Goal: Navigation & Orientation: Understand site structure

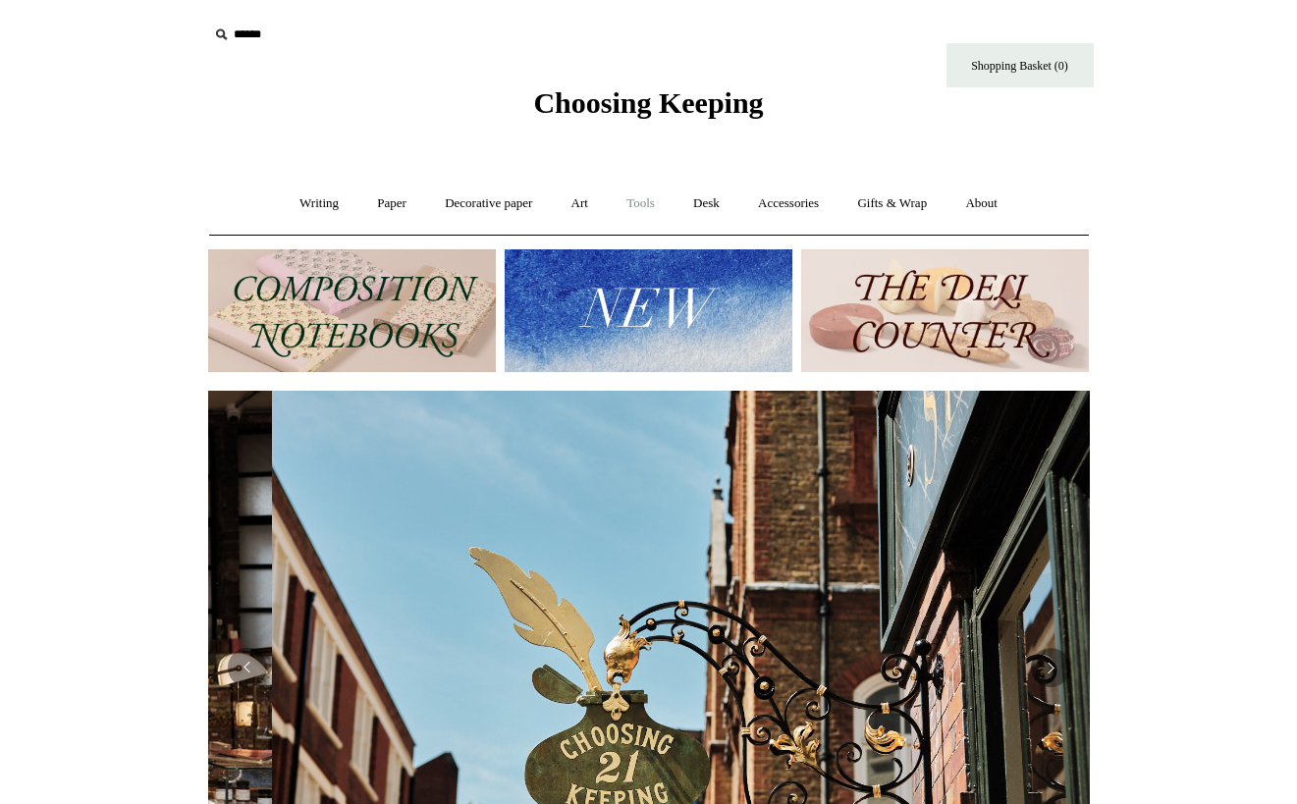
click at [651, 199] on link "Tools +" at bounding box center [641, 204] width 64 height 52
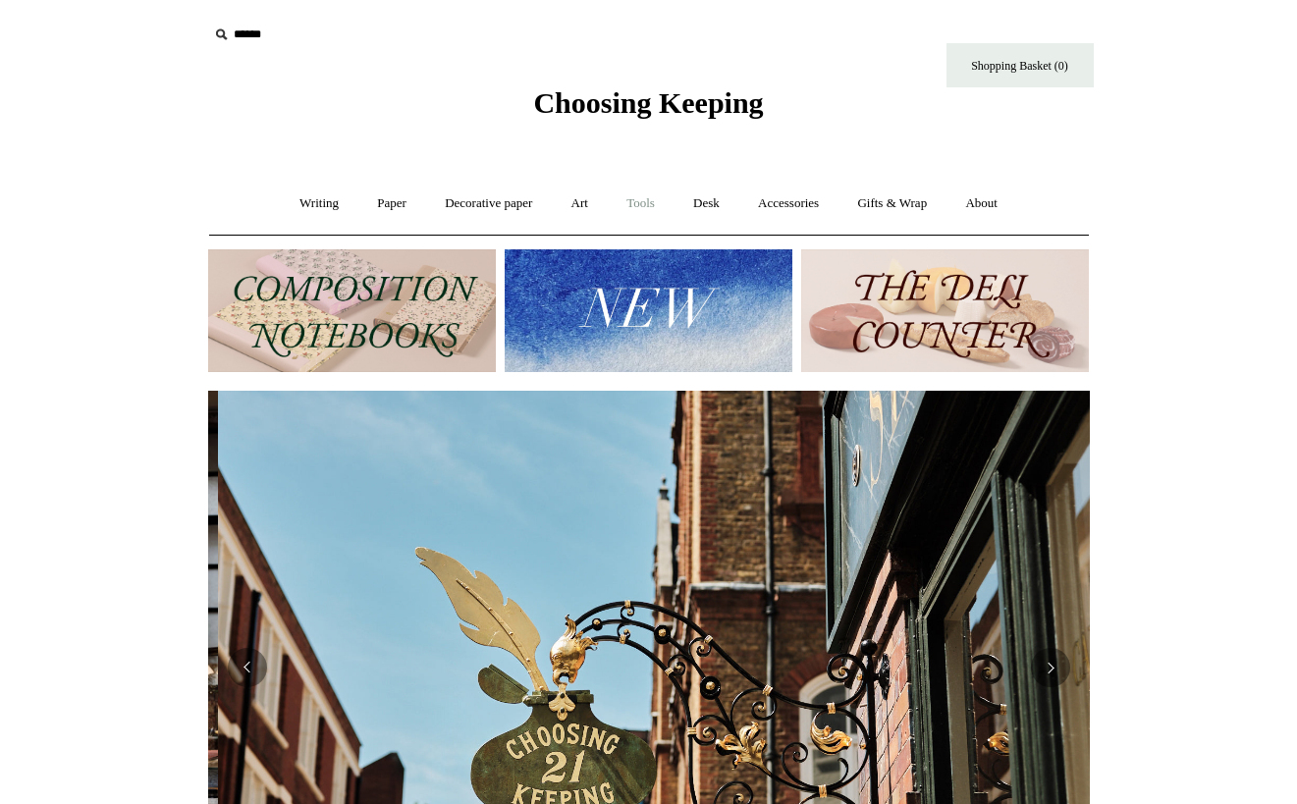
scroll to position [0, 882]
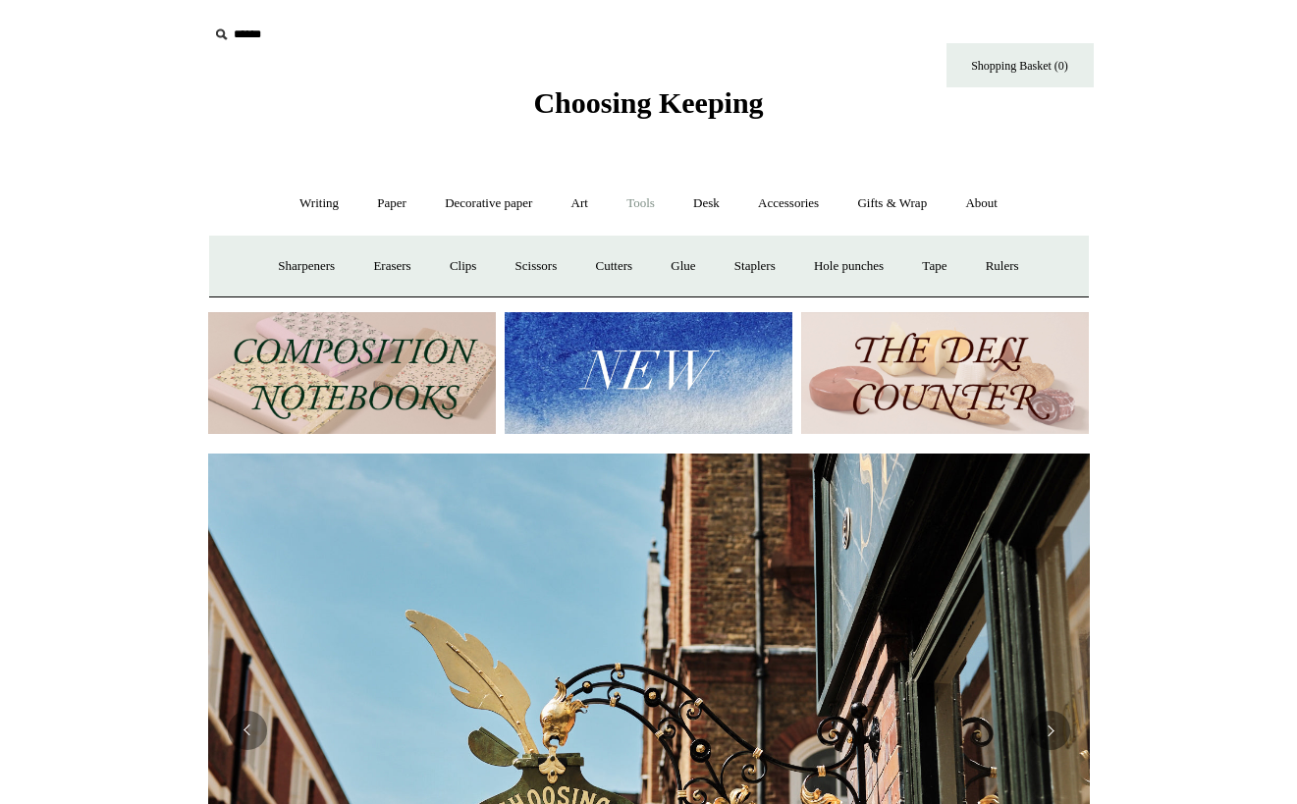
click at [632, 201] on link "Tools -" at bounding box center [641, 204] width 64 height 52
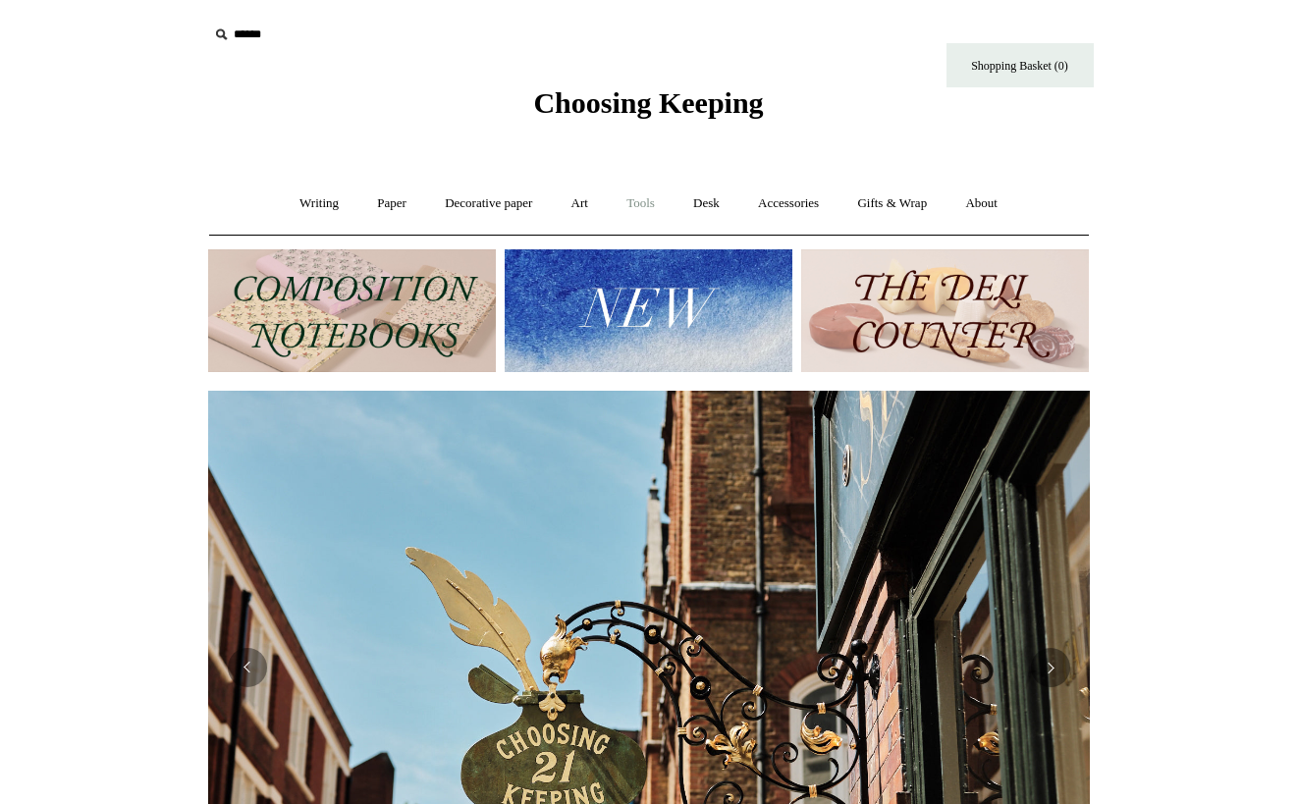
click at [632, 201] on link "Tools +" at bounding box center [641, 204] width 64 height 52
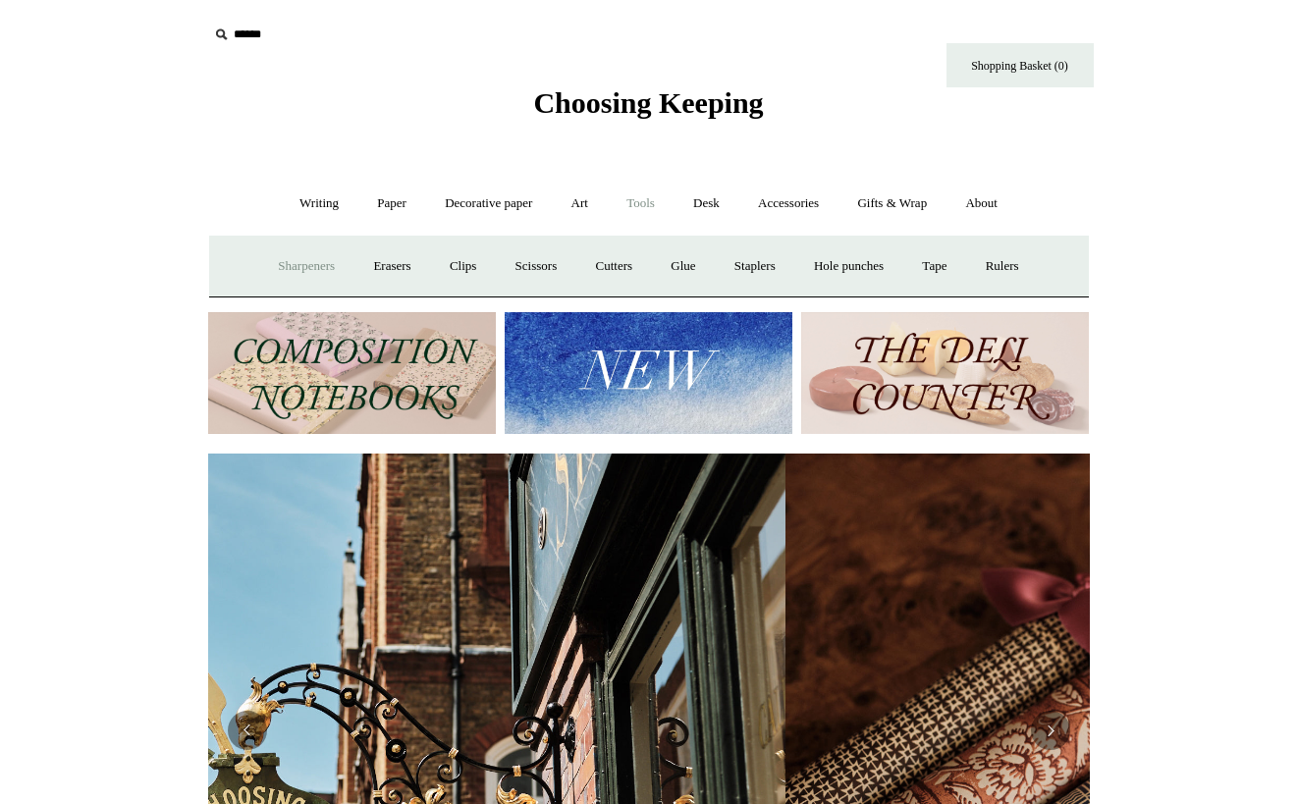
click at [287, 255] on link "Sharpeners" at bounding box center [306, 267] width 92 height 52
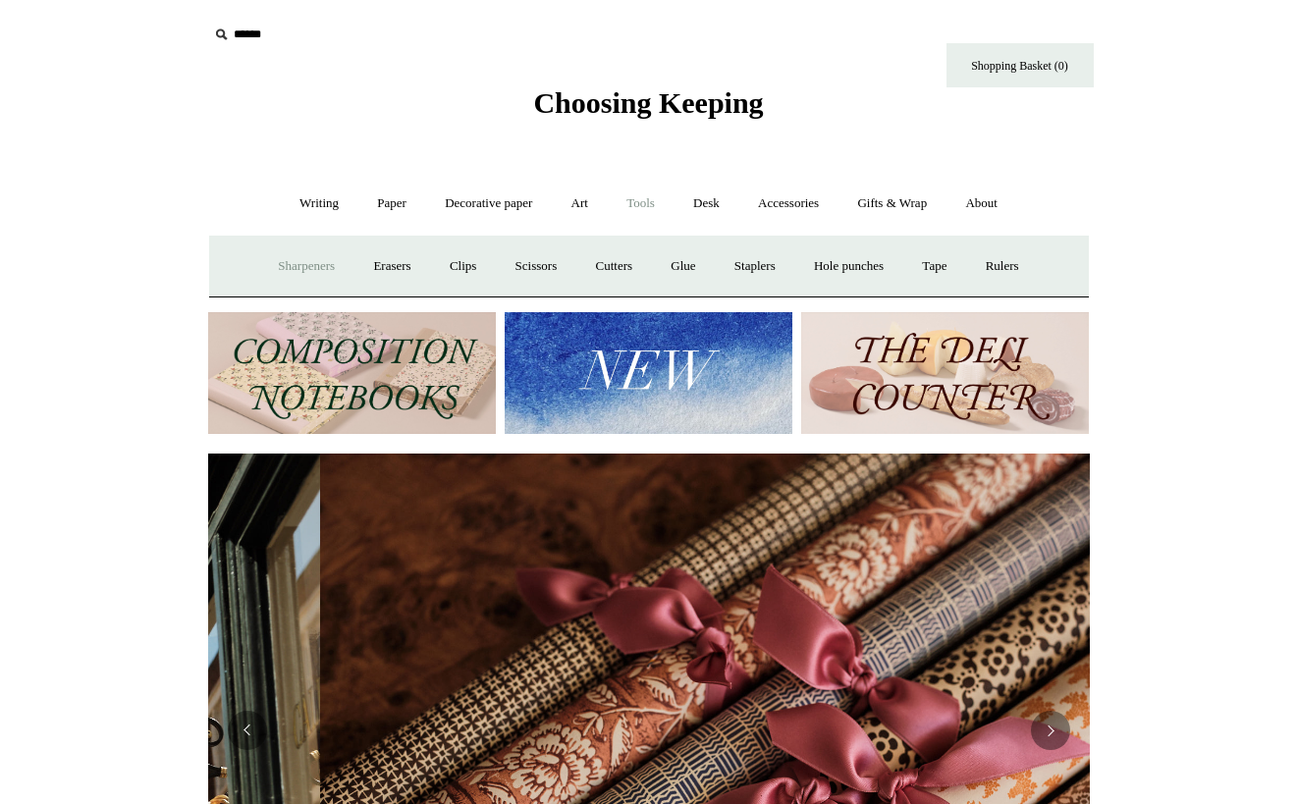
scroll to position [0, 1764]
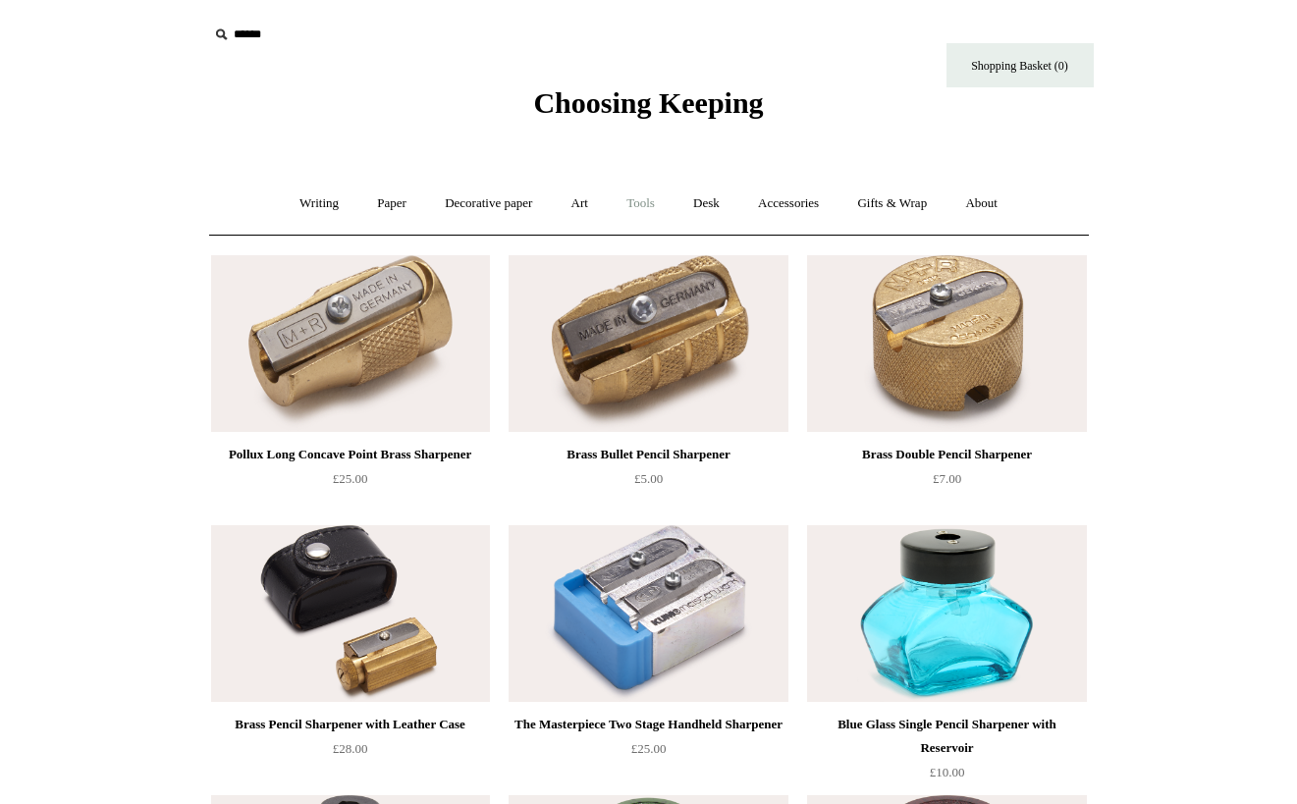
click at [639, 208] on link "Tools +" at bounding box center [641, 204] width 64 height 52
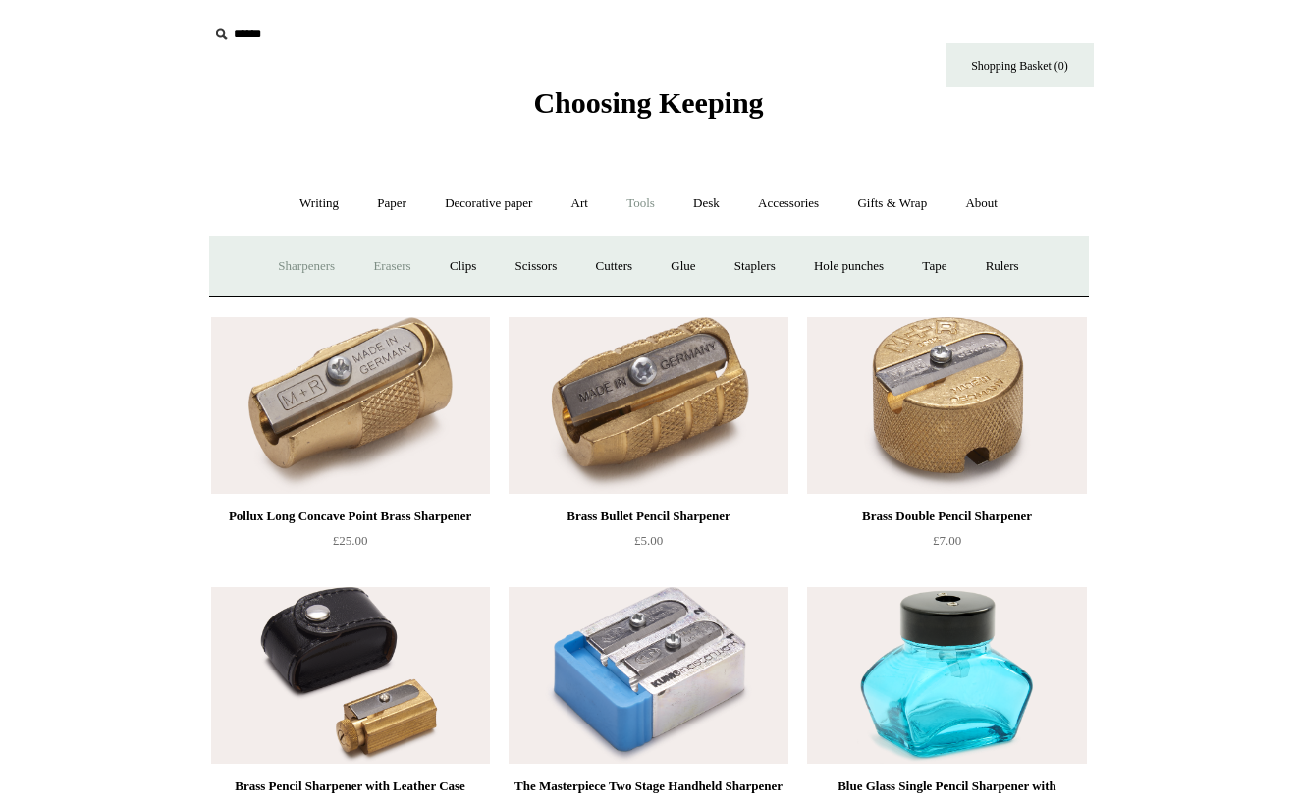
click at [383, 266] on link "Erasers" at bounding box center [391, 267] width 73 height 52
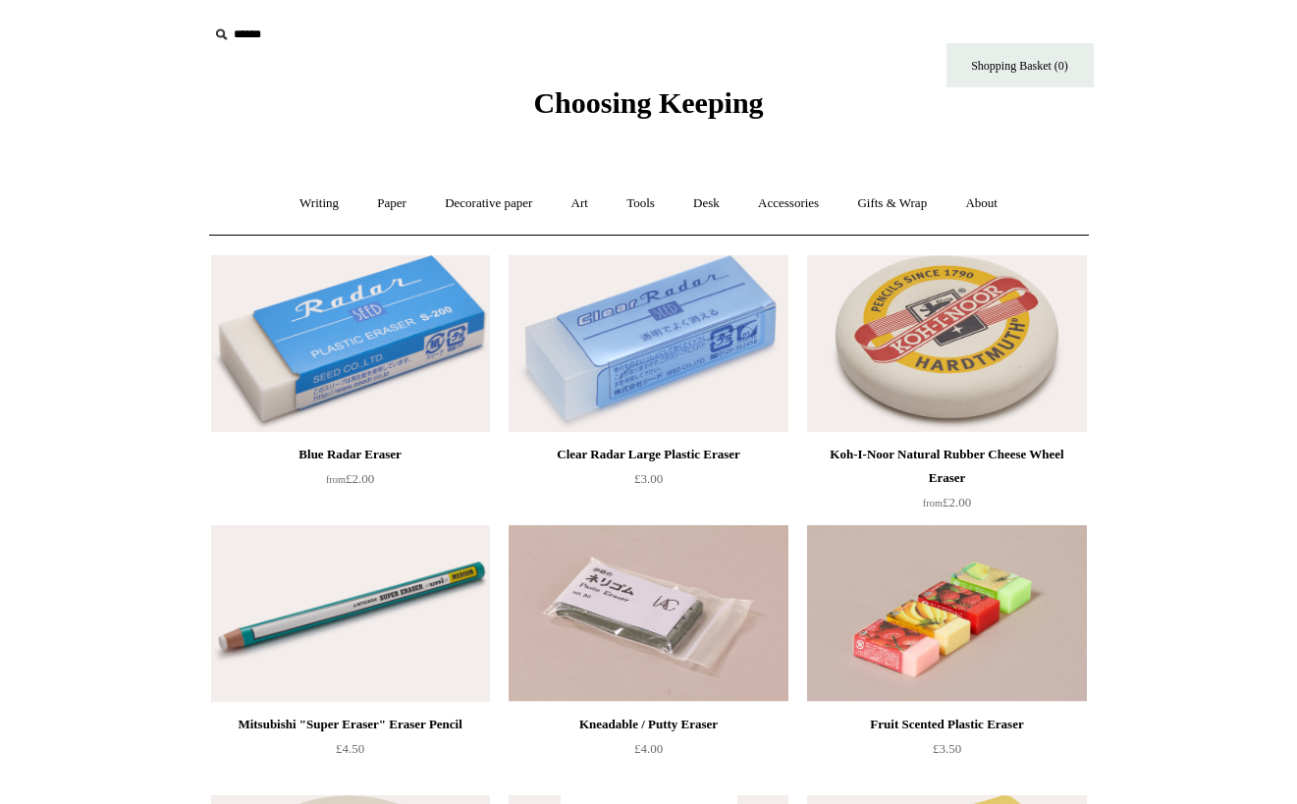
click at [651, 213] on link "Tools +" at bounding box center [641, 204] width 64 height 52
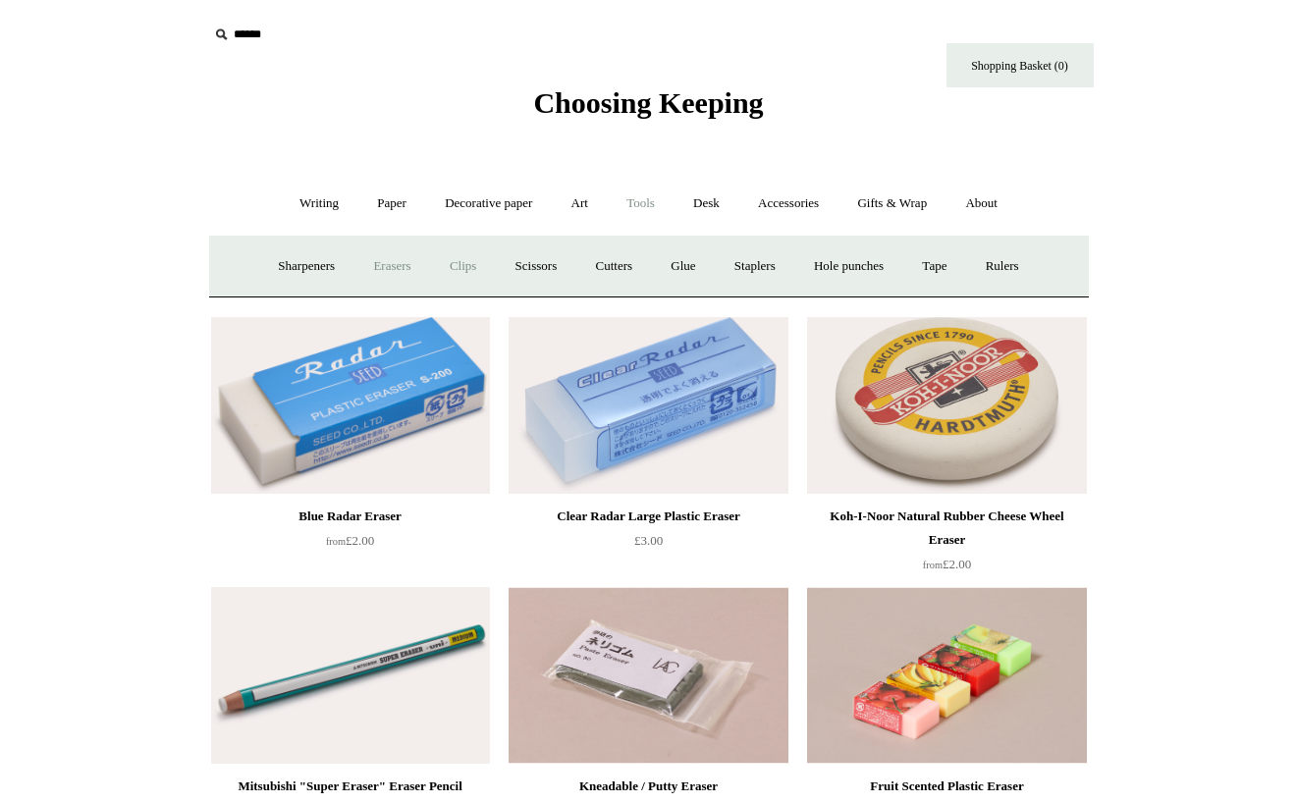
click at [463, 279] on link "Clips +" at bounding box center [463, 267] width 62 height 52
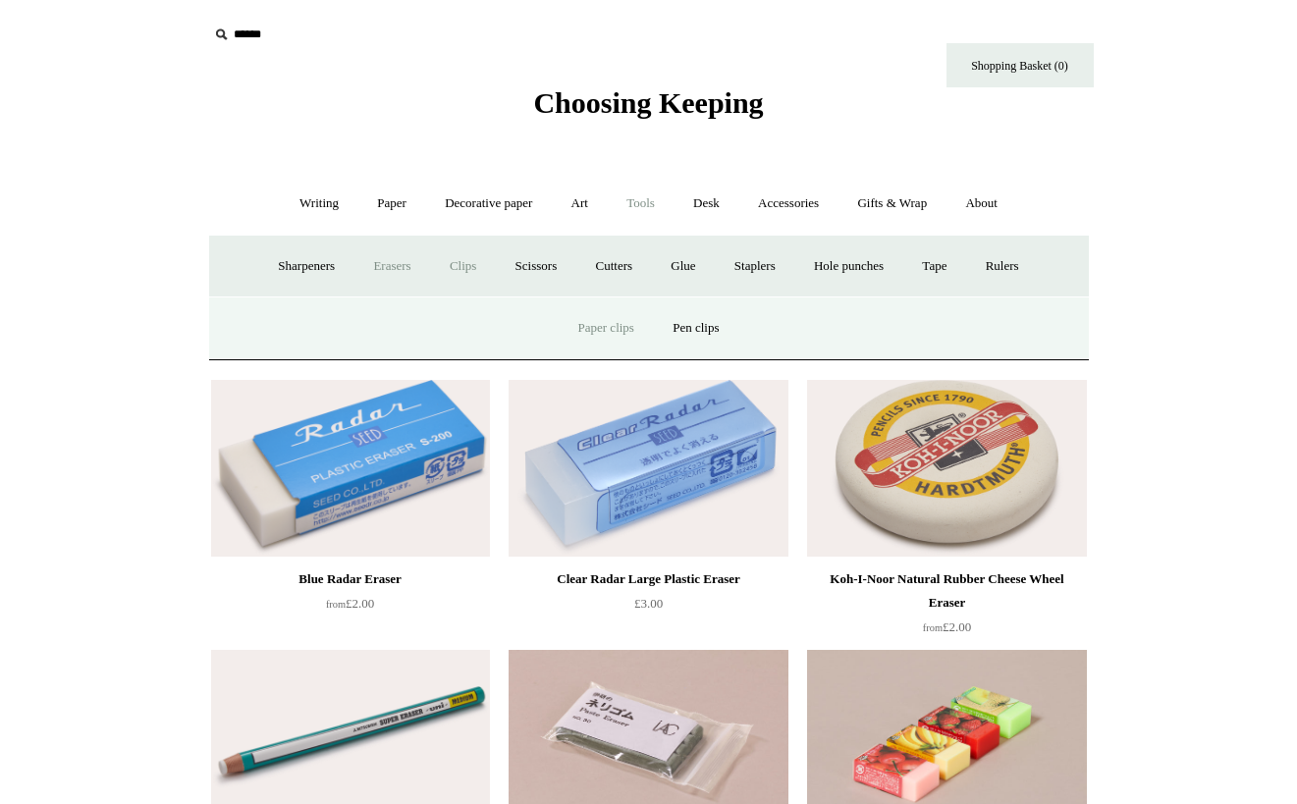
click at [606, 323] on link "Paper clips" at bounding box center [606, 328] width 91 height 52
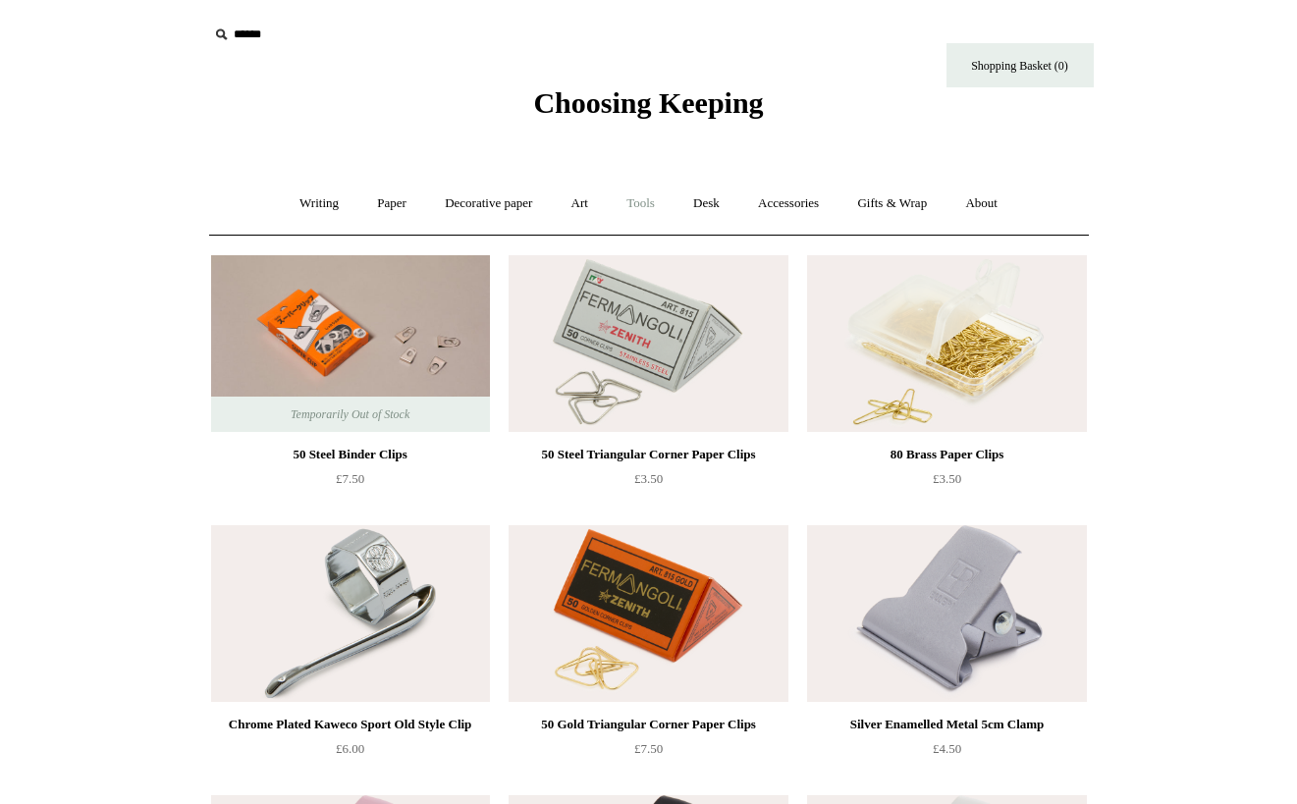
click at [628, 194] on link "Tools +" at bounding box center [641, 204] width 64 height 52
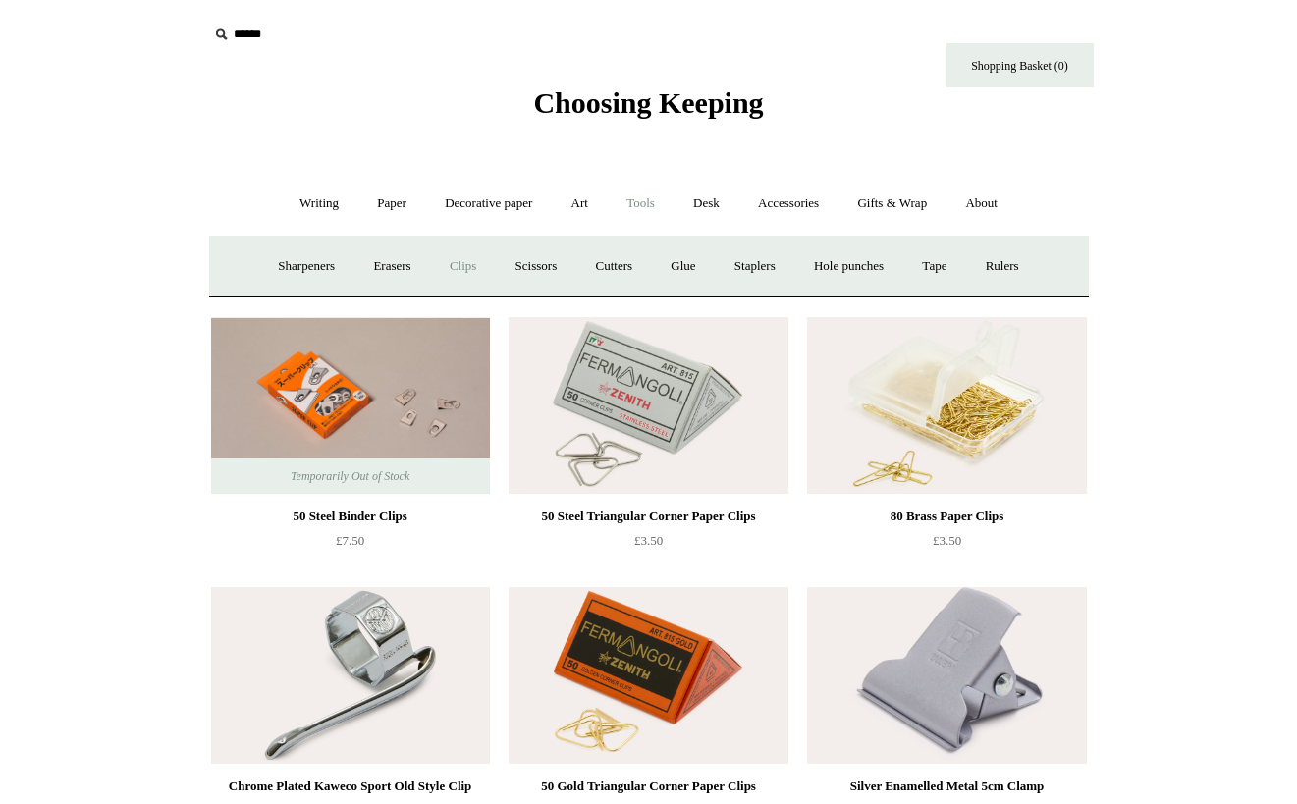
click at [458, 266] on link "Clips +" at bounding box center [463, 267] width 62 height 52
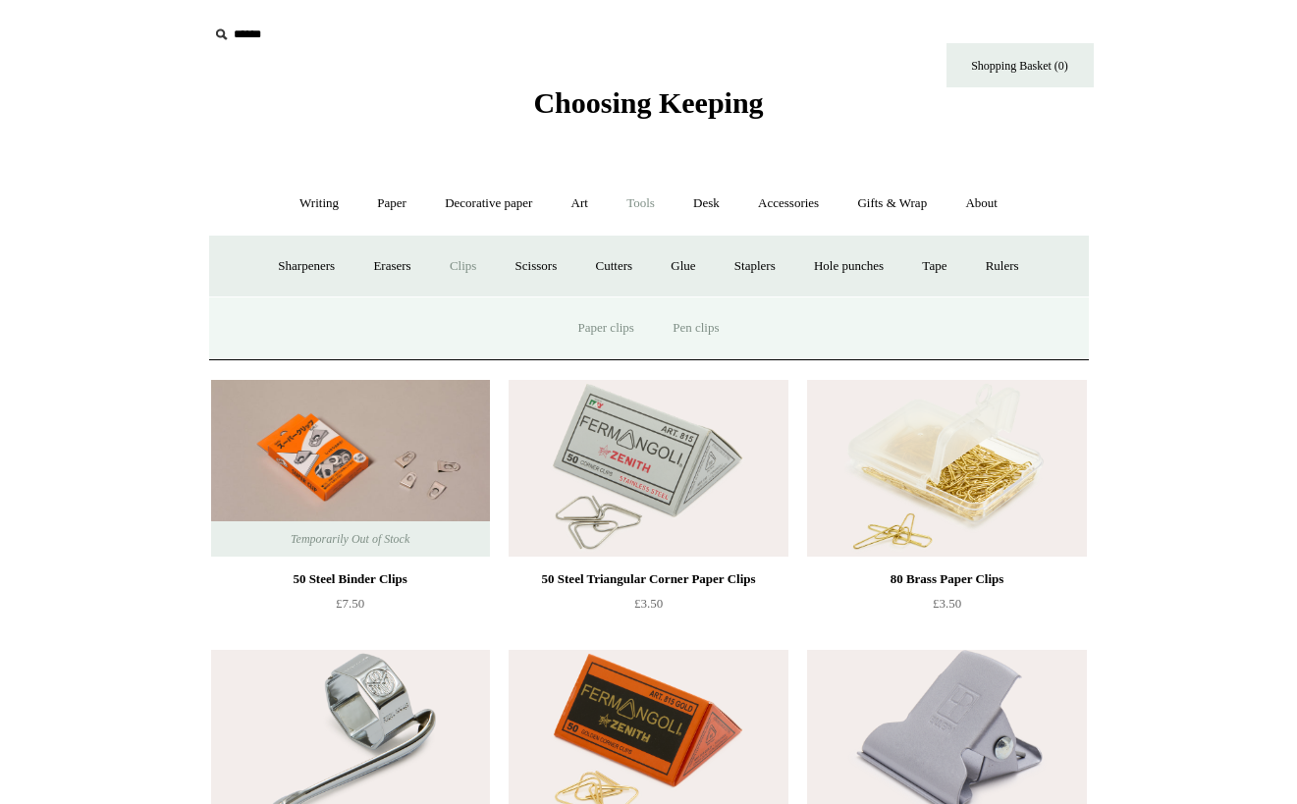
click at [683, 318] on link "Pen clips" at bounding box center [696, 328] width 82 height 52
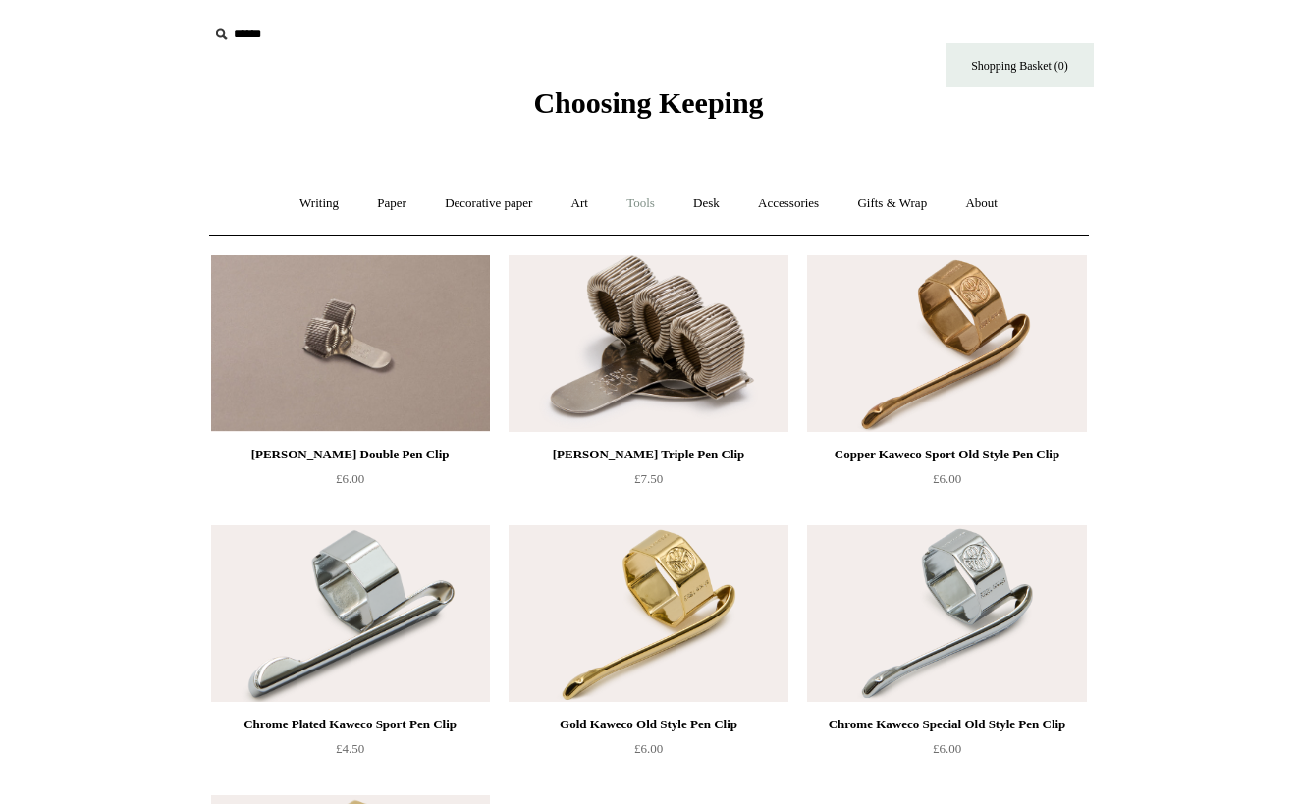
click at [638, 208] on link "Tools +" at bounding box center [641, 204] width 64 height 52
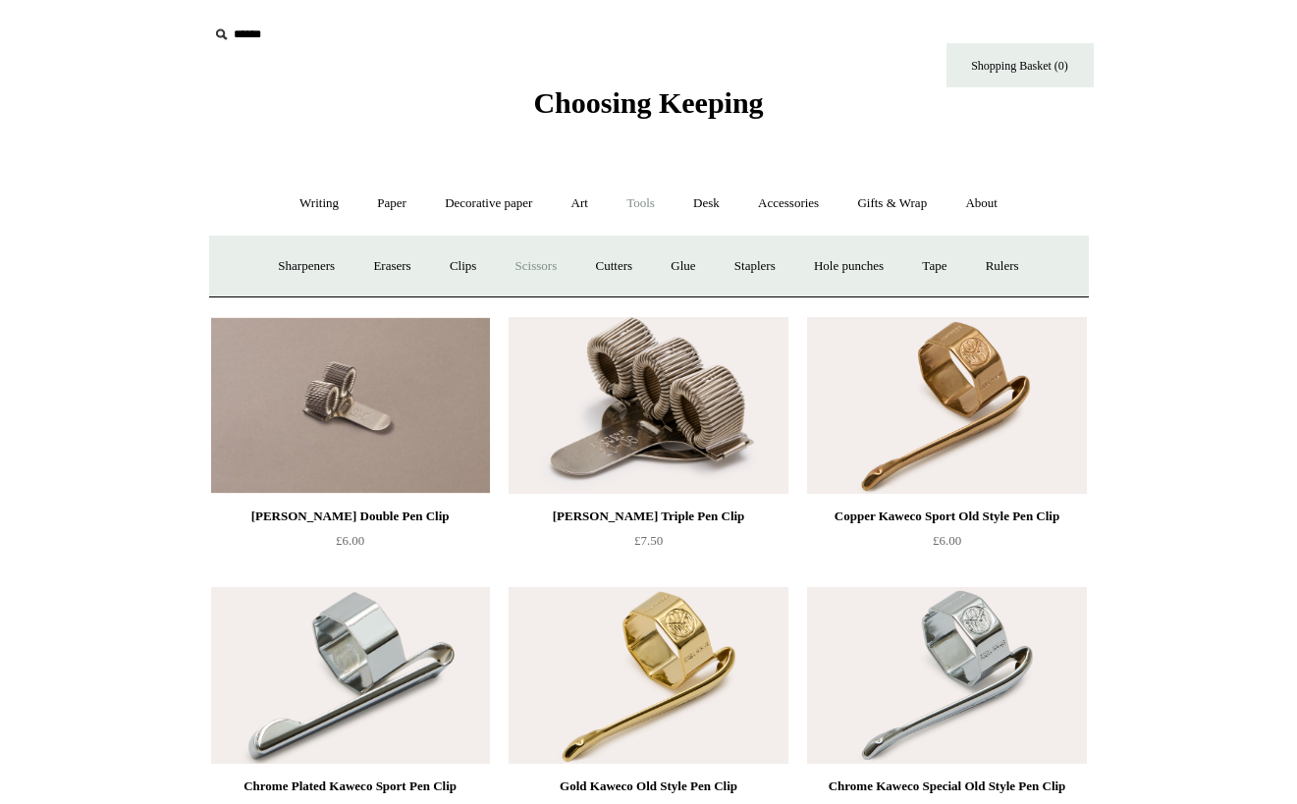
click at [519, 270] on link "Scissors" at bounding box center [537, 267] width 78 height 52
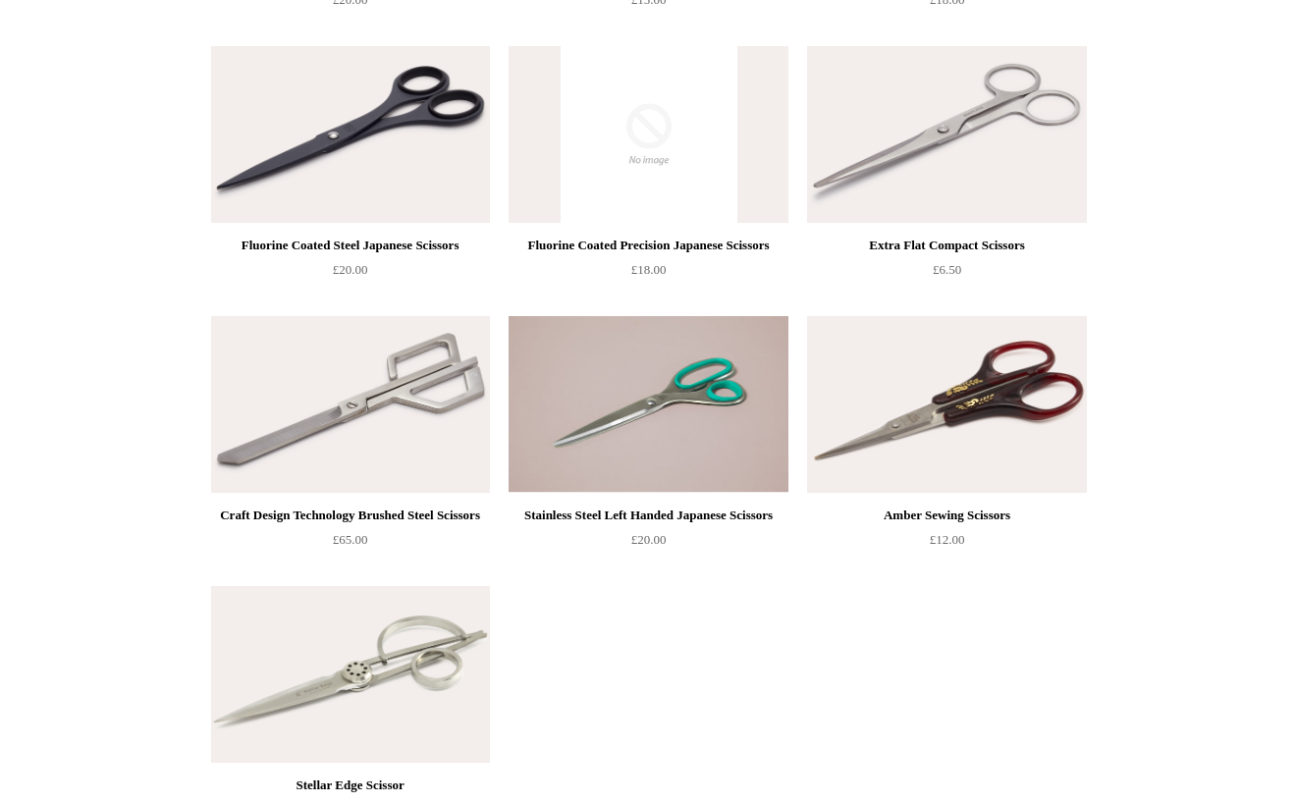
scroll to position [1164, 0]
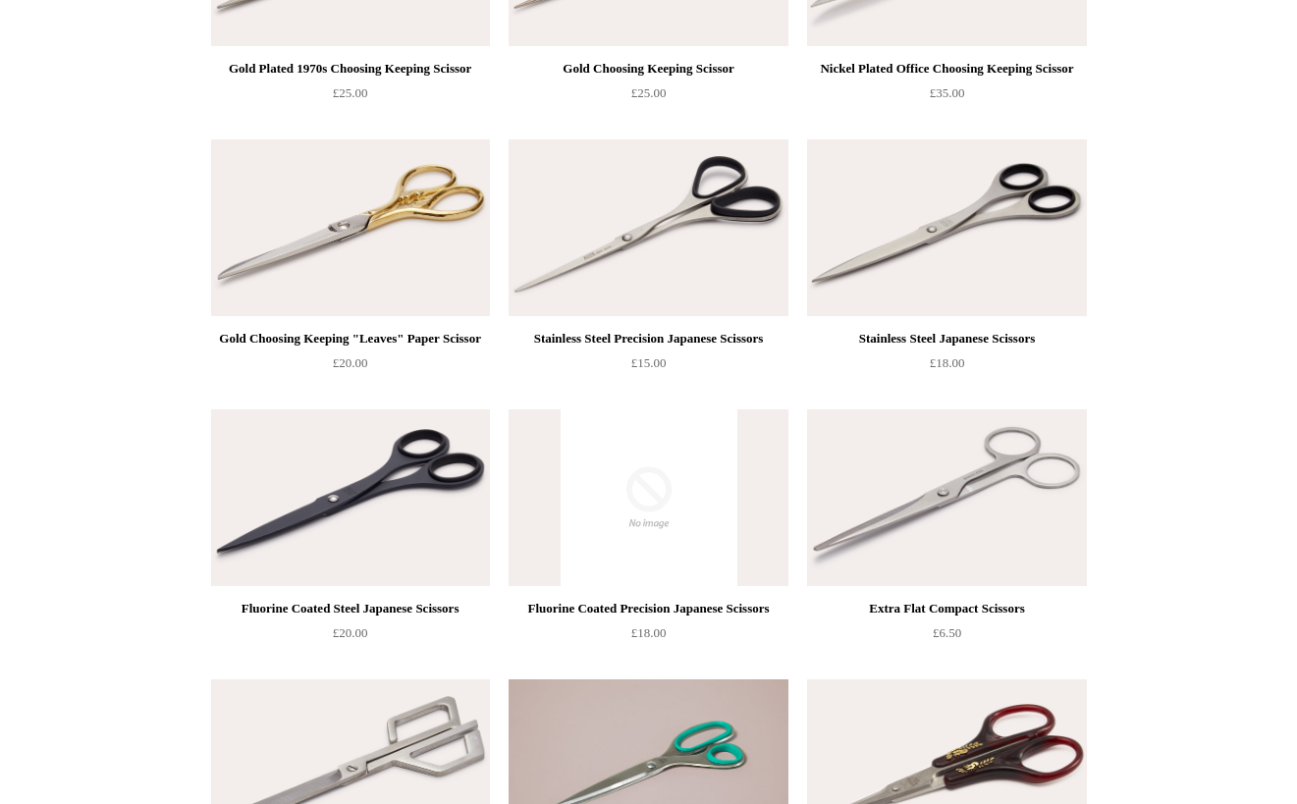
scroll to position [0, 0]
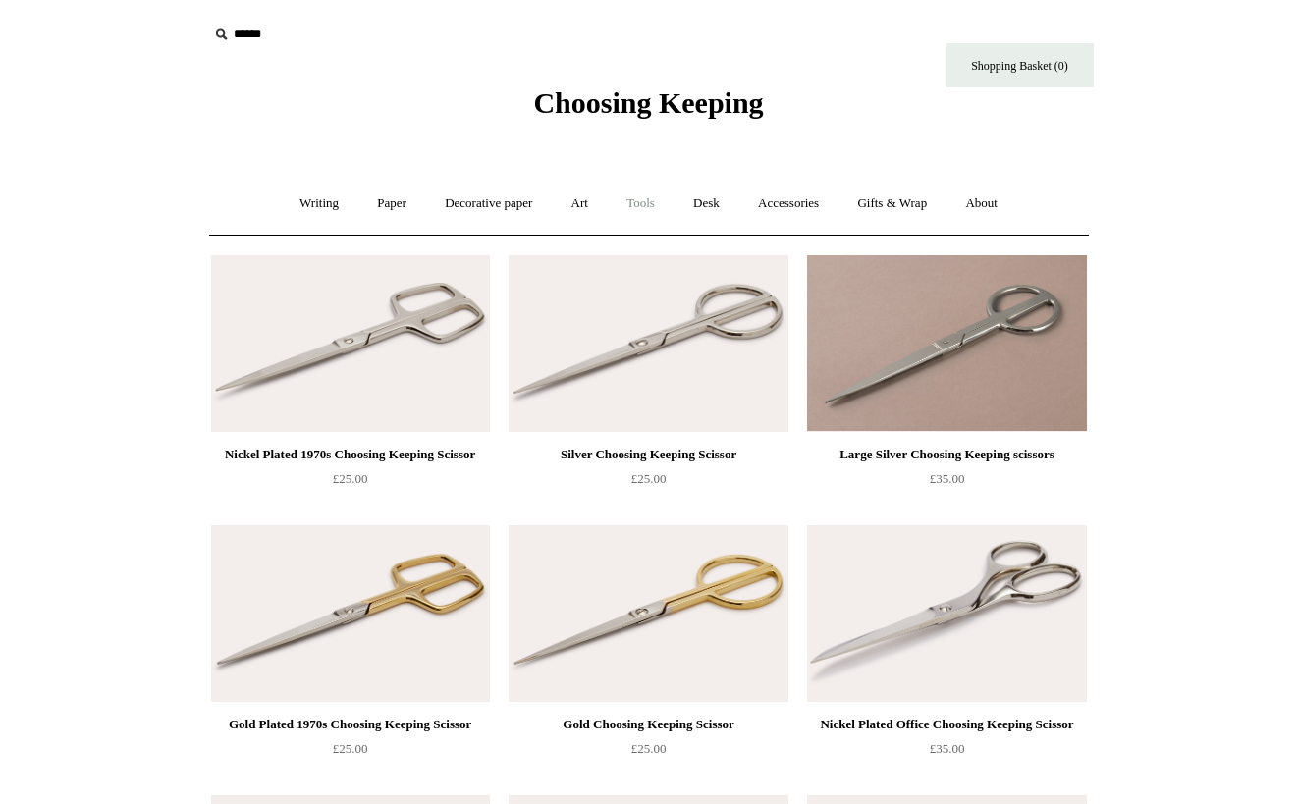
click at [663, 206] on link "Tools +" at bounding box center [641, 204] width 64 height 52
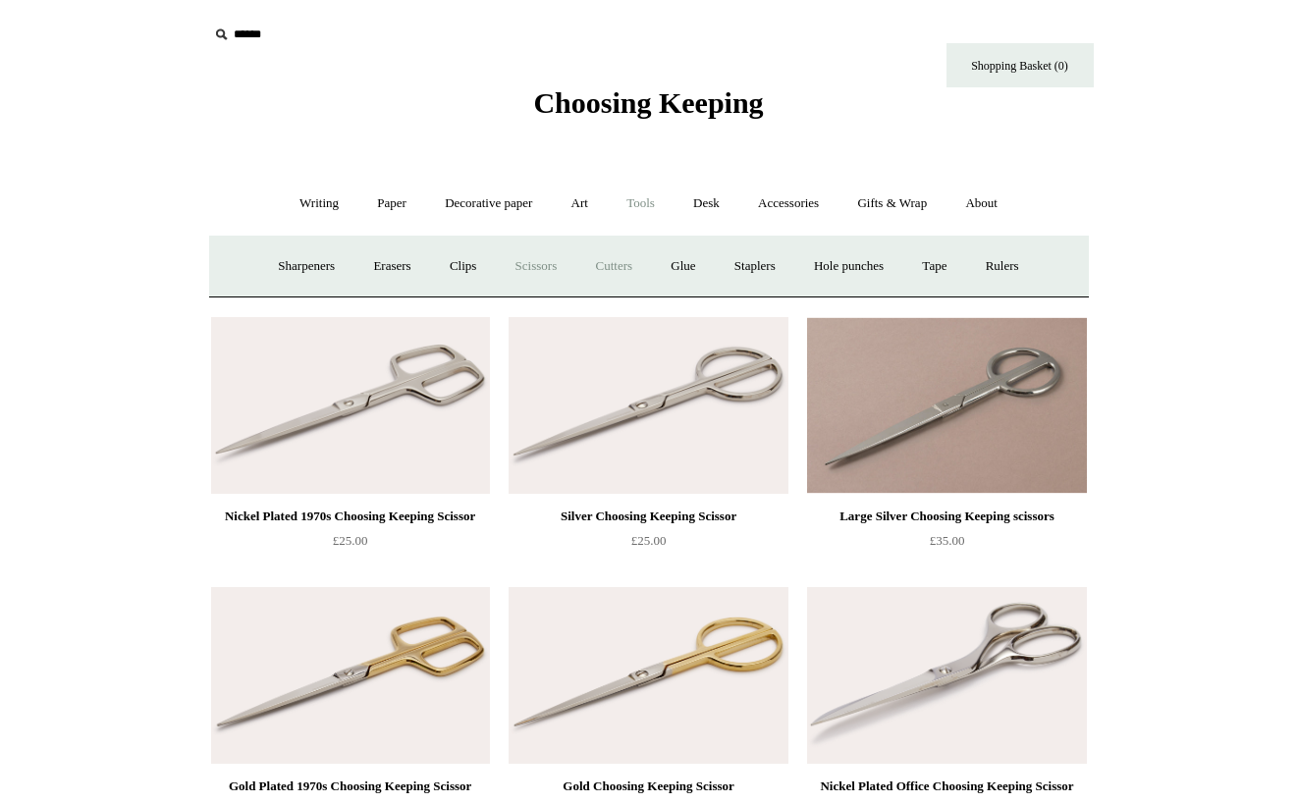
click at [629, 259] on link "Cutters" at bounding box center [613, 267] width 73 height 52
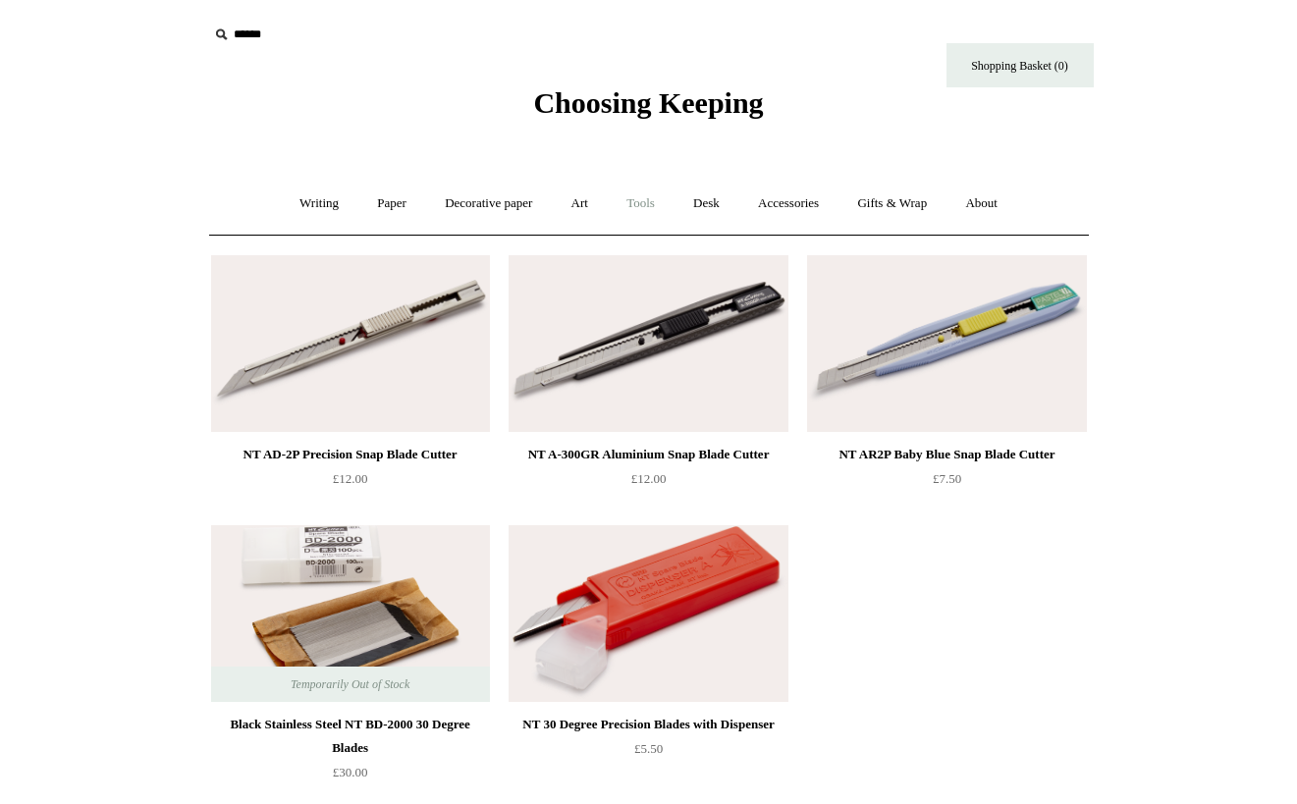
click at [634, 217] on link "Tools +" at bounding box center [641, 204] width 64 height 52
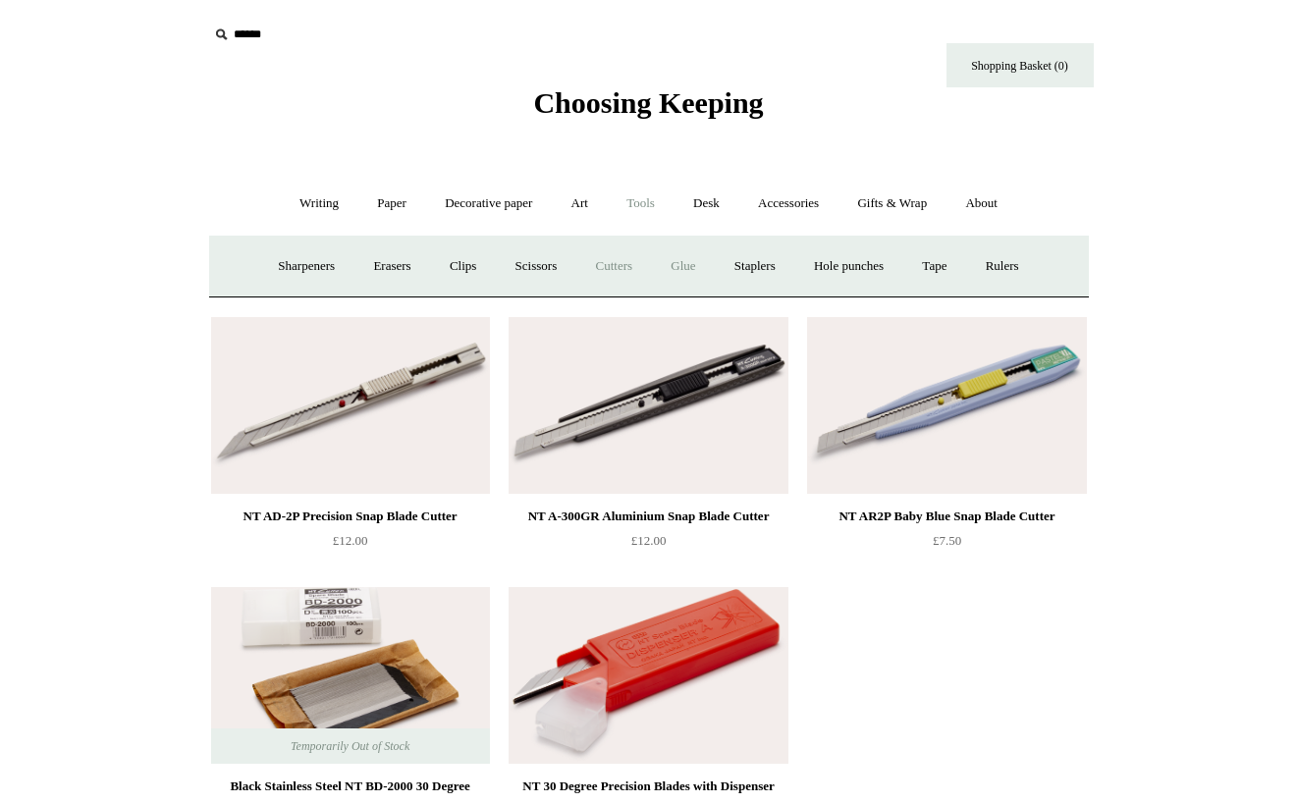
click at [681, 271] on link "Glue" at bounding box center [683, 267] width 60 height 52
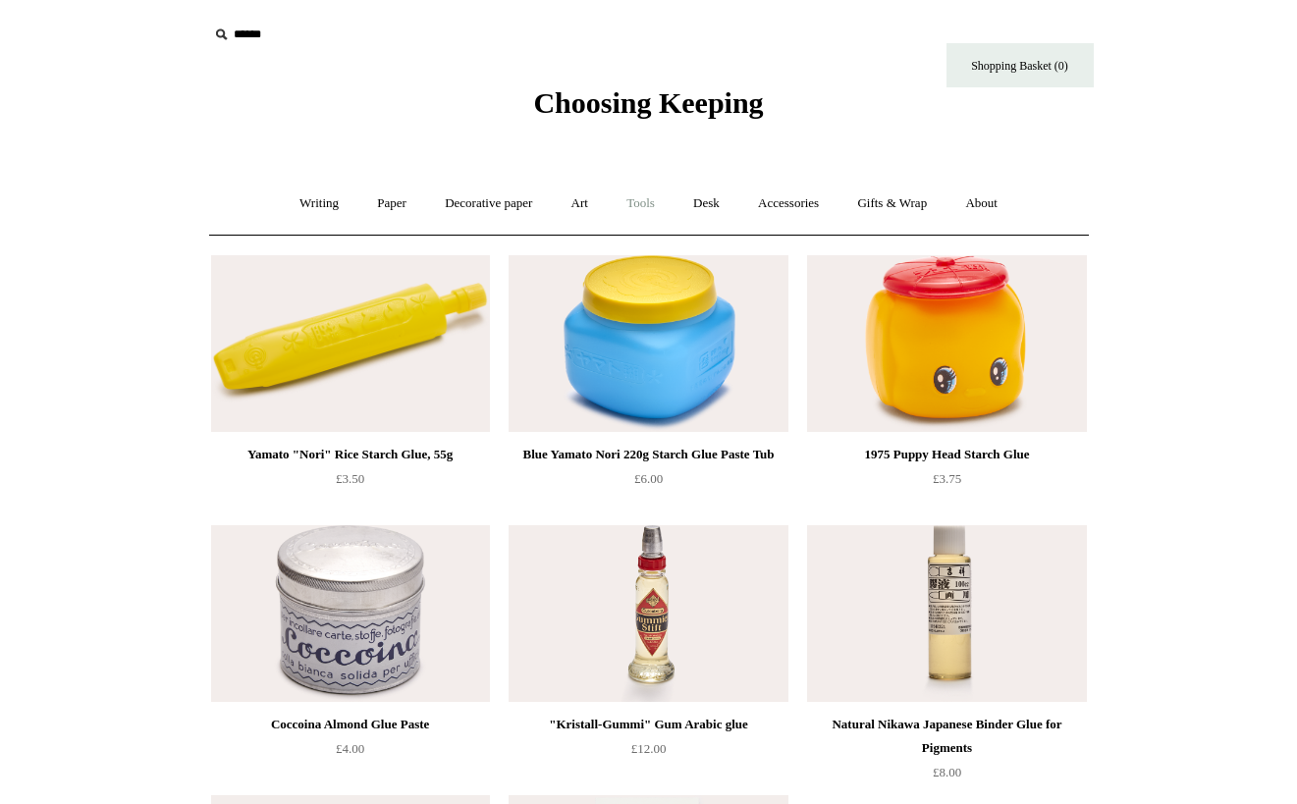
click at [663, 202] on link "Tools +" at bounding box center [641, 204] width 64 height 52
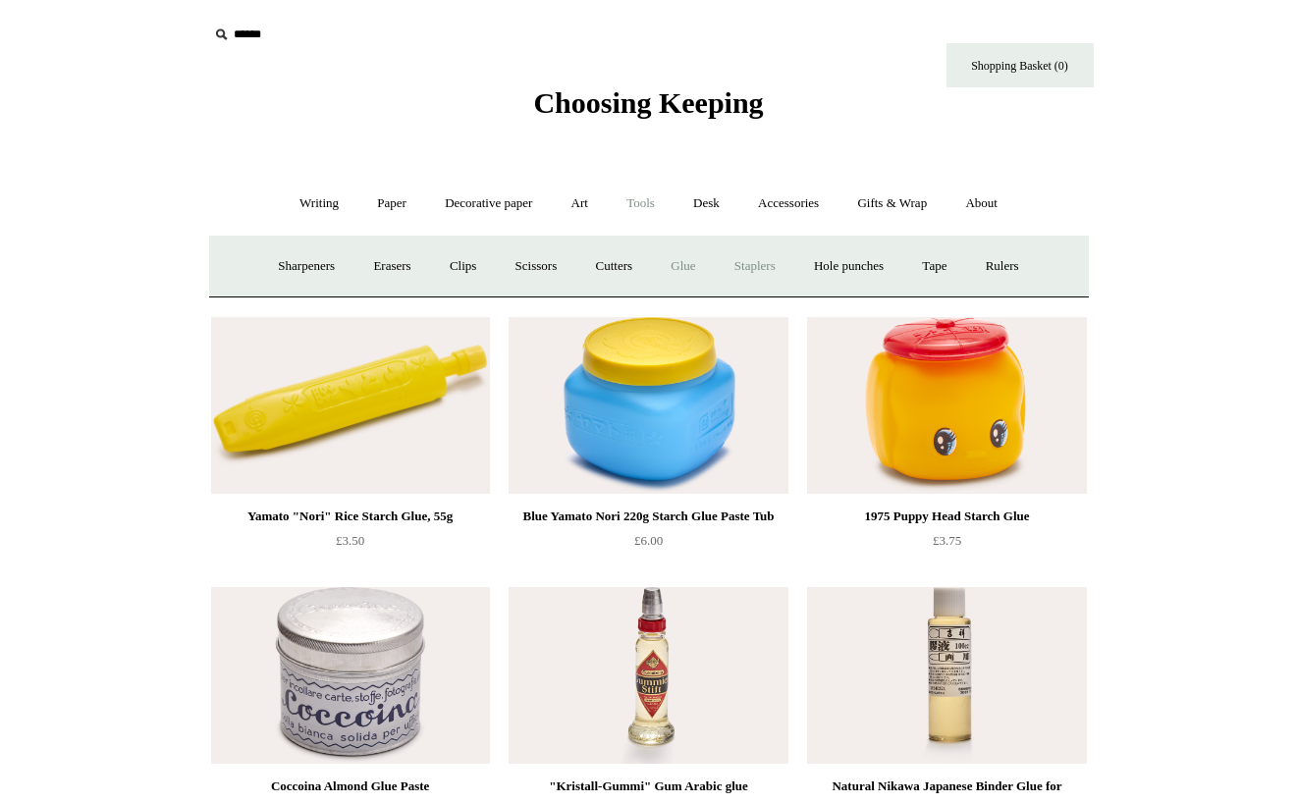
click at [754, 260] on link "Staplers +" at bounding box center [755, 267] width 77 height 52
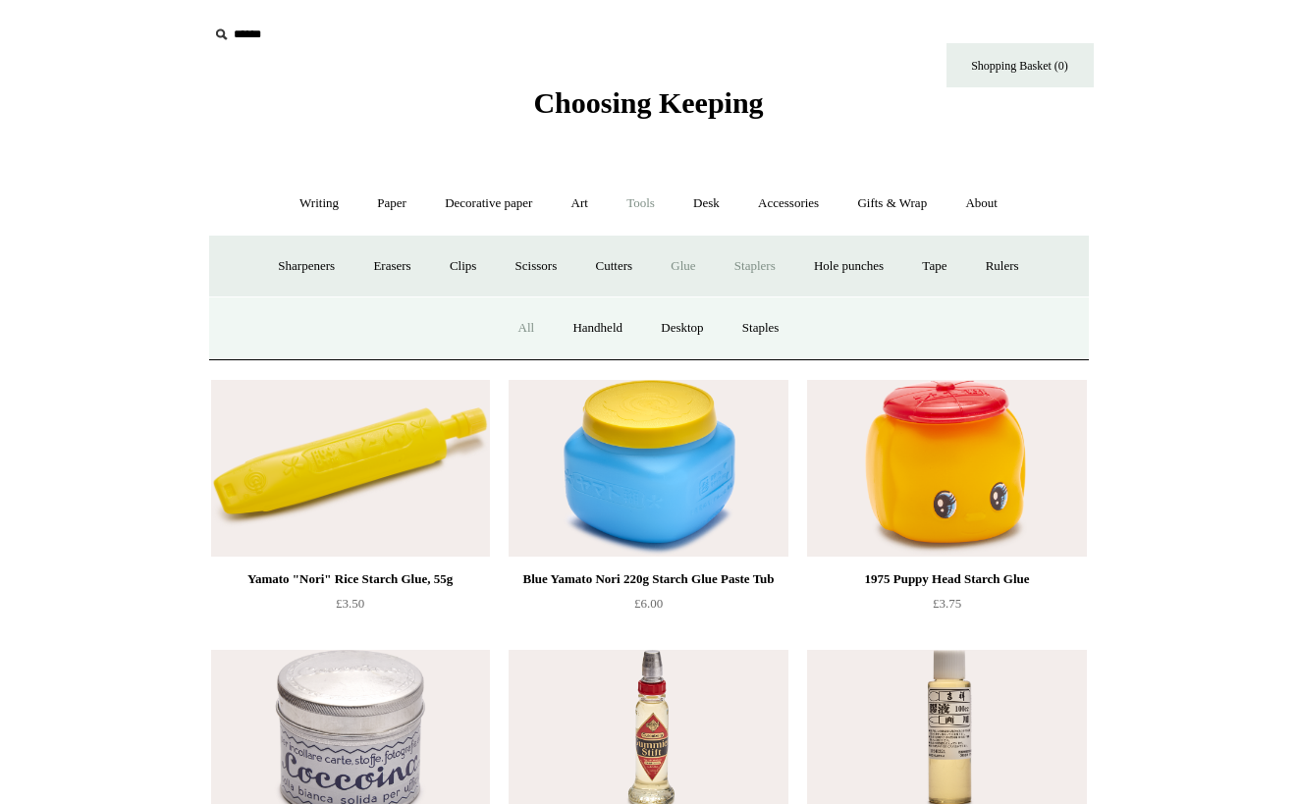
click at [525, 332] on link "All" at bounding box center [527, 328] width 52 height 52
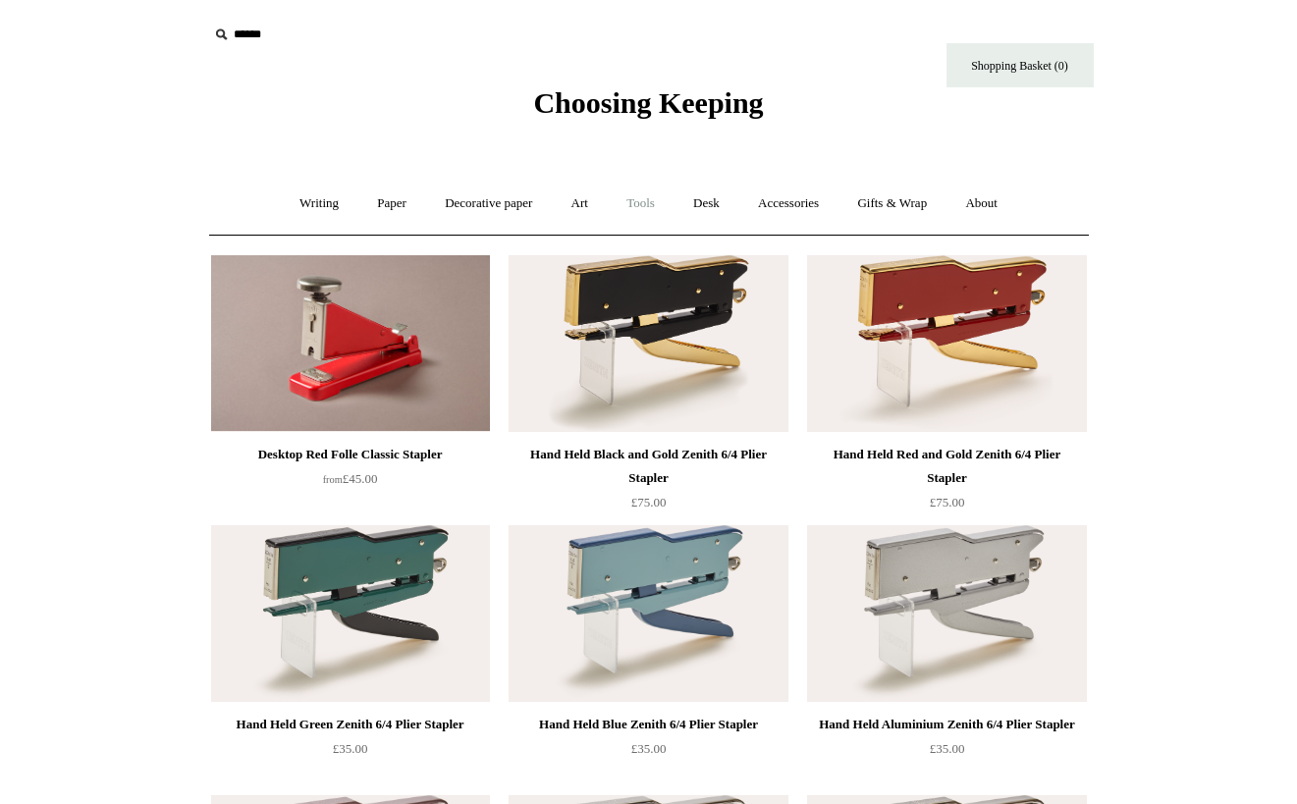
click at [639, 201] on link "Tools +" at bounding box center [641, 204] width 64 height 52
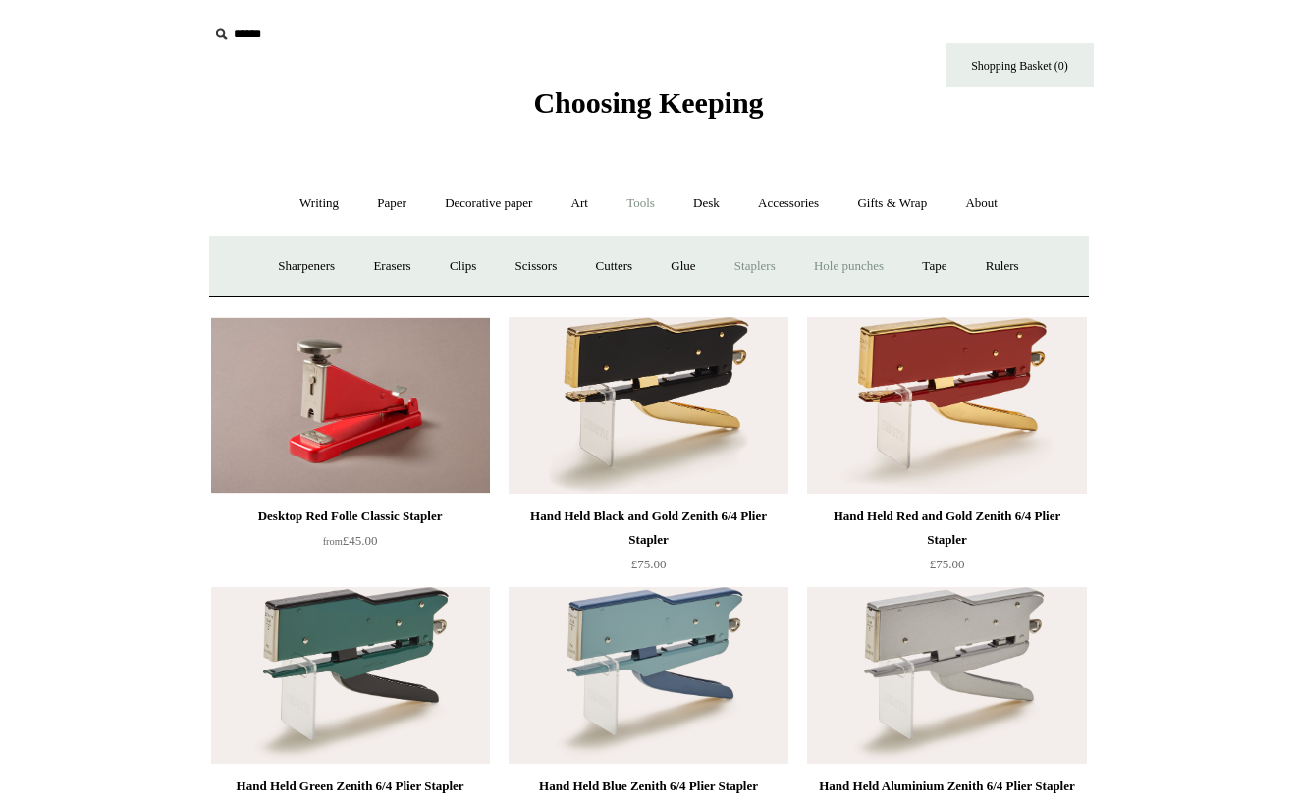
click at [827, 273] on link "Hole punches" at bounding box center [848, 267] width 105 height 52
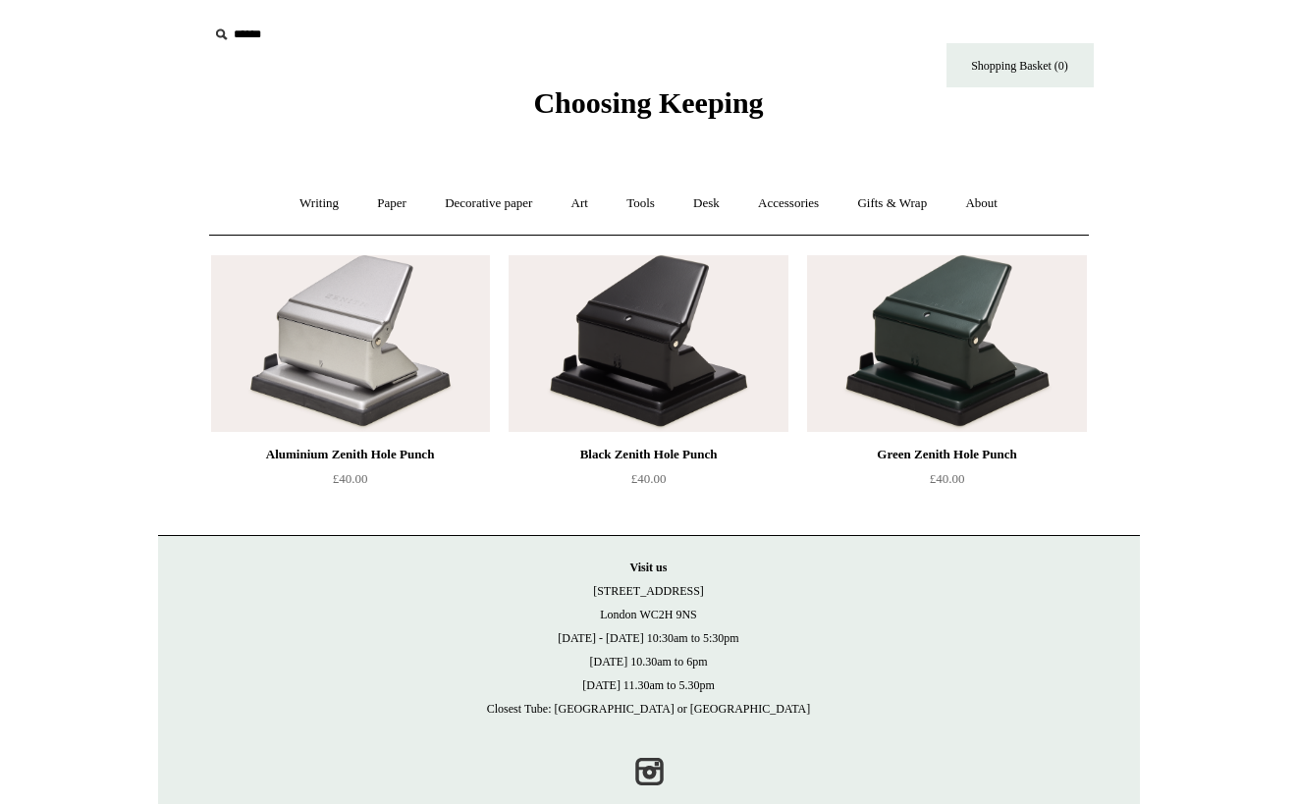
scroll to position [38, 0]
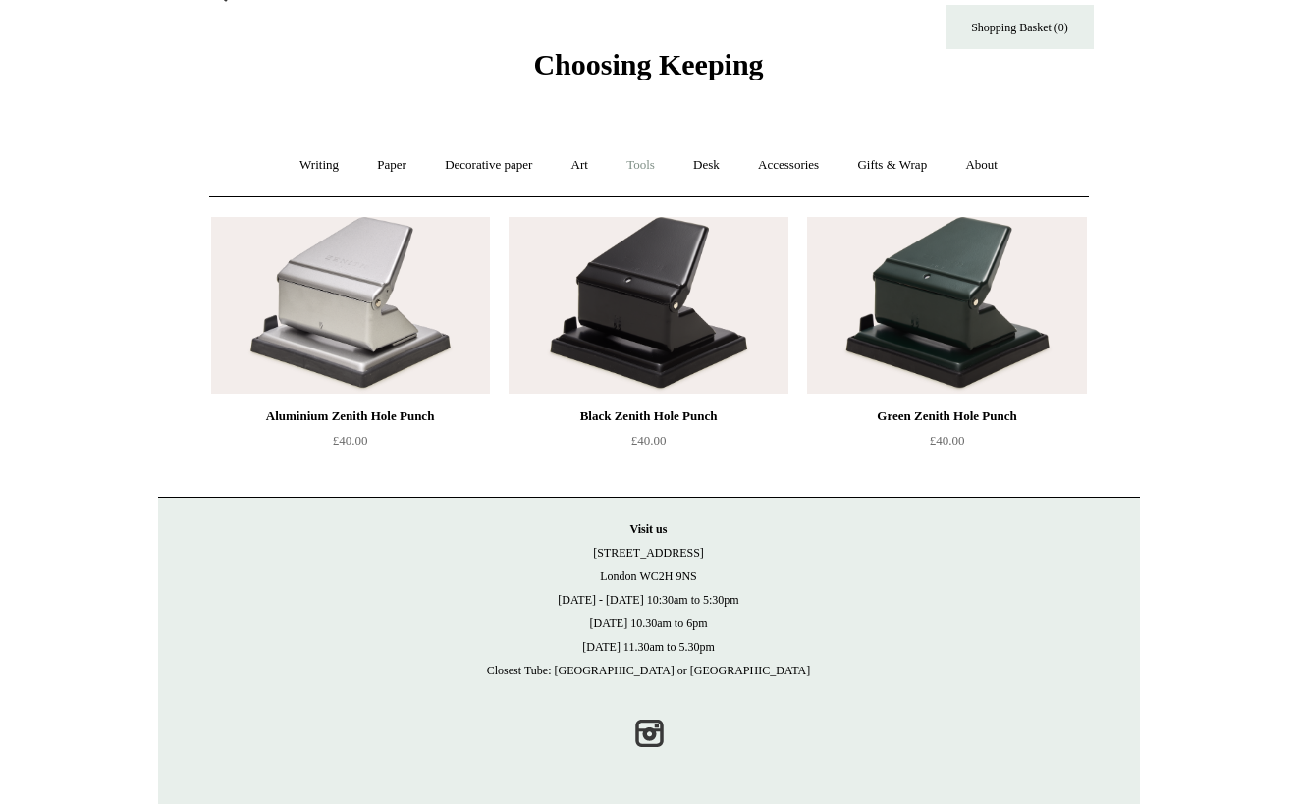
click at [634, 174] on link "Tools +" at bounding box center [641, 165] width 64 height 52
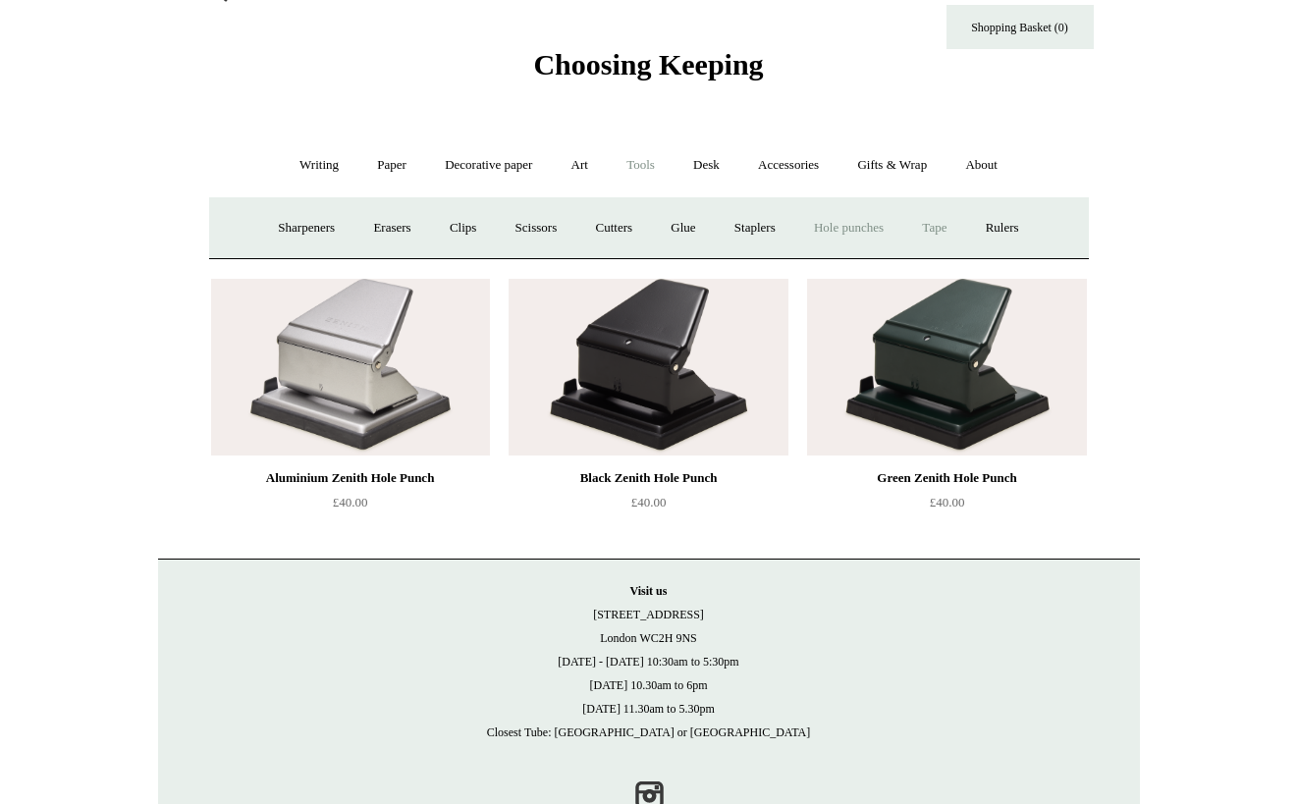
click at [940, 233] on link "Tape +" at bounding box center [934, 228] width 60 height 52
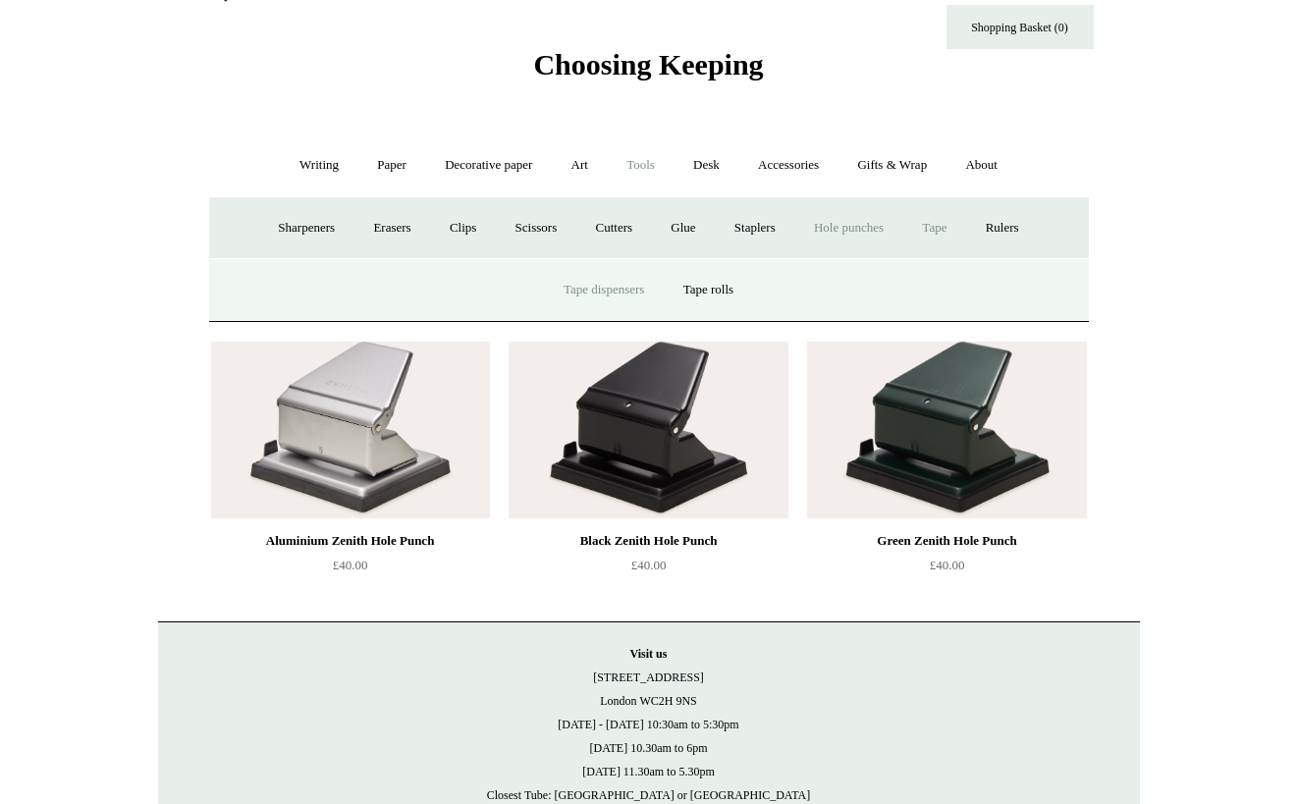
click at [589, 281] on link "Tape dispensers" at bounding box center [604, 290] width 116 height 52
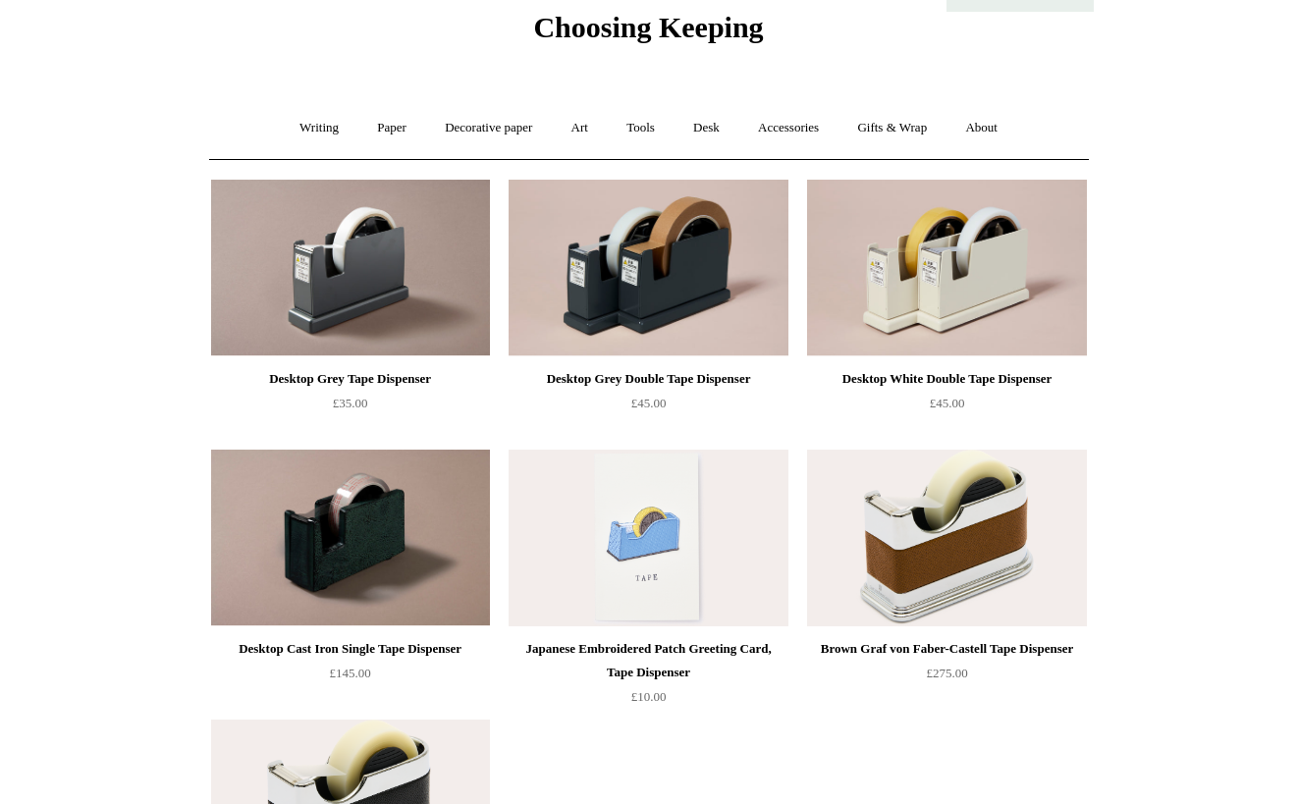
scroll to position [74, 0]
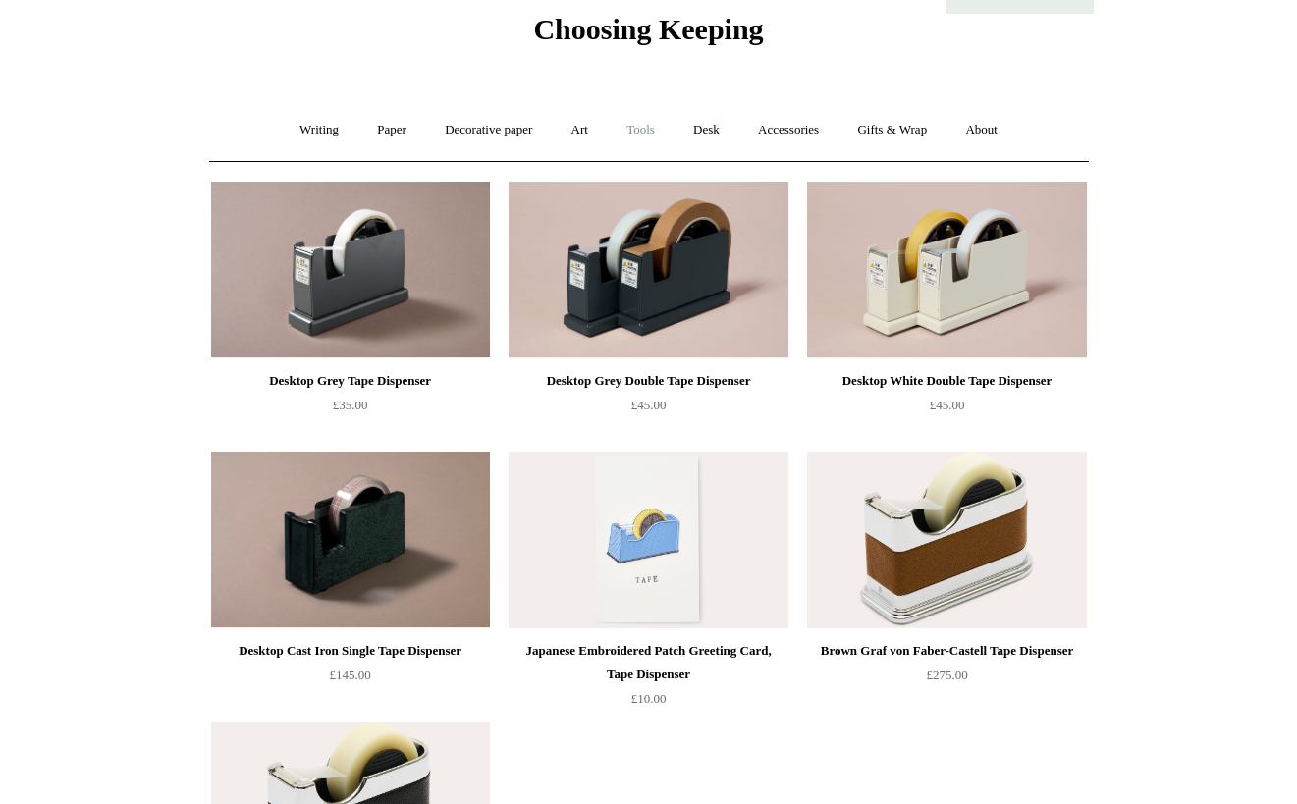
click at [641, 137] on link "Tools +" at bounding box center [641, 130] width 64 height 52
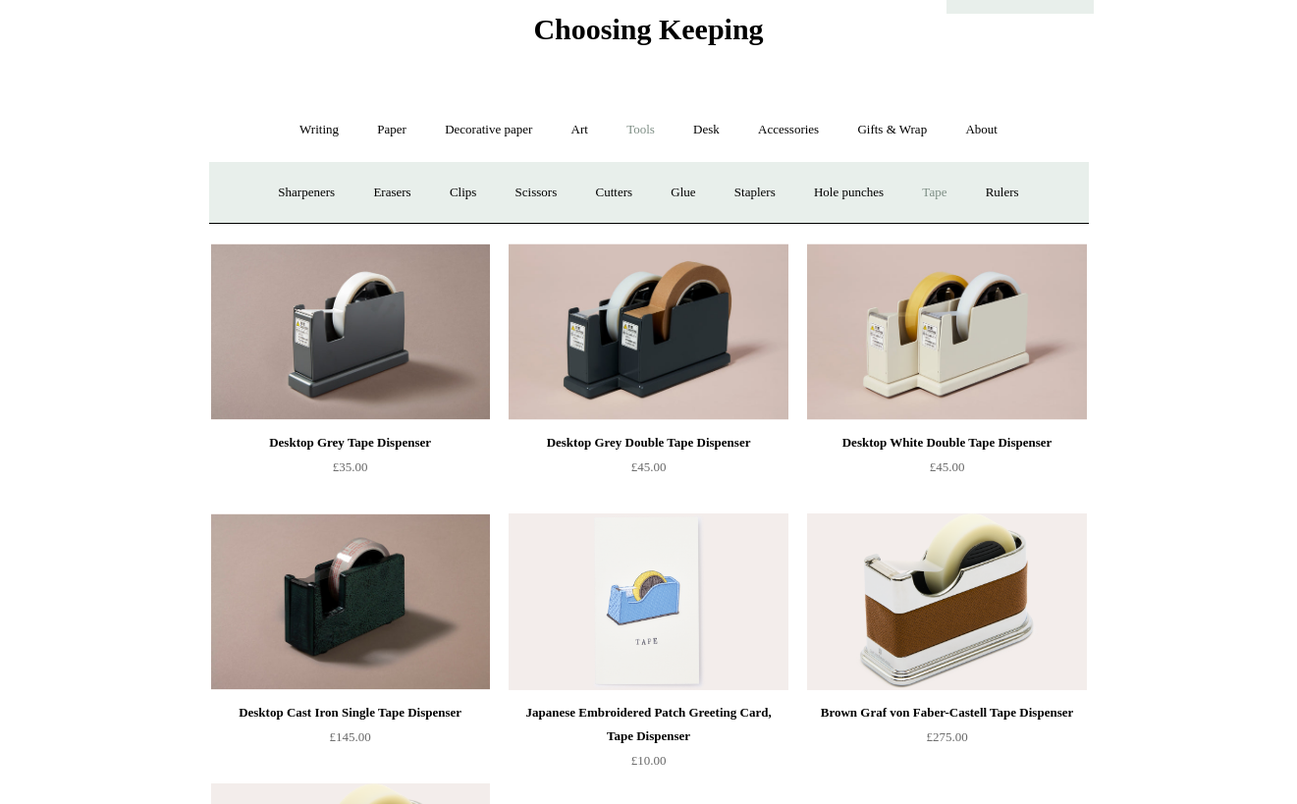
click at [948, 191] on link "Tape +" at bounding box center [934, 193] width 60 height 52
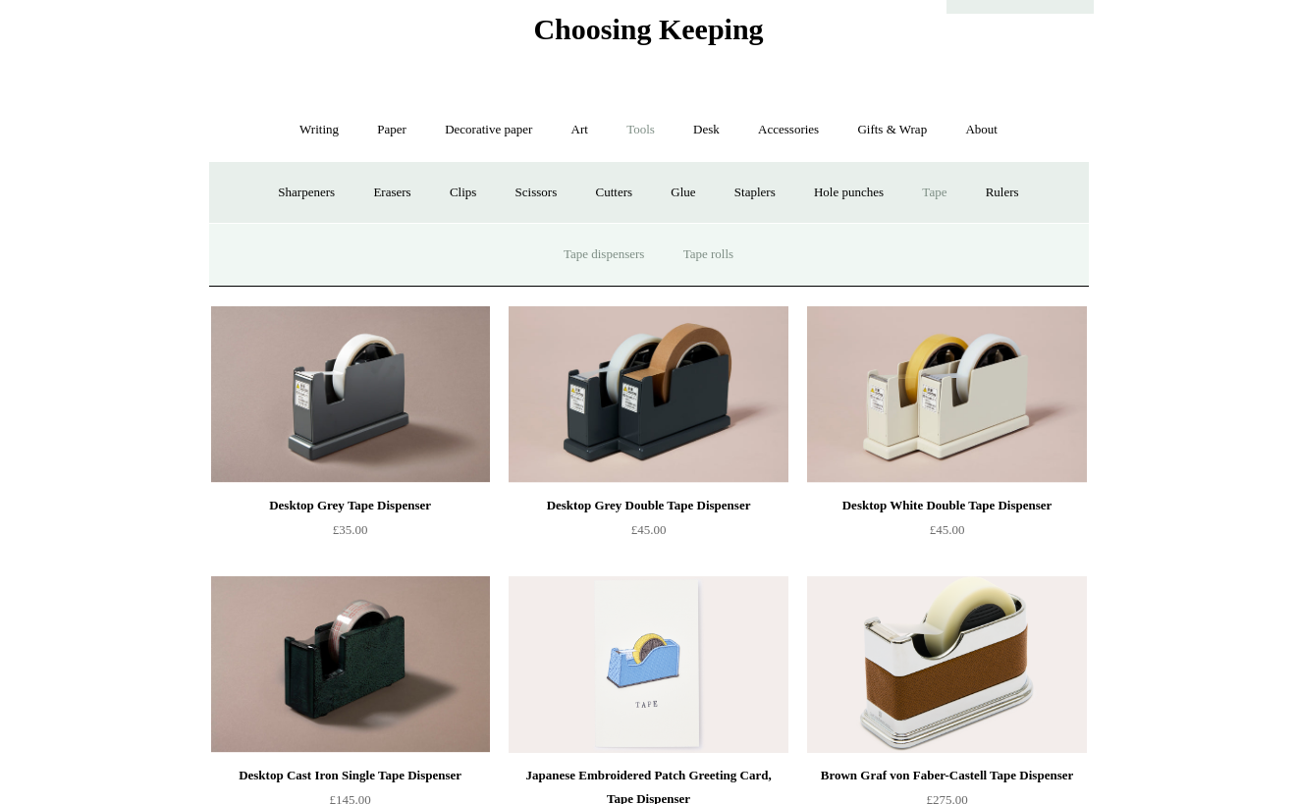
click at [706, 255] on link "Tape rolls" at bounding box center [708, 255] width 85 height 52
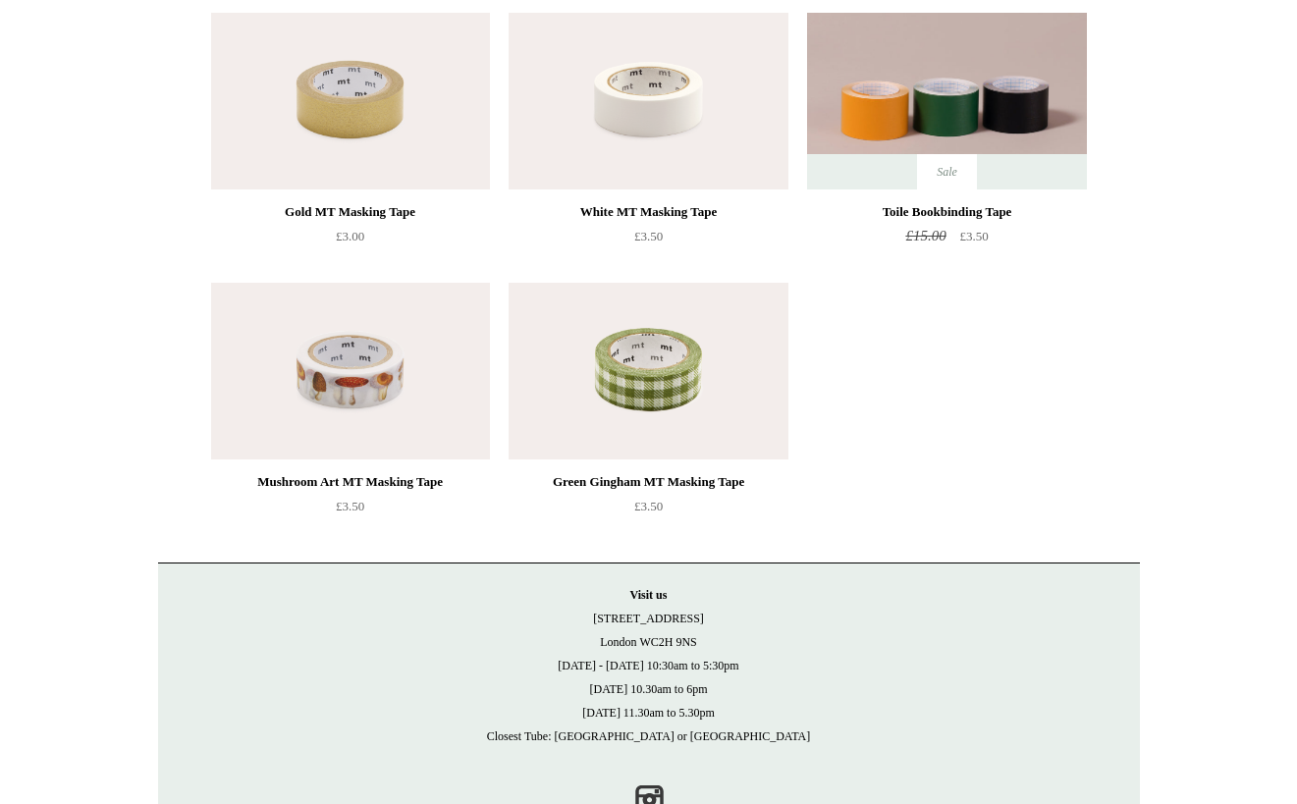
scroll to position [848, 0]
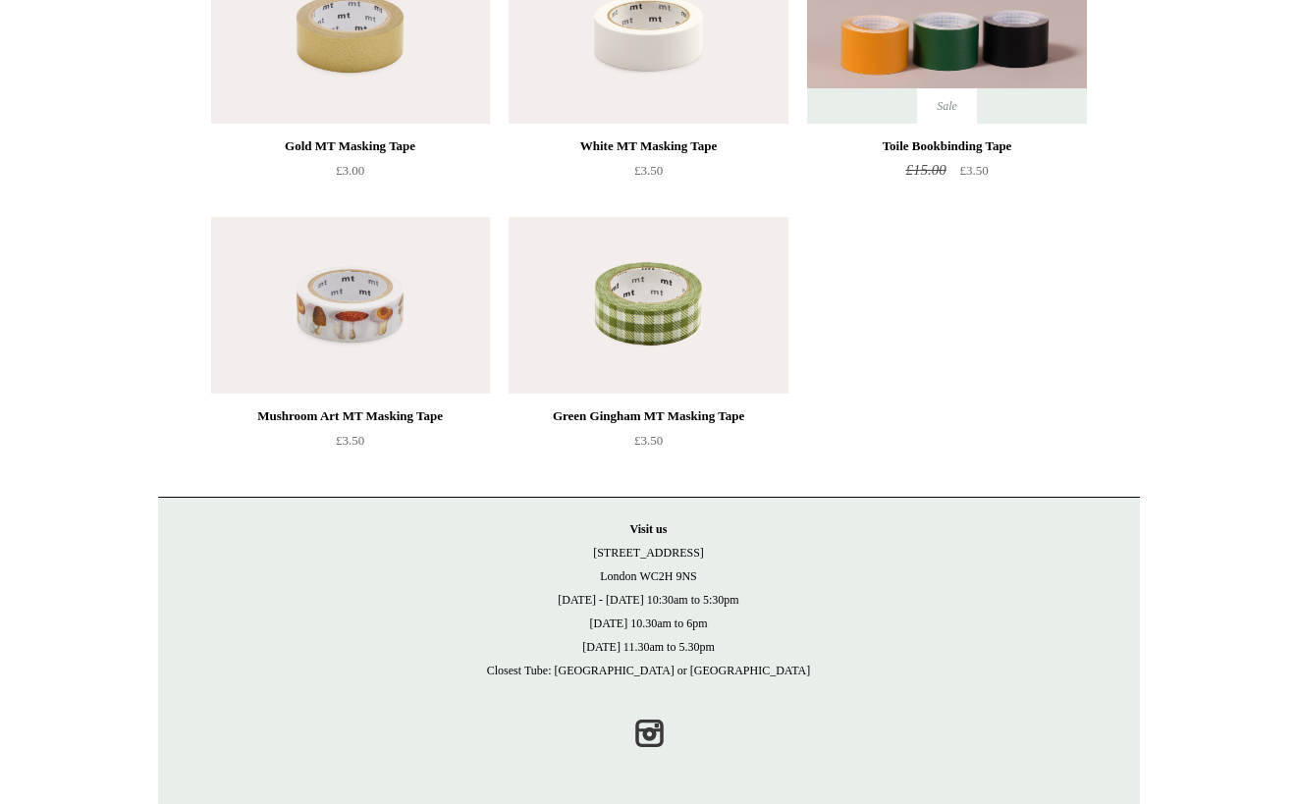
click at [1079, 558] on p "Visit us 21 Tower Street London WC2H 9NS Monday - Friday 10:30am to 5:30pm Satu…" at bounding box center [649, 600] width 943 height 165
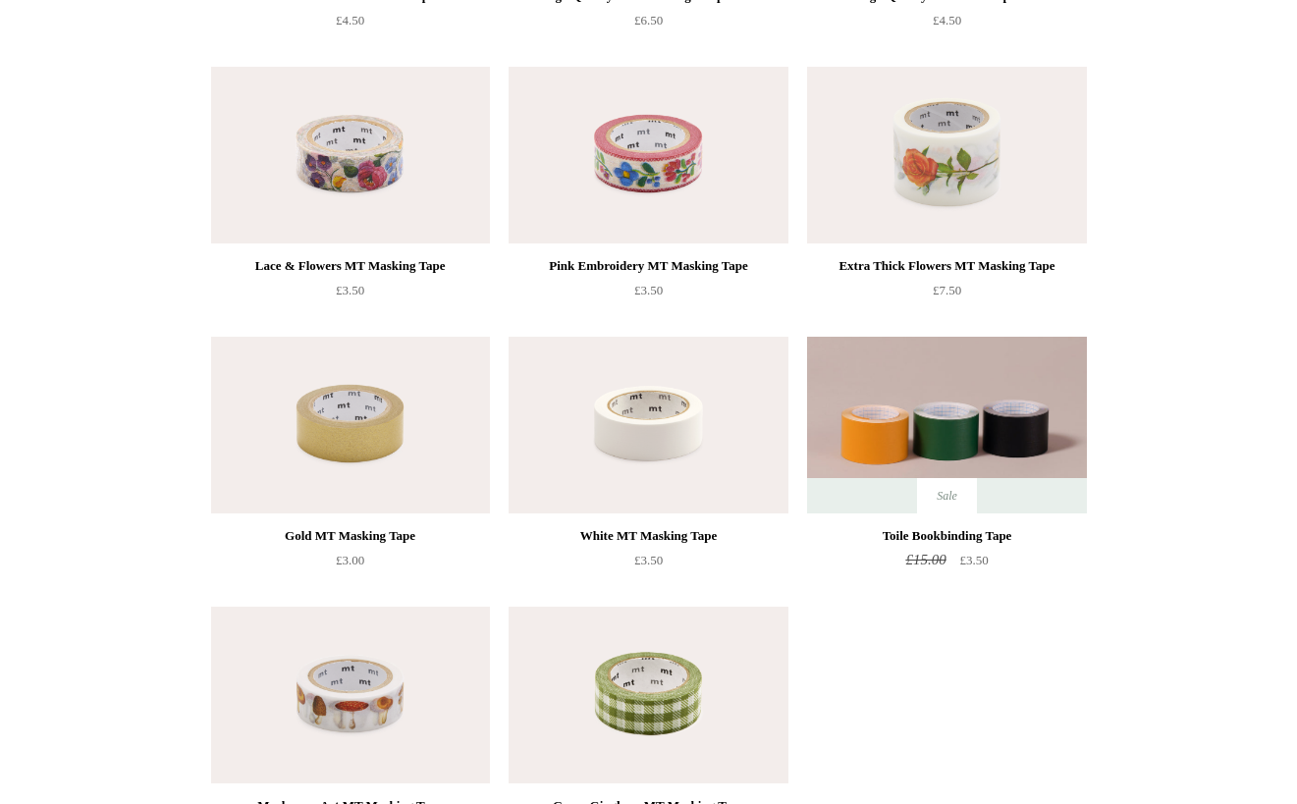
scroll to position [0, 0]
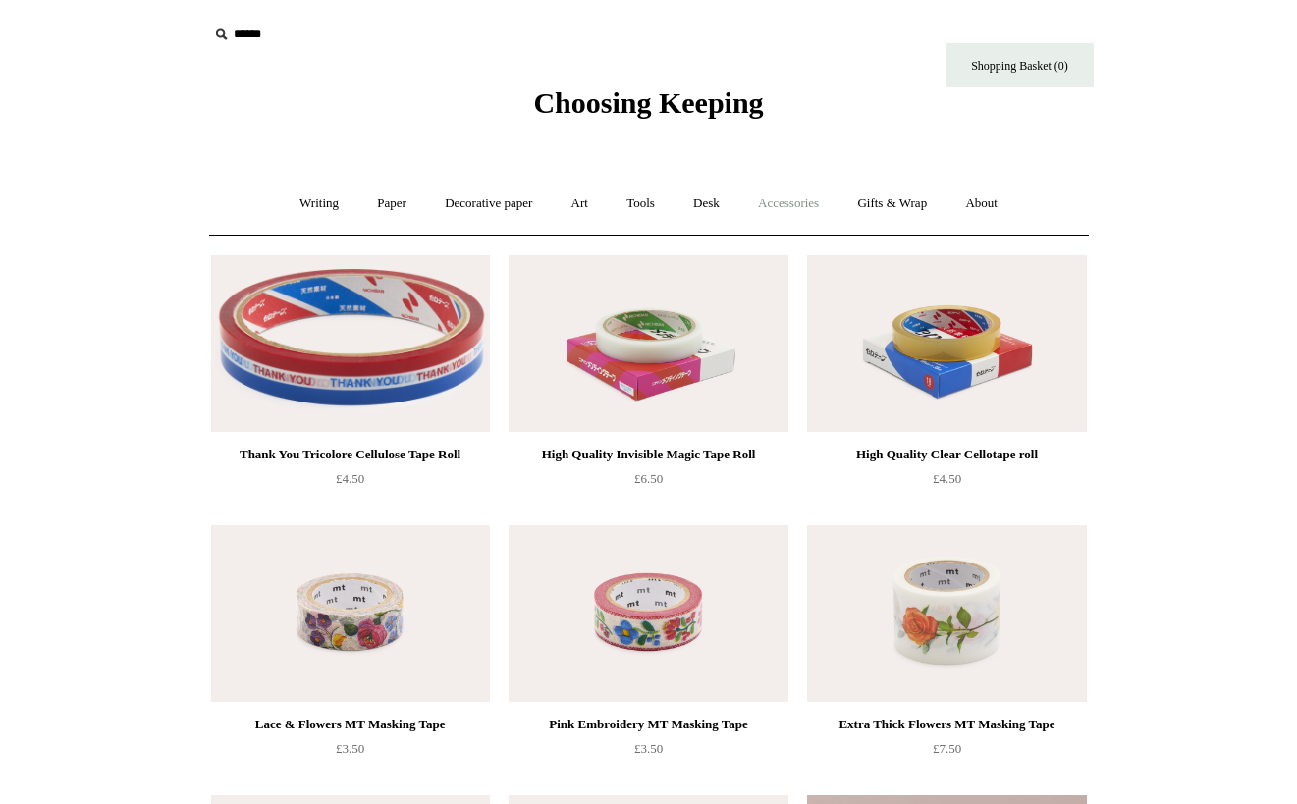
click at [785, 206] on link "Accessories +" at bounding box center [788, 204] width 96 height 52
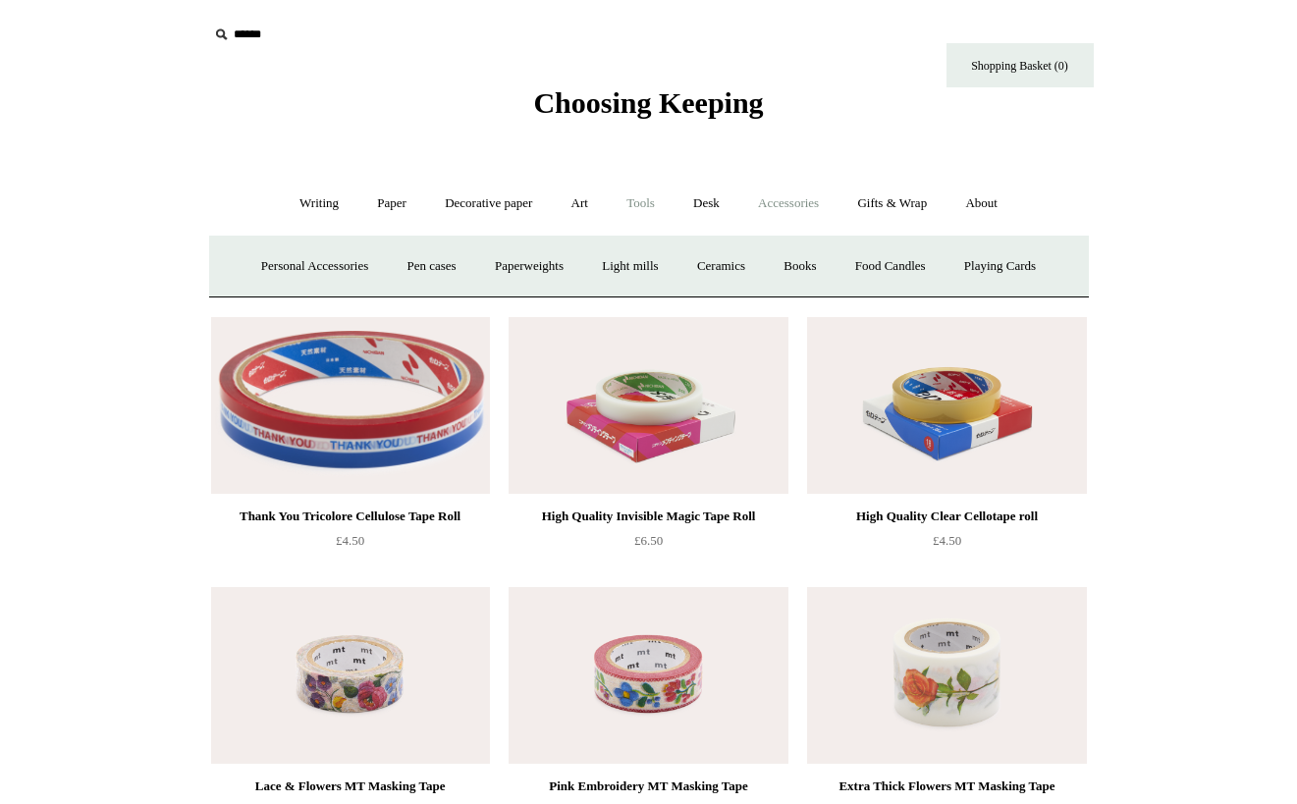
click at [635, 204] on link "Tools +" at bounding box center [641, 204] width 64 height 52
click at [1009, 267] on link "Rulers" at bounding box center [1002, 267] width 69 height 52
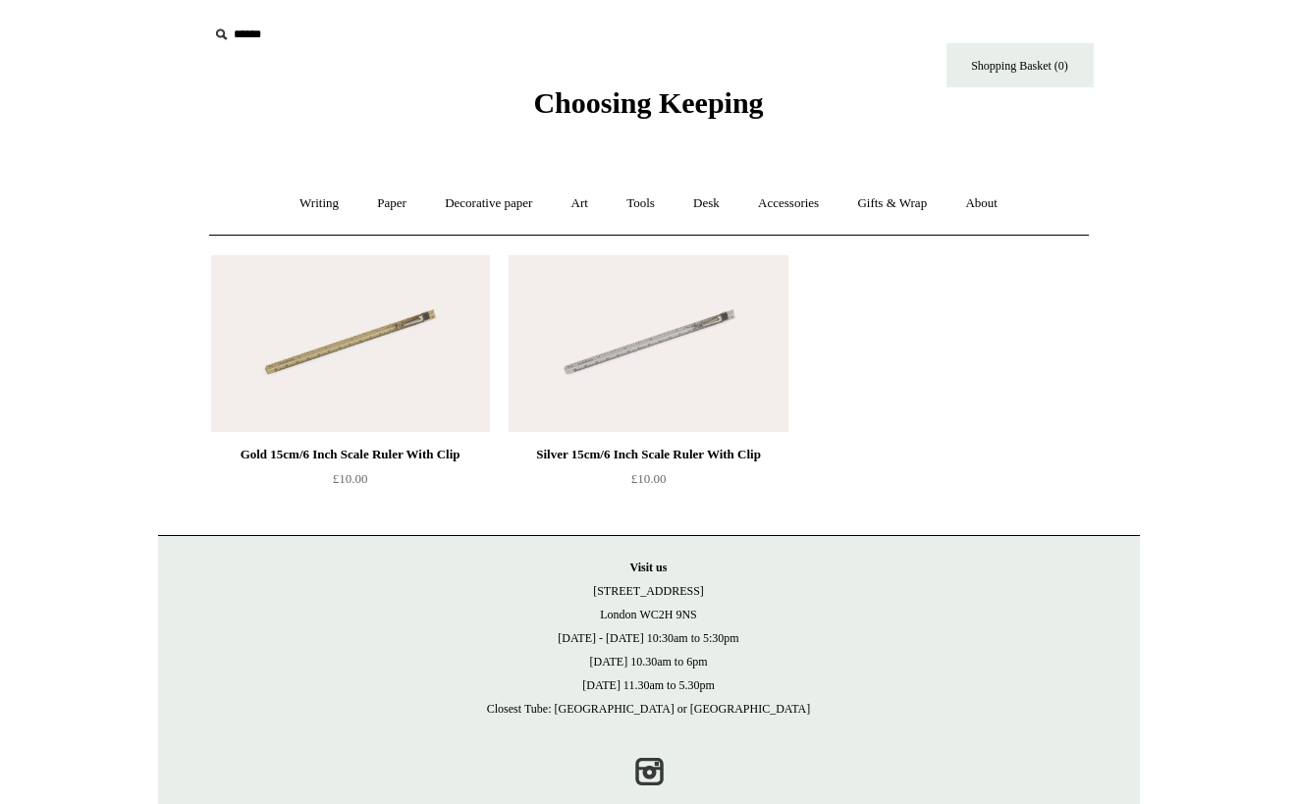
scroll to position [37, 0]
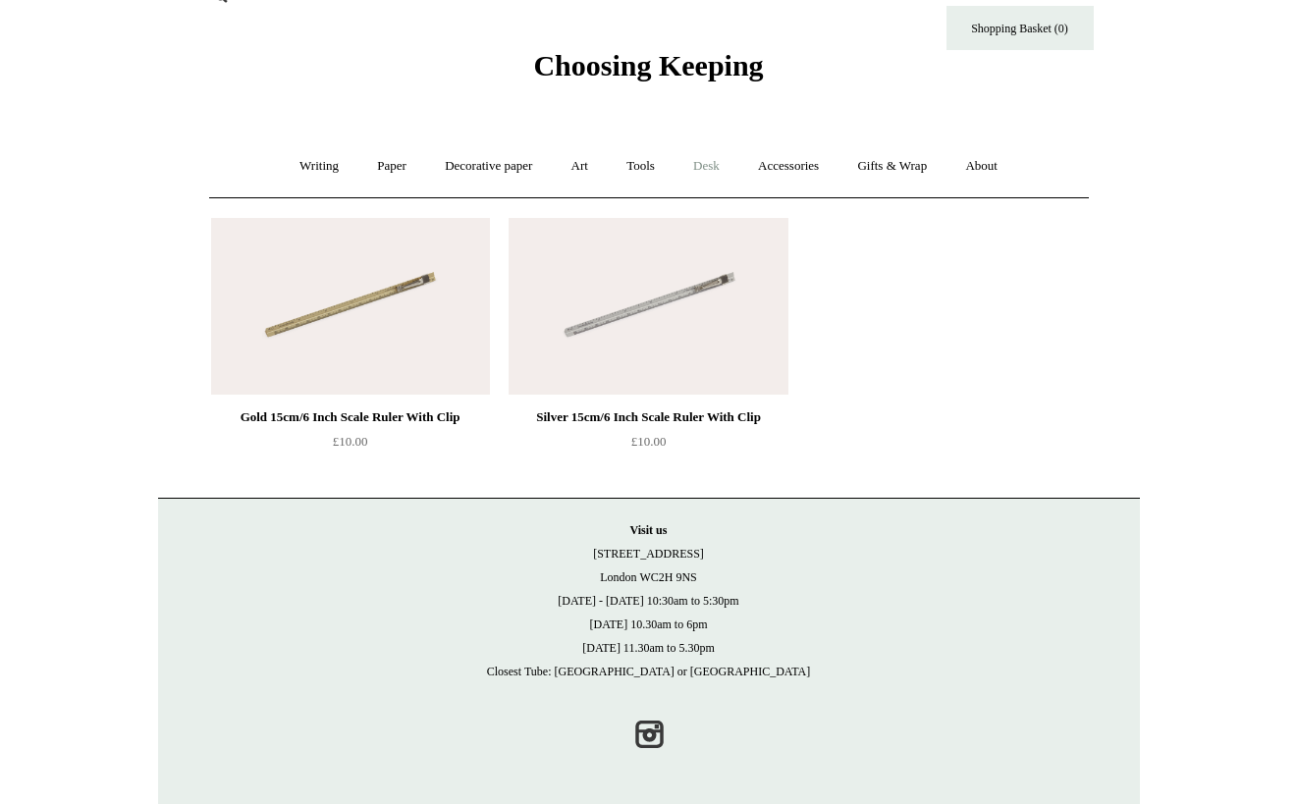
click at [705, 161] on link "Desk +" at bounding box center [707, 166] width 62 height 52
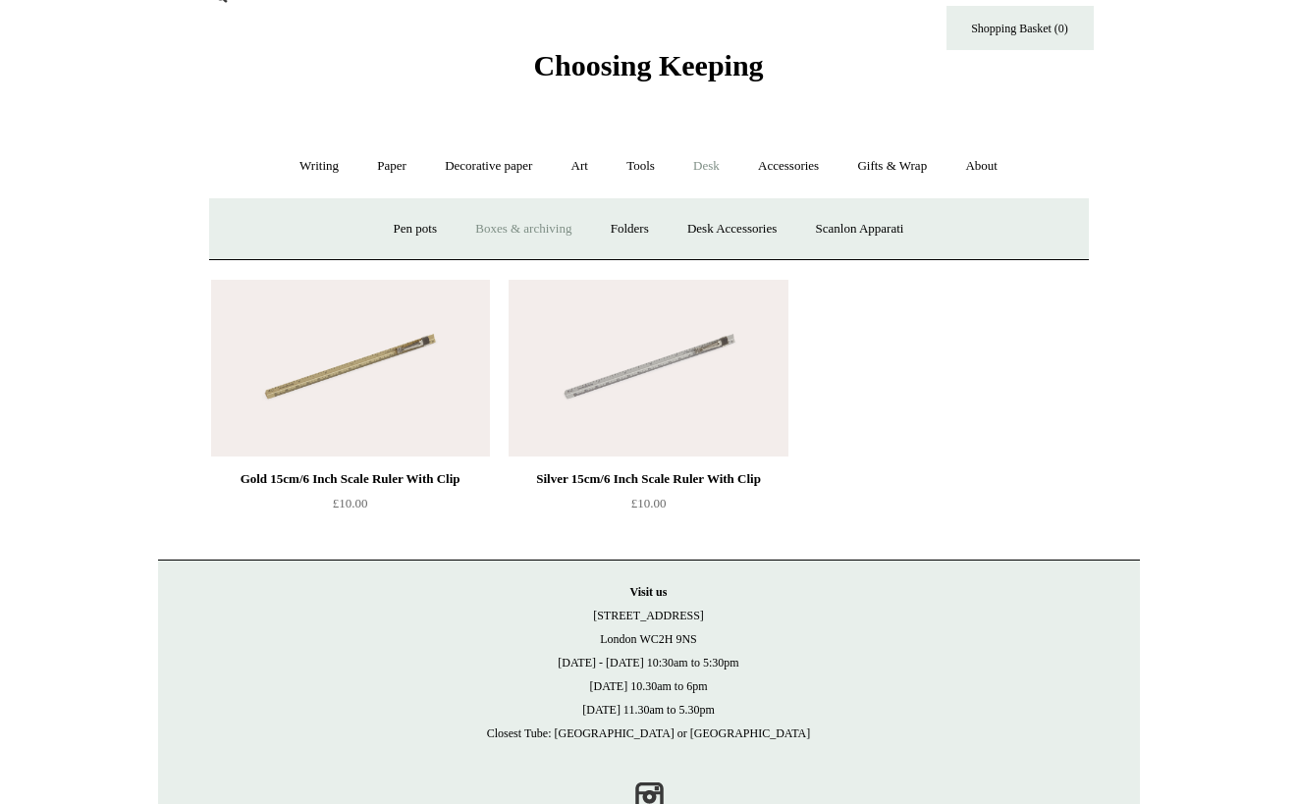
click at [484, 225] on link "Boxes & archiving" at bounding box center [524, 229] width 132 height 52
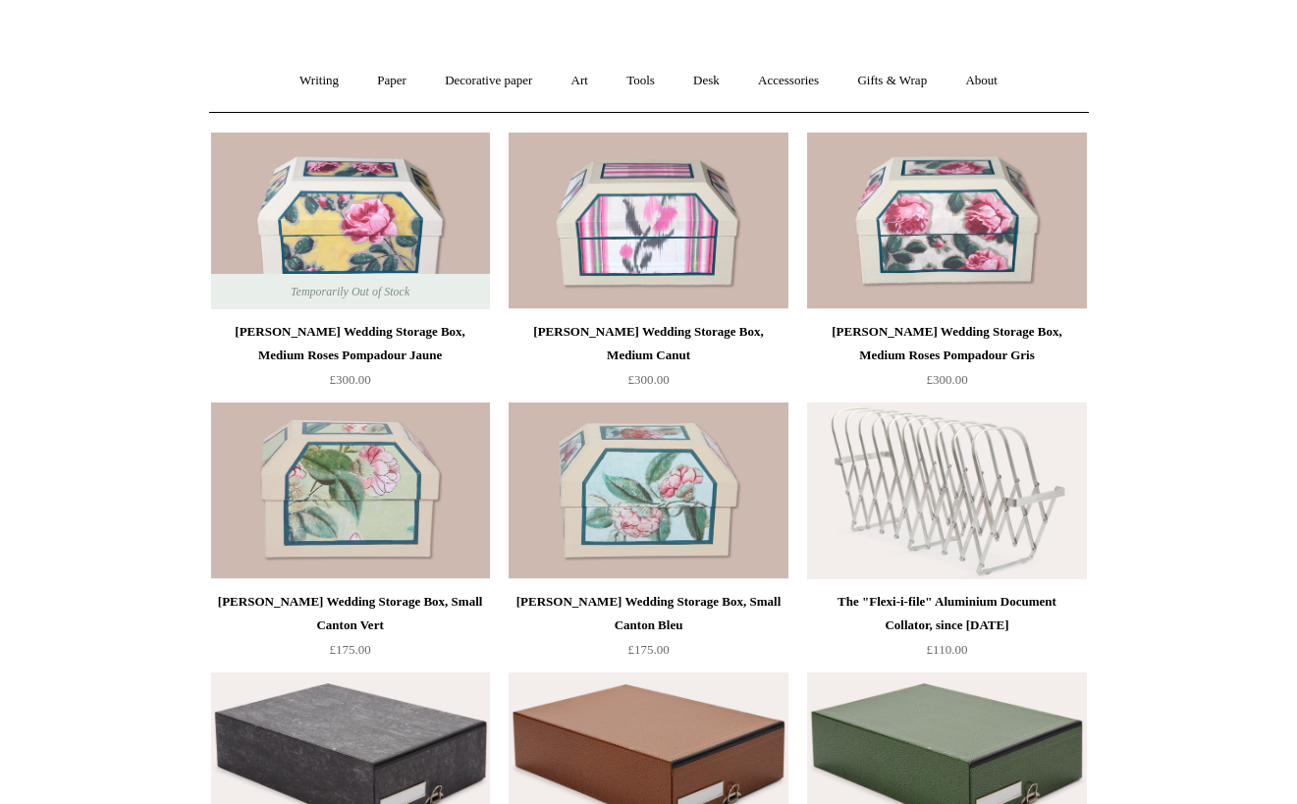
scroll to position [80, 0]
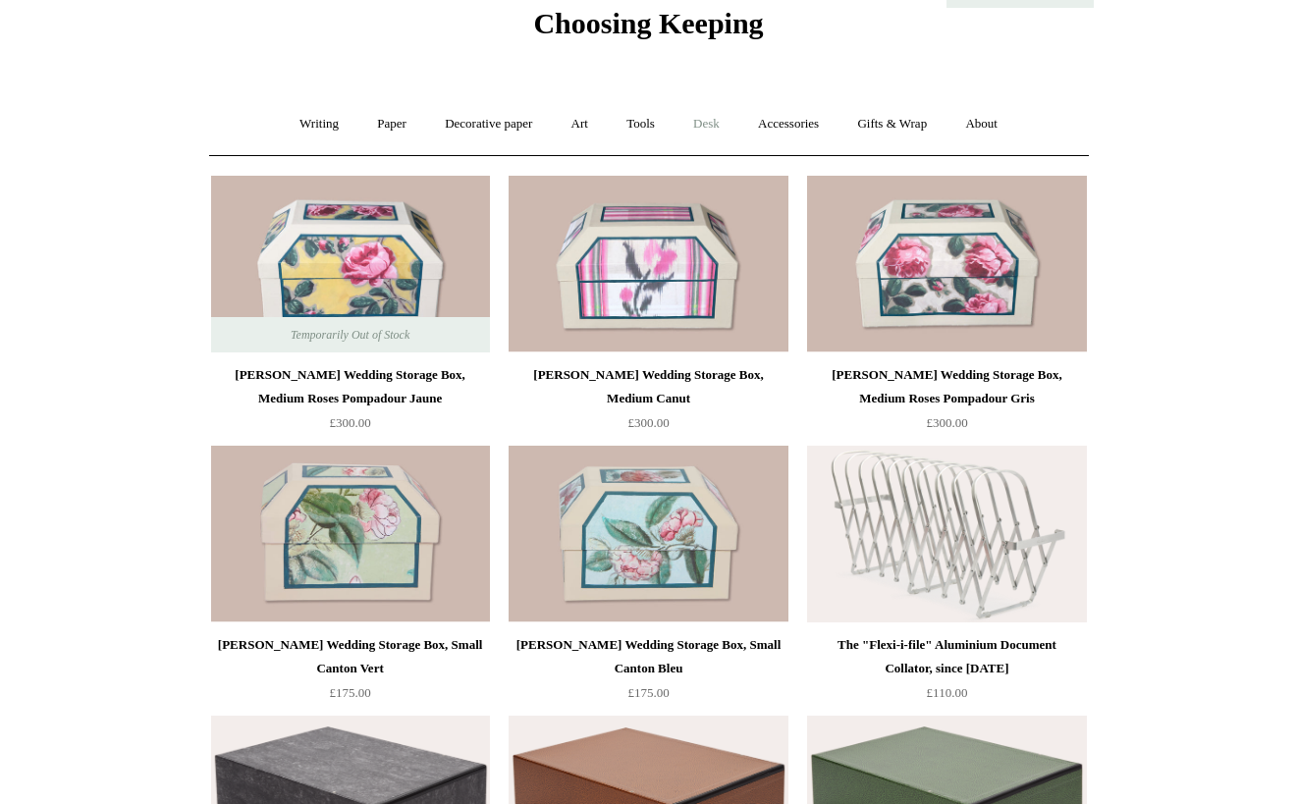
click at [712, 130] on link "Desk +" at bounding box center [707, 124] width 62 height 52
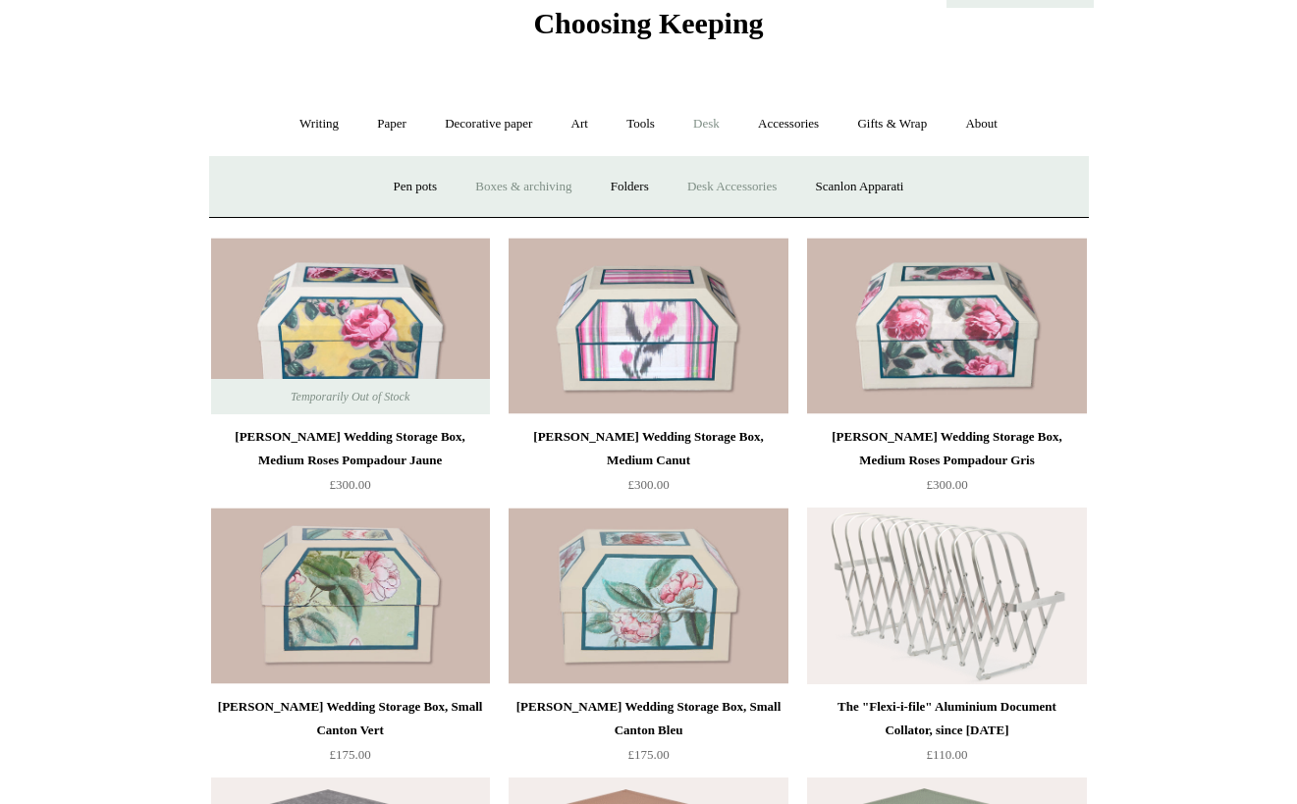
click at [759, 190] on link "Desk Accessories" at bounding box center [732, 187] width 125 height 52
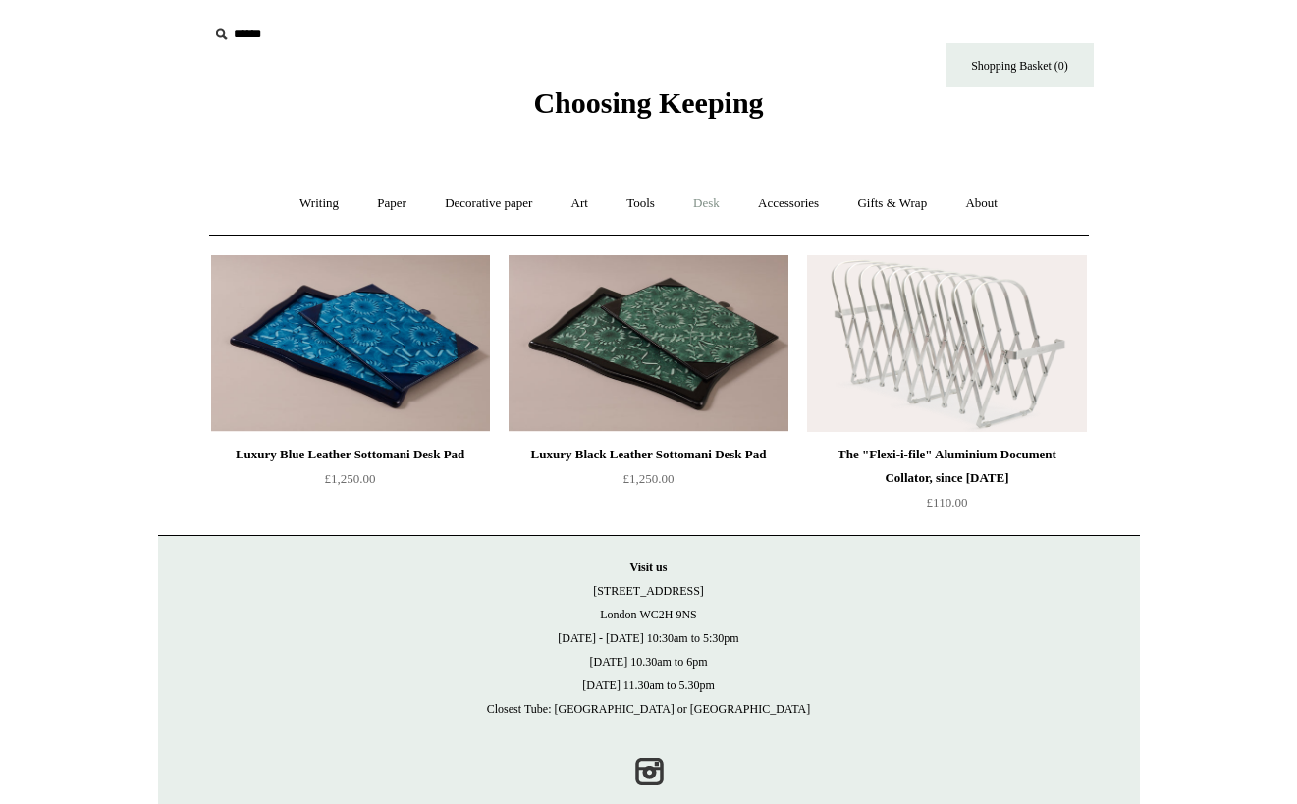
click at [718, 191] on link "Desk +" at bounding box center [707, 204] width 62 height 52
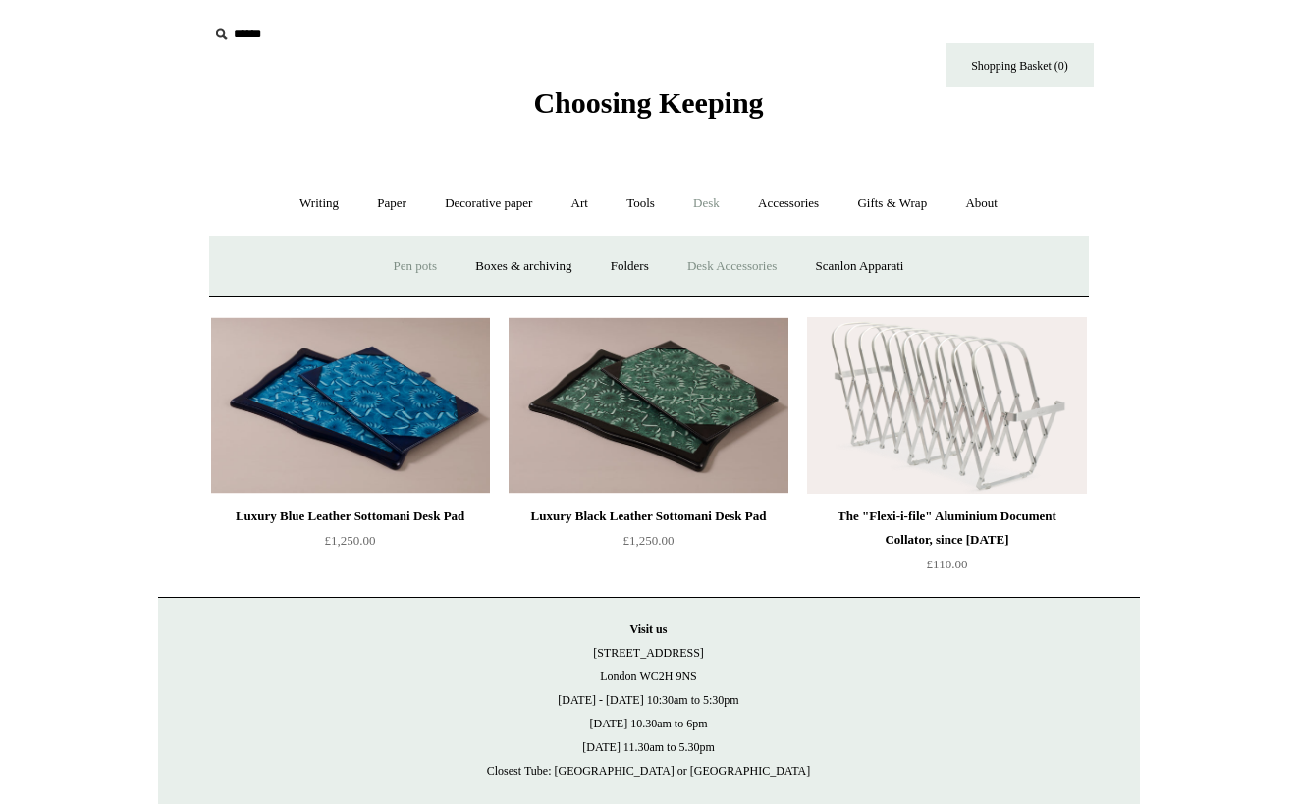
click at [390, 275] on link "Pen pots" at bounding box center [415, 267] width 79 height 52
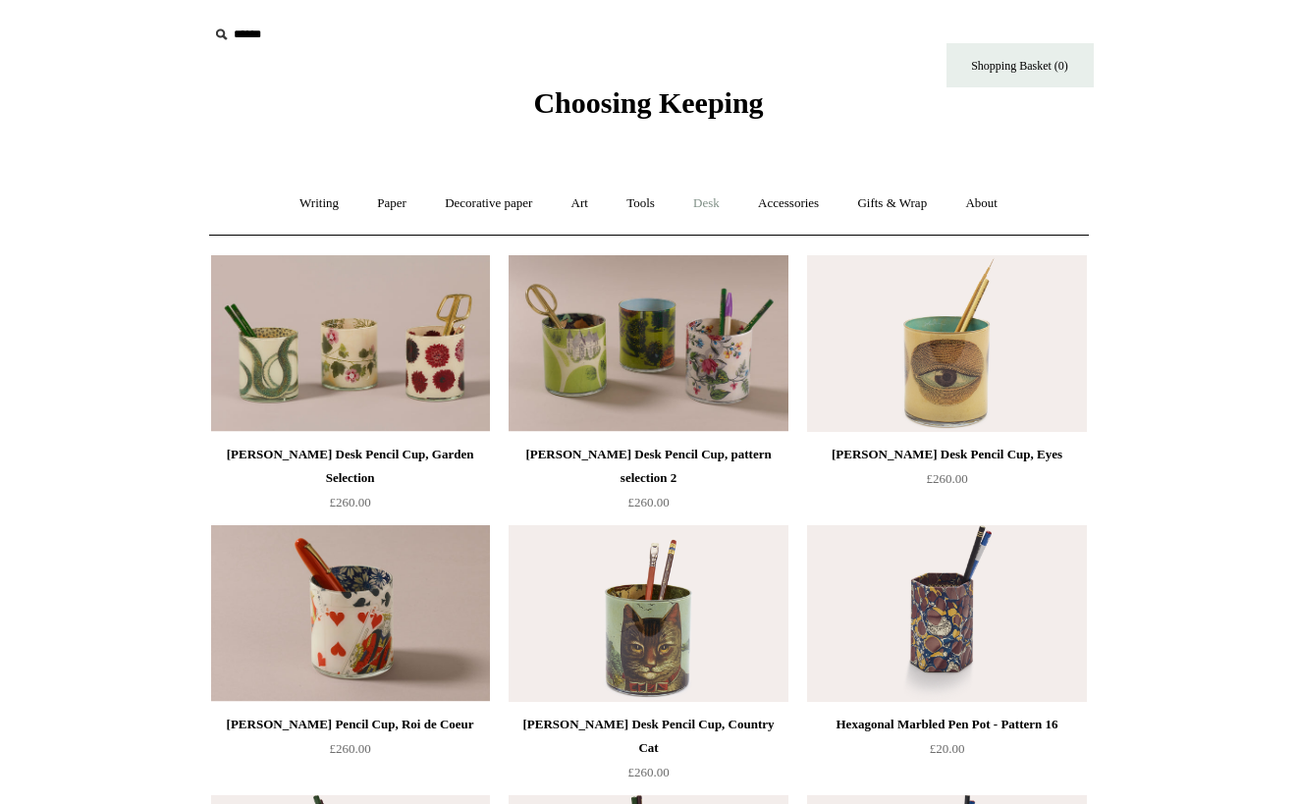
click at [724, 203] on link "Desk +" at bounding box center [707, 204] width 62 height 52
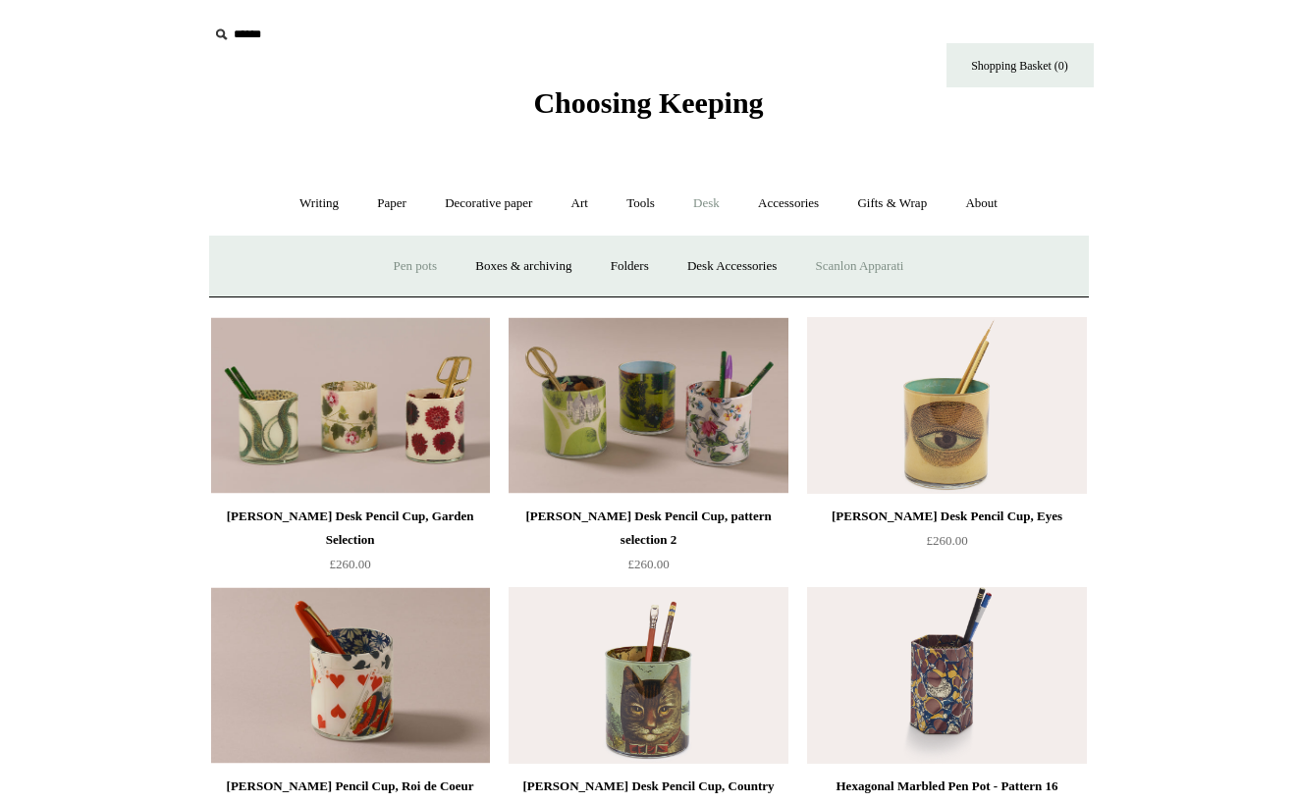
click at [855, 272] on link "Scanlon Apparati" at bounding box center [860, 267] width 124 height 52
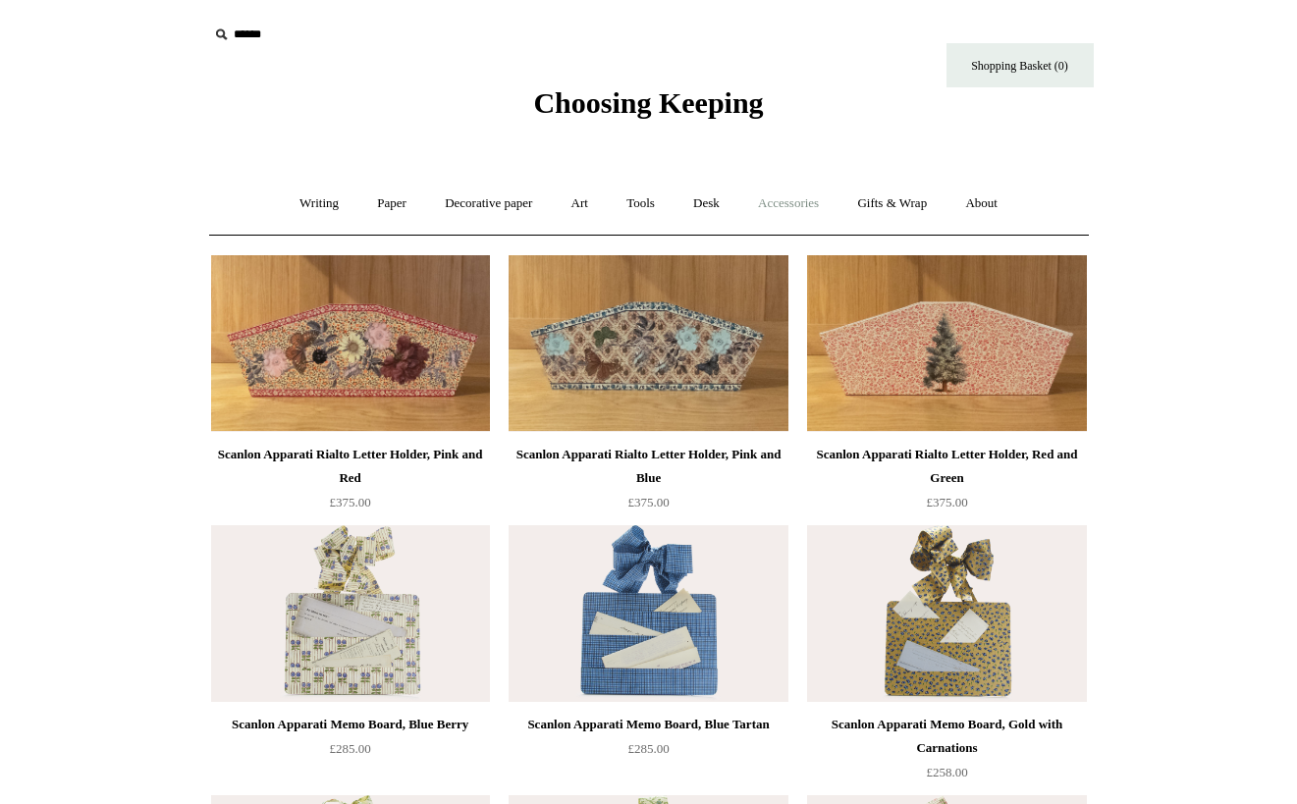
click at [787, 210] on link "Accessories +" at bounding box center [788, 204] width 96 height 52
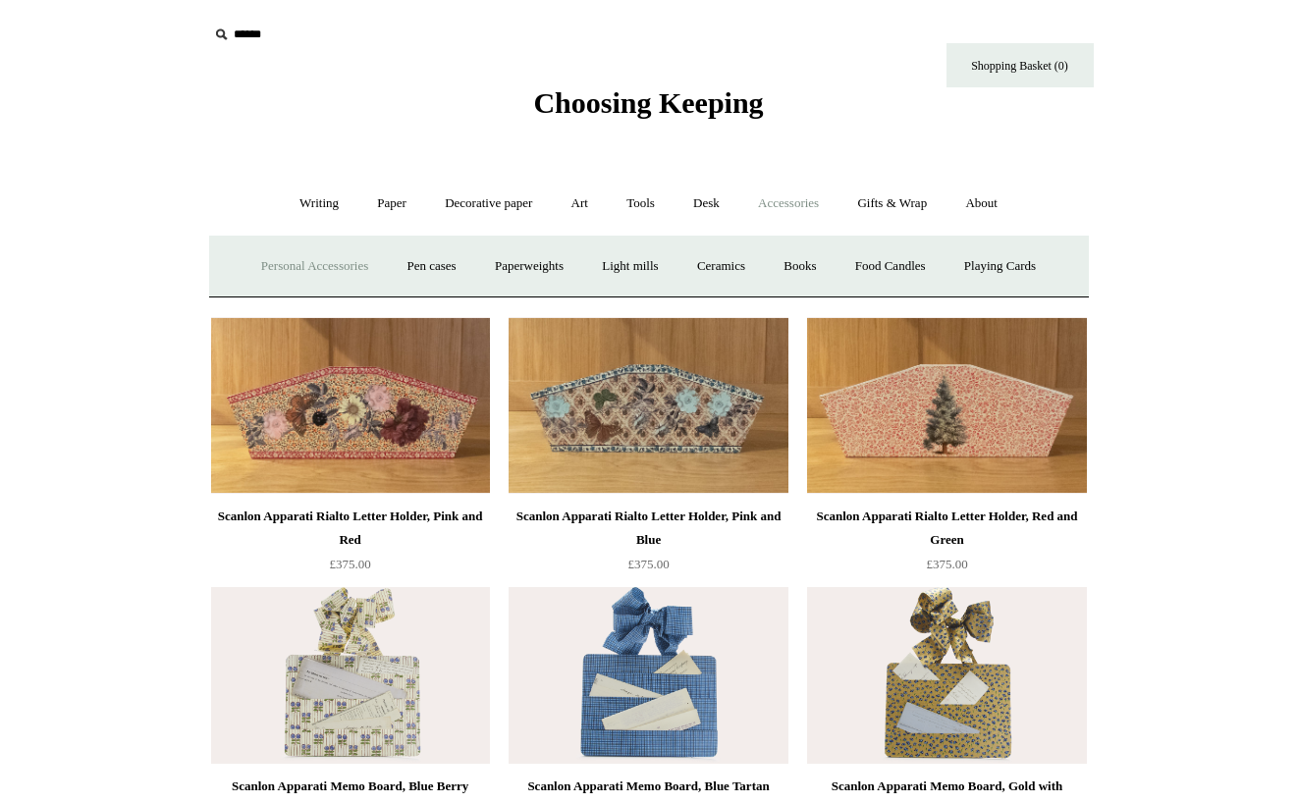
click at [339, 257] on link "Personal Accessories +" at bounding box center [315, 267] width 142 height 52
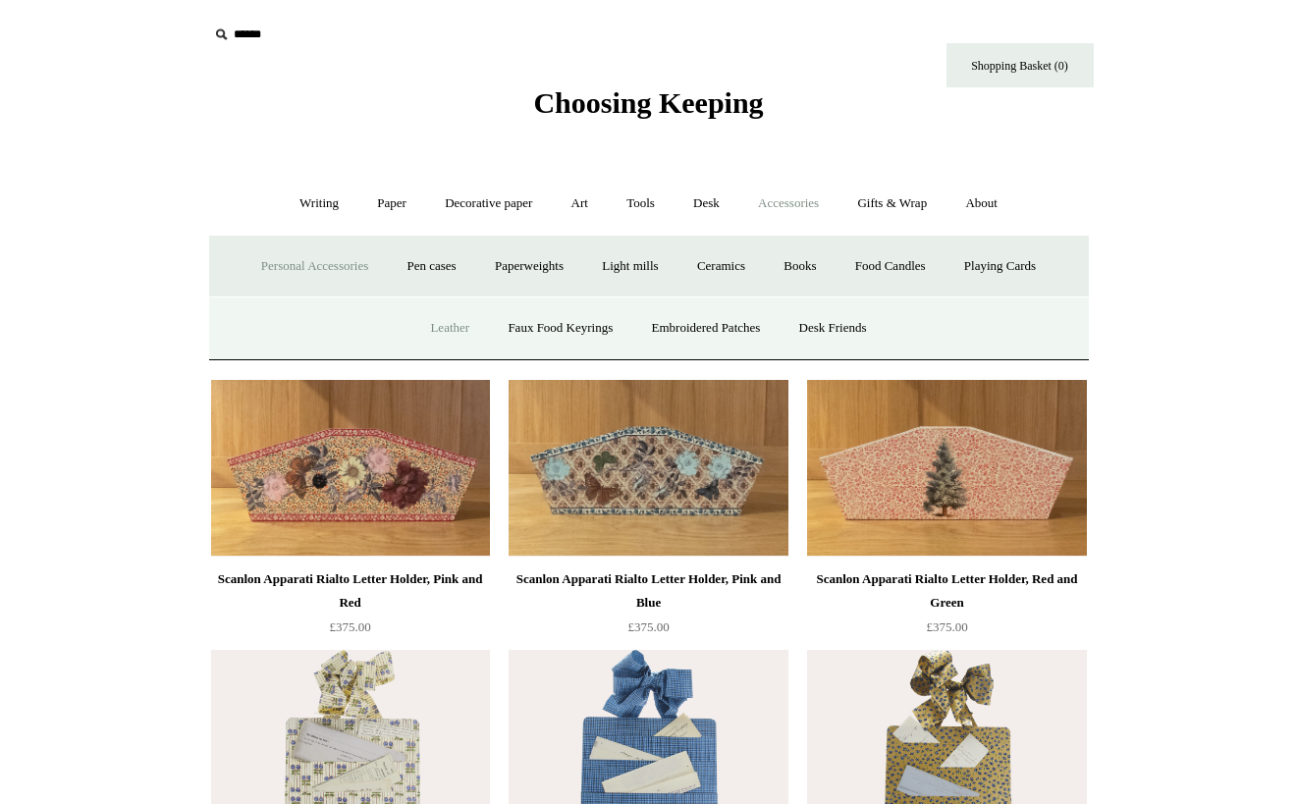
click at [428, 326] on link "Leather" at bounding box center [449, 328] width 75 height 52
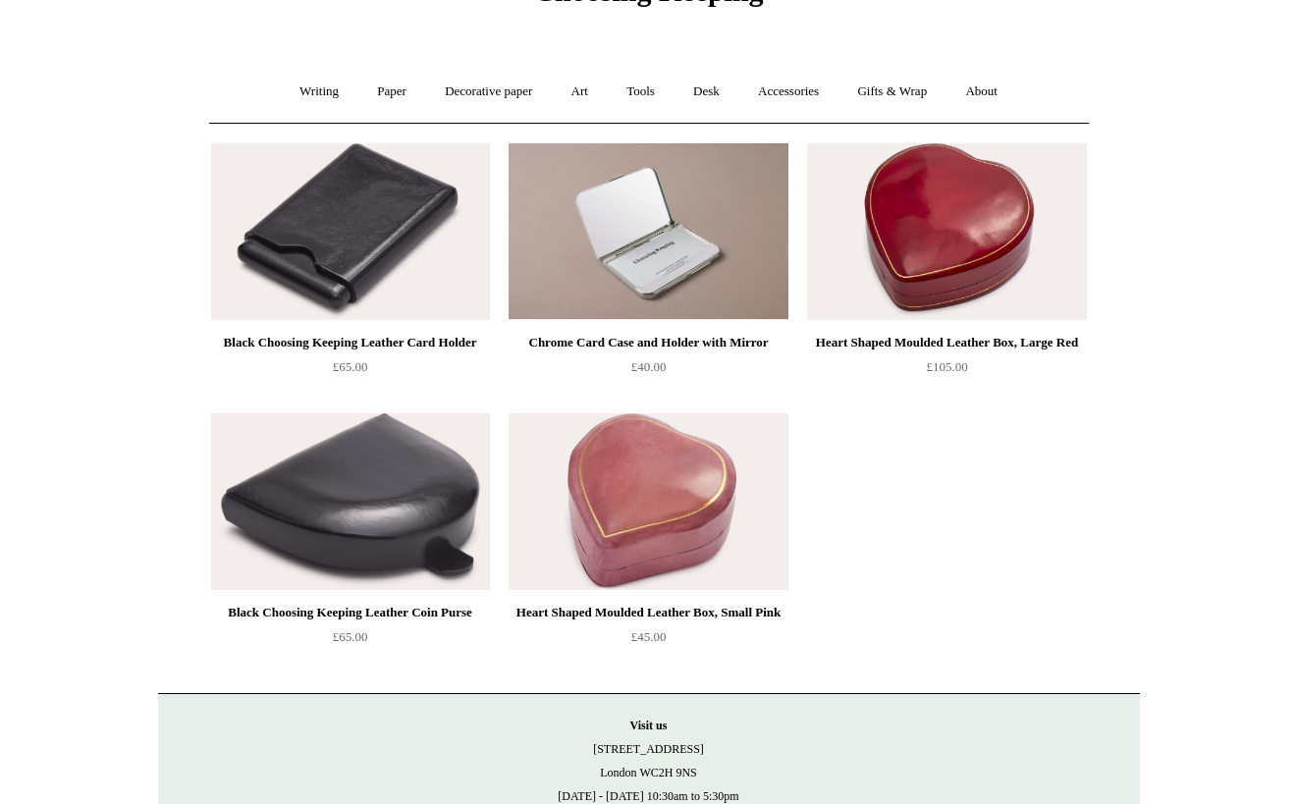
scroll to position [100, 0]
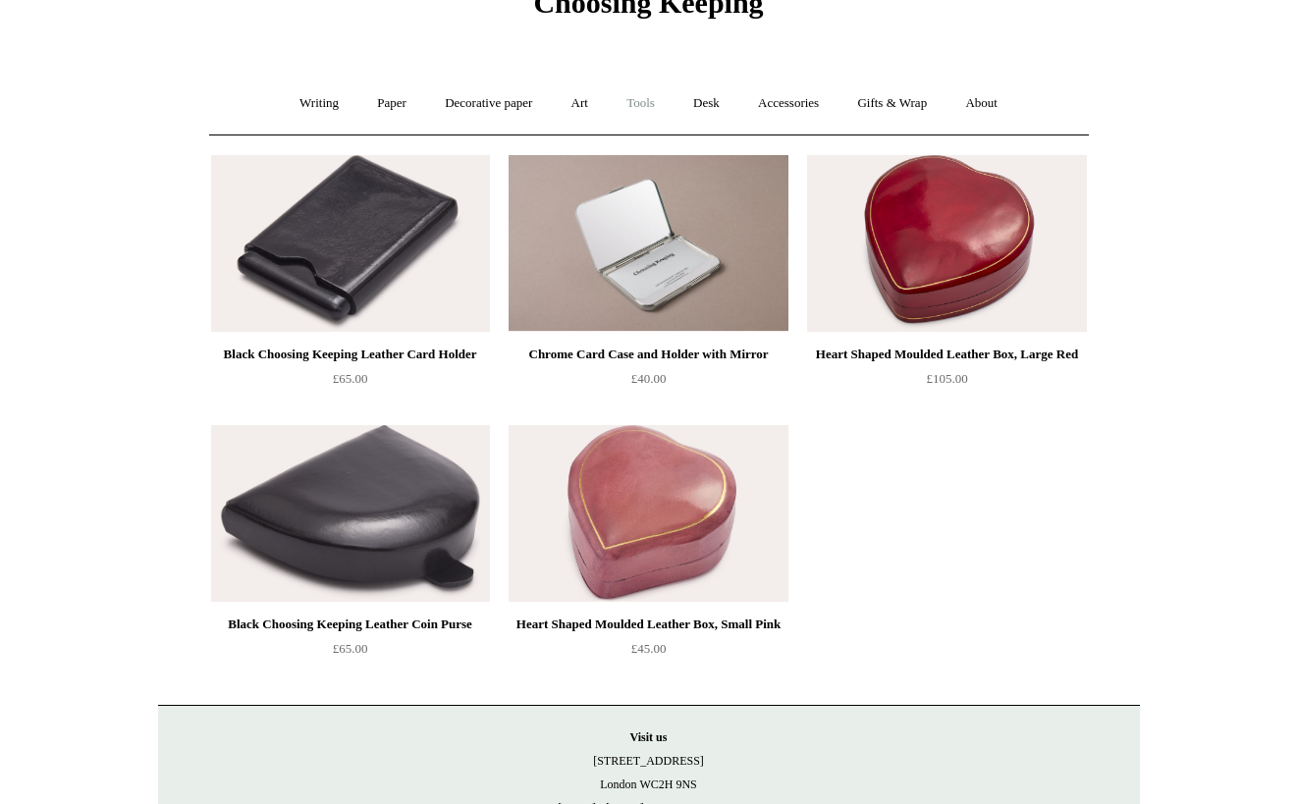
click at [651, 112] on link "Tools +" at bounding box center [641, 104] width 64 height 52
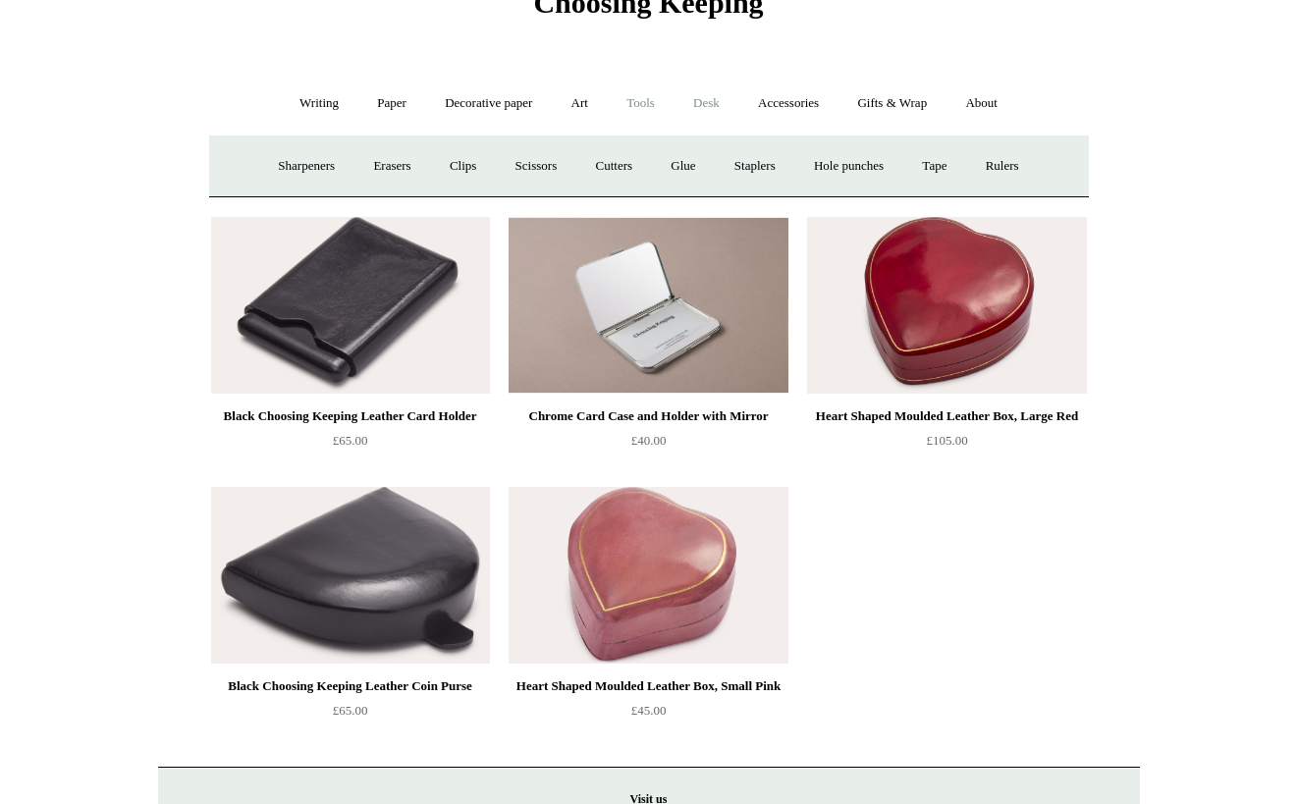
click at [728, 105] on link "Desk +" at bounding box center [707, 104] width 62 height 52
click at [766, 106] on link "Accessories +" at bounding box center [788, 104] width 96 height 52
click at [720, 95] on link "Desk +" at bounding box center [707, 104] width 62 height 52
click at [780, 98] on link "Accessories +" at bounding box center [788, 104] width 96 height 52
click at [412, 158] on link "Pen cases" at bounding box center [431, 166] width 84 height 52
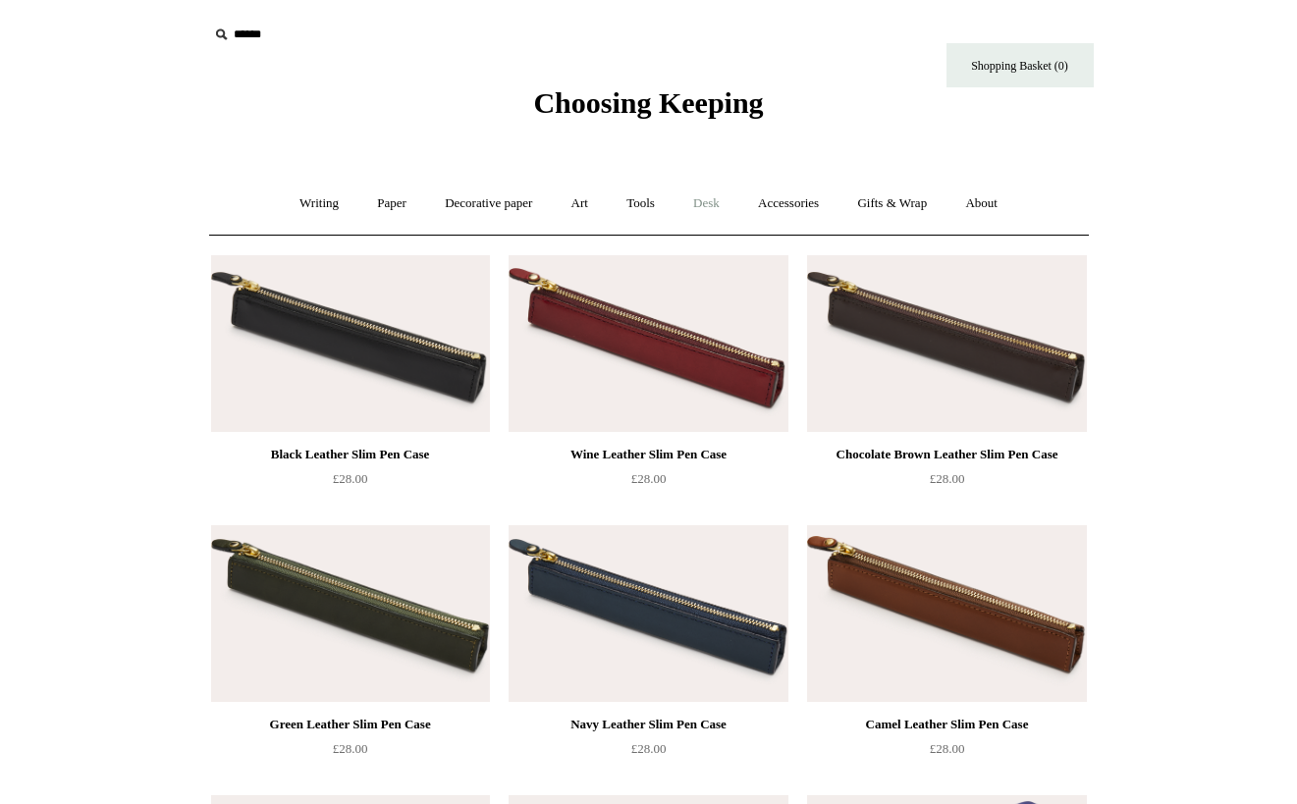
click at [715, 214] on link "Desk +" at bounding box center [707, 204] width 62 height 52
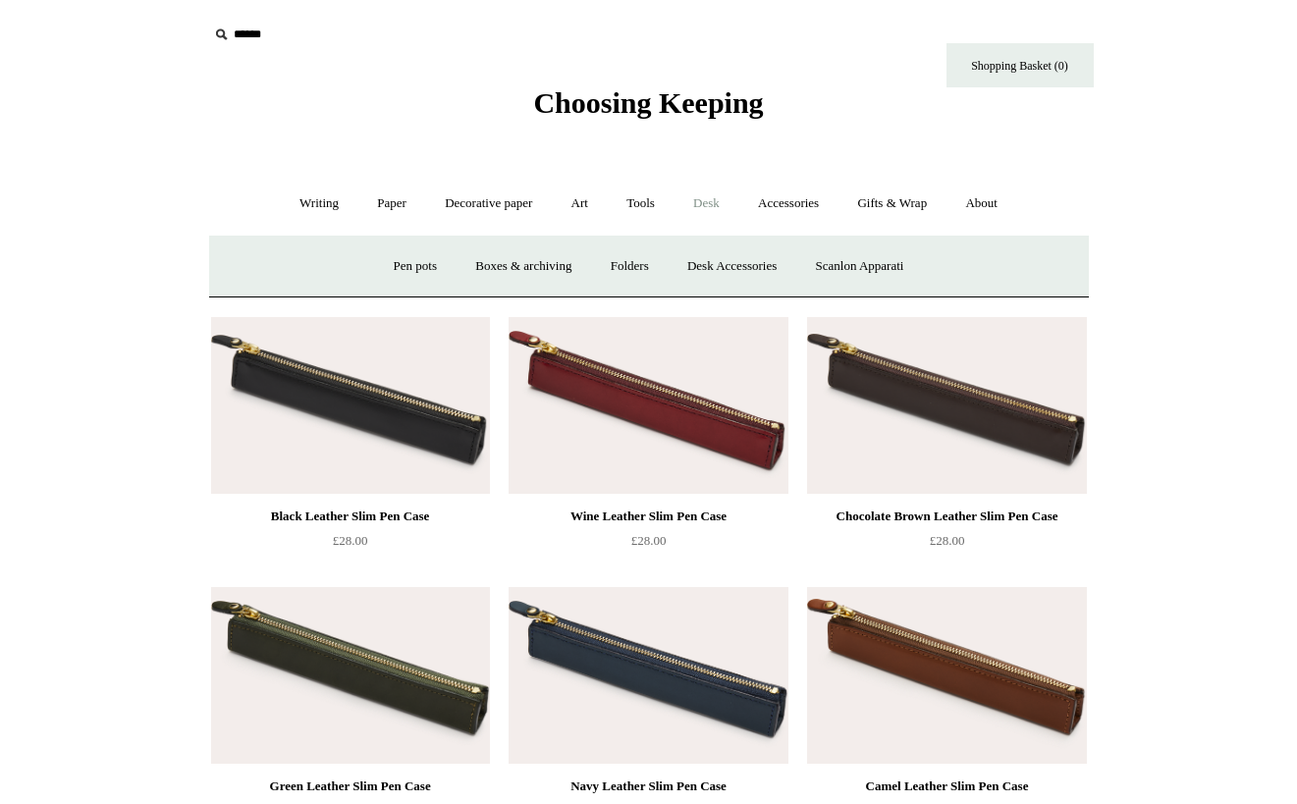
click at [712, 213] on link "Desk -" at bounding box center [707, 204] width 62 height 52
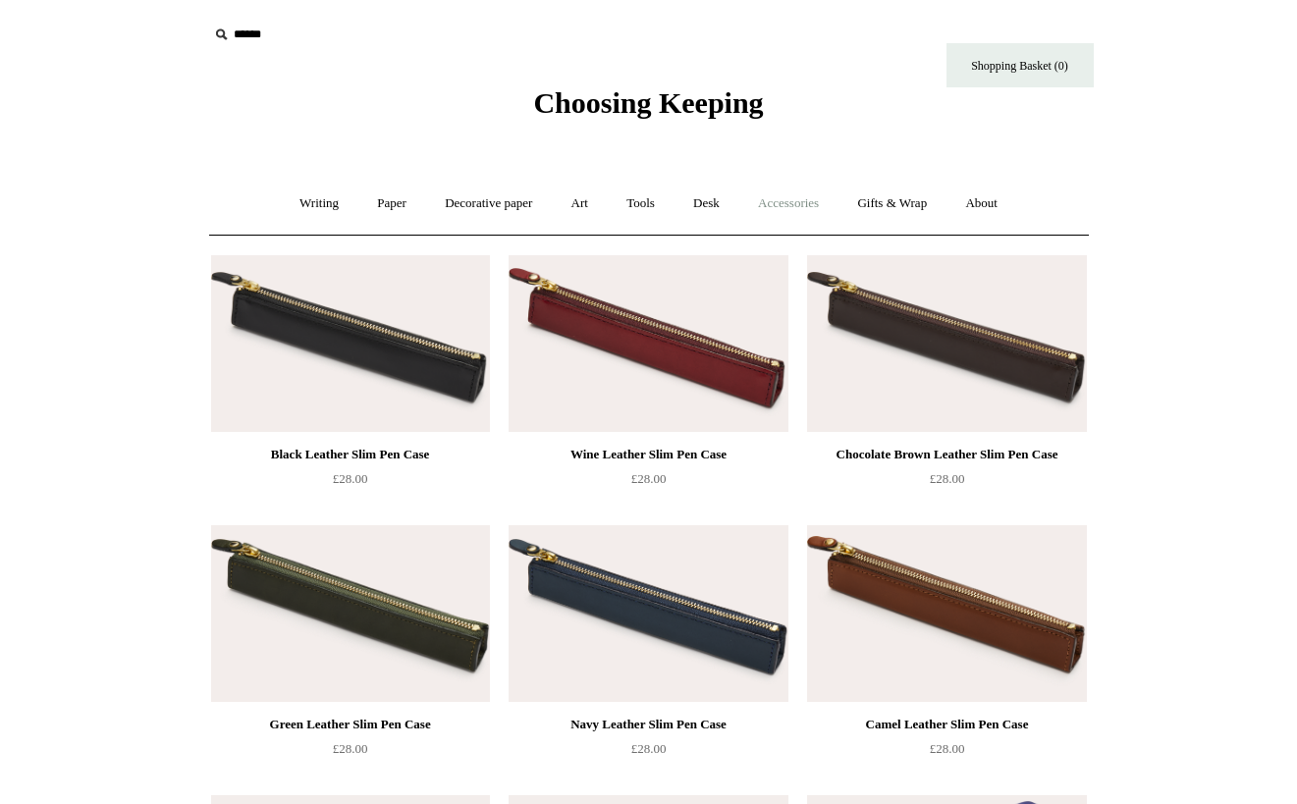
click at [776, 213] on link "Accessories +" at bounding box center [788, 204] width 96 height 52
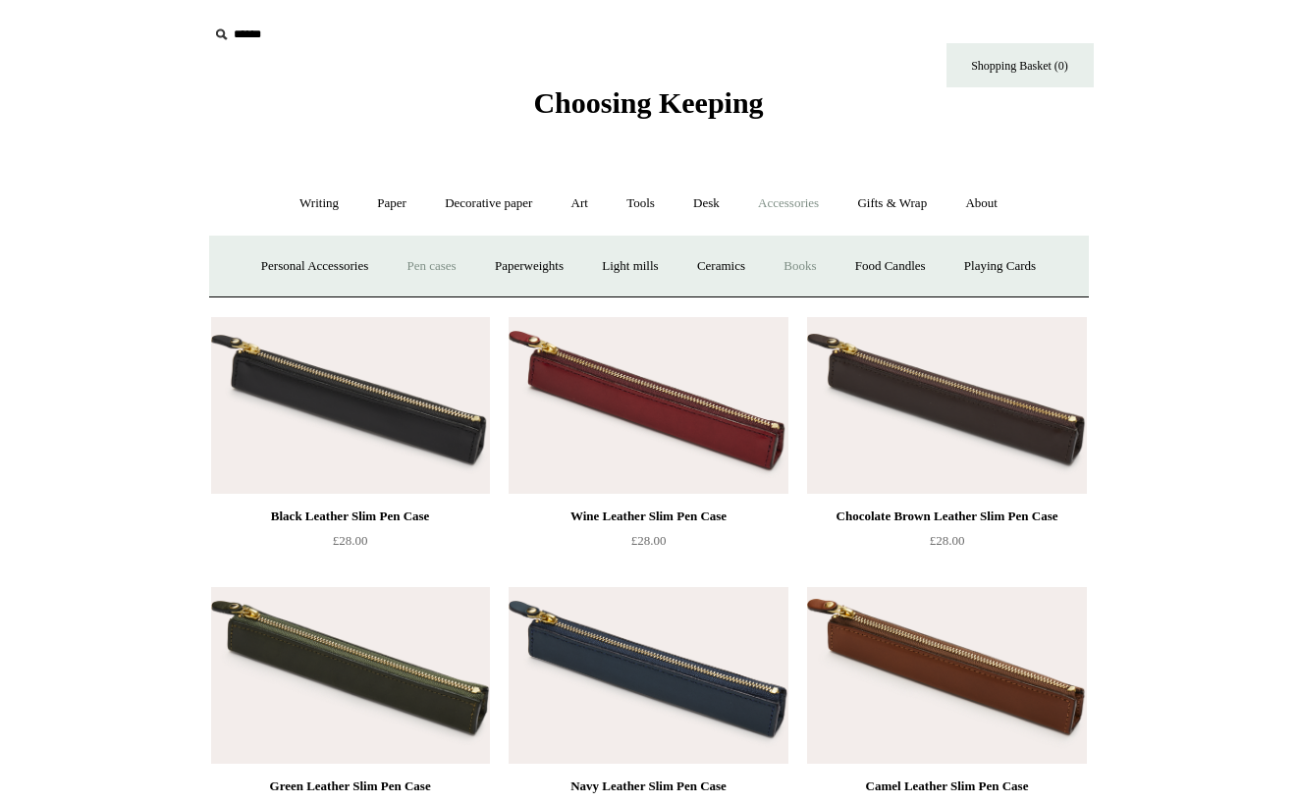
click at [804, 284] on link "Books" at bounding box center [800, 267] width 68 height 52
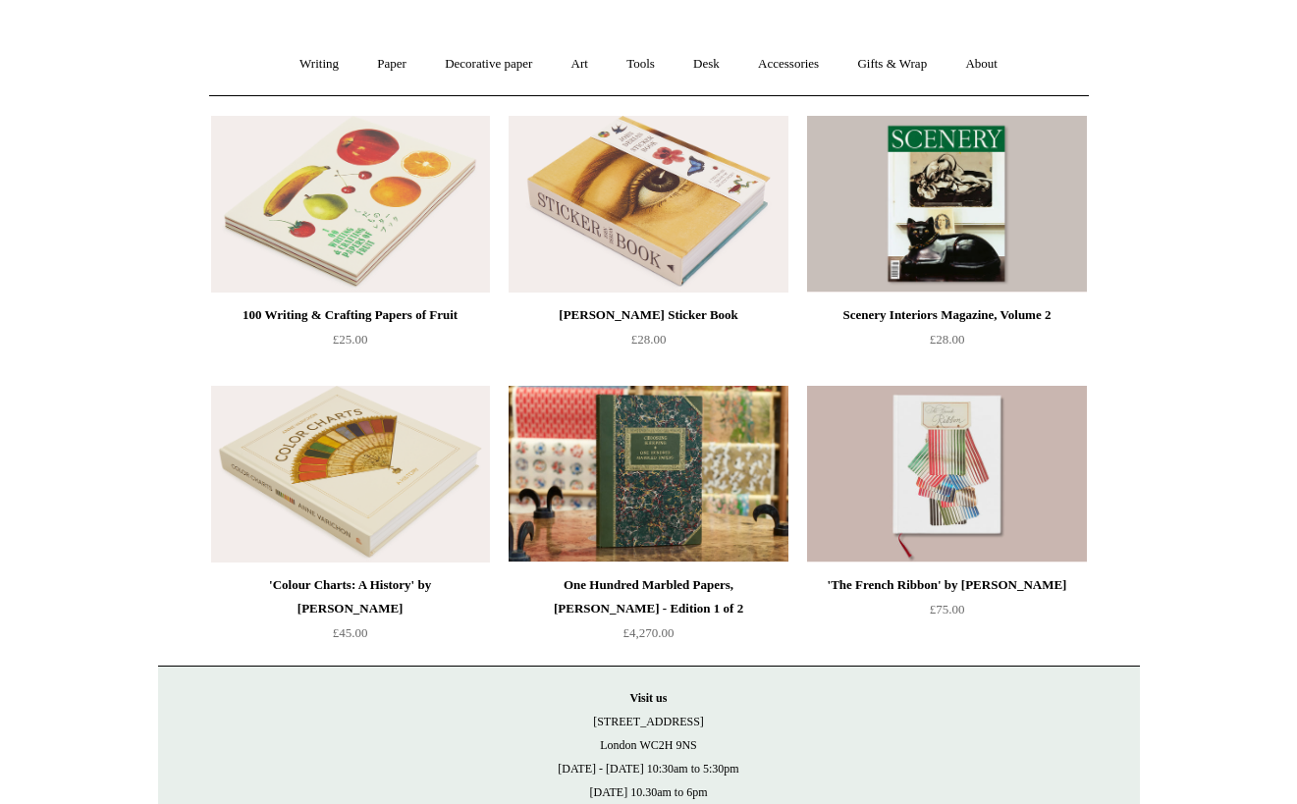
scroll to position [47, 0]
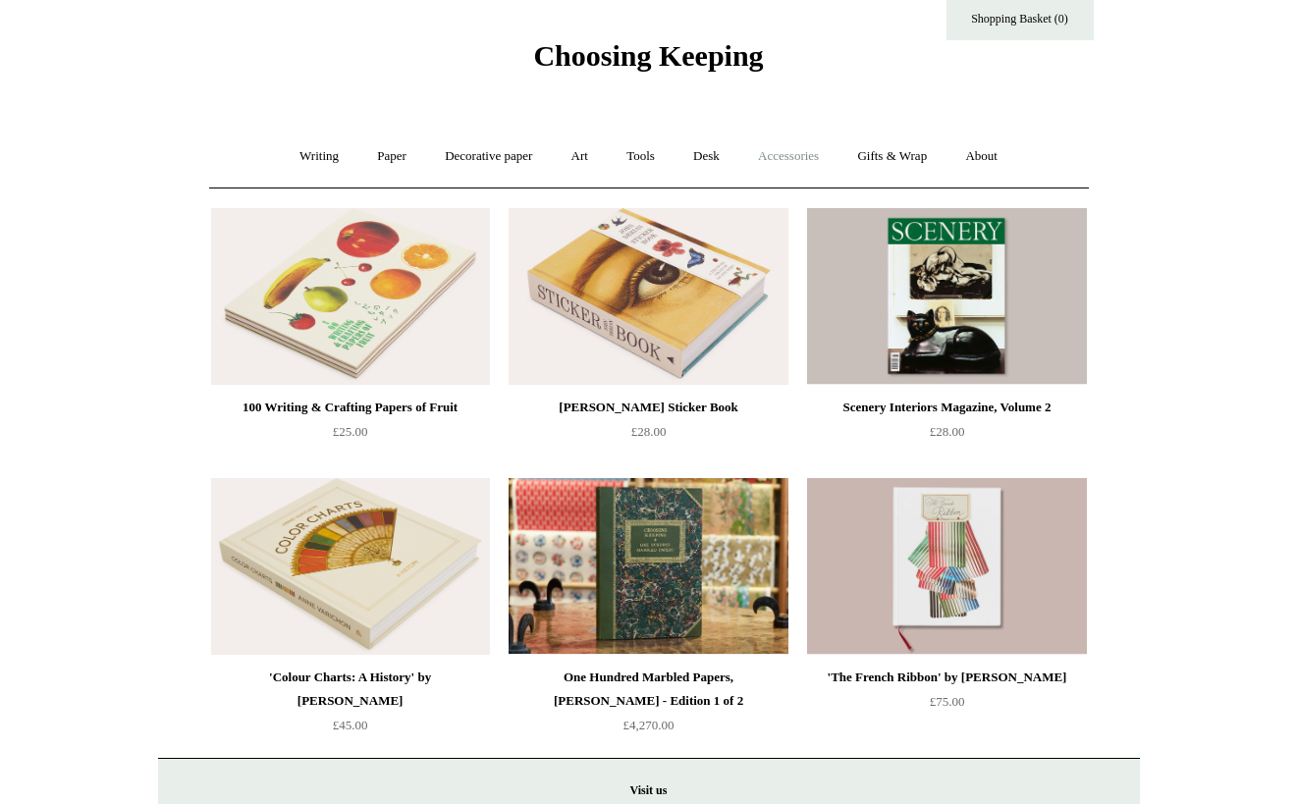
click at [779, 151] on link "Accessories +" at bounding box center [788, 157] width 96 height 52
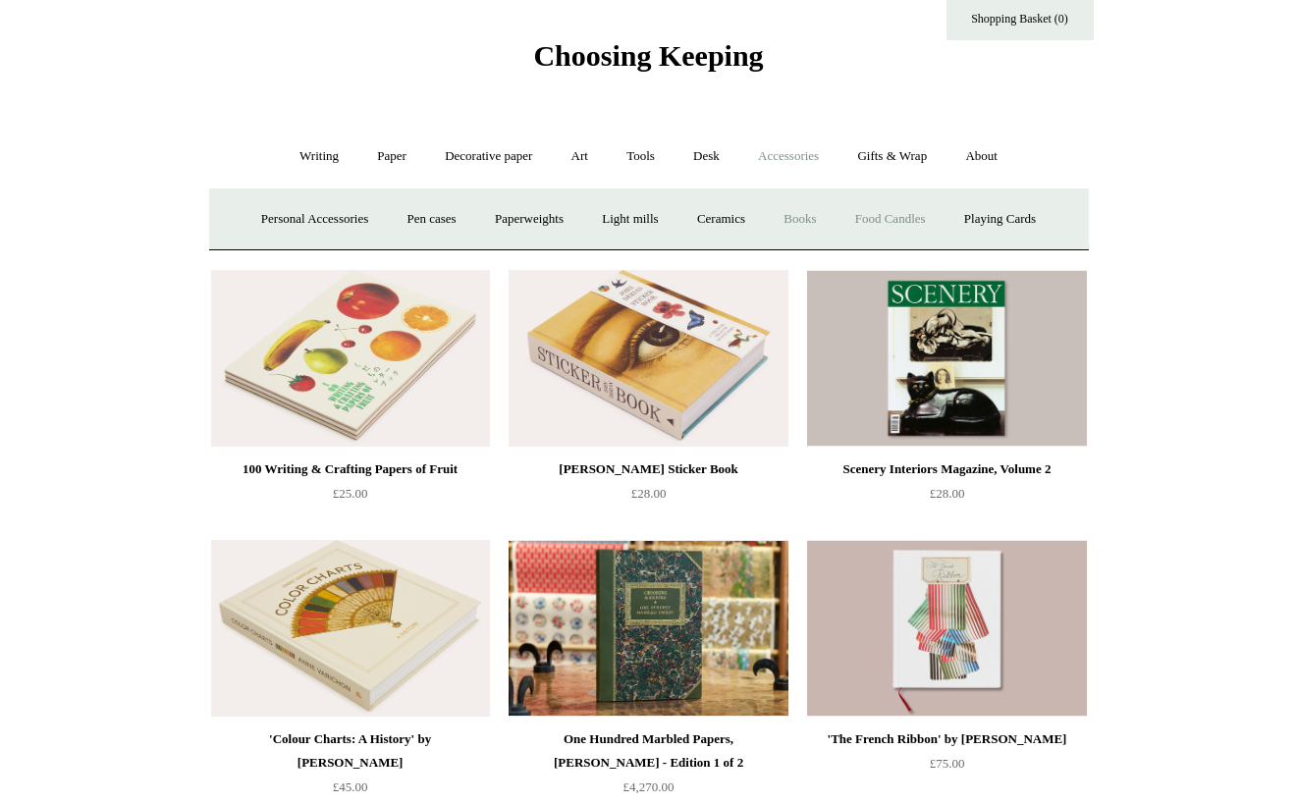
click at [901, 226] on link "Food Candles" at bounding box center [891, 219] width 106 height 52
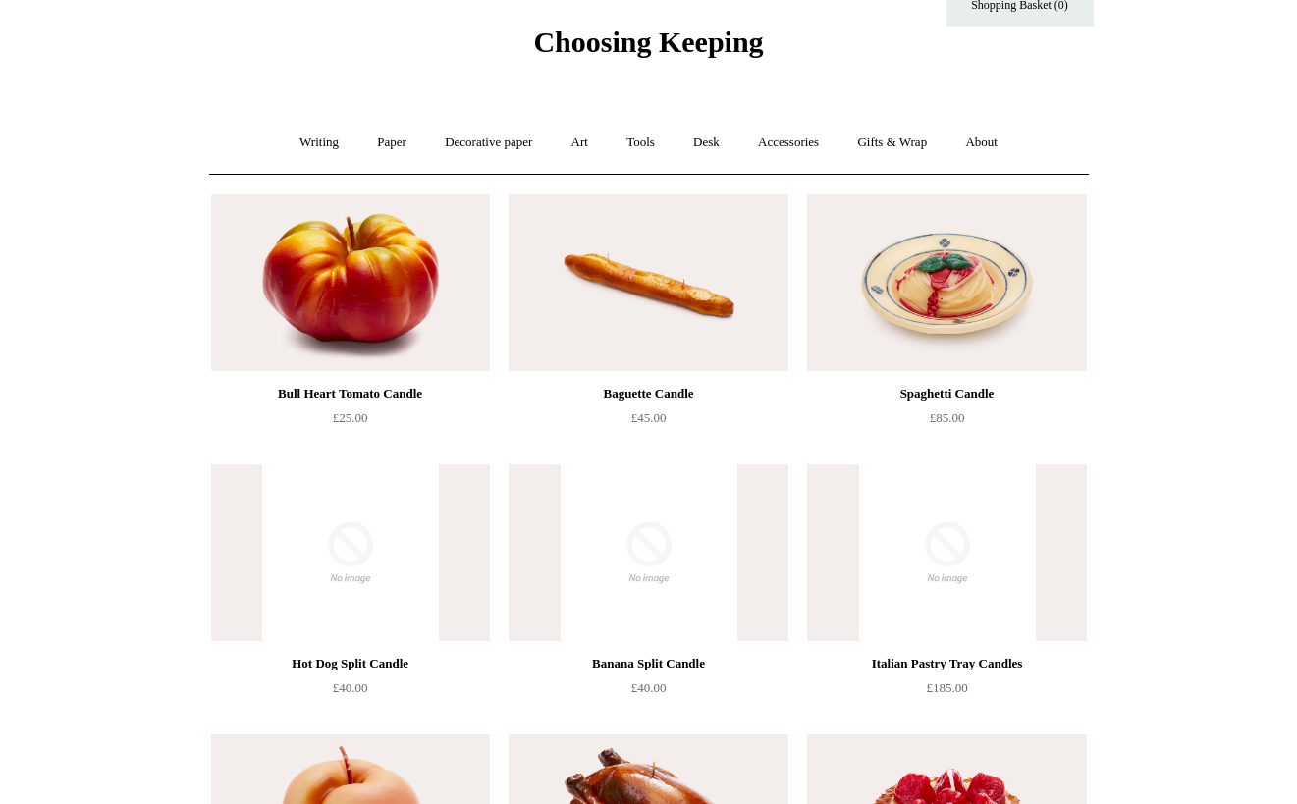
scroll to position [10, 0]
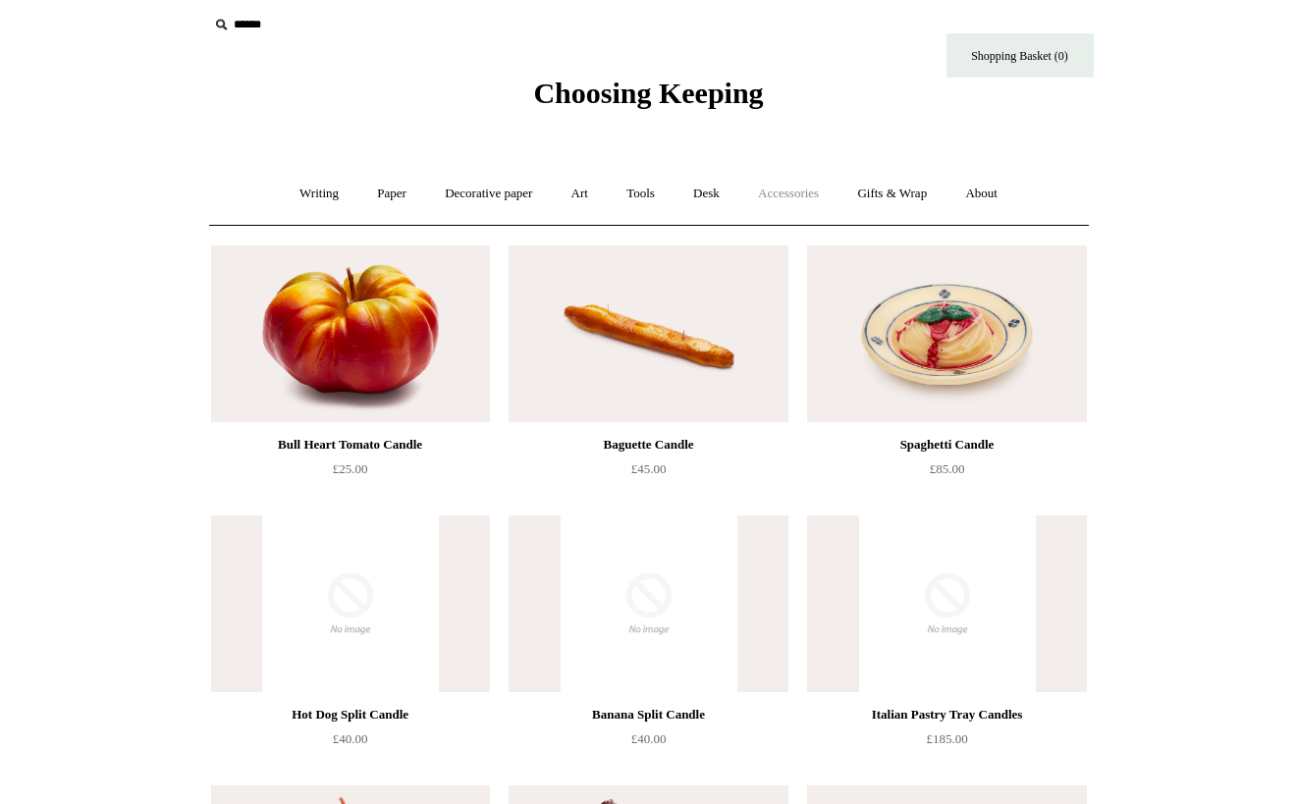
click at [770, 195] on link "Accessories +" at bounding box center [788, 194] width 96 height 52
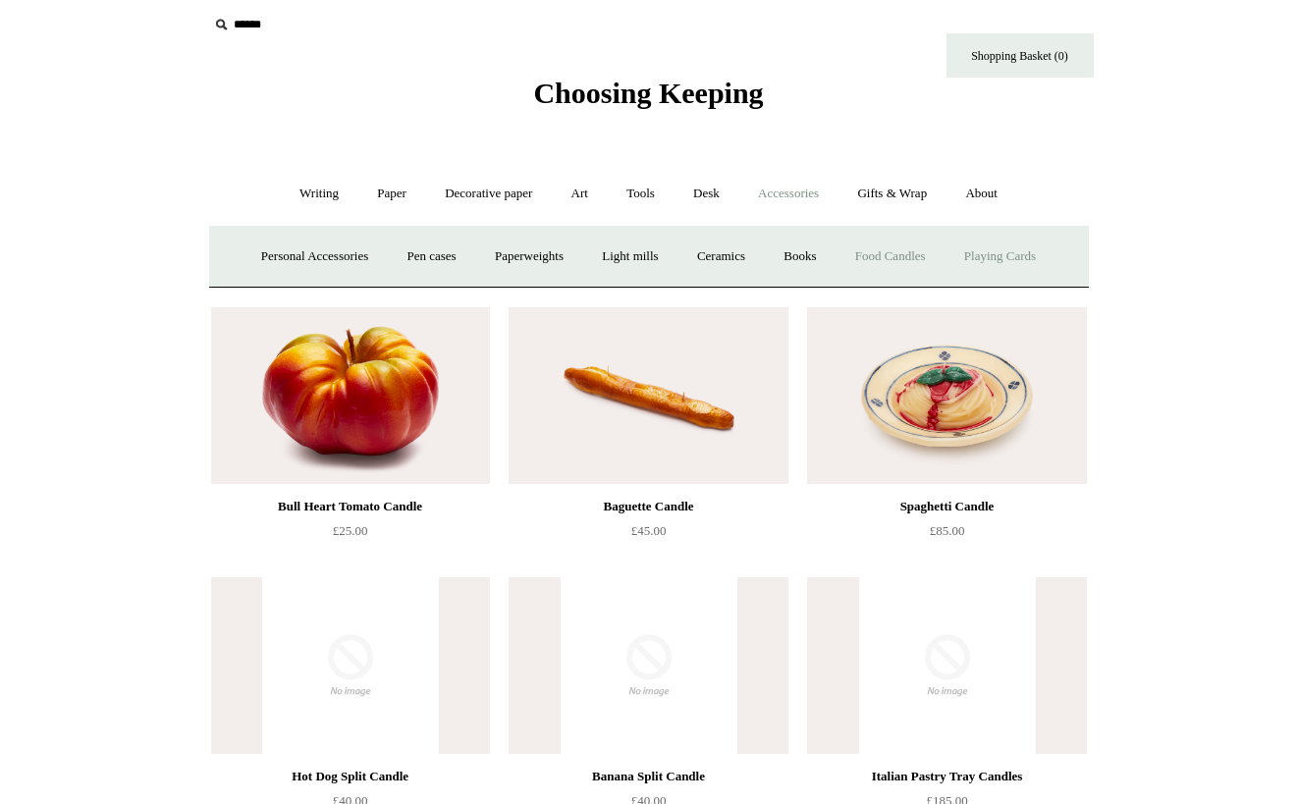
click at [1012, 261] on link "Playing Cards" at bounding box center [1000, 257] width 107 height 52
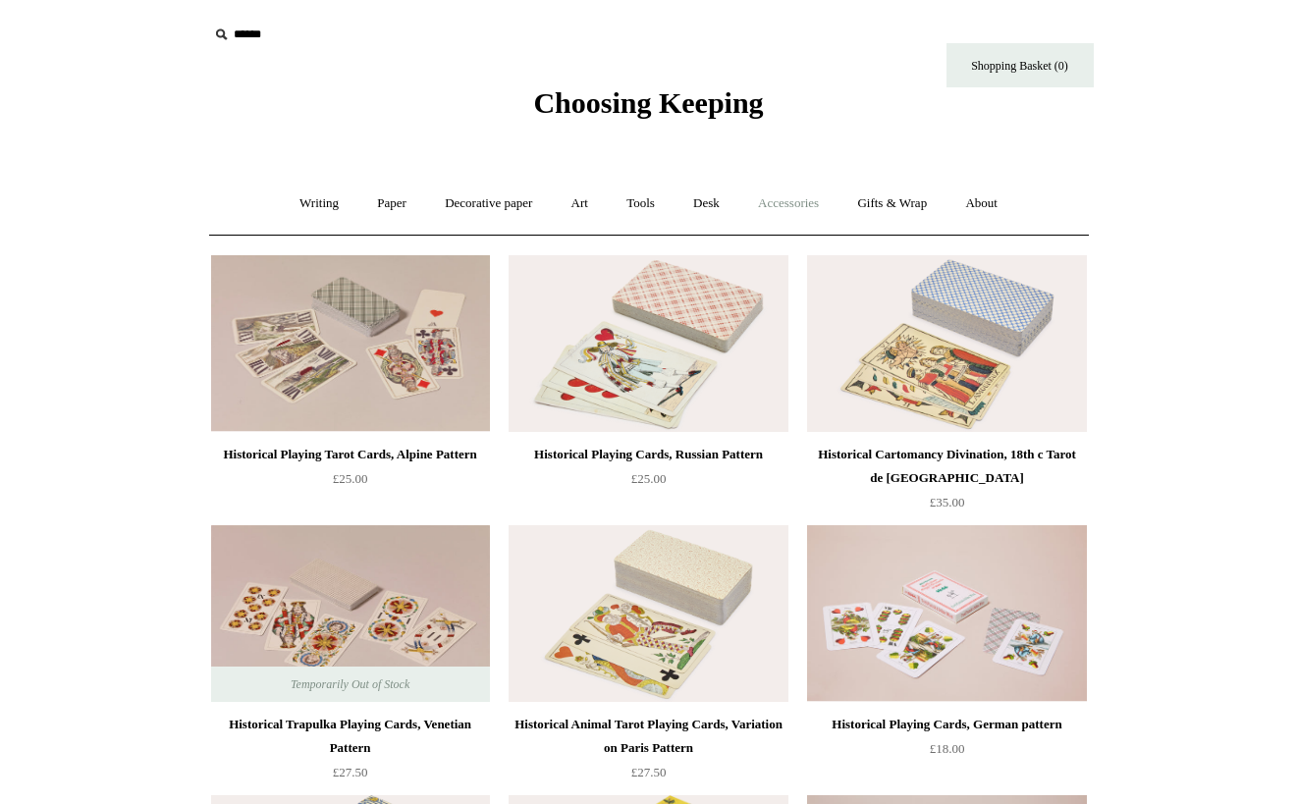
click at [794, 194] on link "Accessories +" at bounding box center [788, 204] width 96 height 52
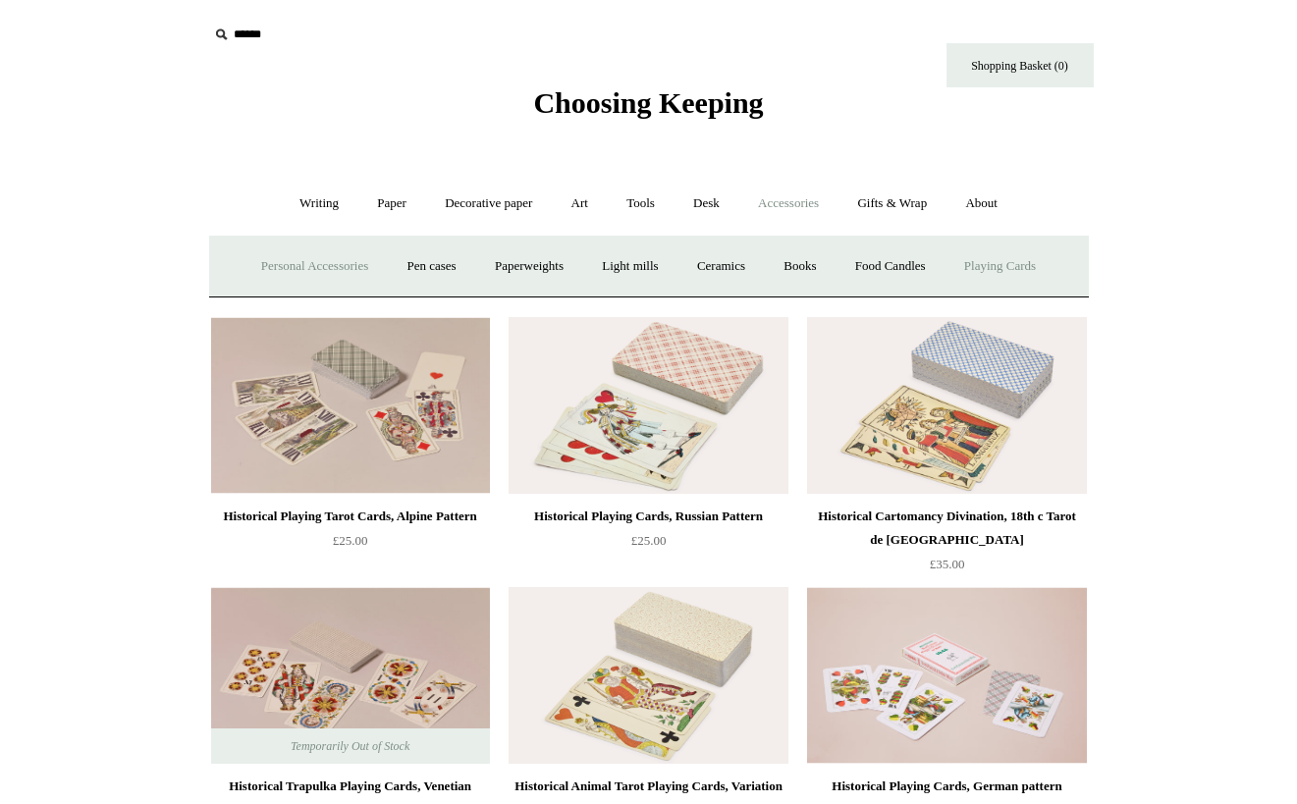
click at [347, 271] on link "Personal Accessories +" at bounding box center [315, 267] width 142 height 52
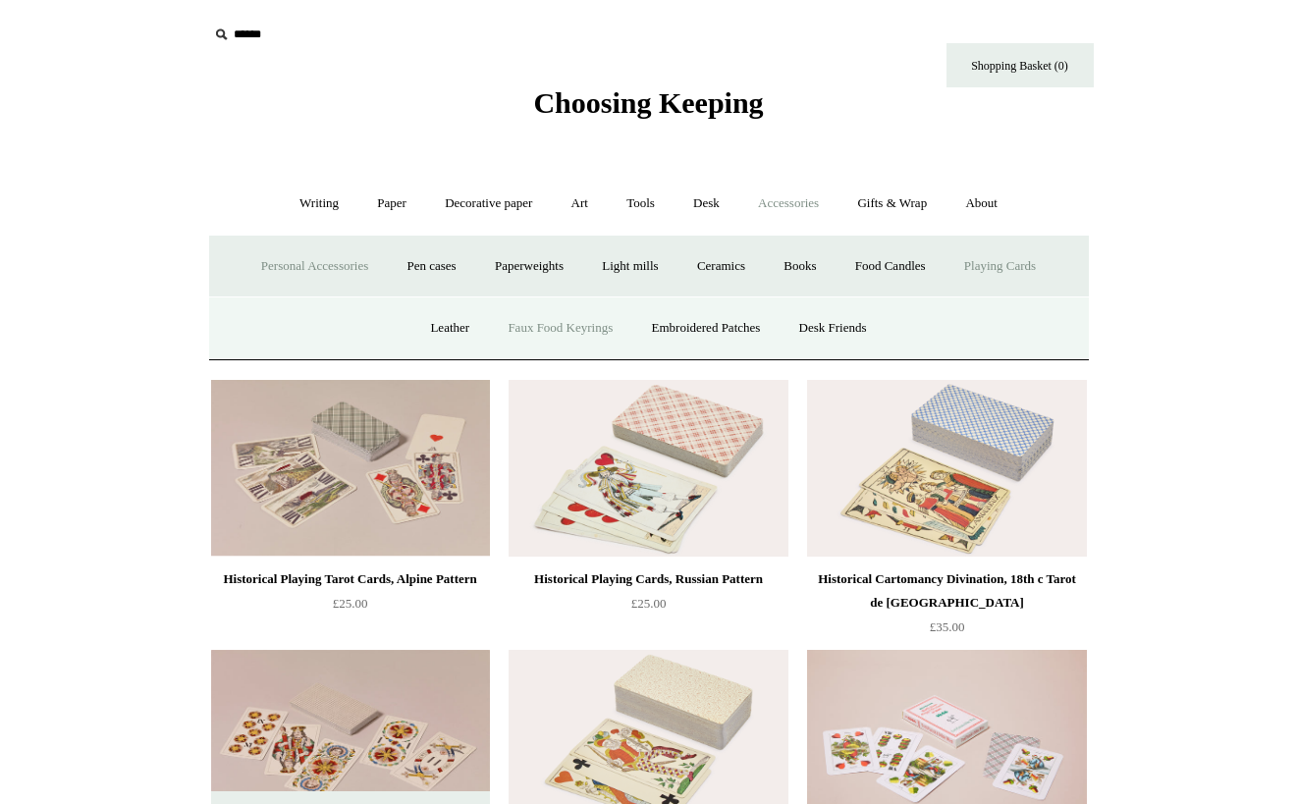
click at [573, 326] on link "Faux Food Keyrings" at bounding box center [560, 328] width 140 height 52
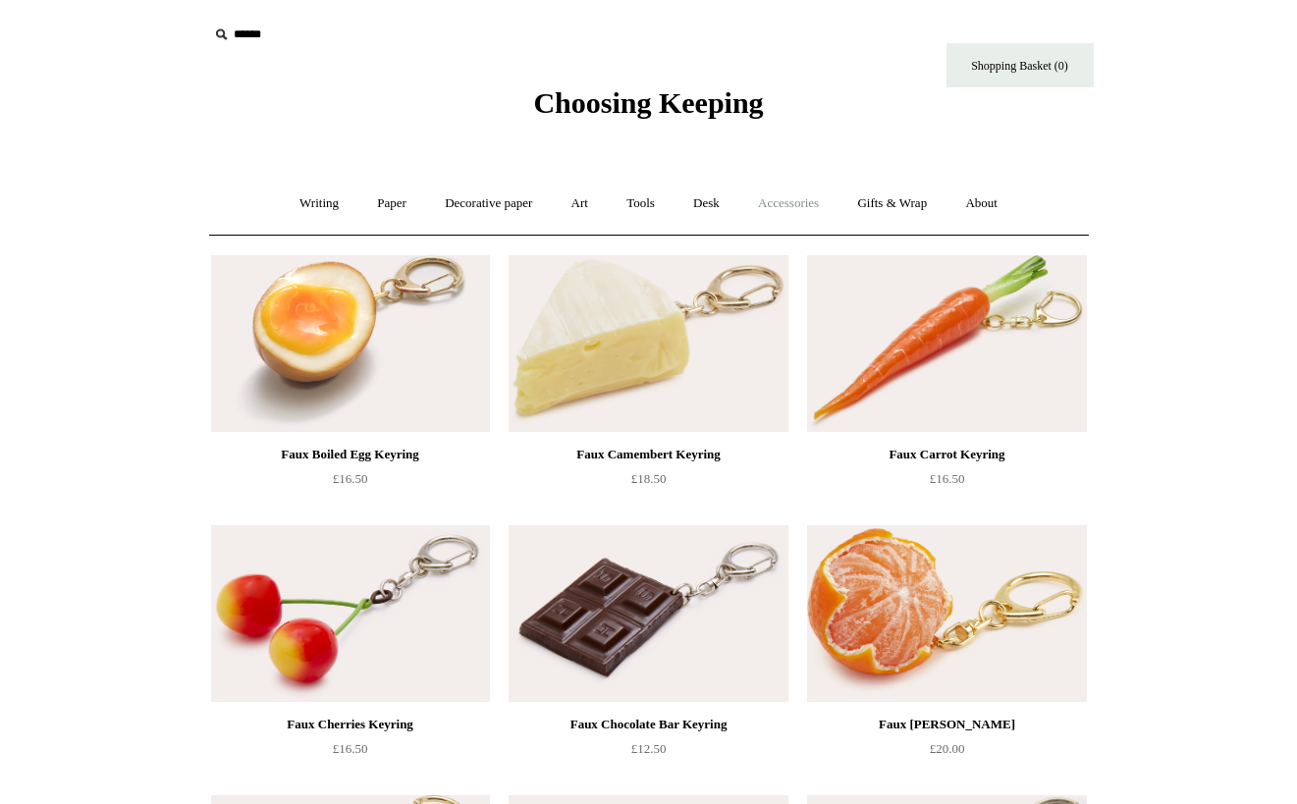
click at [792, 201] on link "Accessories +" at bounding box center [788, 204] width 96 height 52
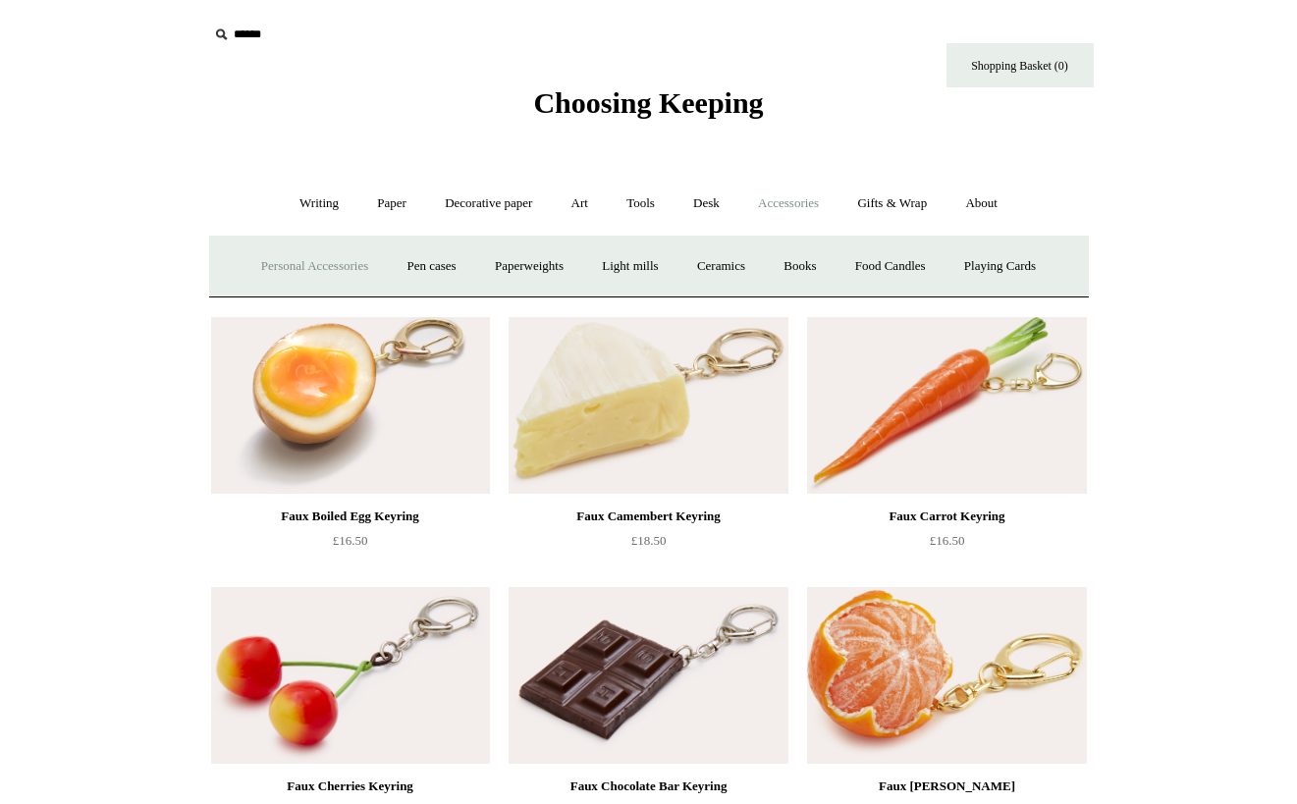
click at [341, 266] on link "Personal Accessories +" at bounding box center [315, 267] width 142 height 52
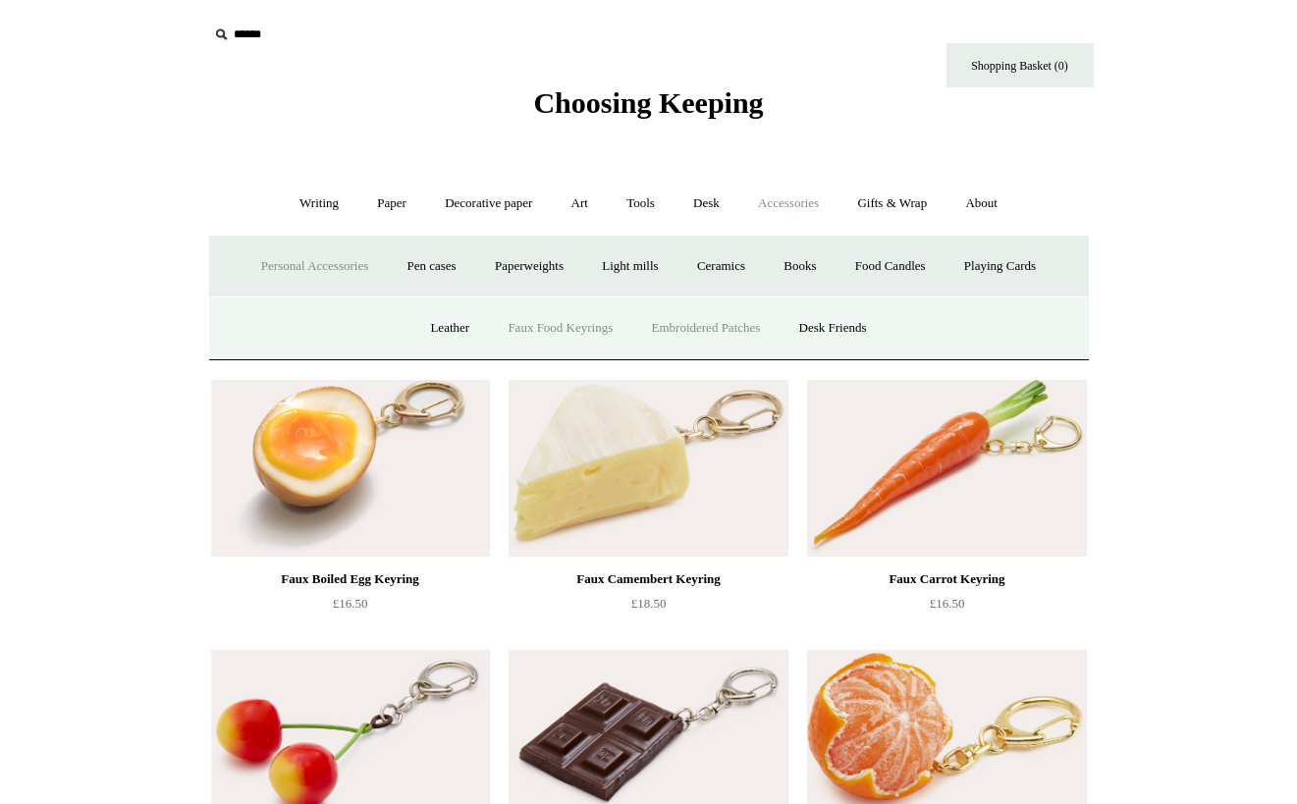
click at [712, 313] on link "Embroidered Patches" at bounding box center [706, 328] width 144 height 52
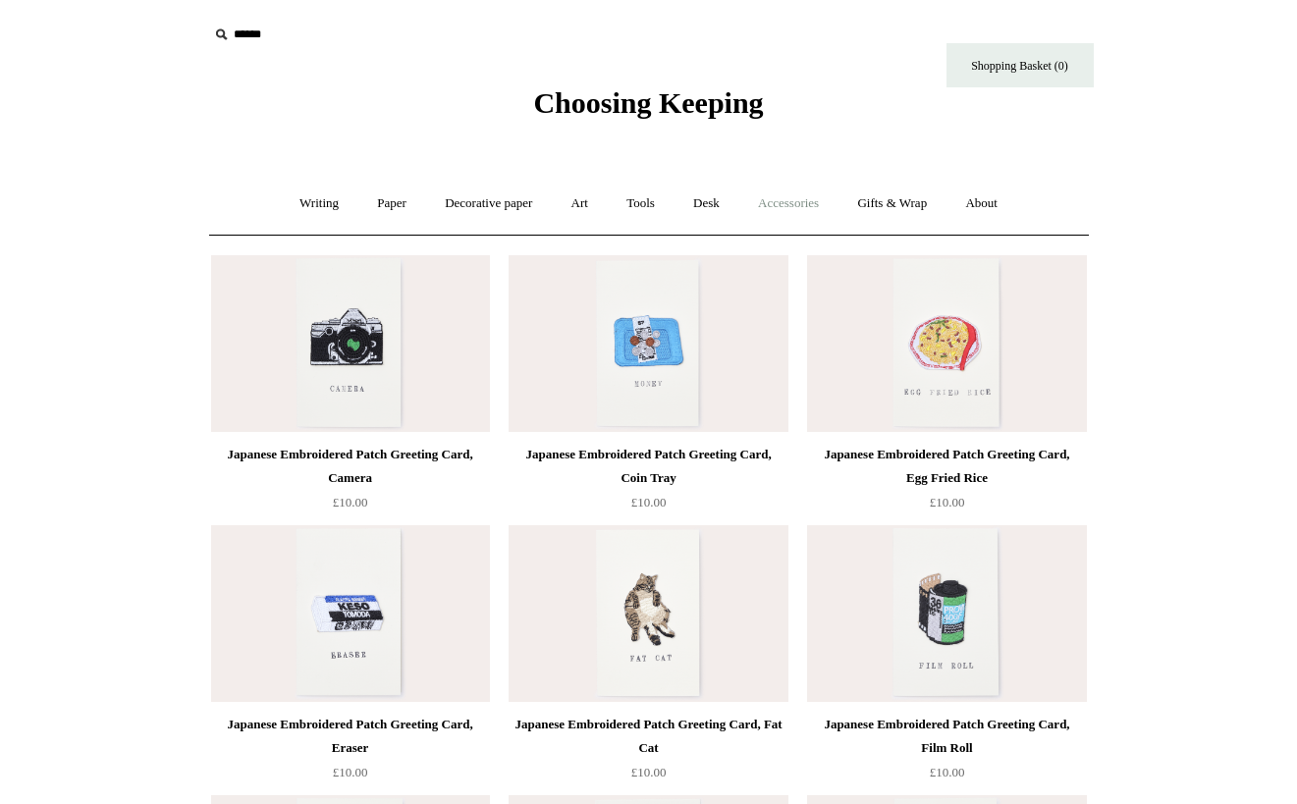
click at [769, 202] on link "Accessories +" at bounding box center [788, 204] width 96 height 52
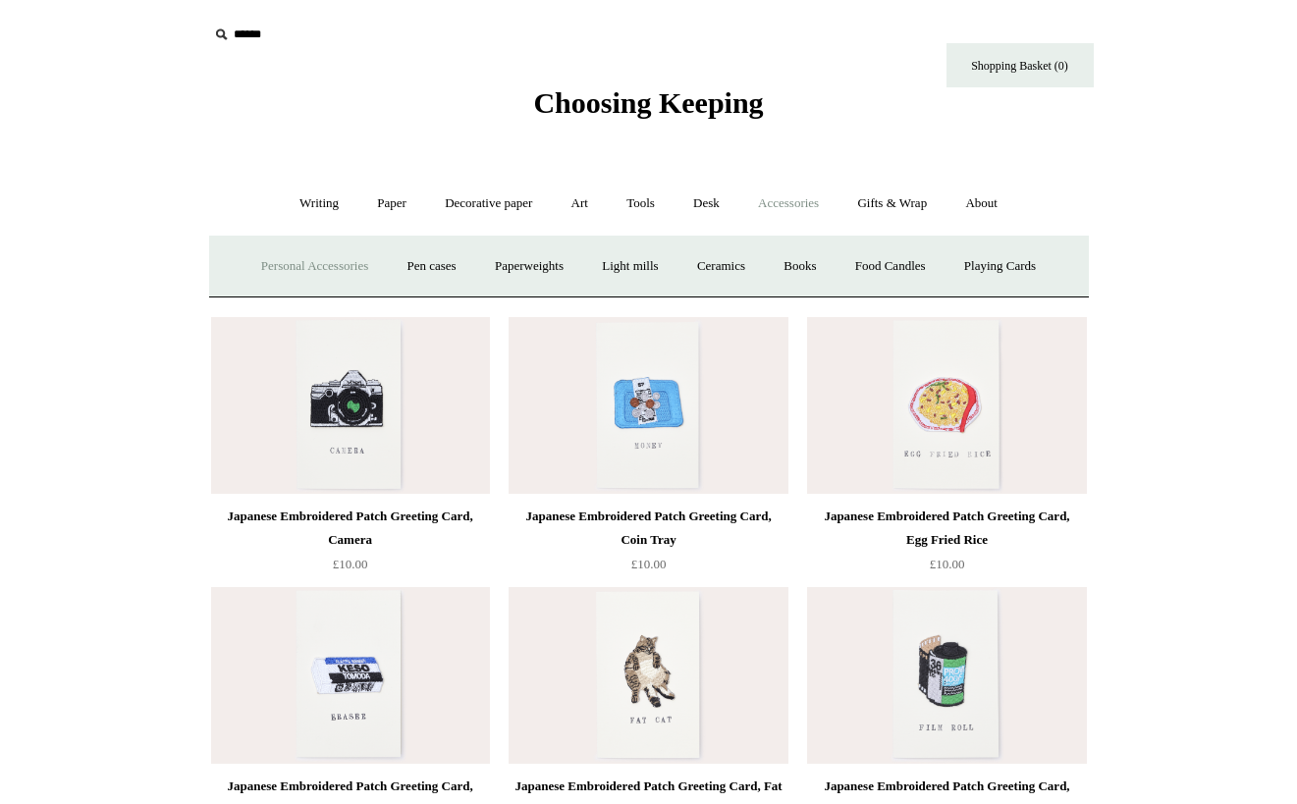
click at [328, 274] on link "Personal Accessories +" at bounding box center [315, 267] width 142 height 52
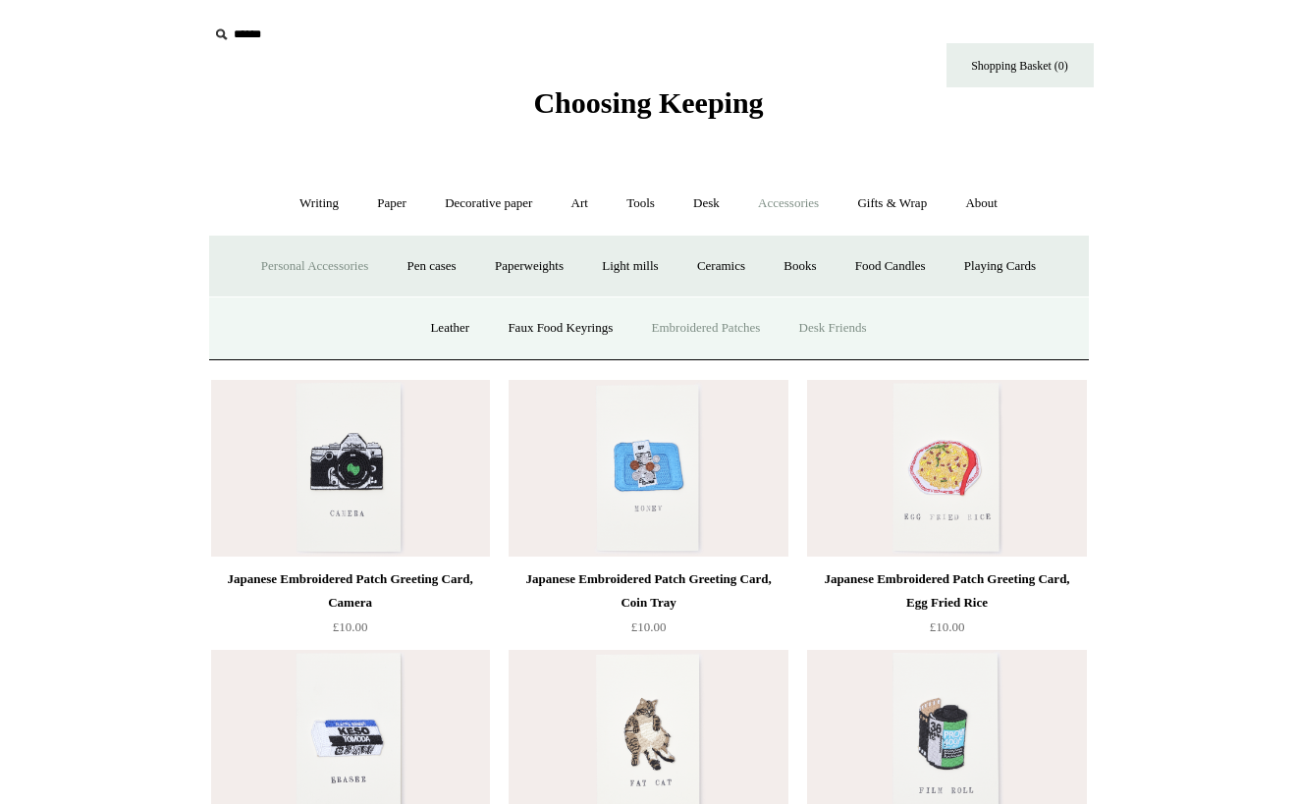
click at [822, 337] on link "Desk Friends" at bounding box center [833, 328] width 103 height 52
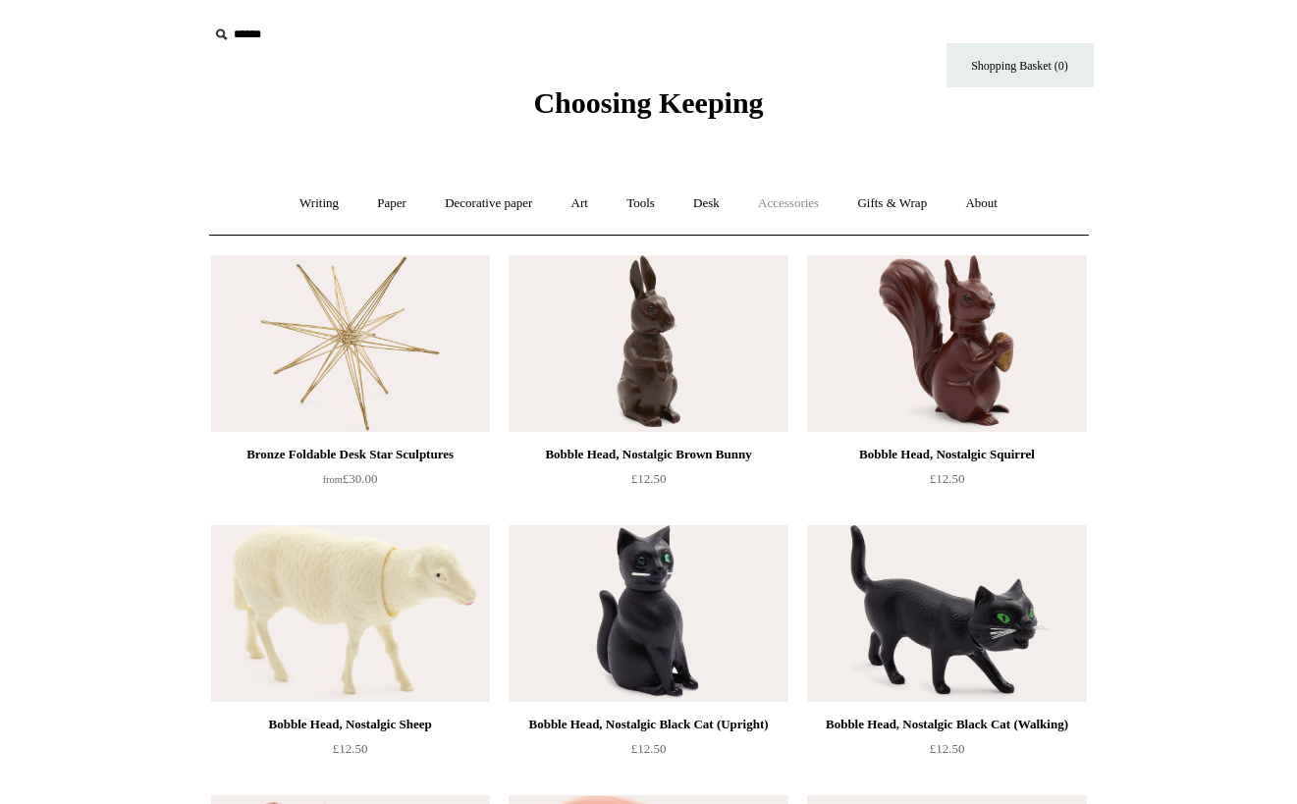
click at [806, 191] on link "Accessories +" at bounding box center [788, 204] width 96 height 52
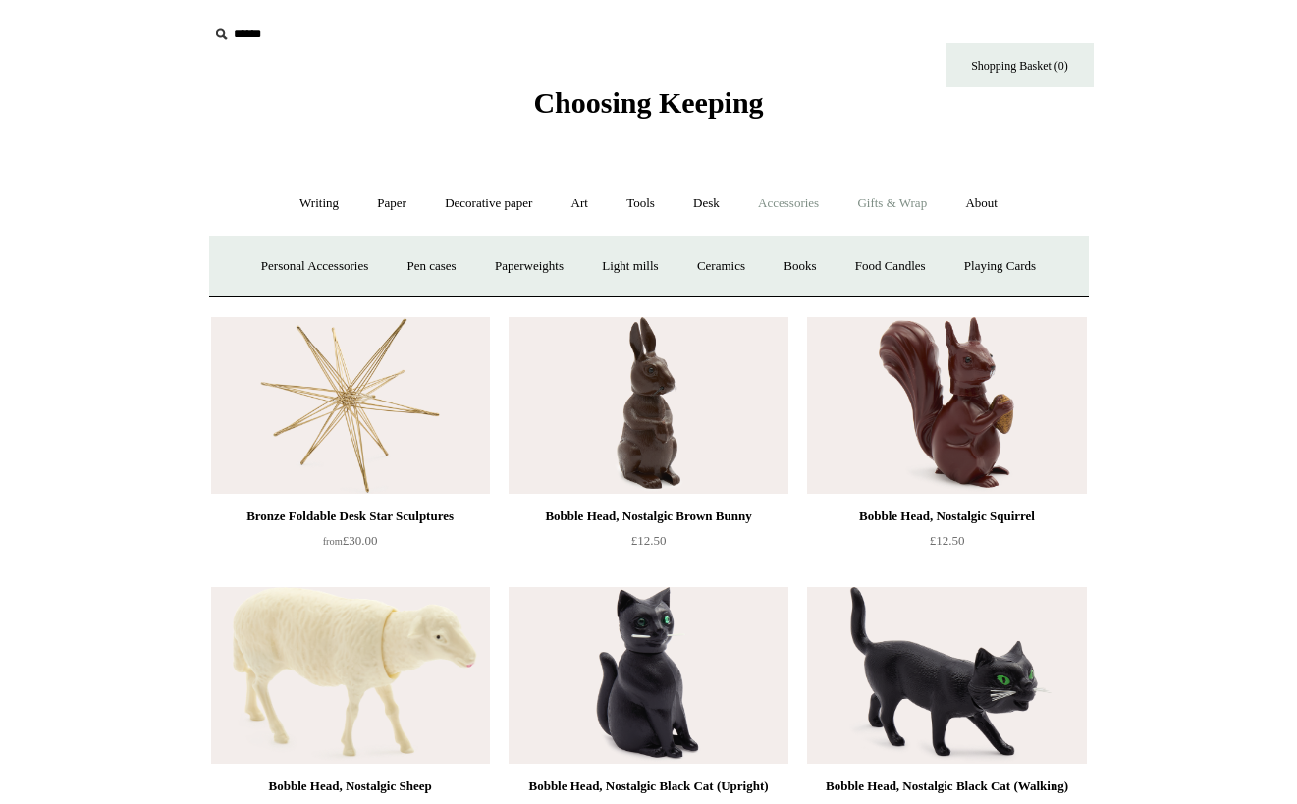
click at [871, 213] on link "Gifts & Wrap +" at bounding box center [892, 204] width 105 height 52
click at [586, 267] on link "Ribbon 🎀" at bounding box center [595, 267] width 92 height 52
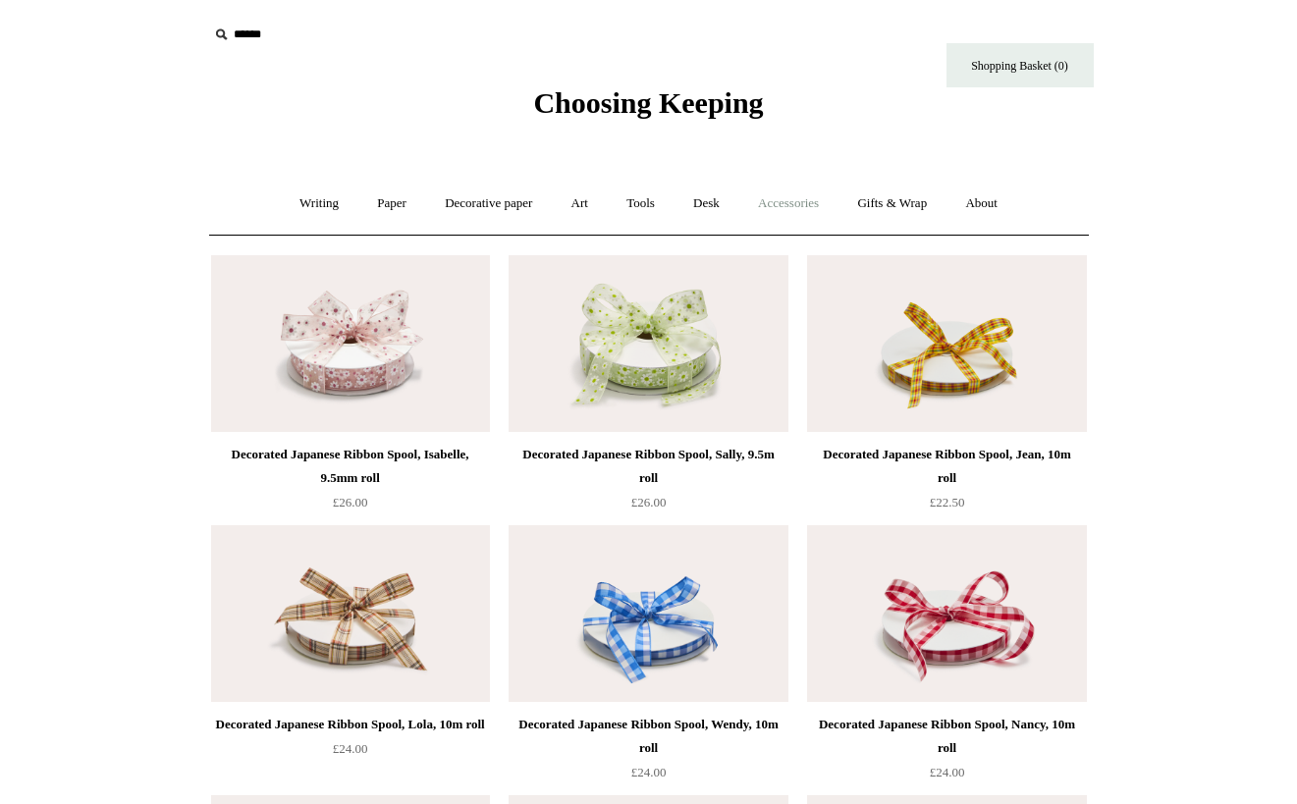
click at [790, 203] on link "Accessories +" at bounding box center [788, 204] width 96 height 52
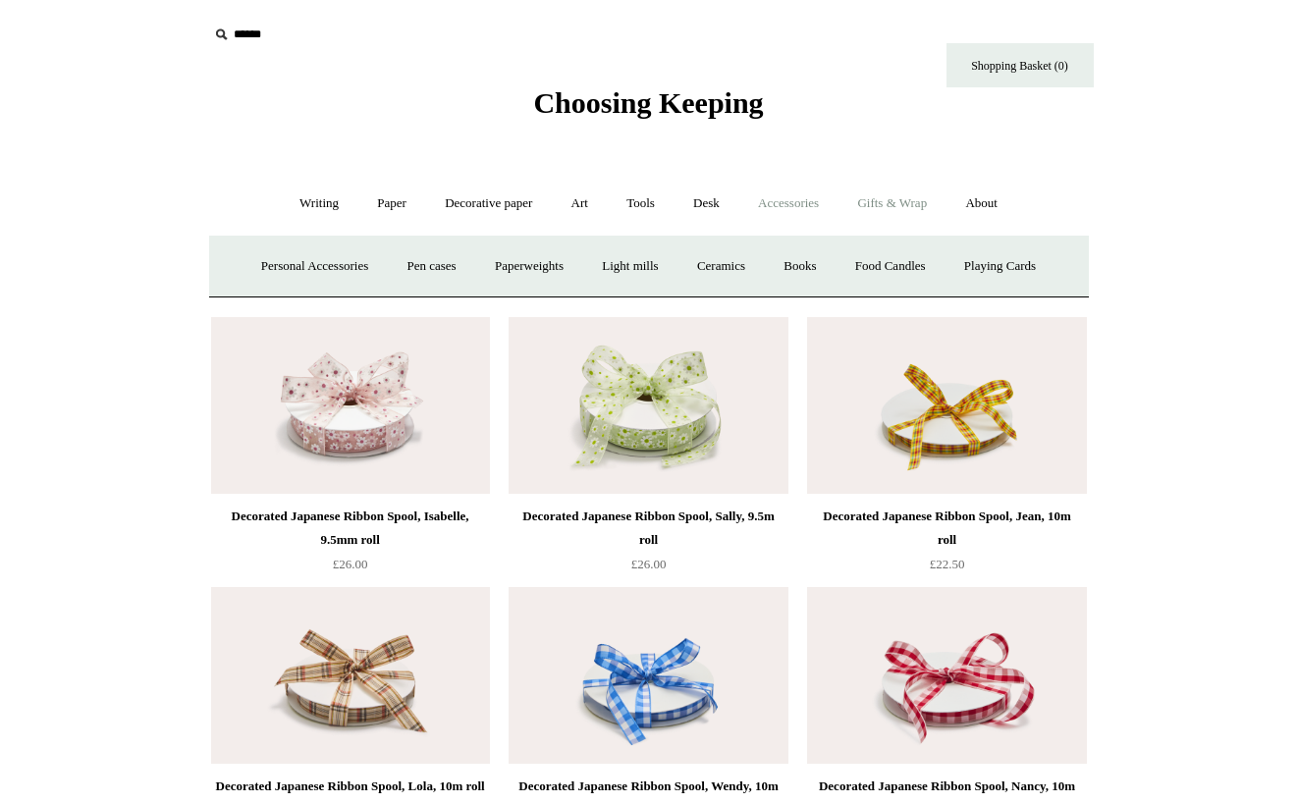
click at [878, 209] on link "Gifts & Wrap +" at bounding box center [892, 204] width 105 height 52
click at [722, 263] on link "Tags & labels" at bounding box center [696, 267] width 105 height 52
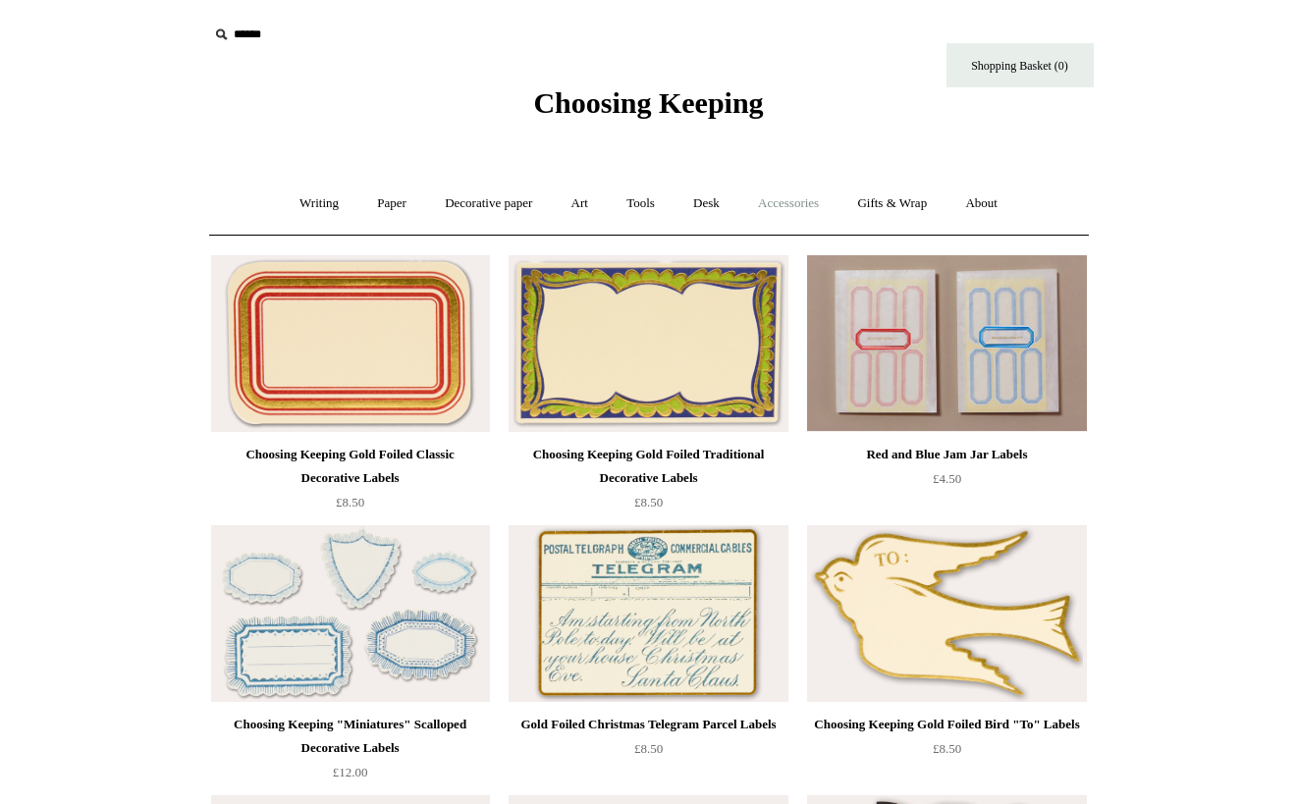
click at [818, 201] on link "Accessories +" at bounding box center [788, 204] width 96 height 52
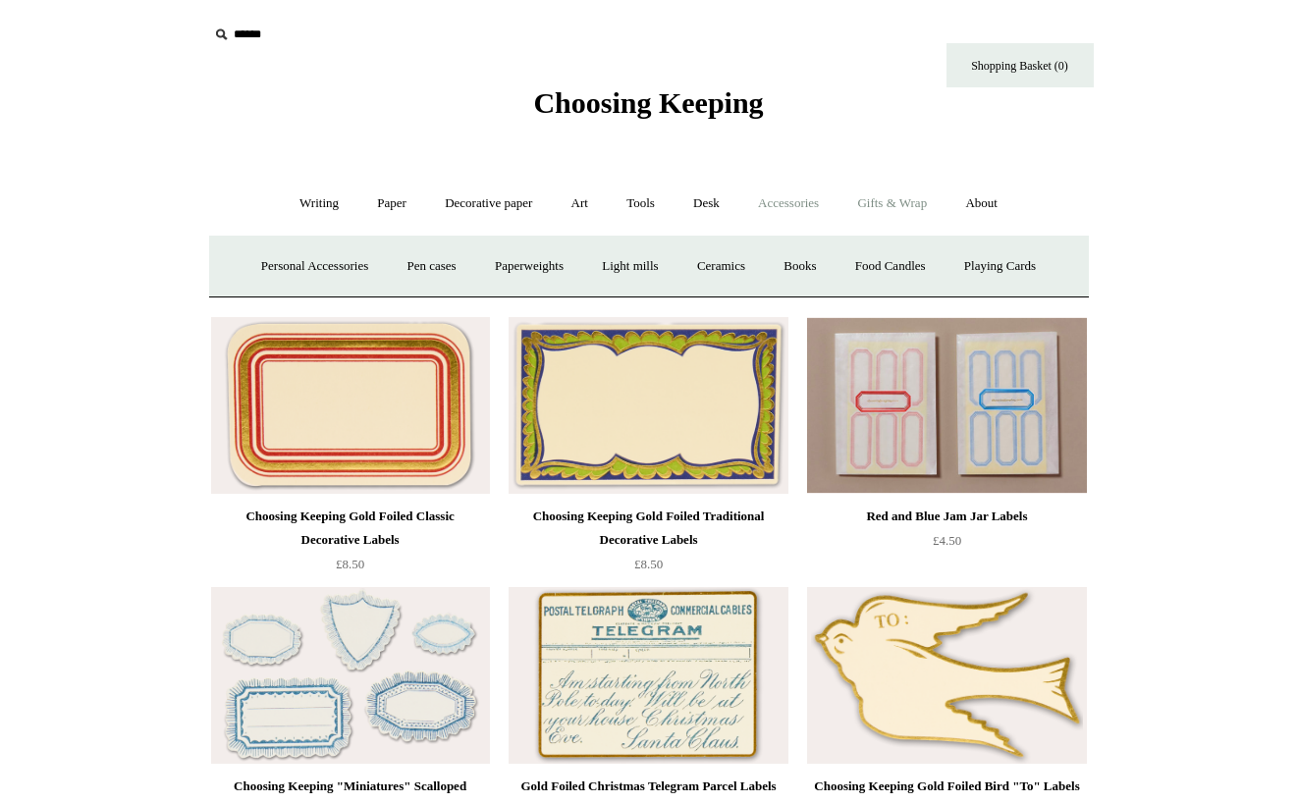
click at [892, 197] on link "Gifts & Wrap +" at bounding box center [892, 204] width 105 height 52
click at [787, 257] on link "Tape" at bounding box center [782, 267] width 60 height 52
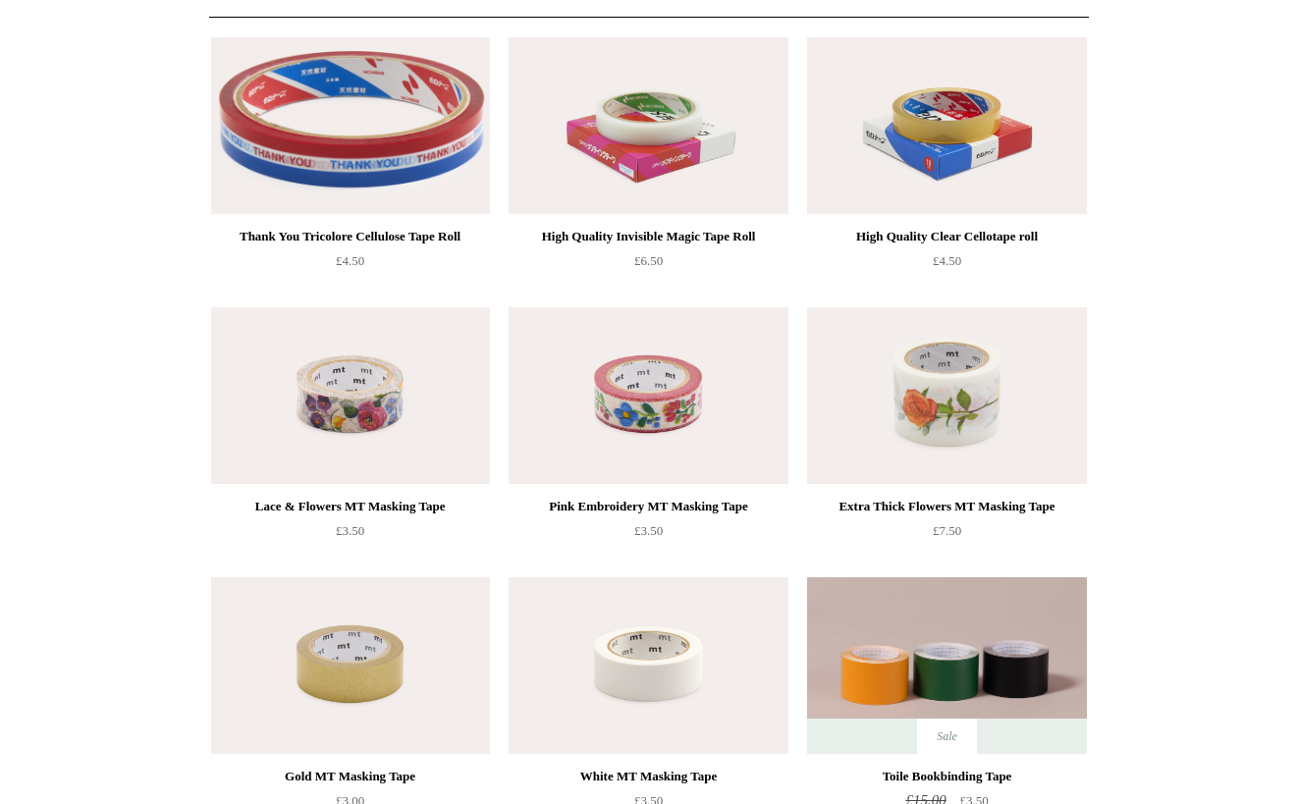
scroll to position [163, 0]
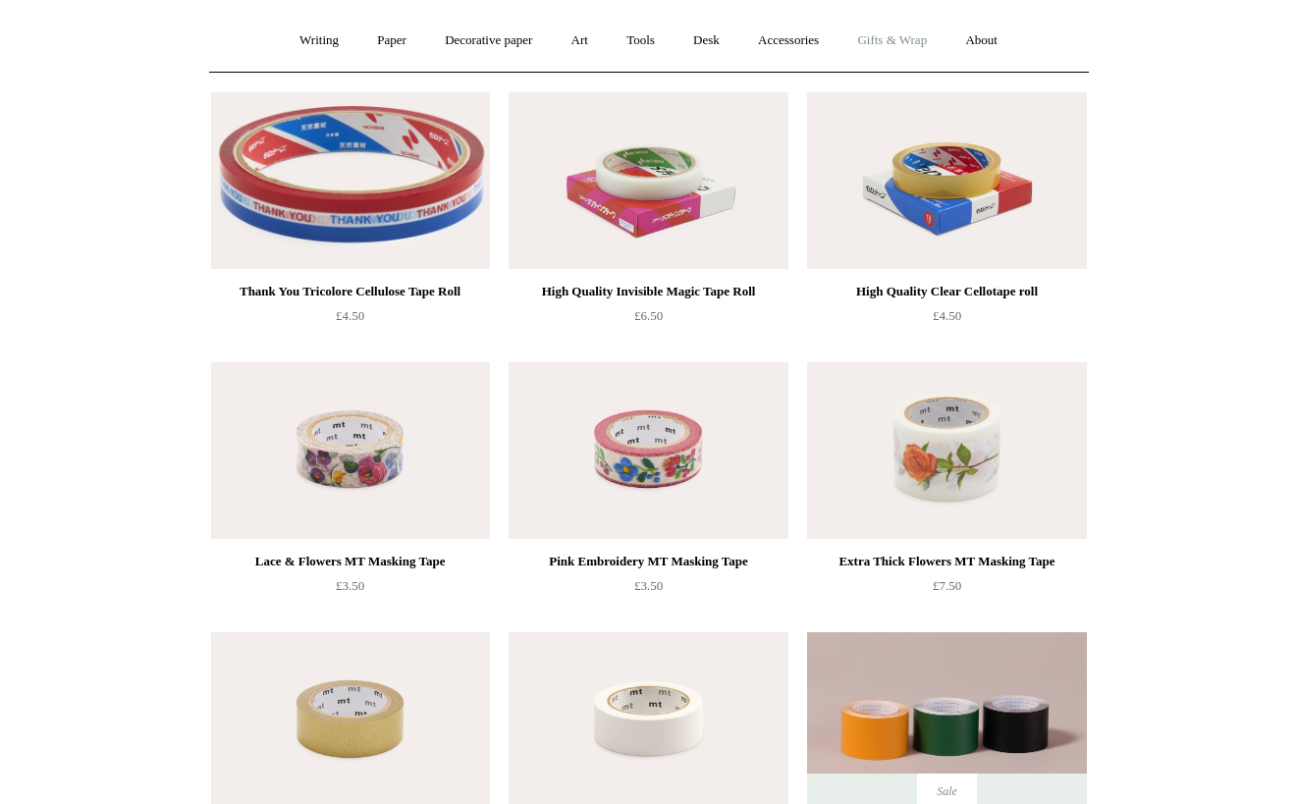
click at [901, 33] on link "Gifts & Wrap +" at bounding box center [892, 41] width 105 height 52
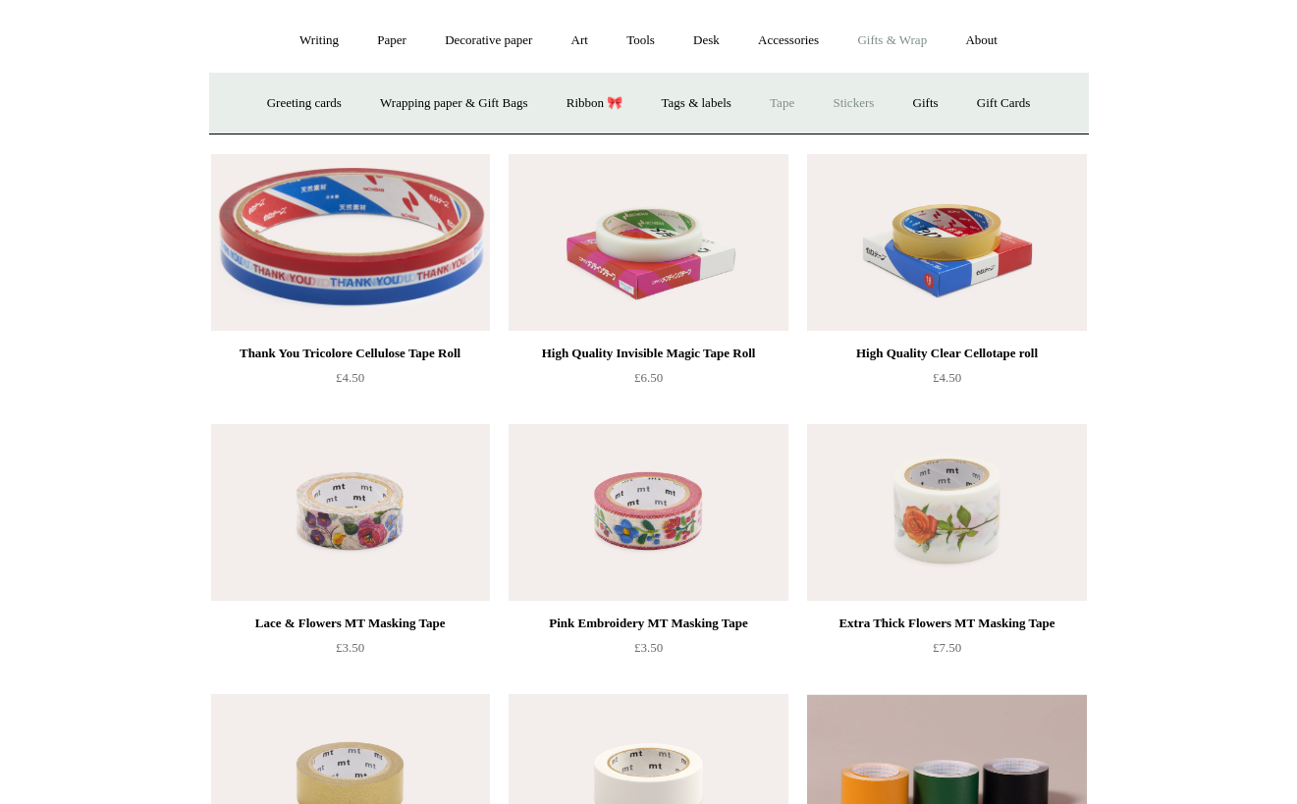
click at [867, 106] on link "Stickers" at bounding box center [853, 104] width 77 height 52
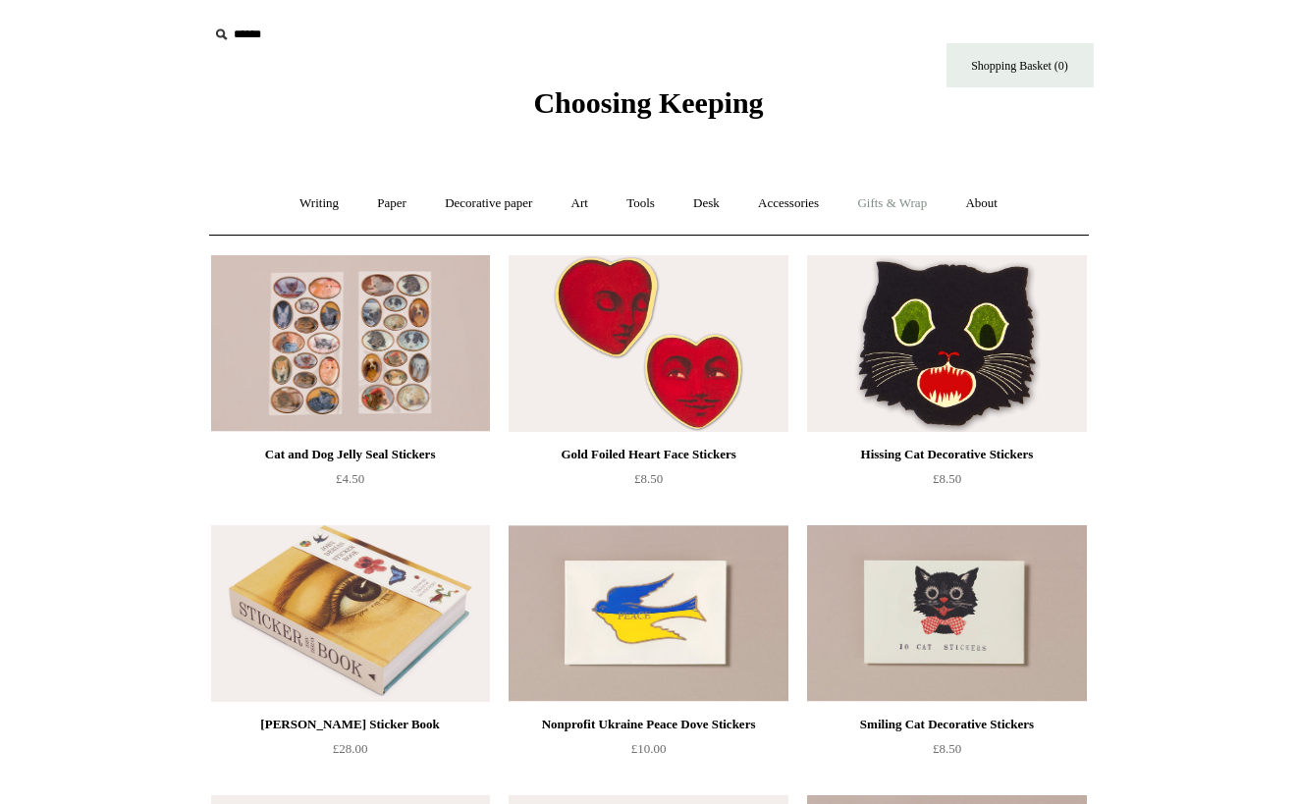
click at [934, 211] on link "Gifts & Wrap +" at bounding box center [892, 204] width 105 height 52
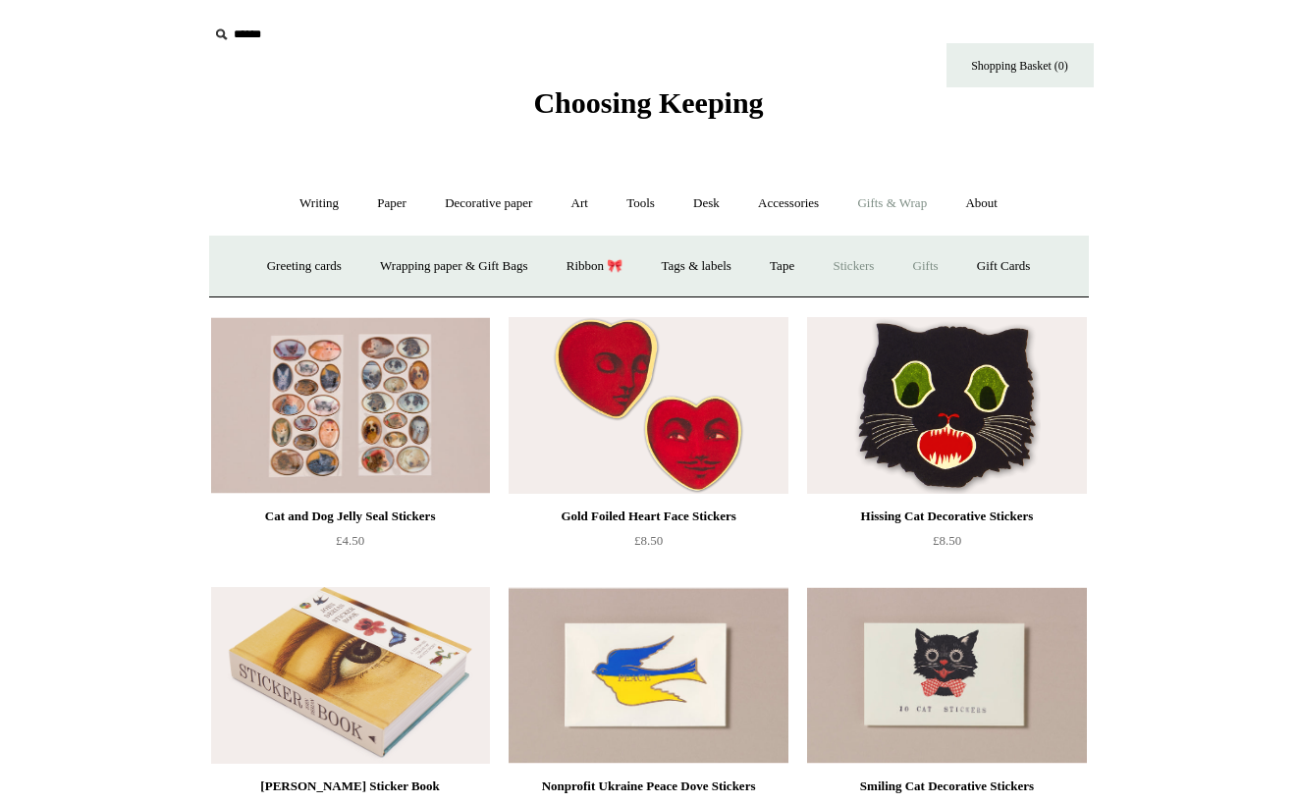
click at [936, 270] on link "Gifts +" at bounding box center [926, 267] width 61 height 52
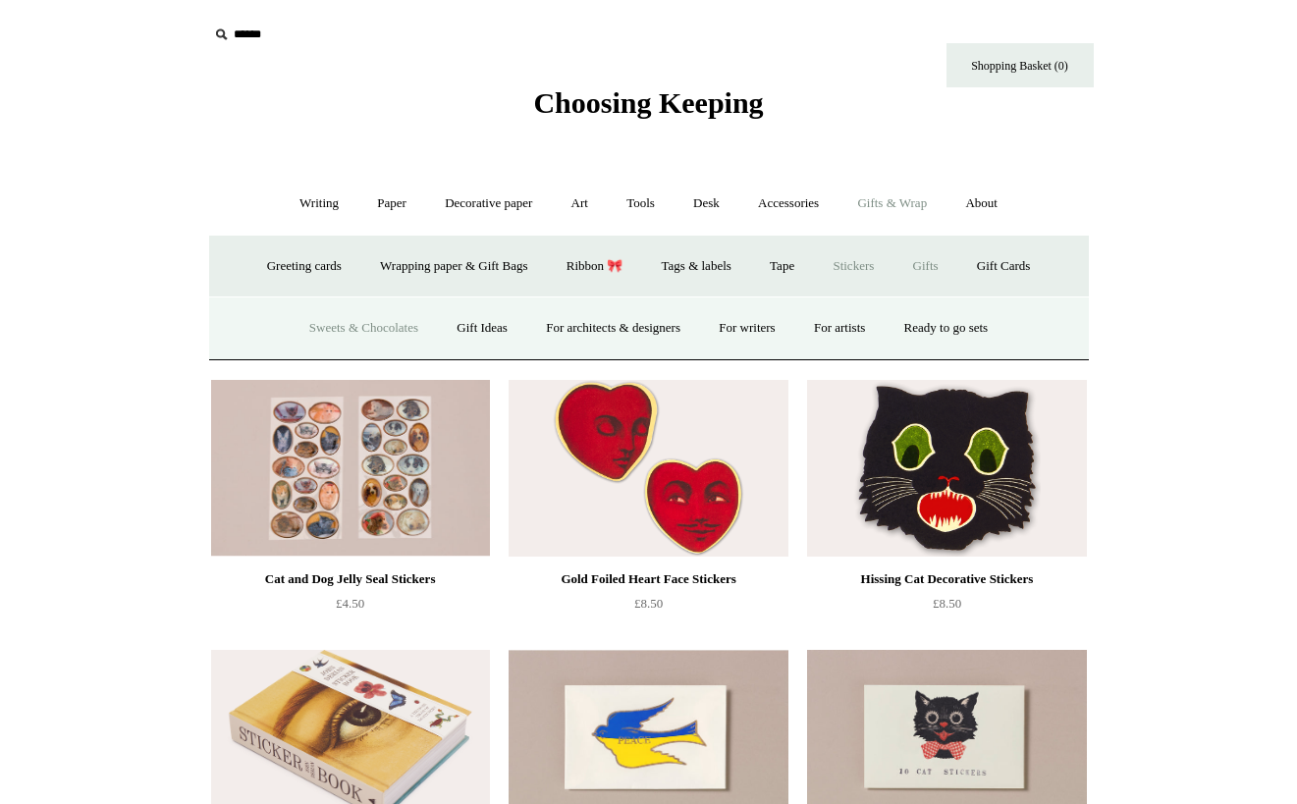
click at [377, 328] on link "Sweets & Chocolates" at bounding box center [364, 328] width 144 height 52
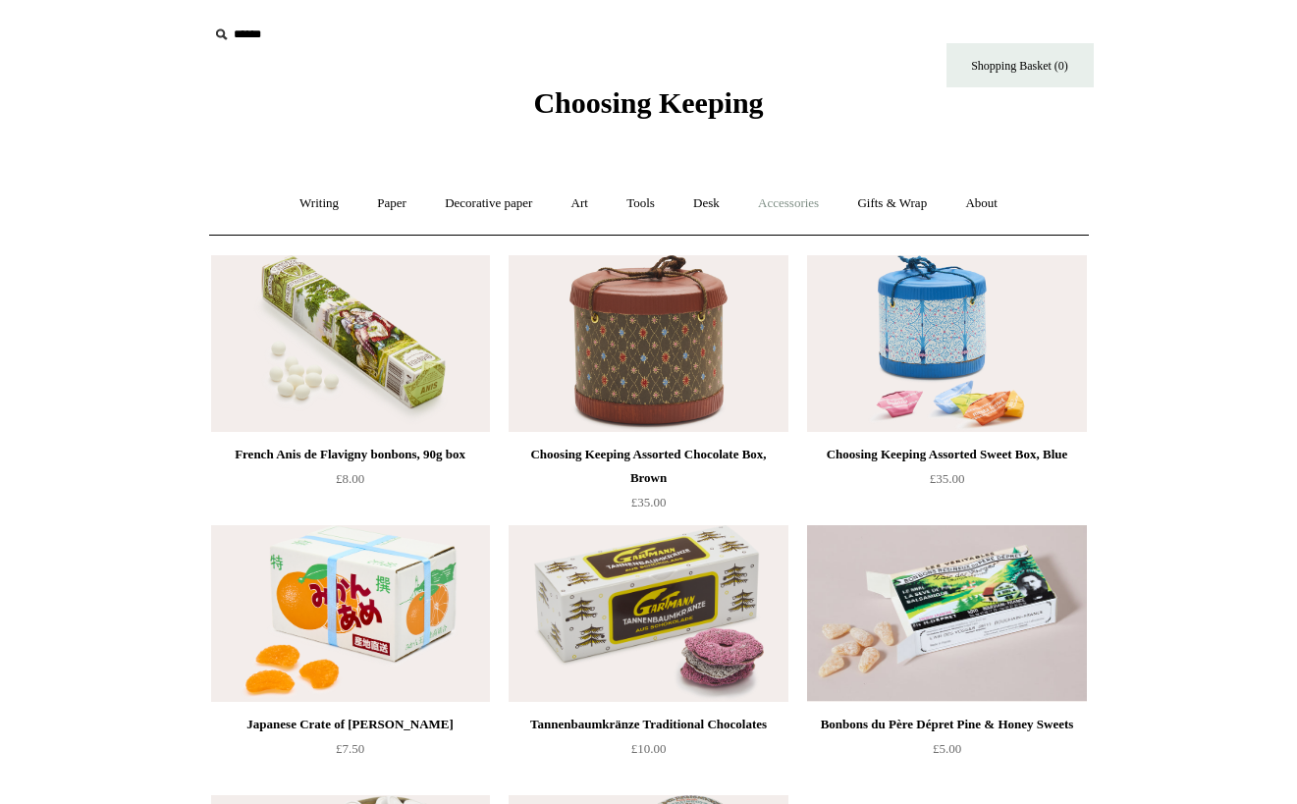
click at [819, 214] on link "Accessories +" at bounding box center [788, 204] width 96 height 52
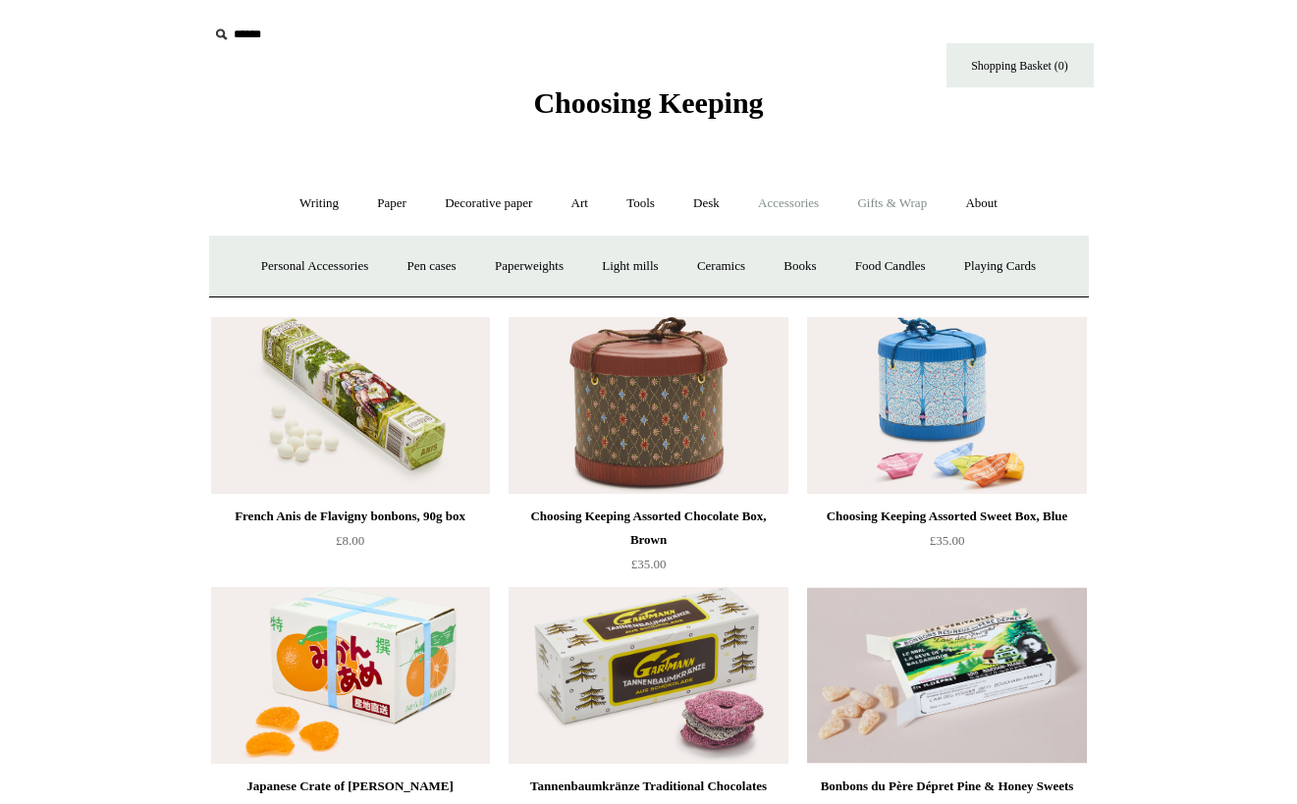
click at [878, 211] on link "Gifts & Wrap +" at bounding box center [892, 204] width 105 height 52
click at [930, 268] on link "Gifts +" at bounding box center [926, 267] width 61 height 52
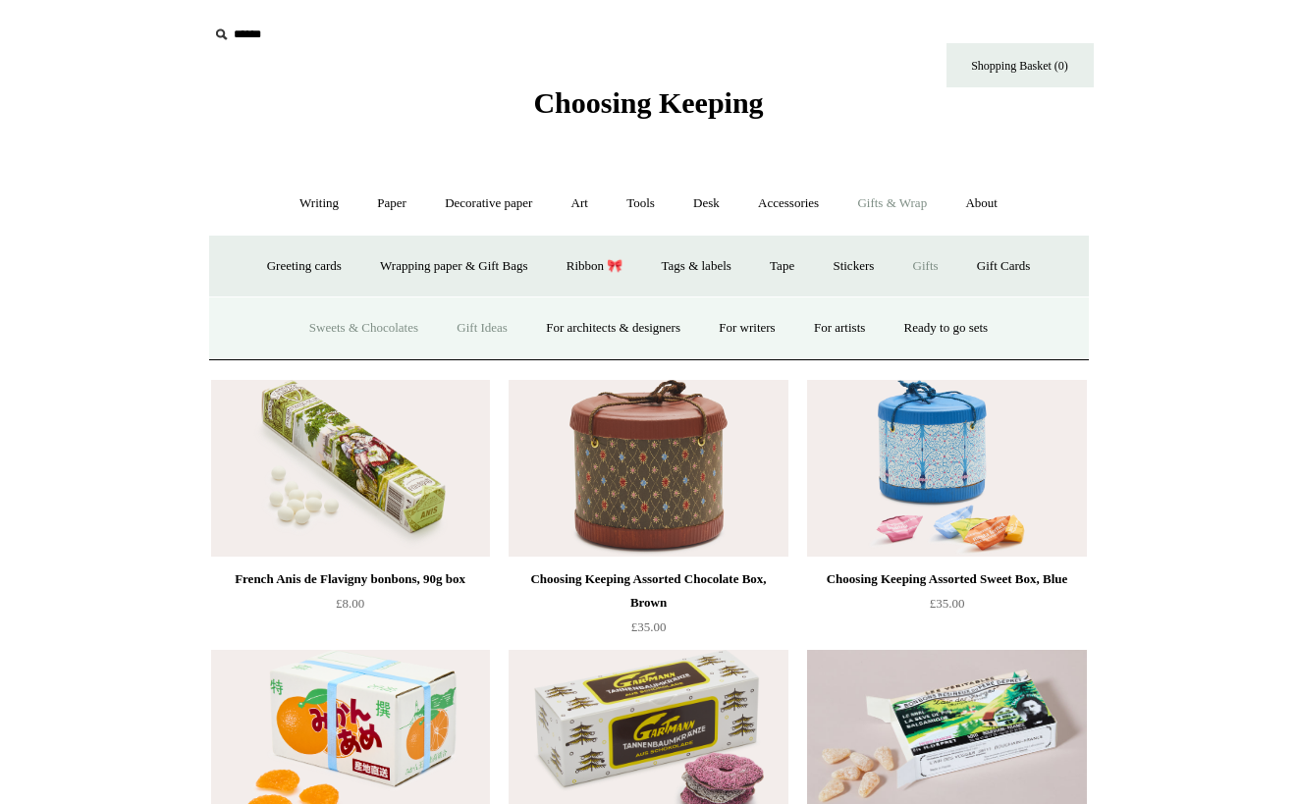
click at [458, 327] on link "Gift Ideas" at bounding box center [482, 328] width 86 height 52
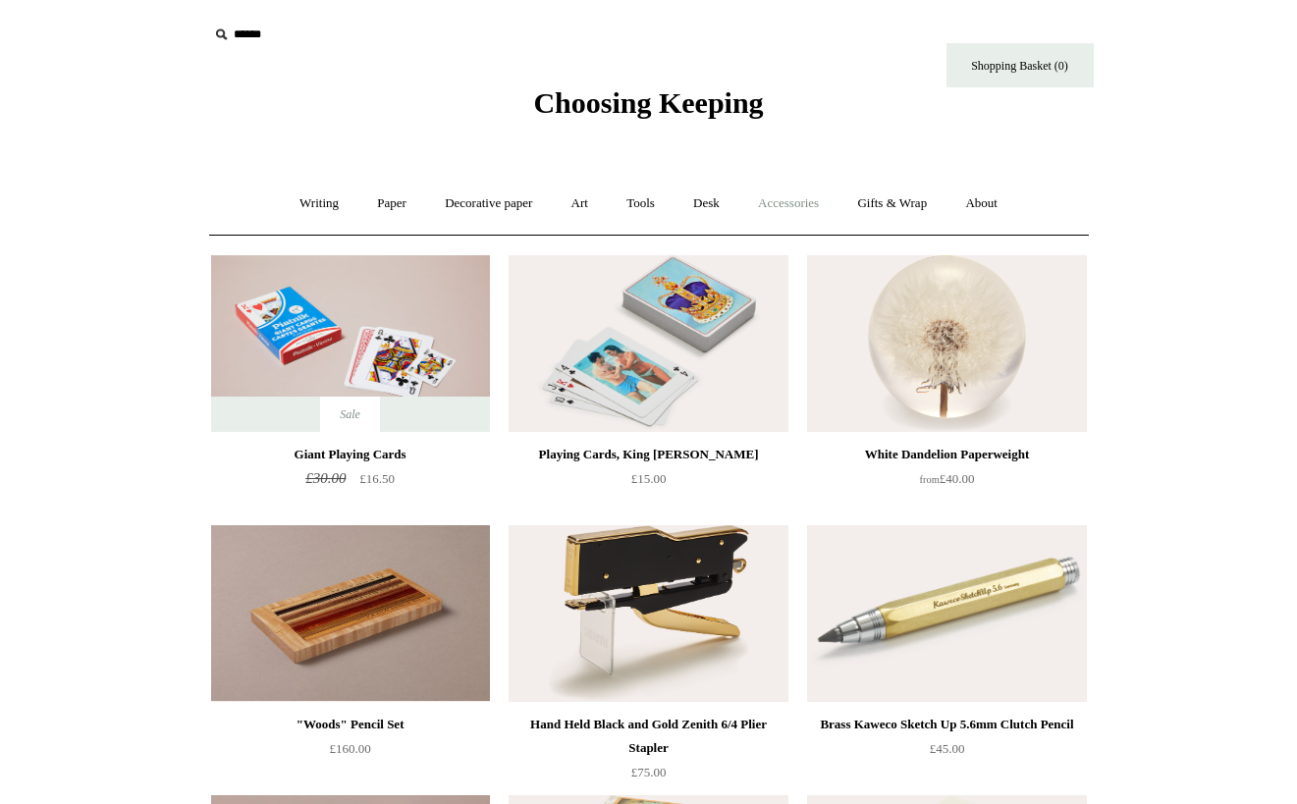
click at [808, 217] on link "Accessories +" at bounding box center [788, 204] width 96 height 52
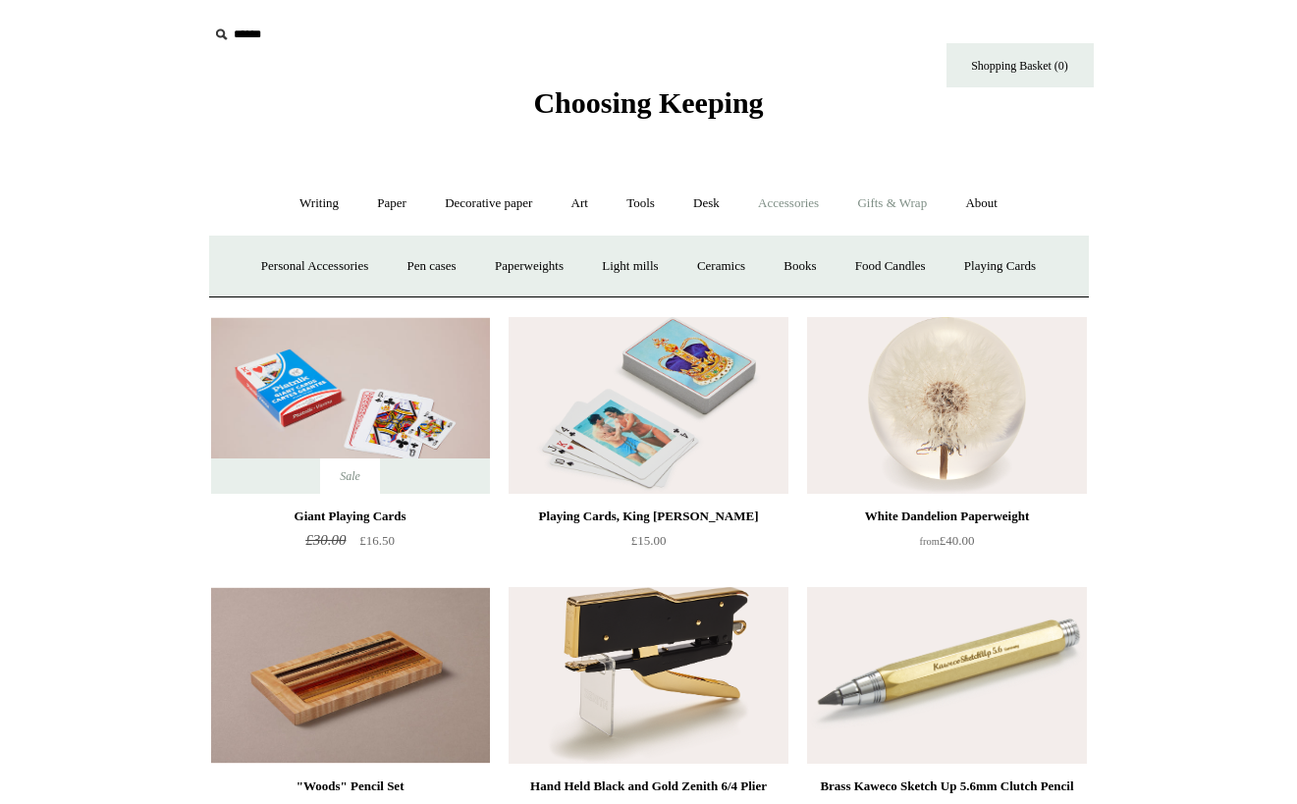
click at [904, 195] on link "Gifts & Wrap +" at bounding box center [892, 204] width 105 height 52
click at [941, 281] on link "Gifts +" at bounding box center [926, 267] width 61 height 52
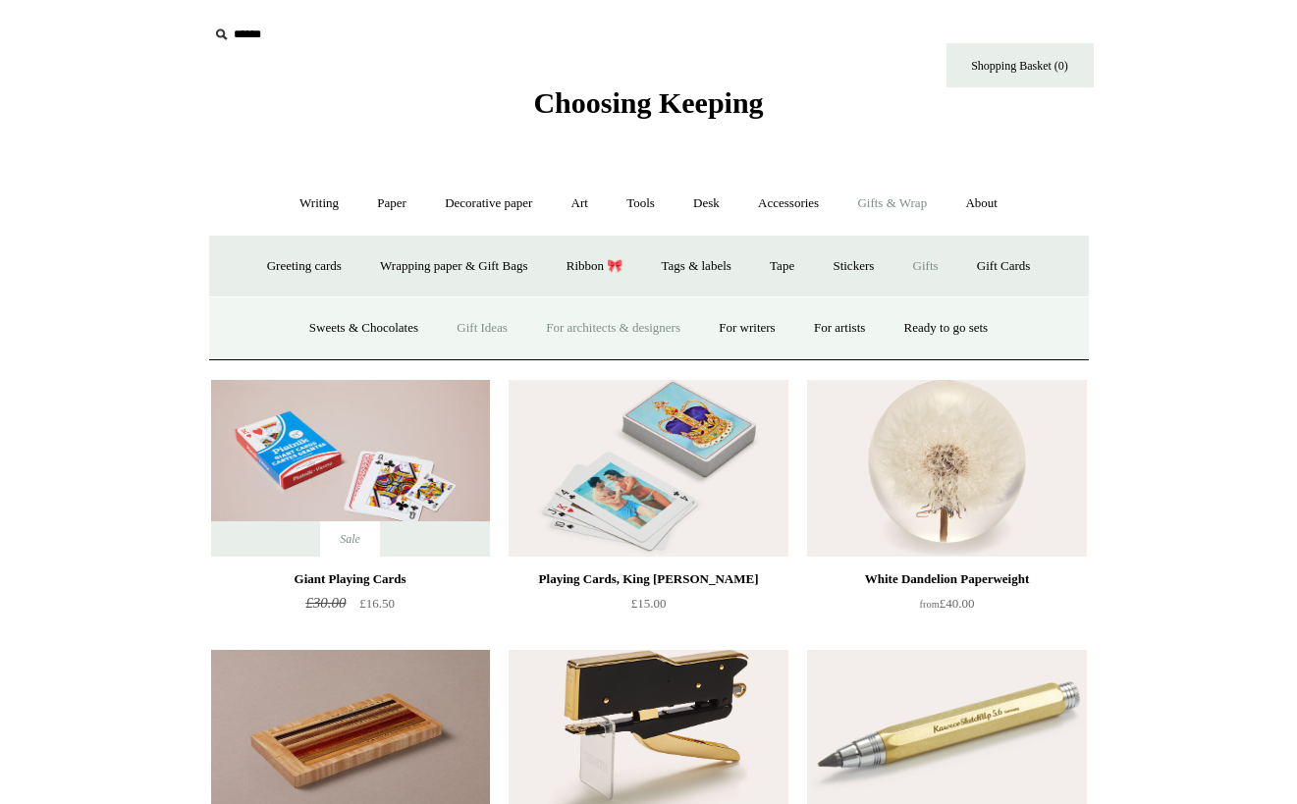
click at [606, 316] on link "For architects & designers" at bounding box center [613, 328] width 170 height 52
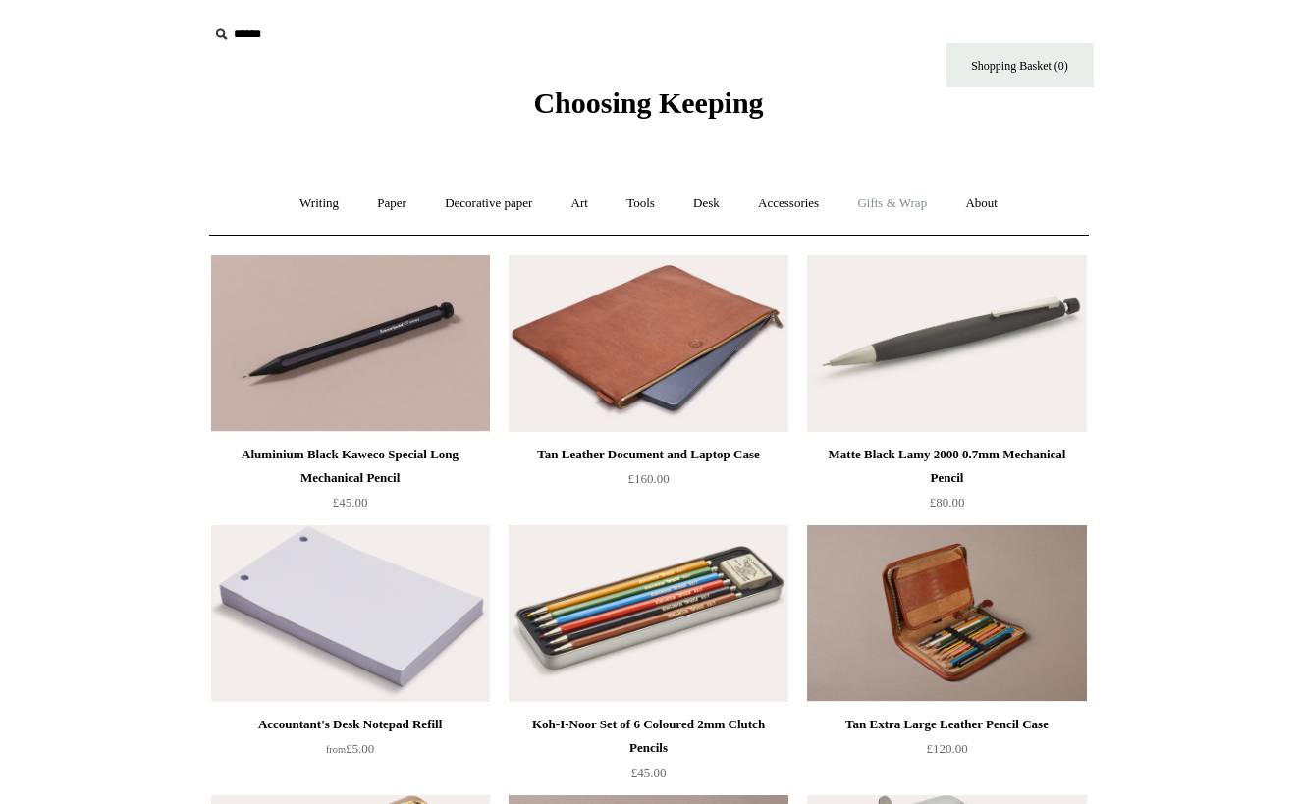
click at [889, 204] on link "Gifts & Wrap +" at bounding box center [892, 204] width 105 height 52
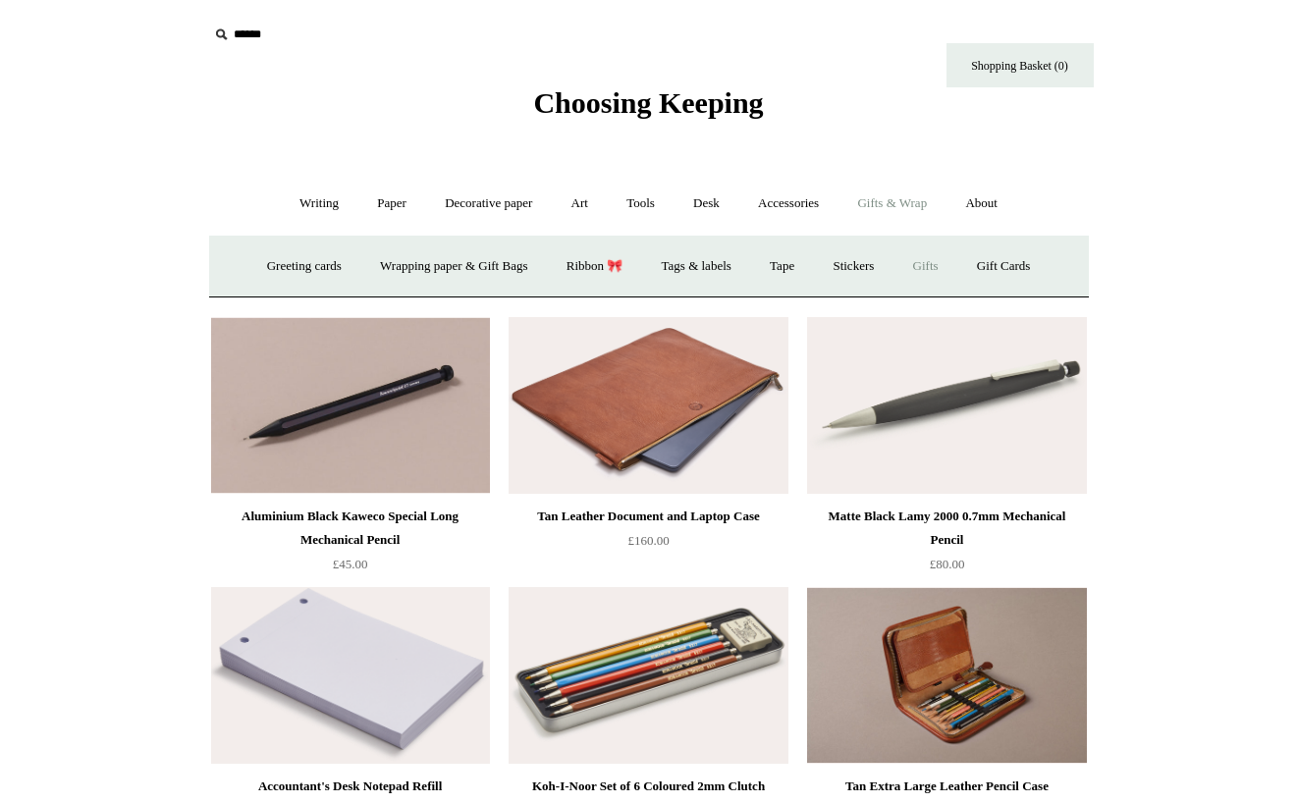
click at [924, 261] on link "Gifts +" at bounding box center [926, 267] width 61 height 52
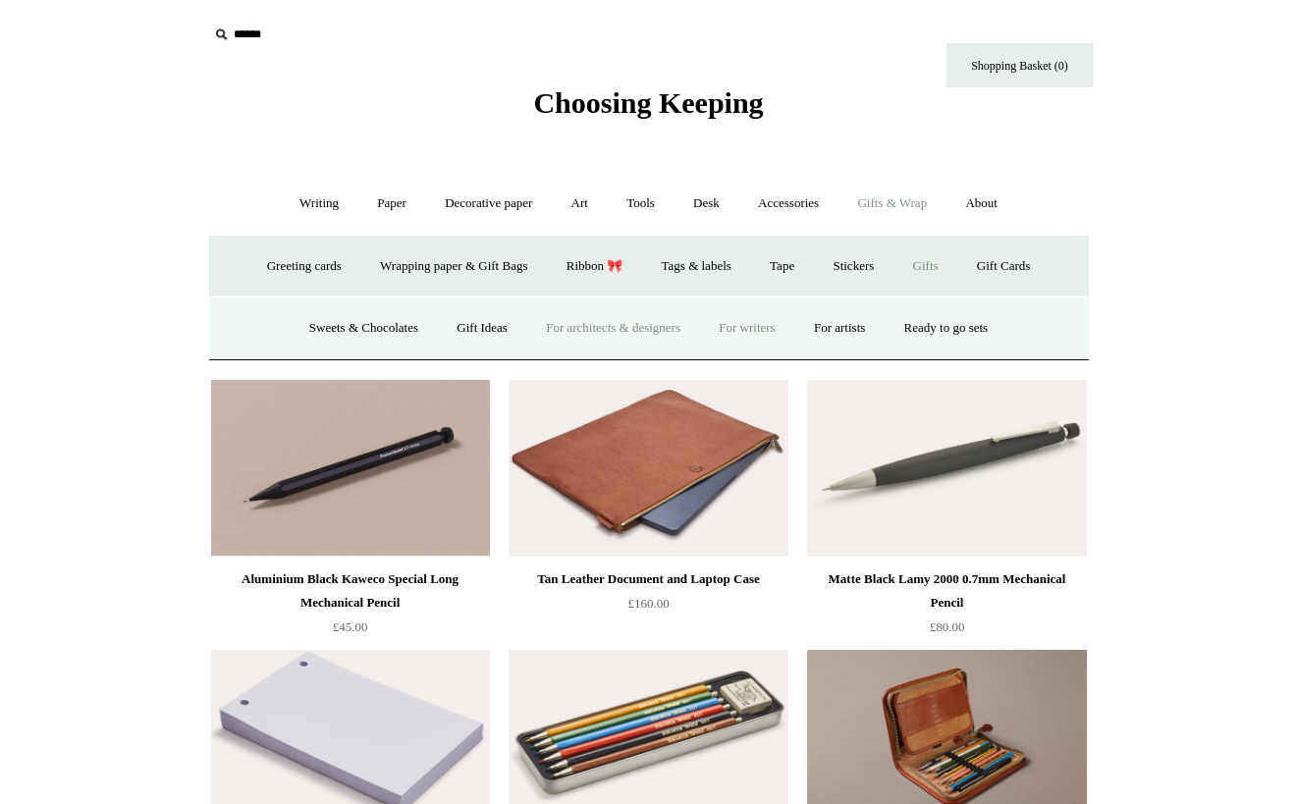
click at [746, 328] on link "For writers" at bounding box center [746, 328] width 91 height 52
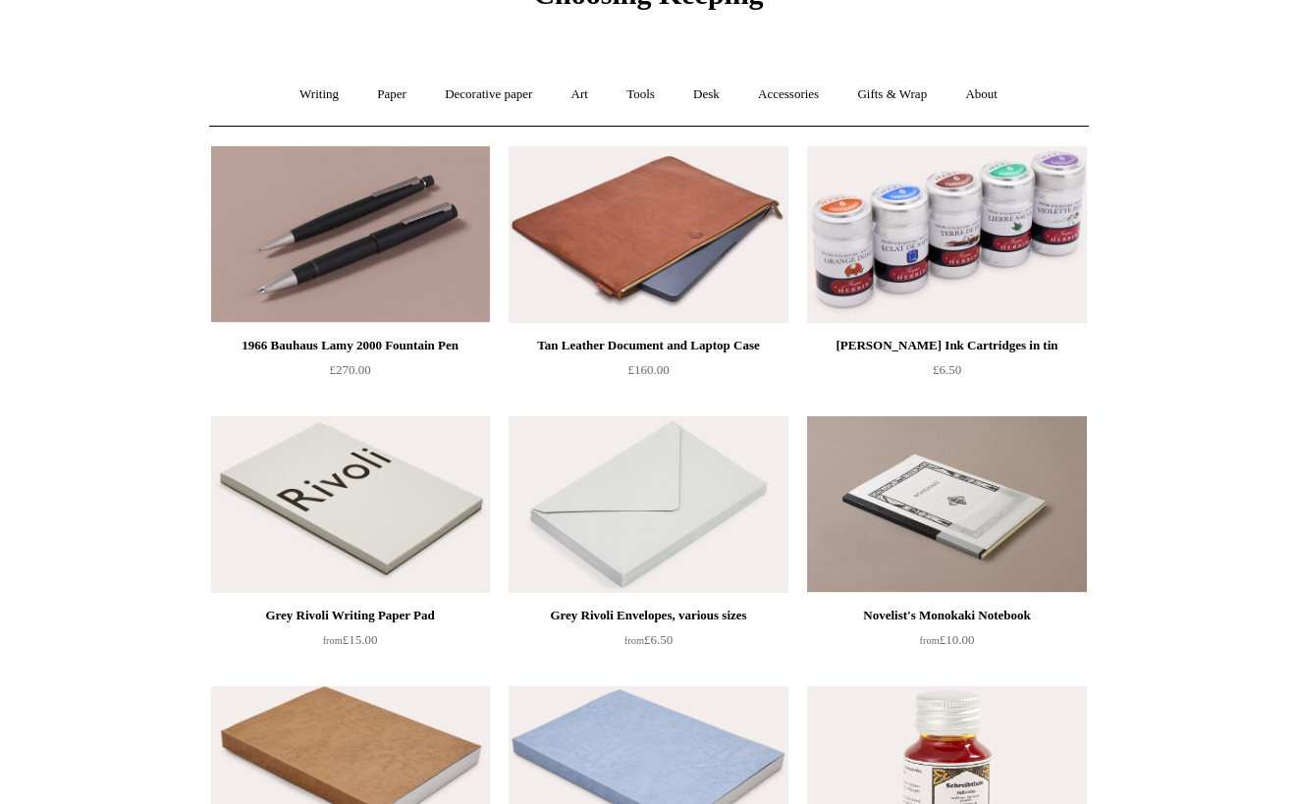
scroll to position [95, 0]
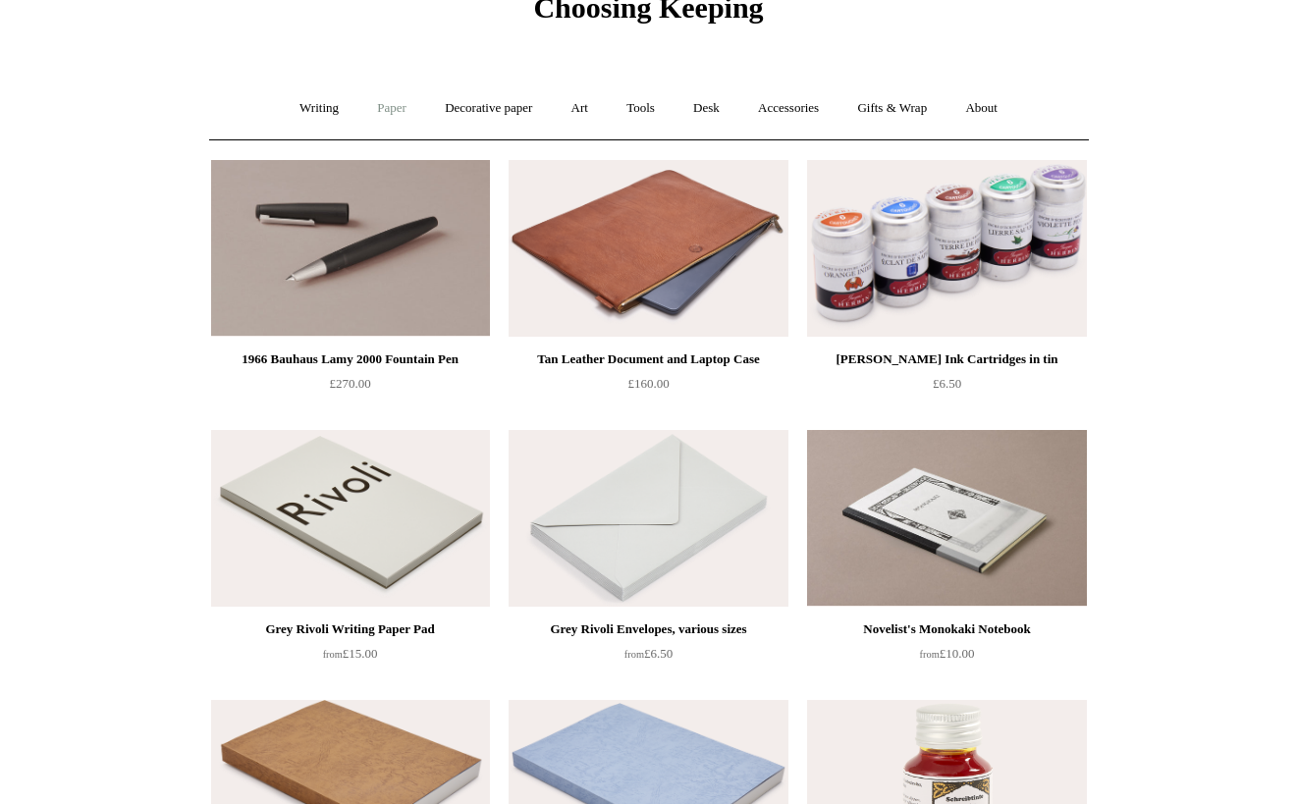
click at [388, 115] on link "Paper +" at bounding box center [391, 108] width 65 height 52
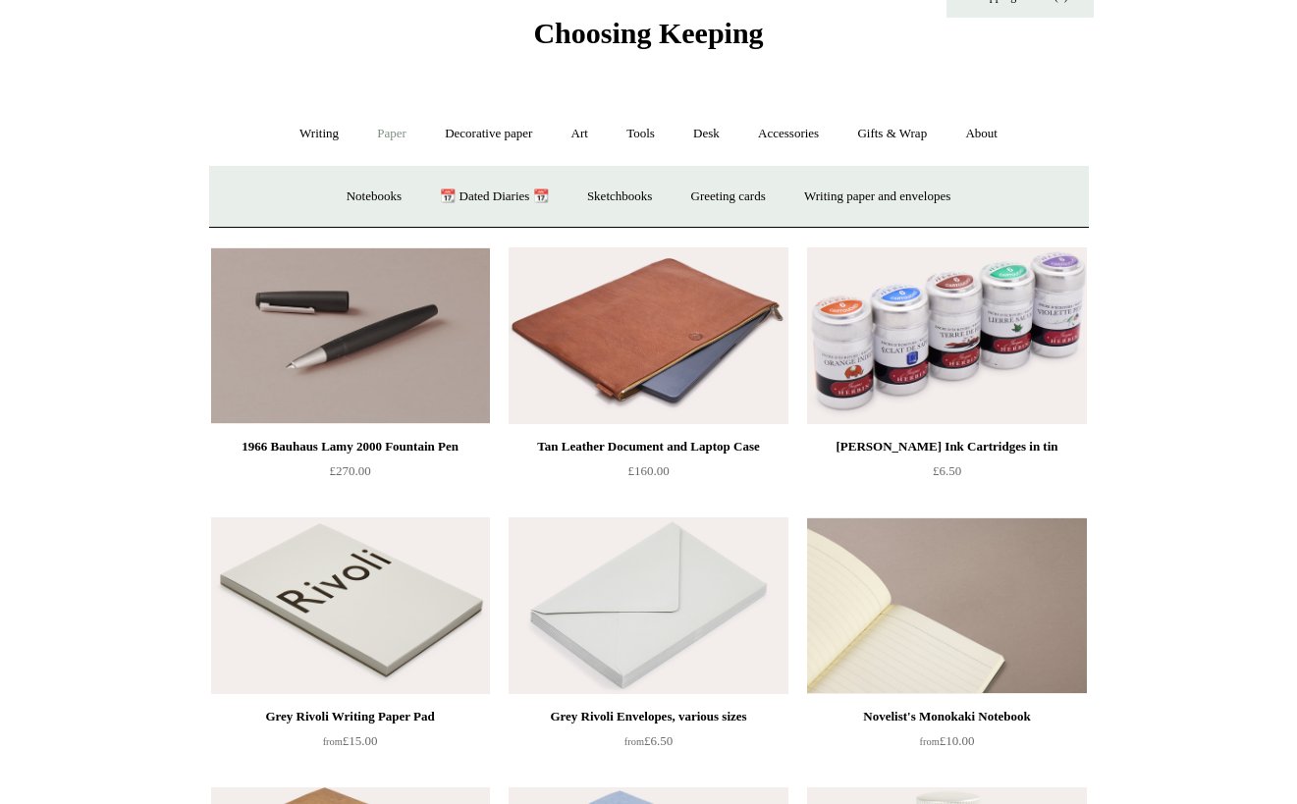
scroll to position [68, 0]
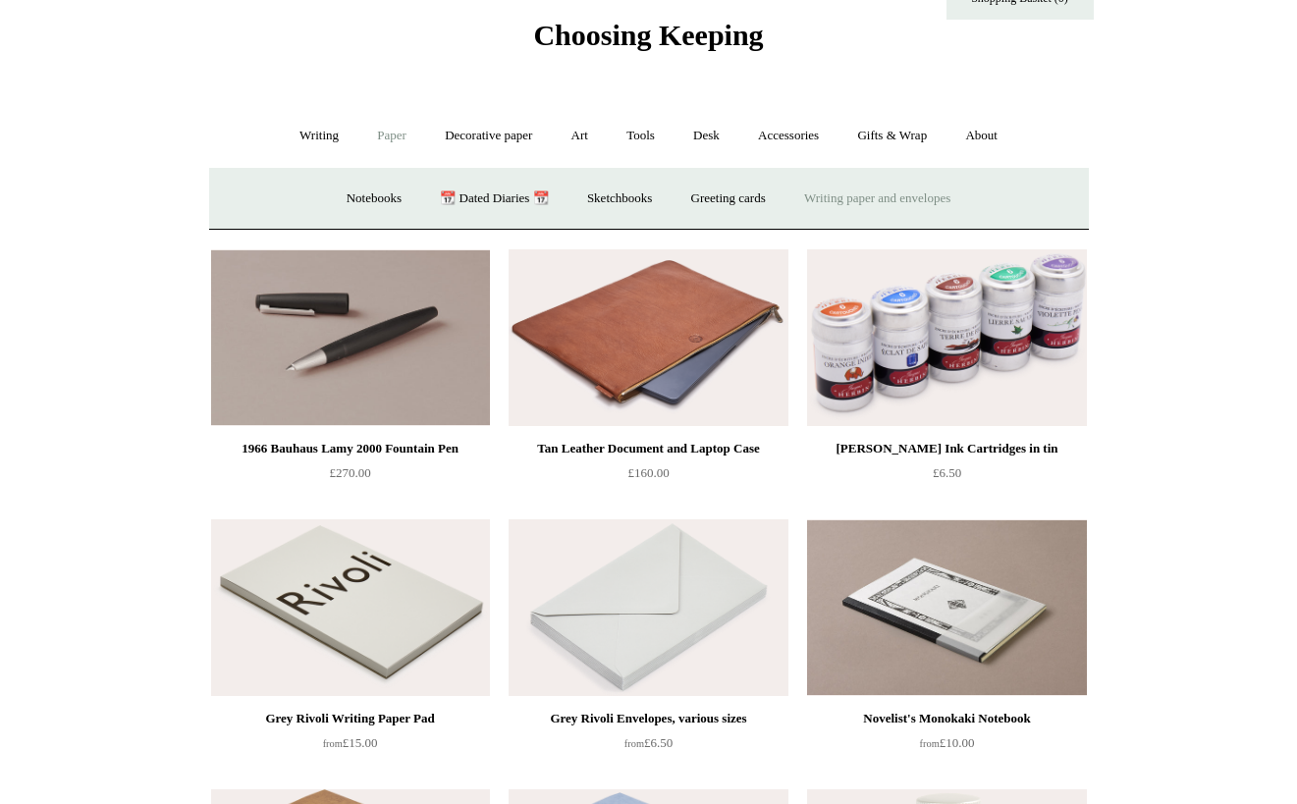
click at [888, 200] on link "Writing paper and envelopes +" at bounding box center [878, 199] width 182 height 52
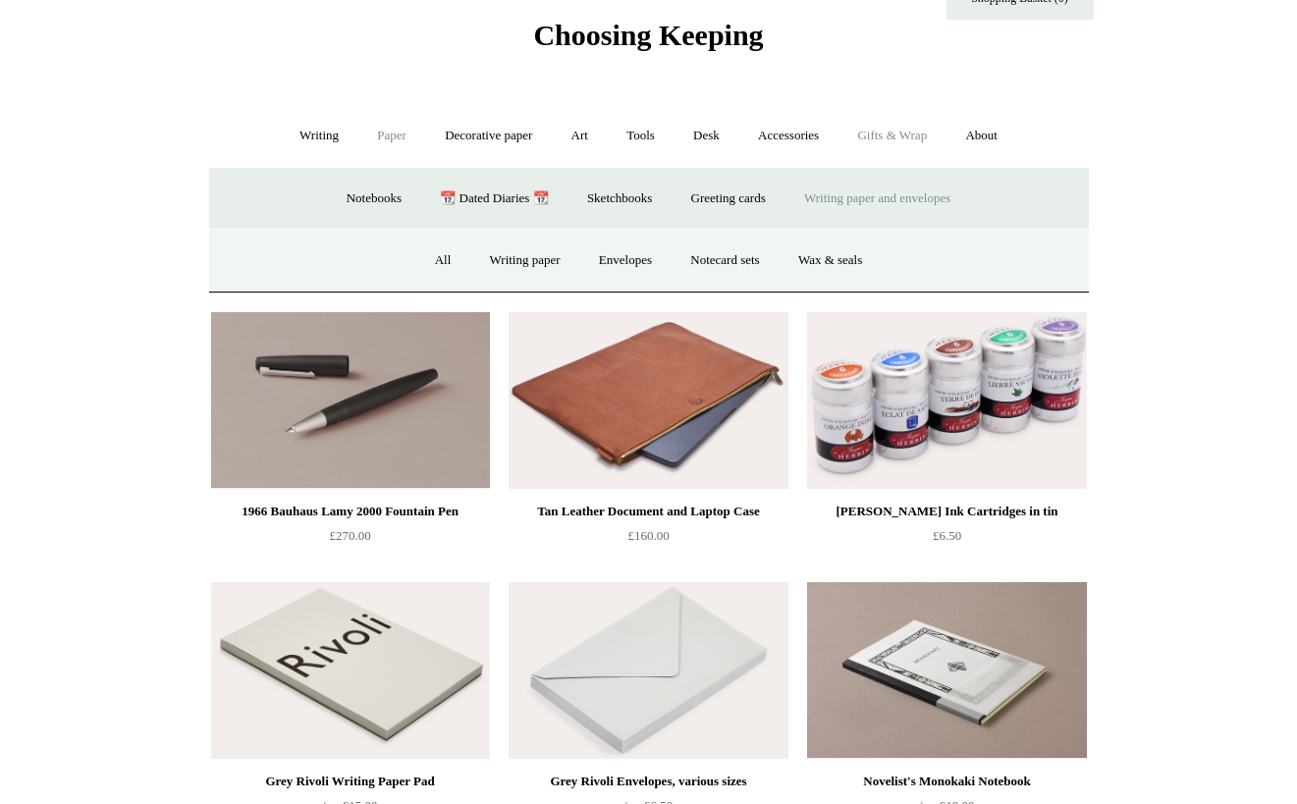
click at [915, 135] on link "Gifts & Wrap +" at bounding box center [892, 136] width 105 height 52
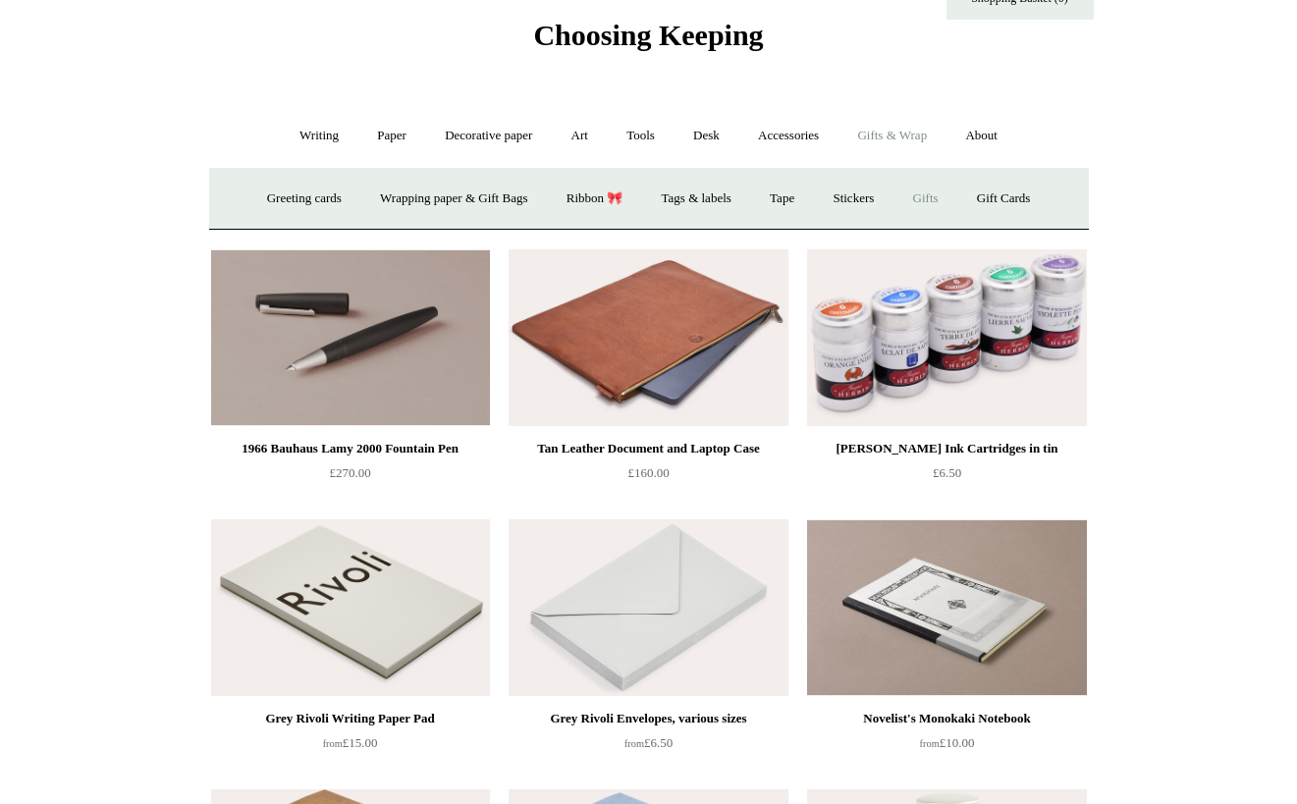
click at [934, 196] on link "Gifts +" at bounding box center [926, 199] width 61 height 52
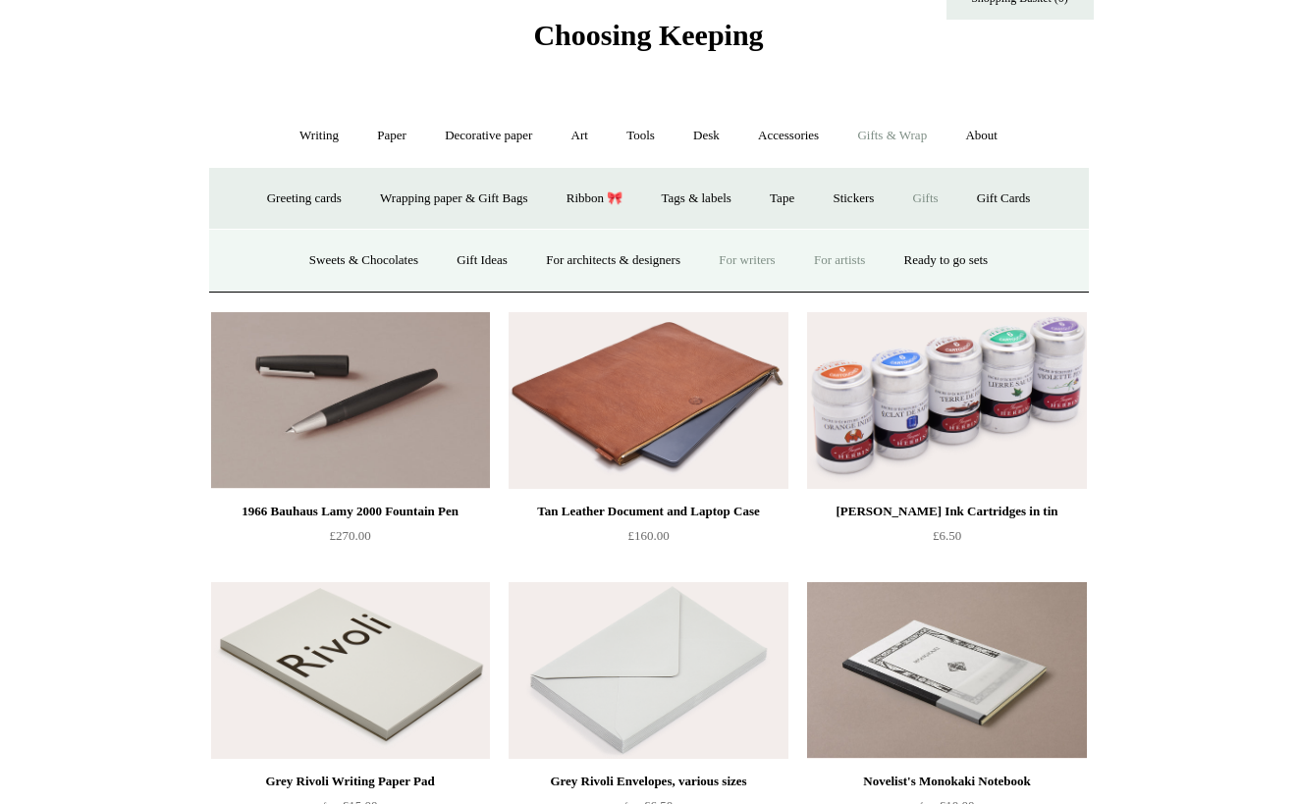
click at [852, 260] on link "For artists" at bounding box center [839, 261] width 86 height 52
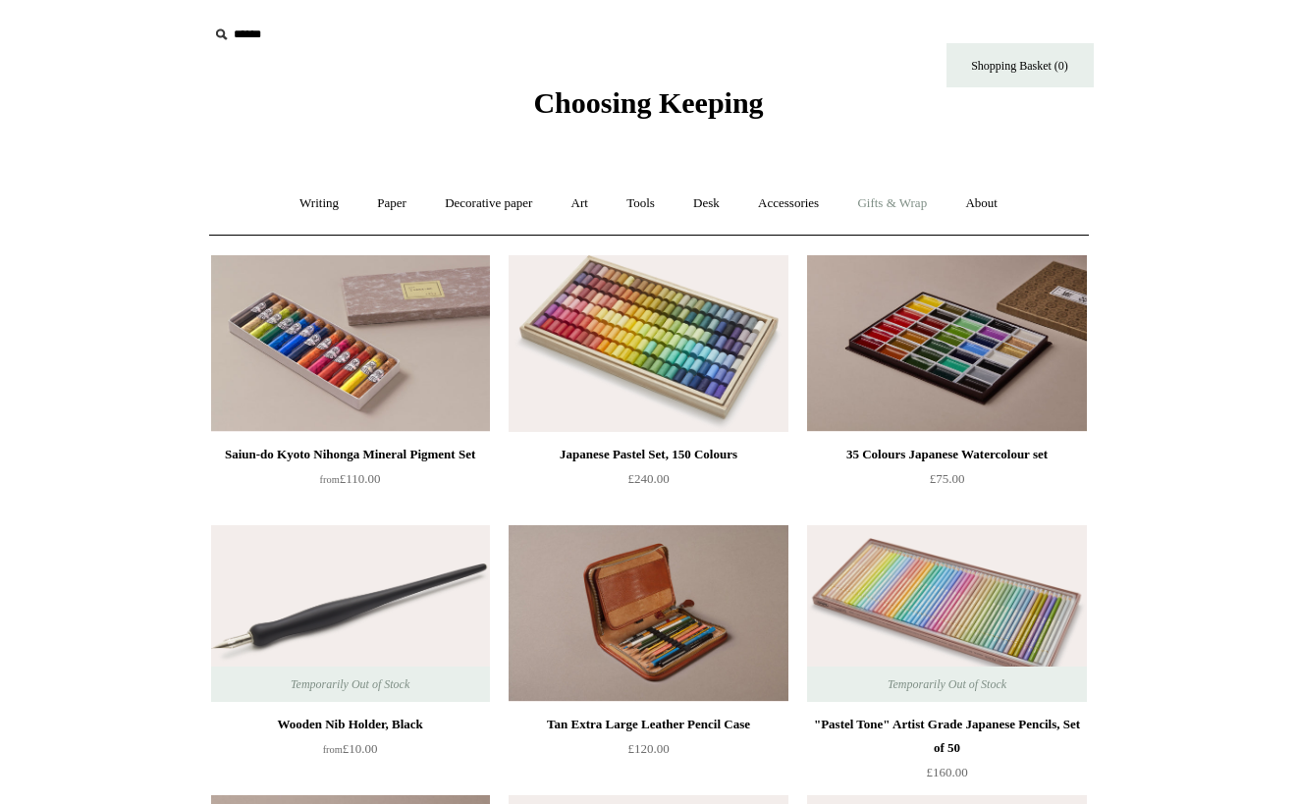
click at [875, 198] on link "Gifts & Wrap +" at bounding box center [892, 204] width 105 height 52
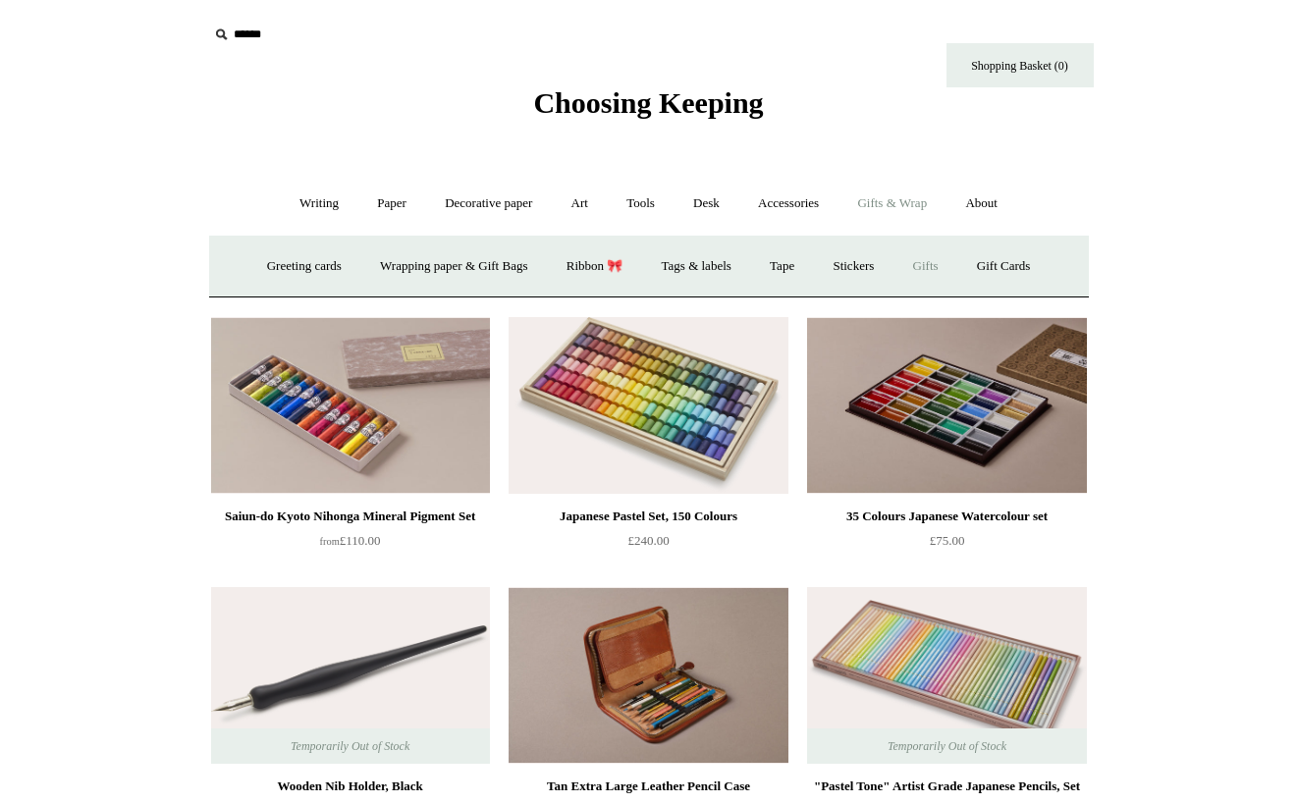
click at [939, 273] on link "Gifts +" at bounding box center [926, 267] width 61 height 52
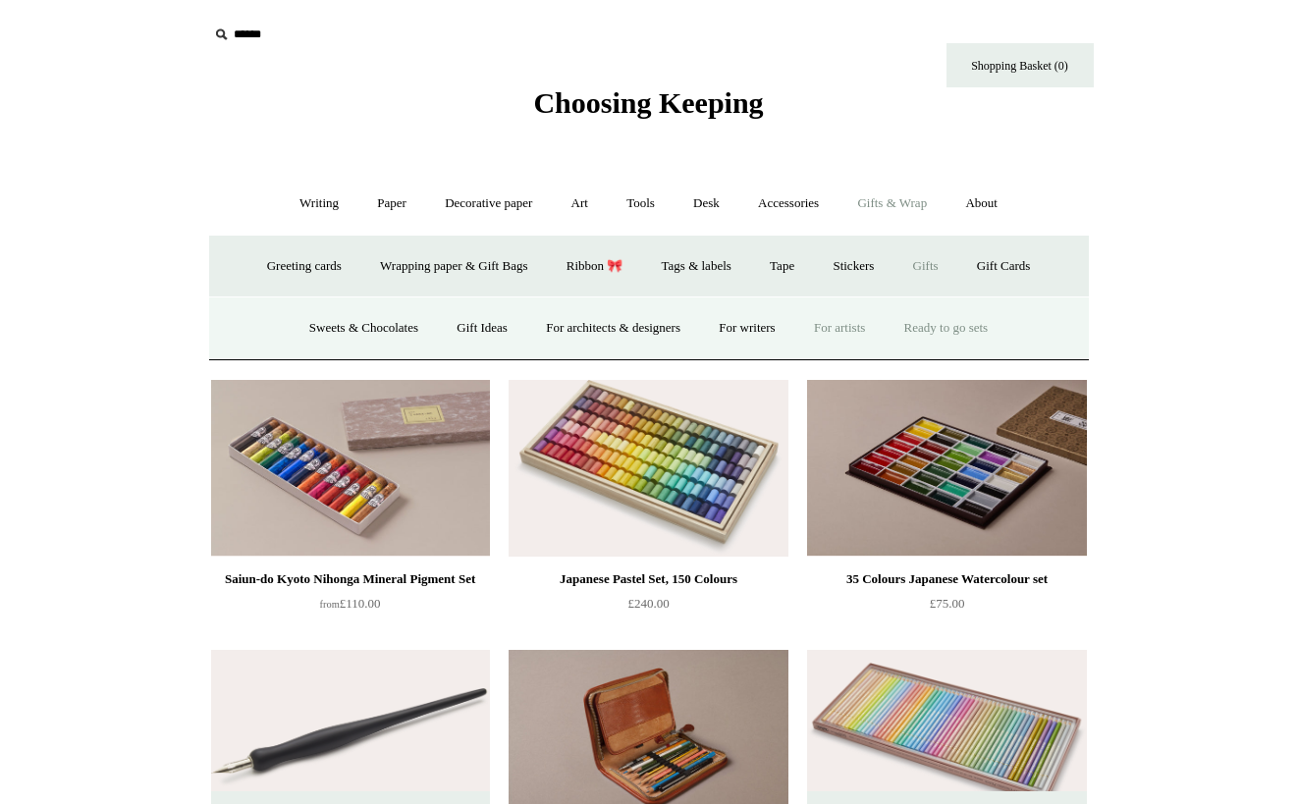
click at [952, 329] on link "Ready to go sets" at bounding box center [947, 328] width 120 height 52
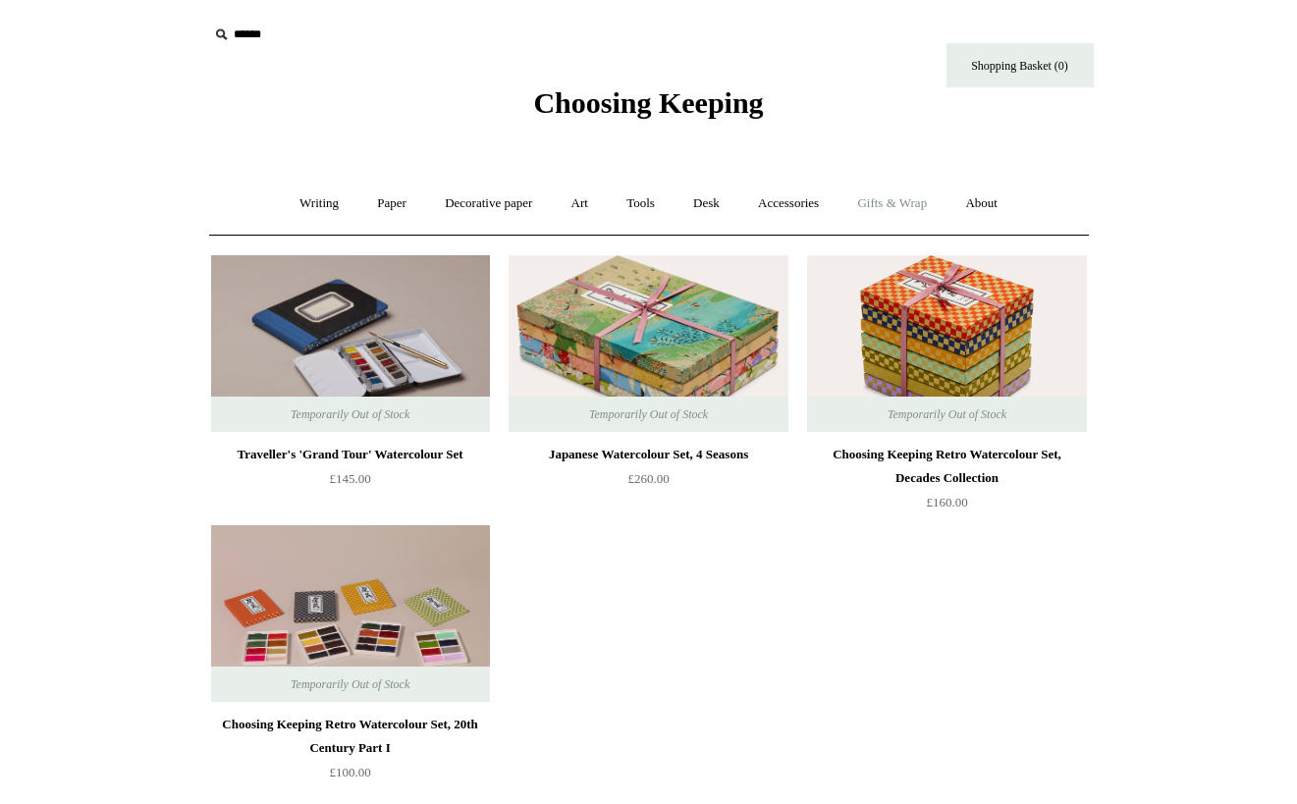
click at [916, 198] on link "Gifts & Wrap +" at bounding box center [892, 204] width 105 height 52
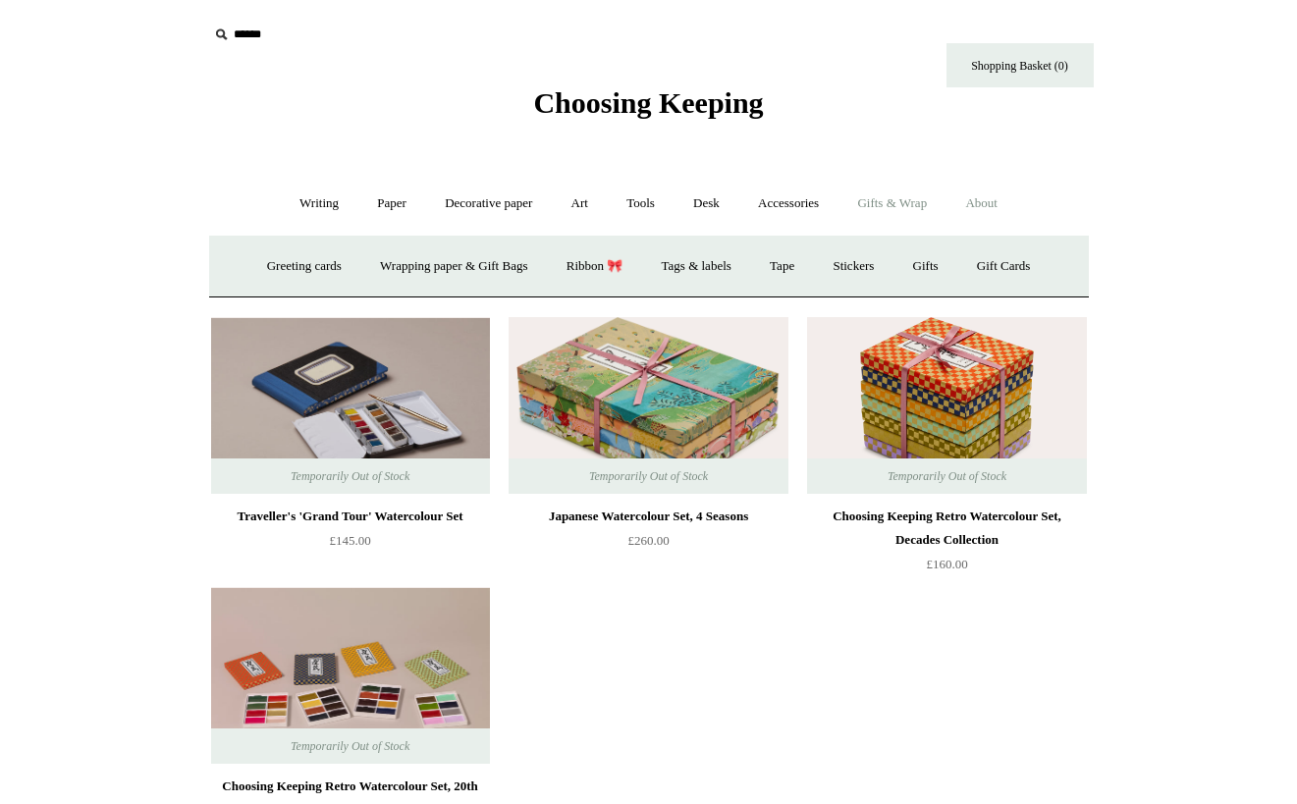
click at [997, 201] on link "About +" at bounding box center [982, 204] width 68 height 52
click at [923, 201] on link "Gifts & Wrap +" at bounding box center [892, 204] width 105 height 52
click at [455, 209] on link "Decorative paper +" at bounding box center [488, 204] width 123 height 52
click at [387, 203] on link "Paper +" at bounding box center [391, 204] width 65 height 52
click at [506, 270] on link "📆 Dated Diaries 📆" at bounding box center [493, 267] width 143 height 52
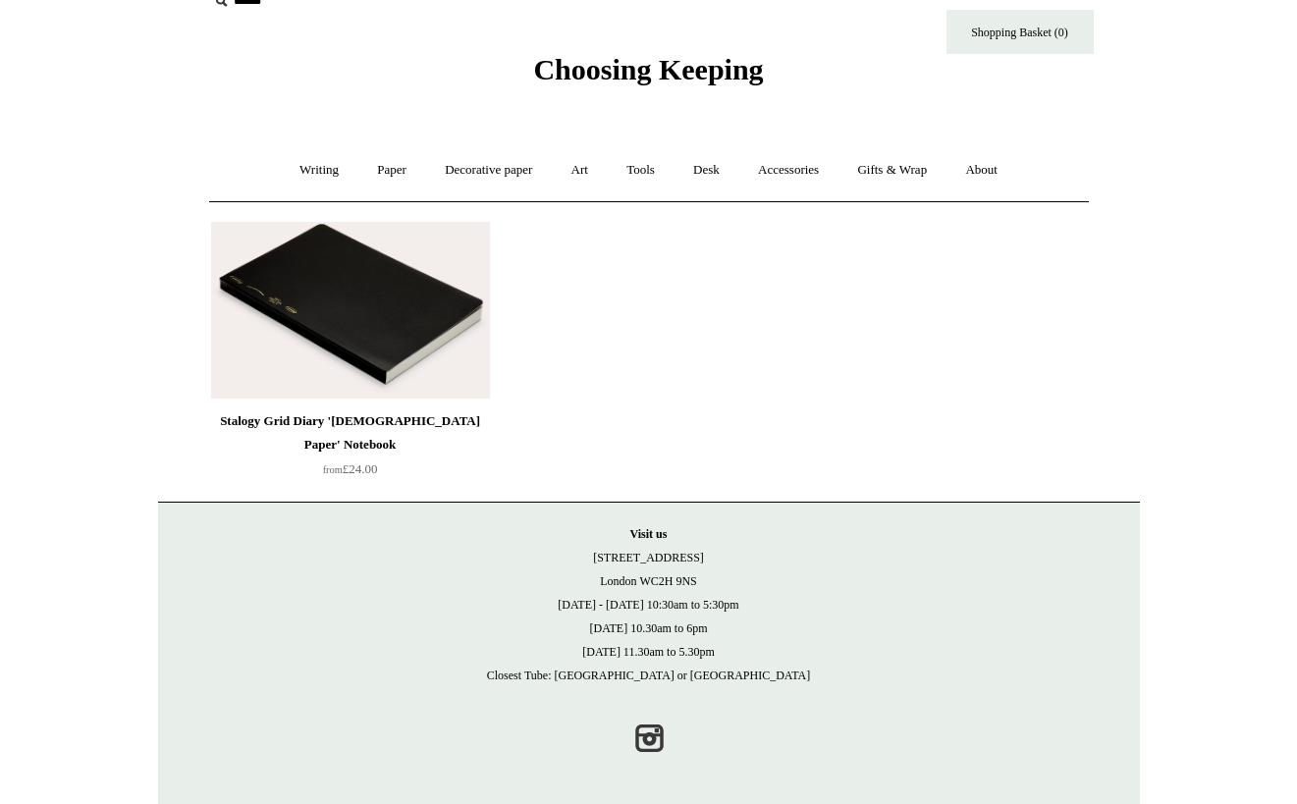
scroll to position [33, 0]
click at [371, 169] on link "Paper +" at bounding box center [391, 170] width 65 height 52
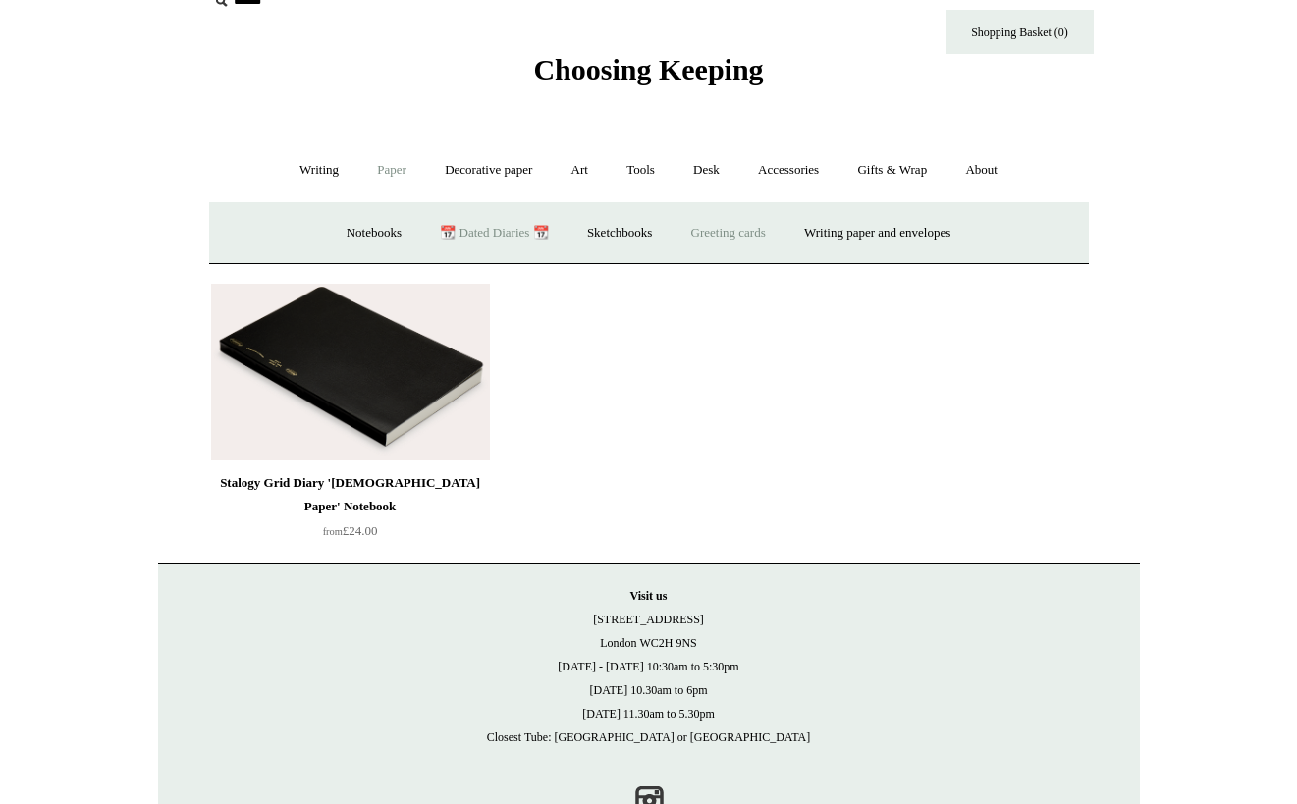
click at [697, 237] on link "Greeting cards +" at bounding box center [729, 233] width 110 height 52
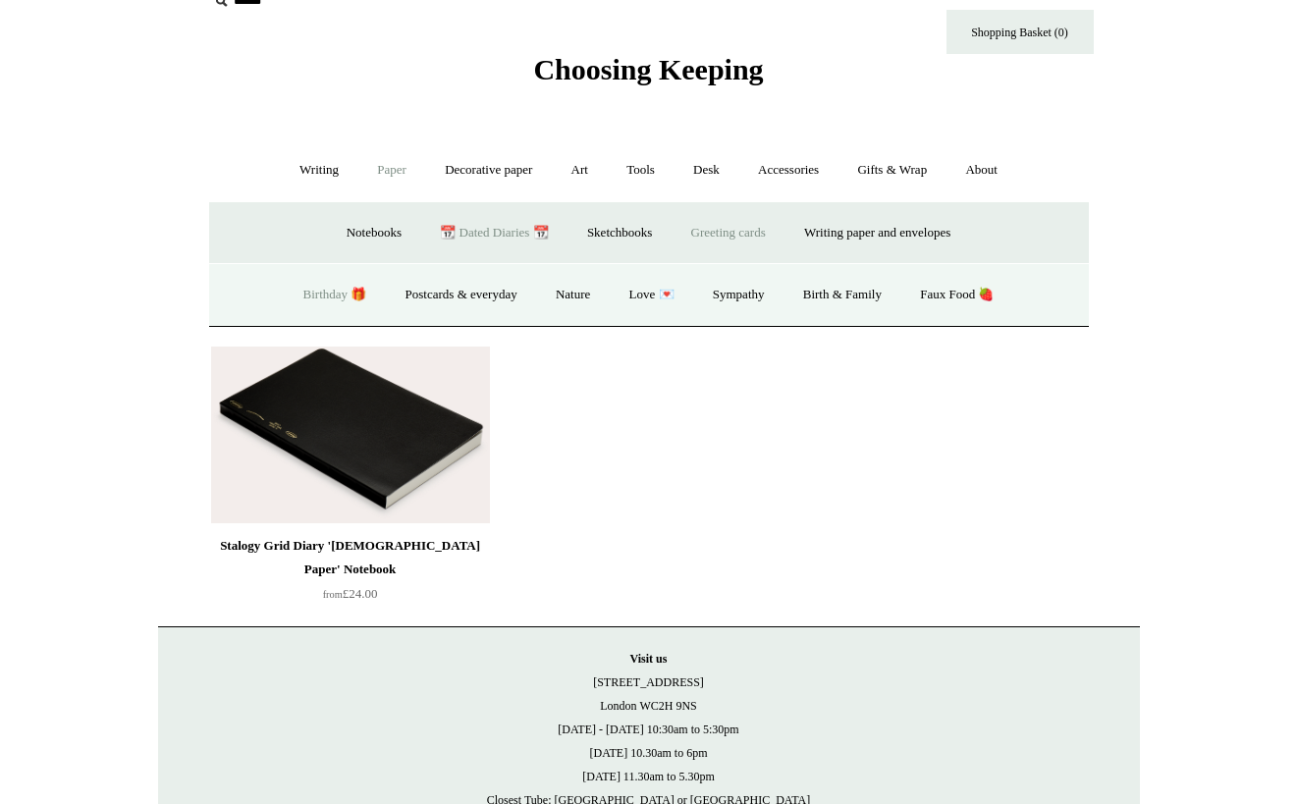
click at [318, 297] on link "Birthday 🎁" at bounding box center [335, 295] width 99 height 52
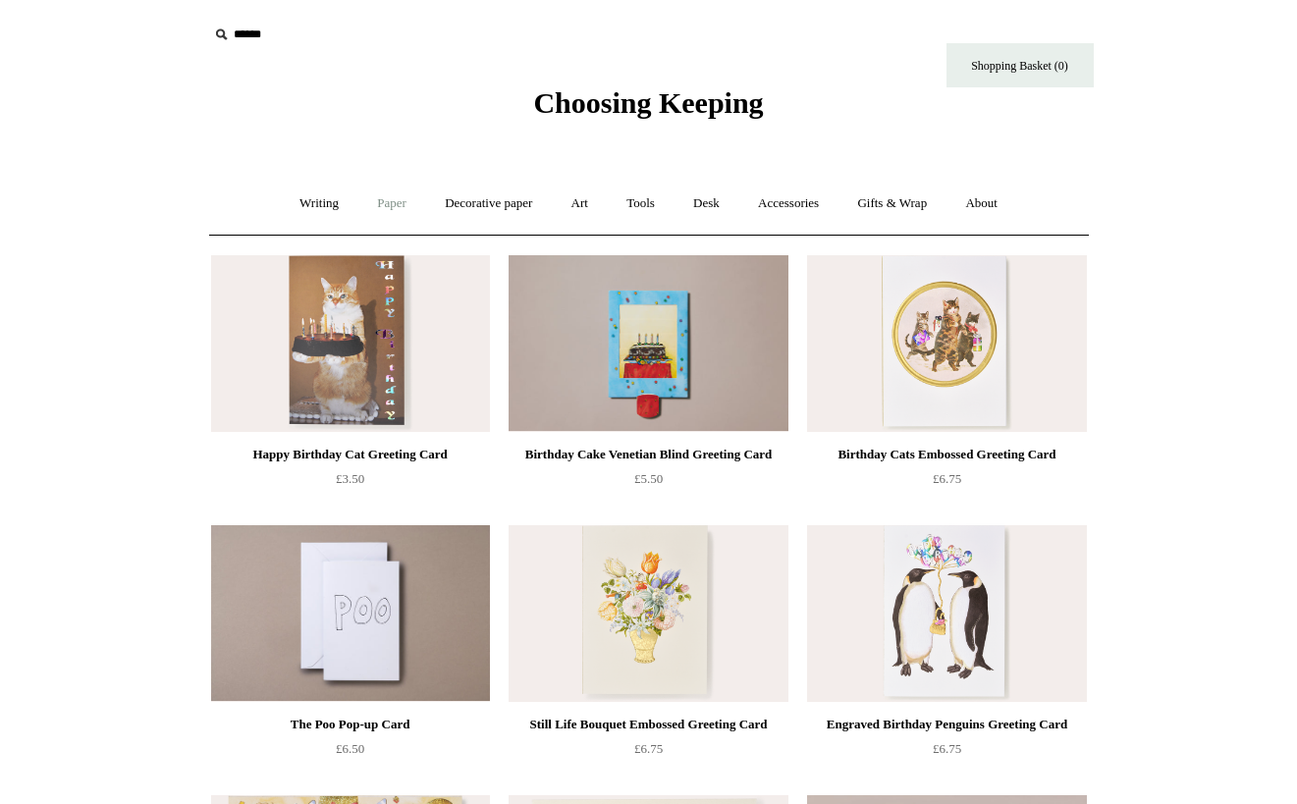
click at [386, 198] on link "Paper +" at bounding box center [391, 204] width 65 height 52
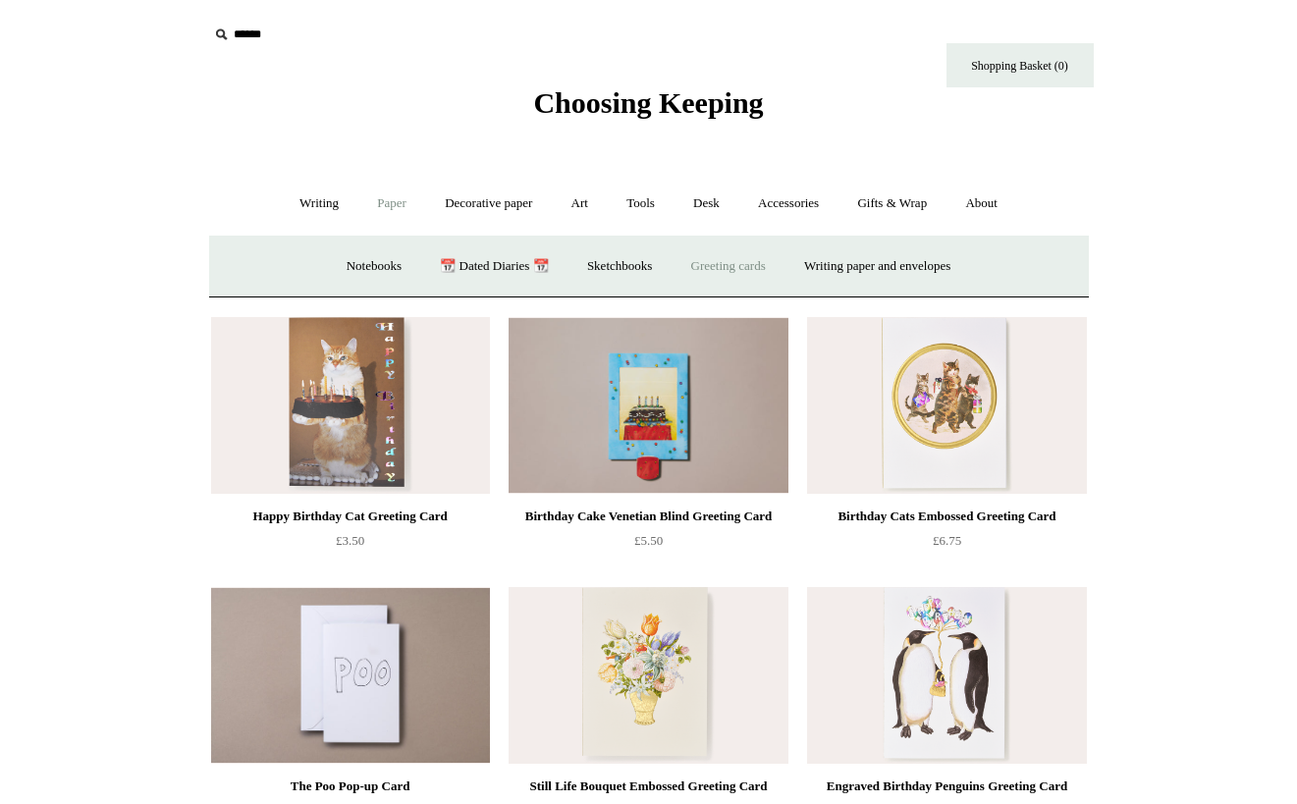
click at [728, 276] on link "Greeting cards +" at bounding box center [729, 267] width 110 height 52
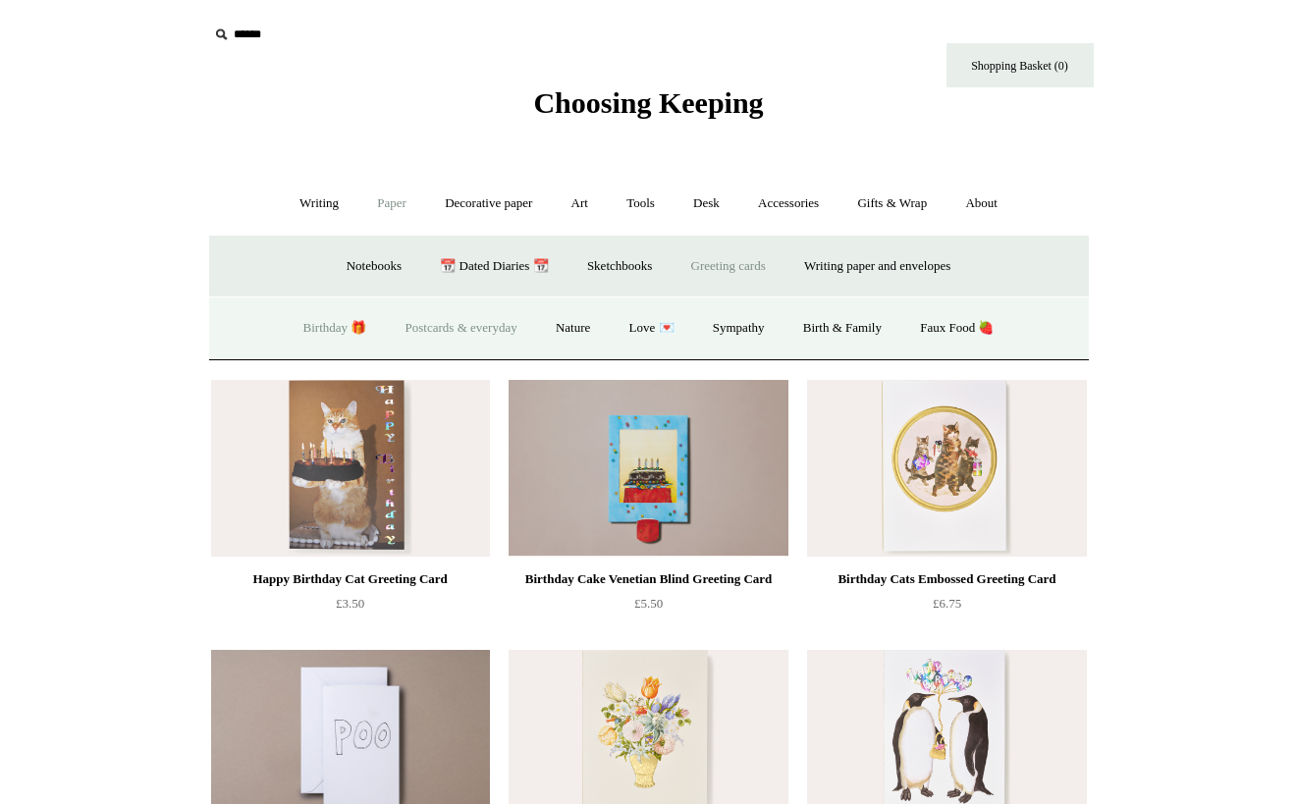
click at [463, 333] on link "Postcards & everyday" at bounding box center [461, 328] width 147 height 52
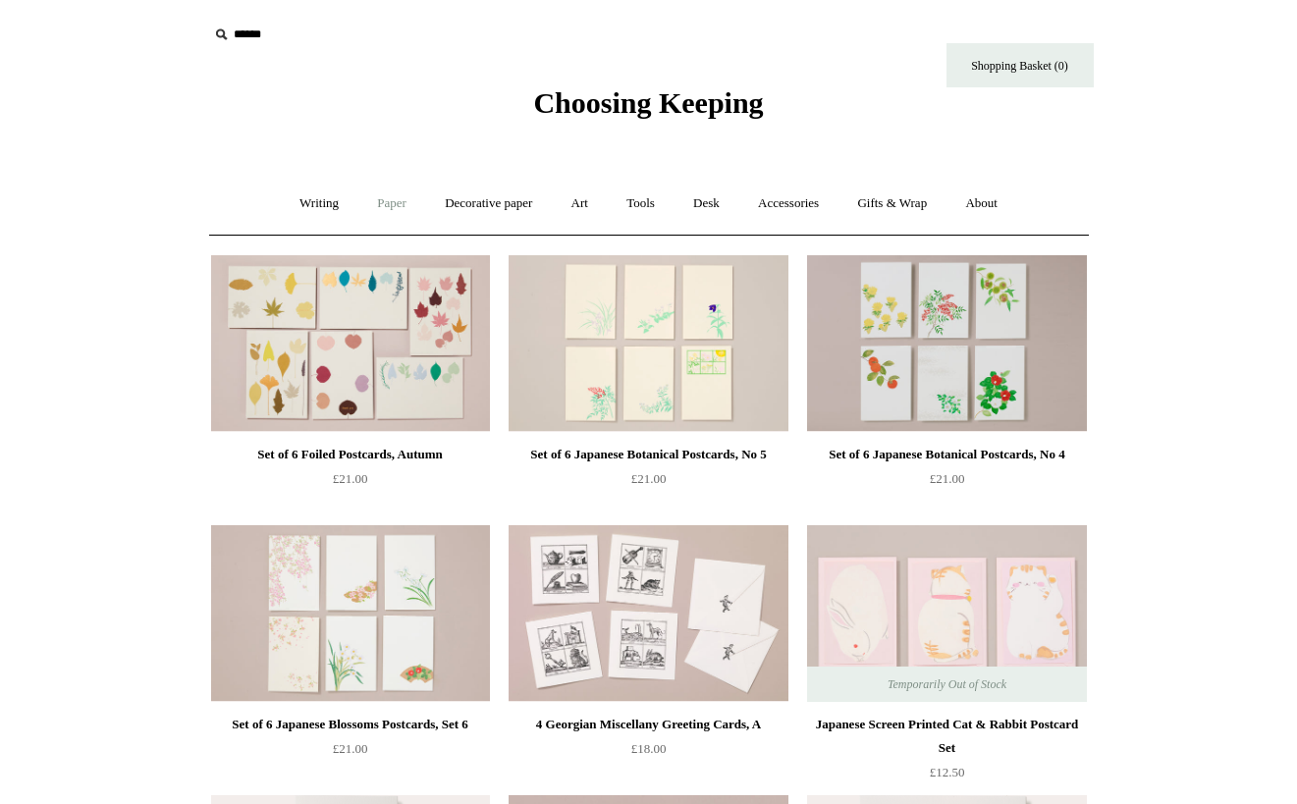
click at [385, 200] on link "Paper +" at bounding box center [391, 204] width 65 height 52
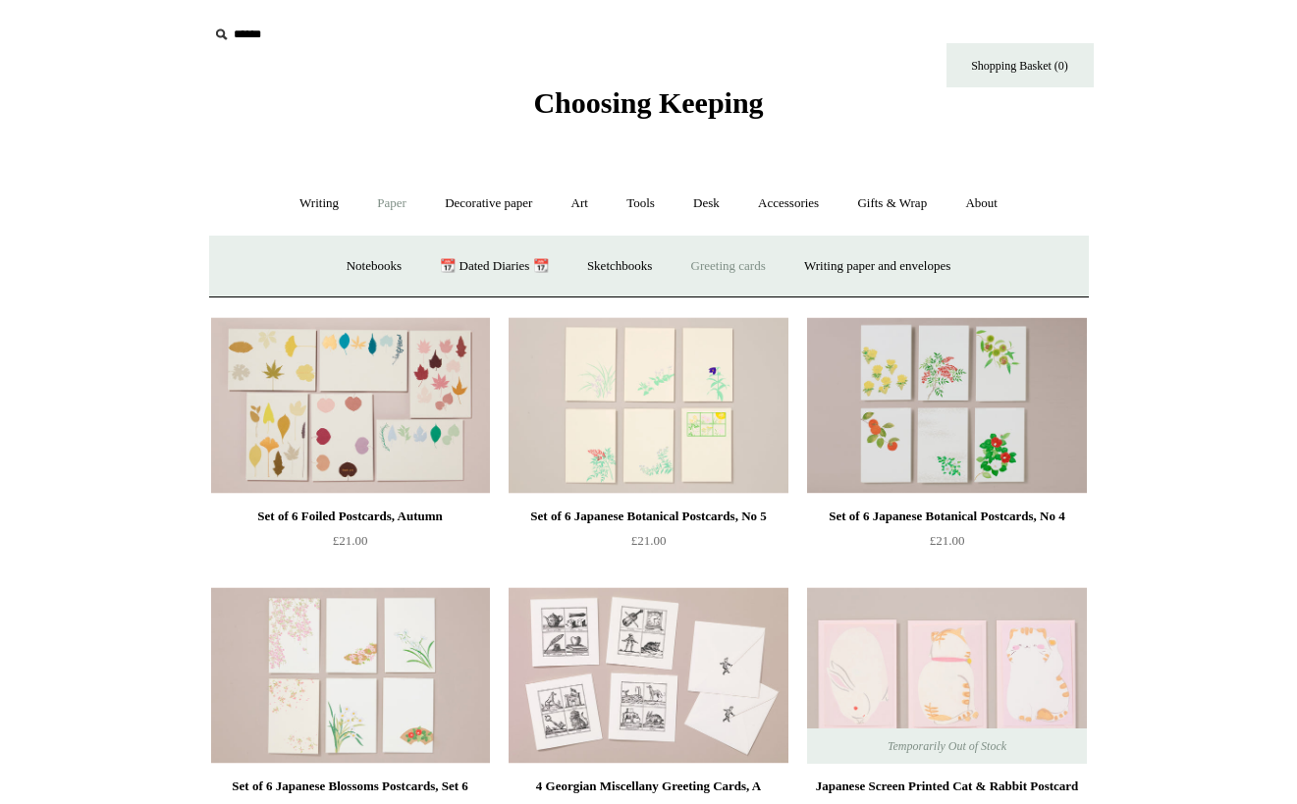
click at [713, 267] on link "Greeting cards +" at bounding box center [729, 267] width 110 height 52
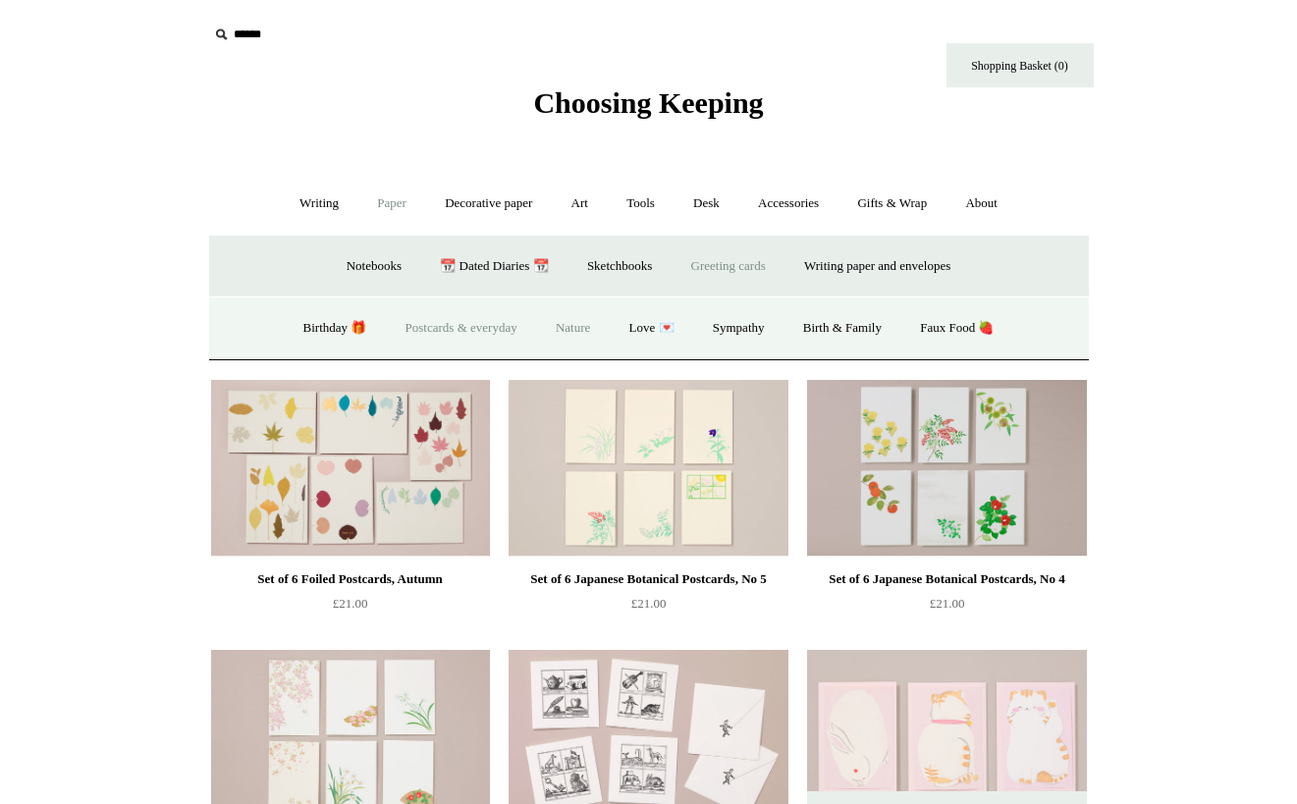
click at [573, 326] on link "Nature" at bounding box center [573, 328] width 70 height 52
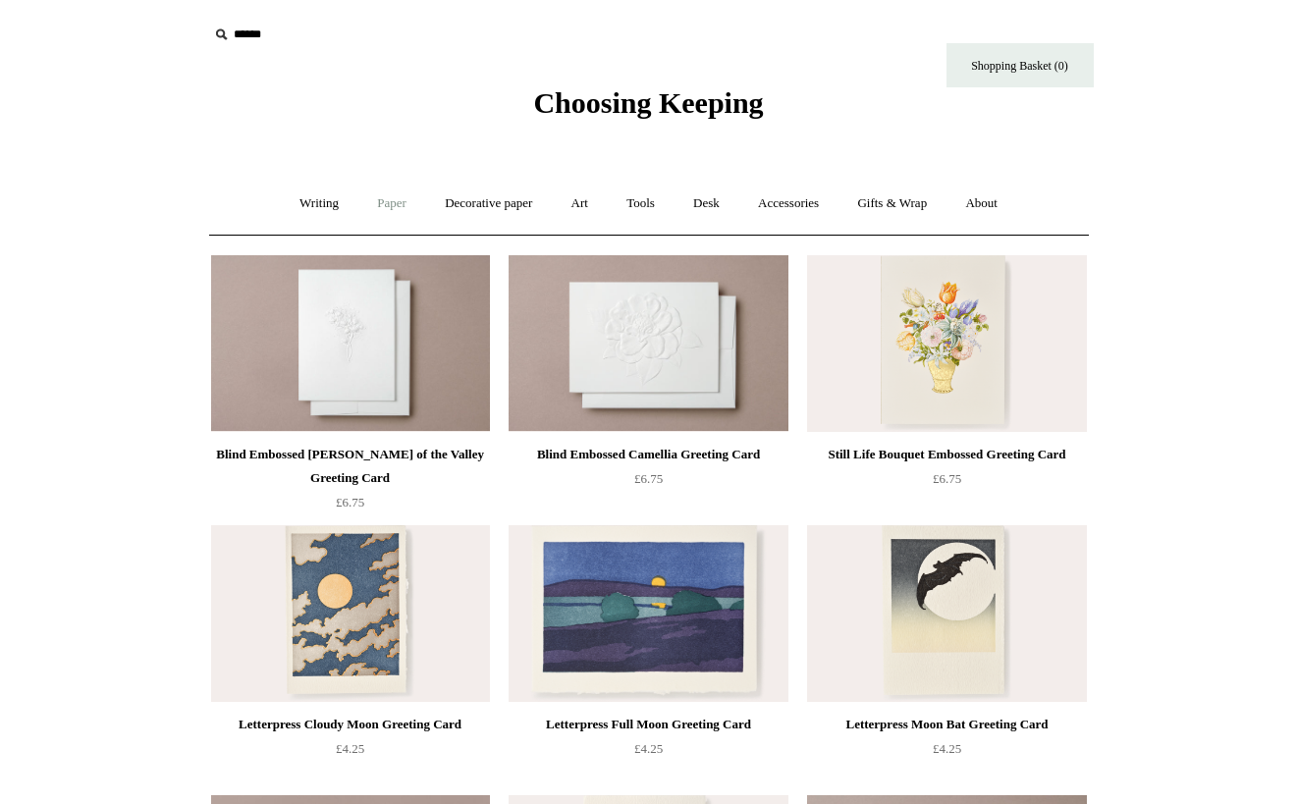
click at [377, 203] on link "Paper +" at bounding box center [391, 204] width 65 height 52
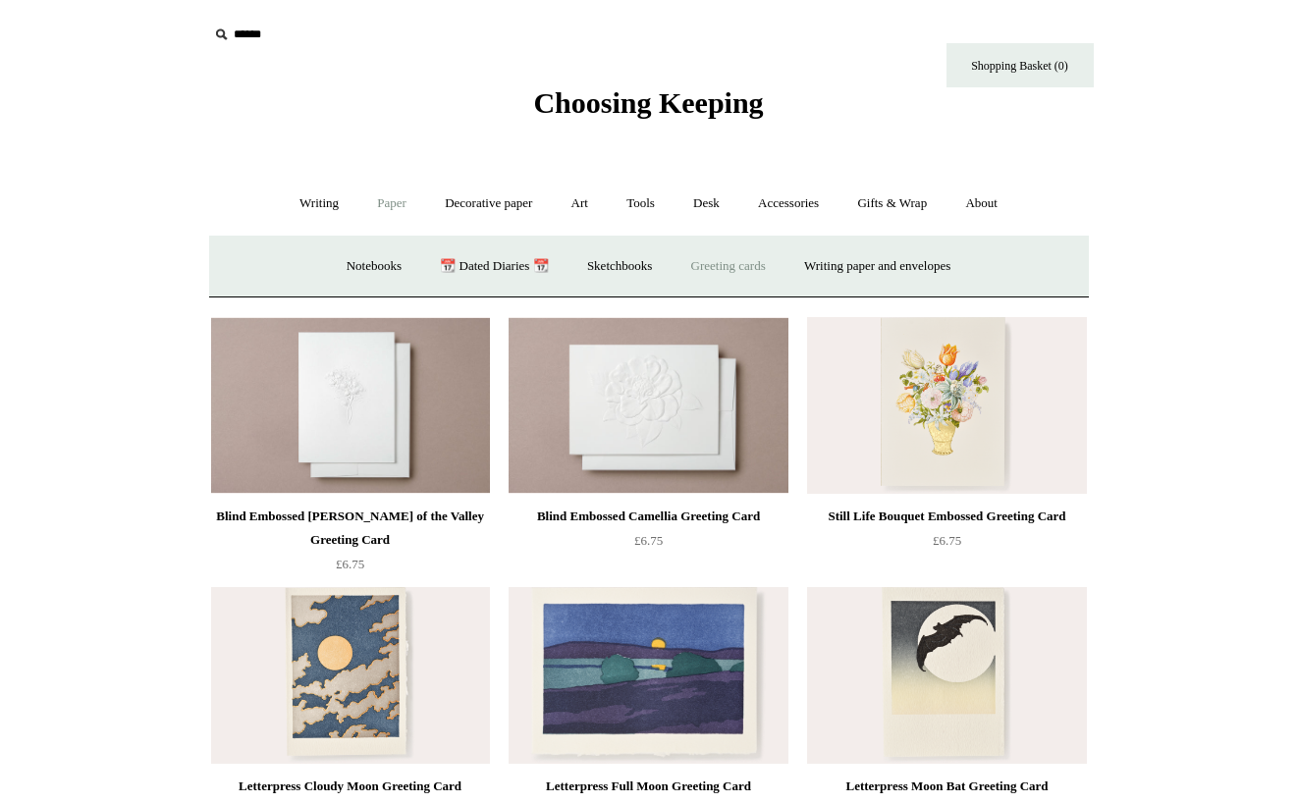
click at [731, 271] on link "Greeting cards +" at bounding box center [729, 267] width 110 height 52
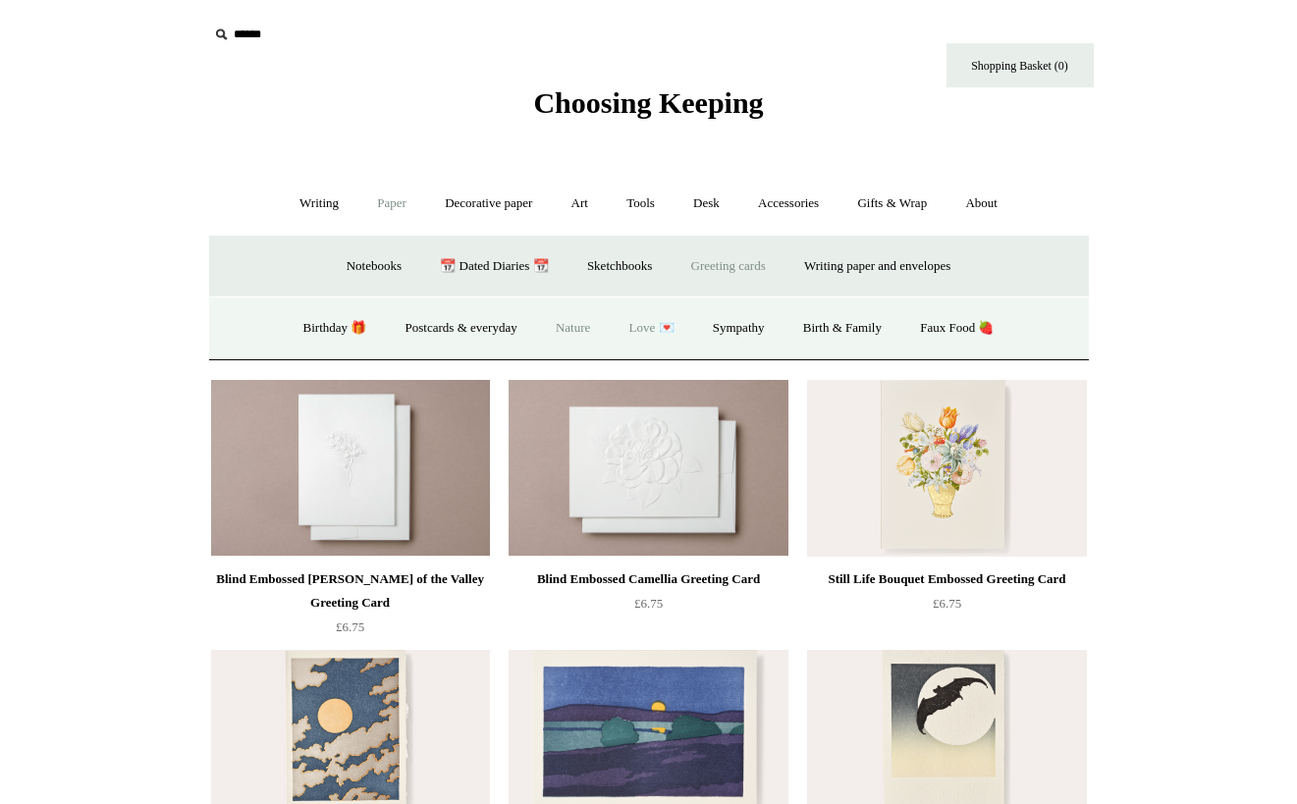
click at [658, 323] on link "Love 💌" at bounding box center [652, 328] width 81 height 52
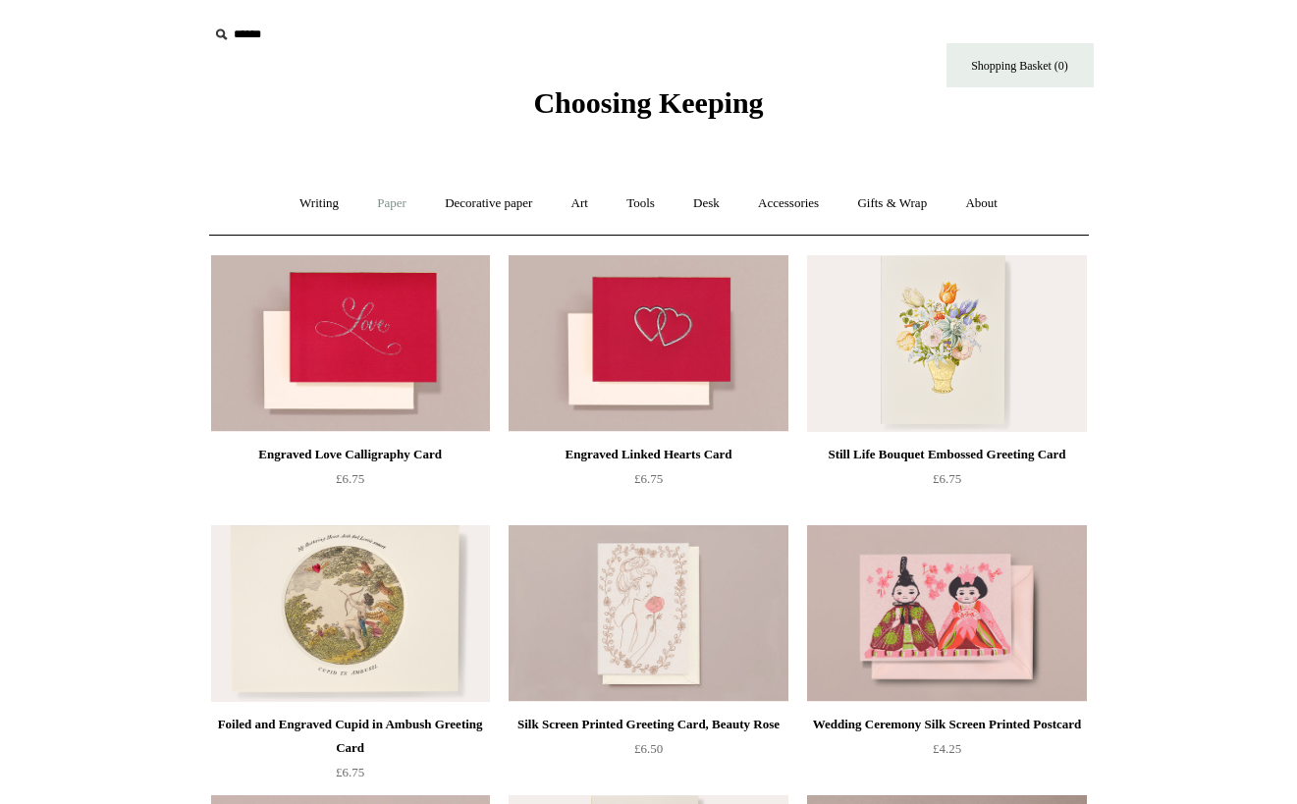
click at [380, 193] on link "Paper +" at bounding box center [391, 204] width 65 height 52
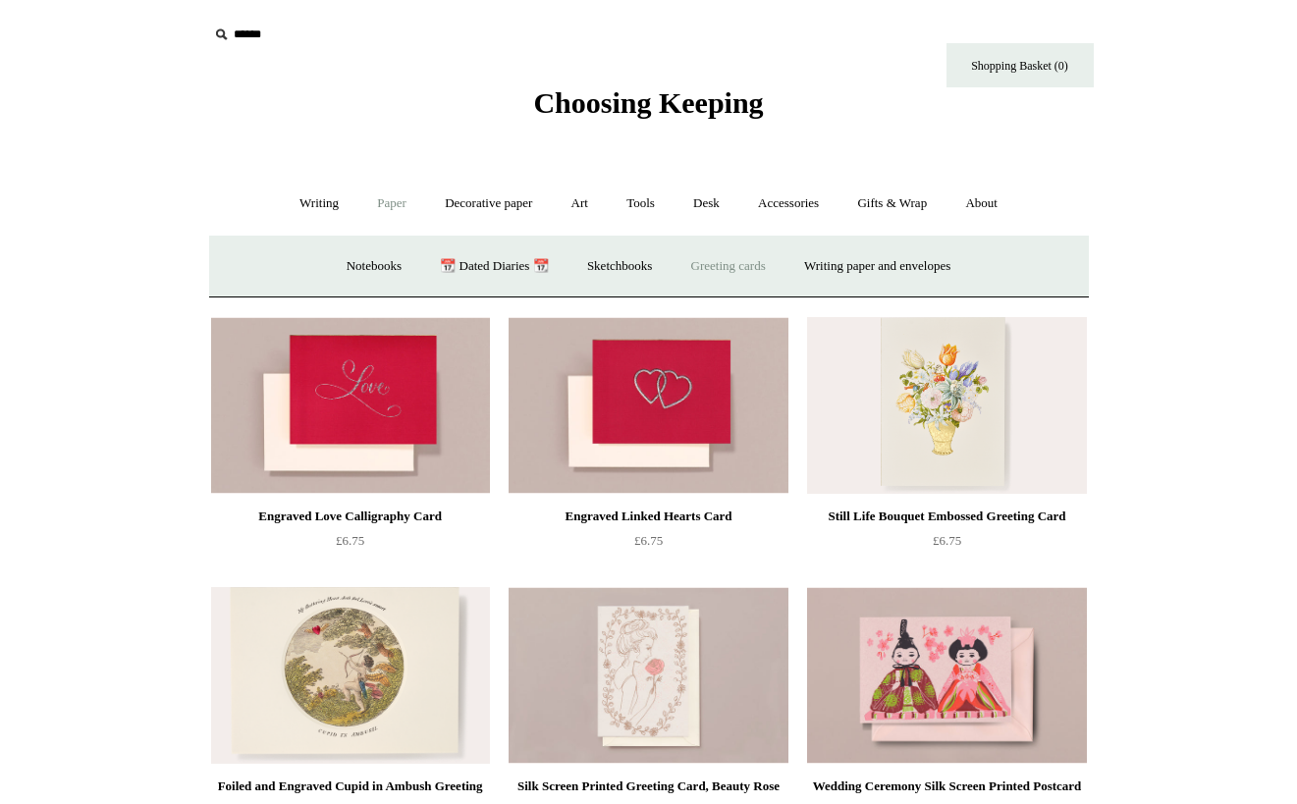
click at [740, 261] on link "Greeting cards +" at bounding box center [729, 267] width 110 height 52
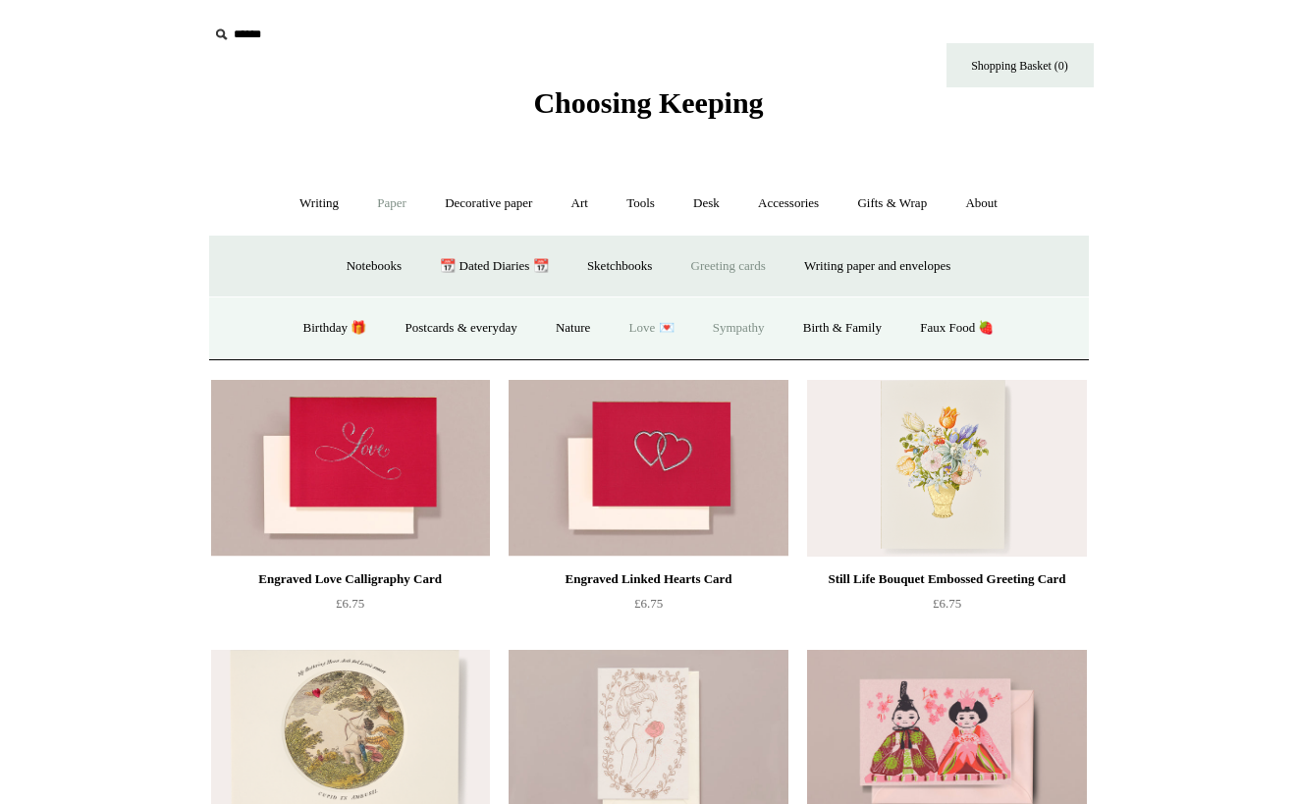
click at [753, 324] on link "Sympathy" at bounding box center [738, 328] width 87 height 52
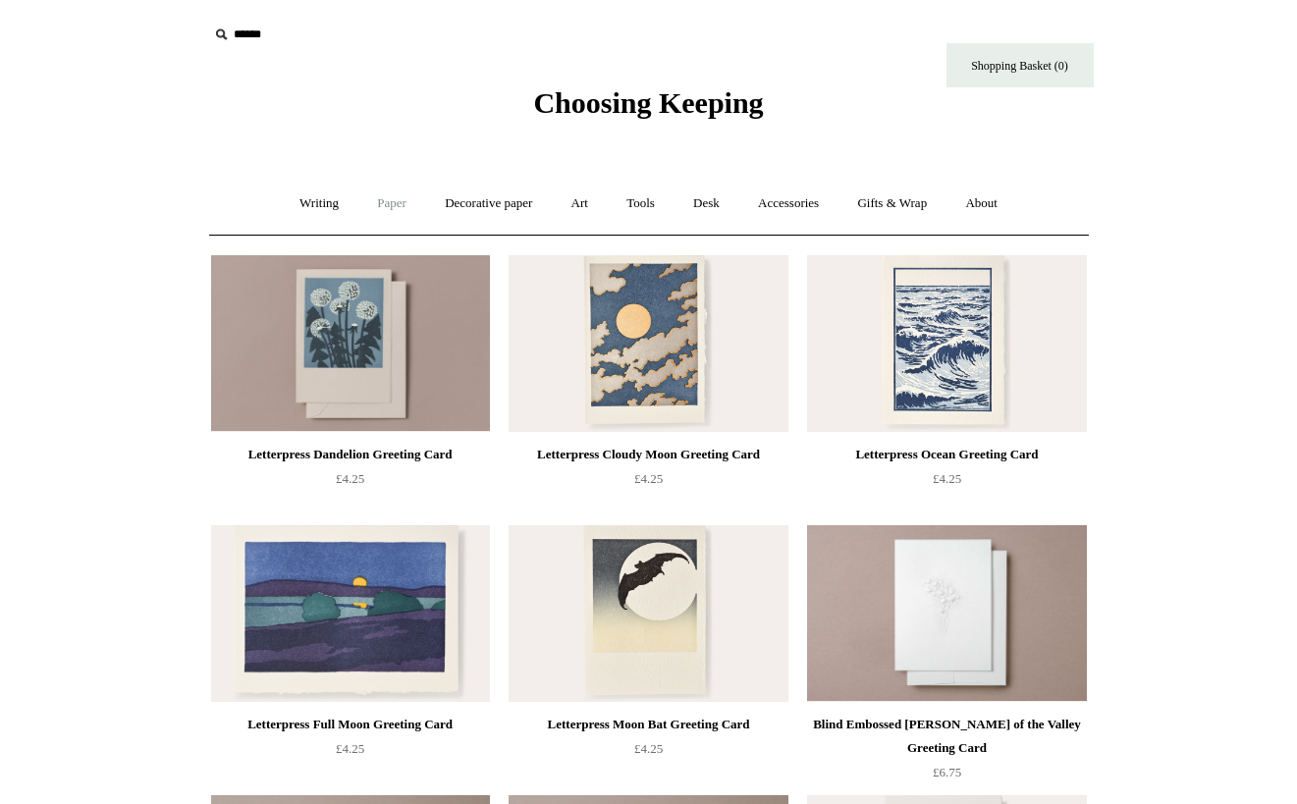
click at [379, 205] on link "Paper +" at bounding box center [391, 204] width 65 height 52
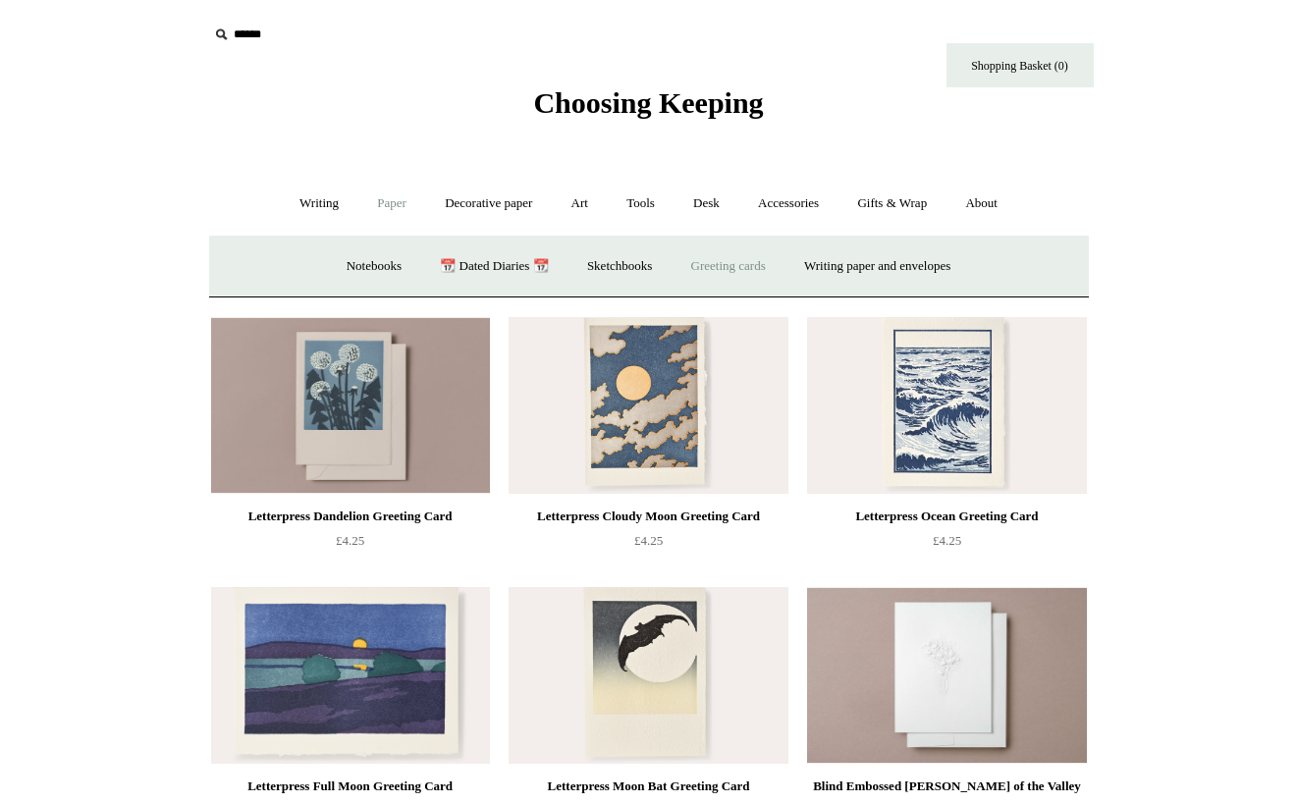
click at [733, 255] on link "Greeting cards +" at bounding box center [729, 267] width 110 height 52
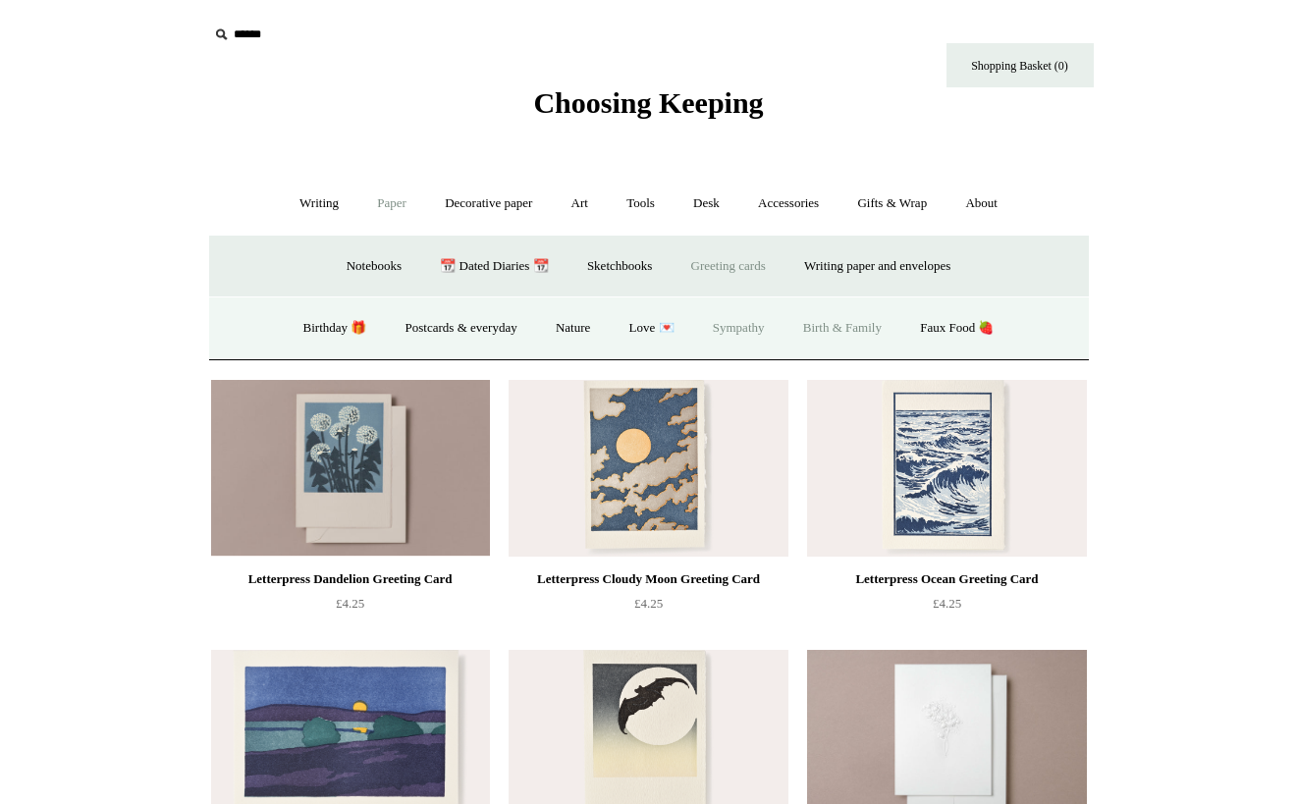
click at [873, 322] on link "Birth & Family" at bounding box center [843, 328] width 114 height 52
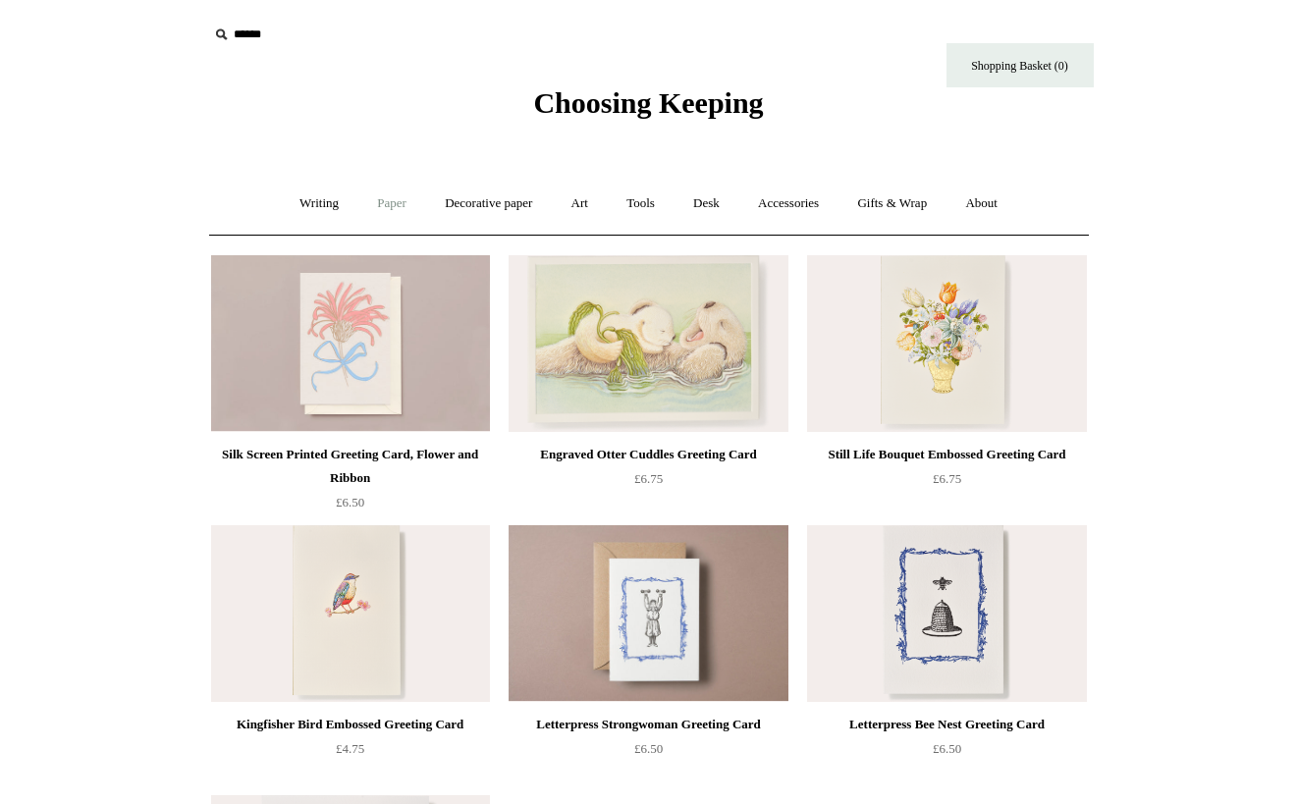
click at [387, 196] on link "Paper +" at bounding box center [391, 204] width 65 height 52
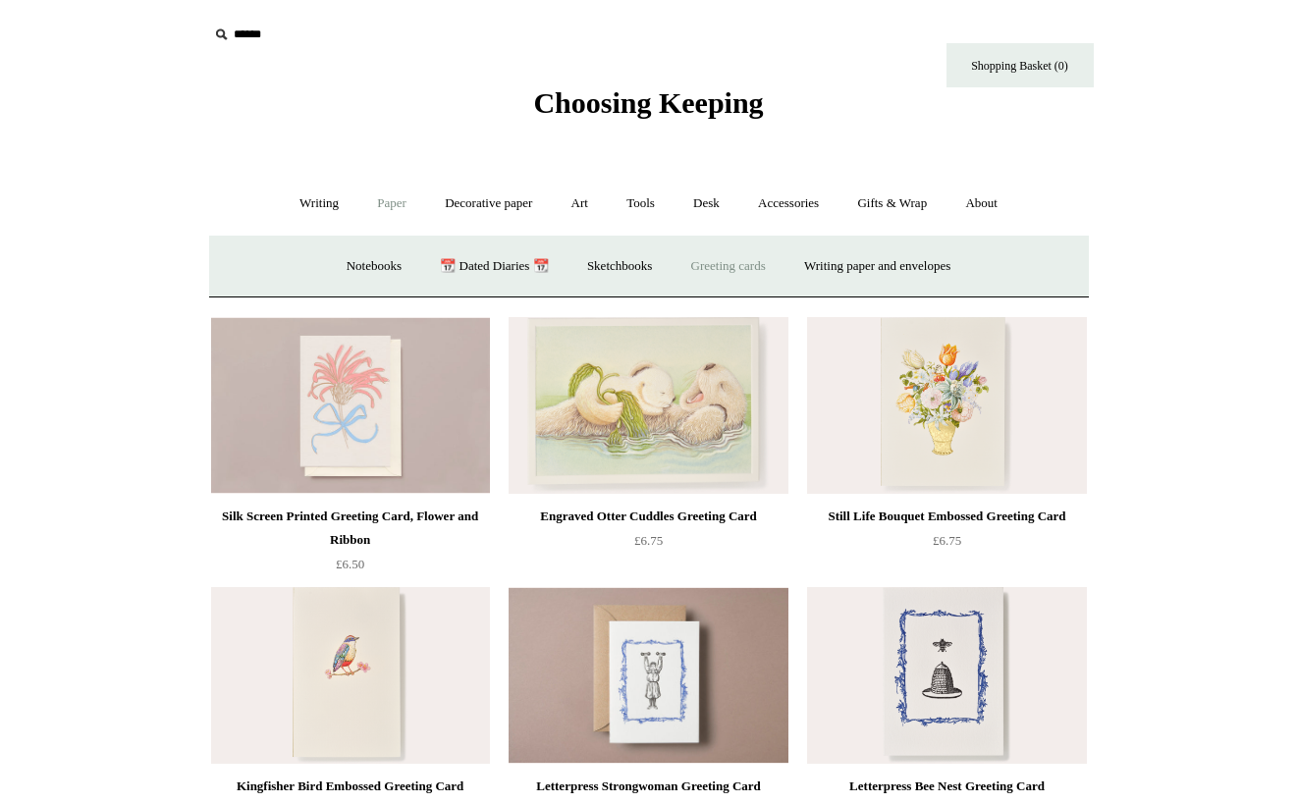
click at [722, 266] on link "Greeting cards +" at bounding box center [729, 267] width 110 height 52
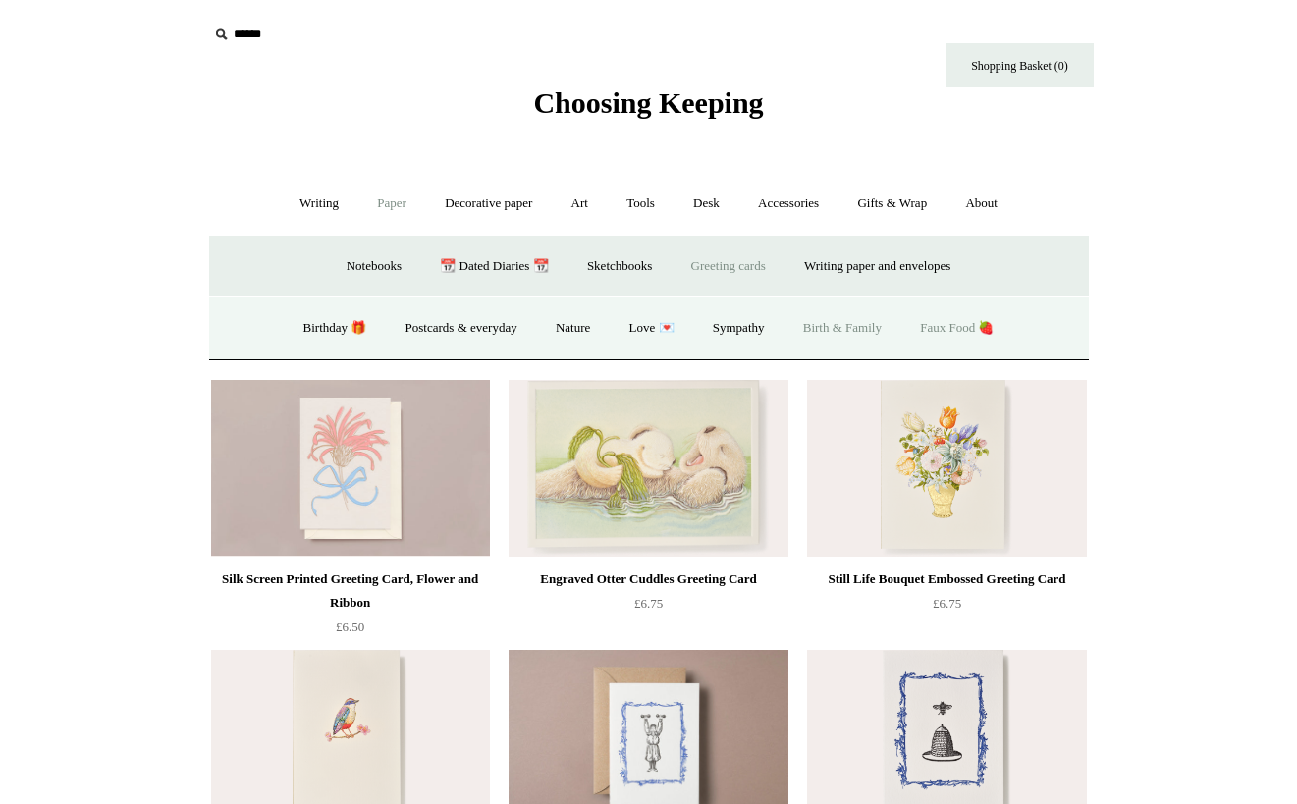
click at [976, 326] on link "Faux Food 🍓" at bounding box center [956, 328] width 109 height 52
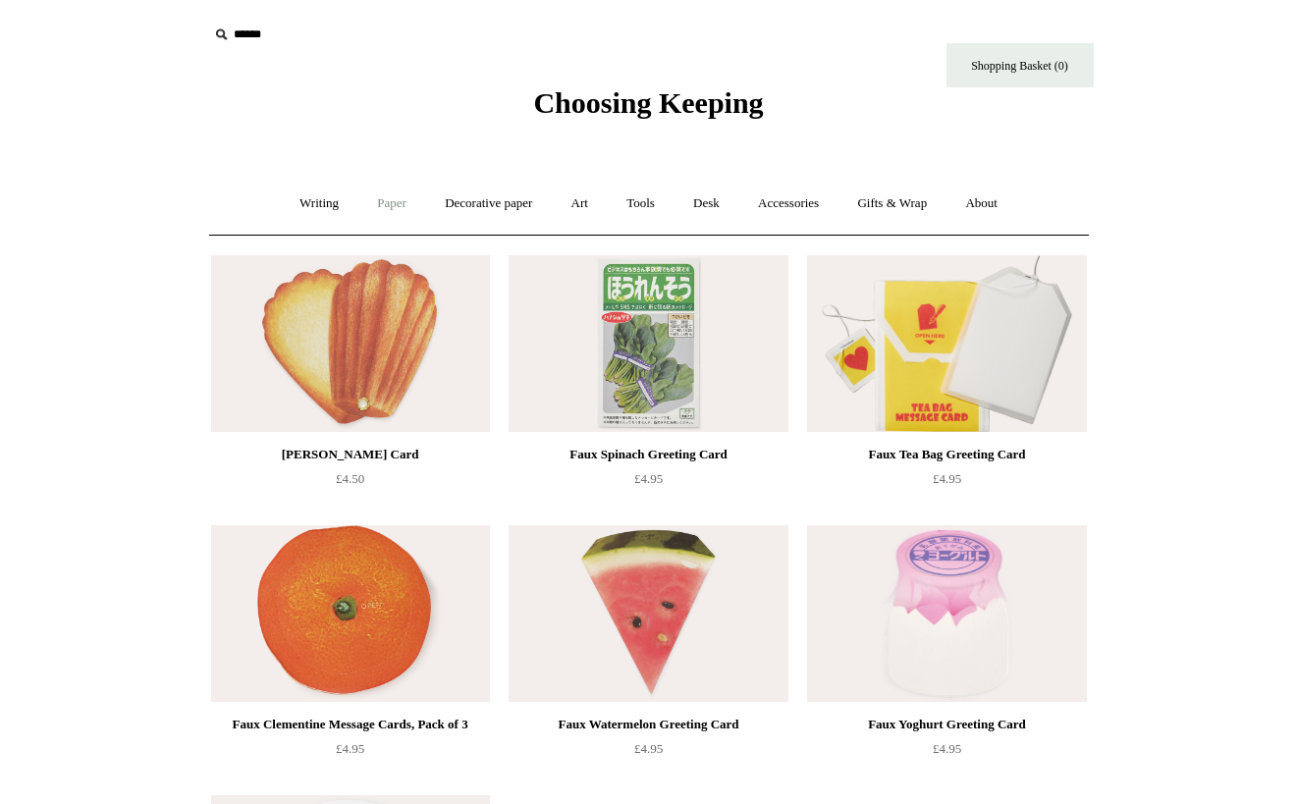
click at [382, 209] on link "Paper +" at bounding box center [391, 204] width 65 height 52
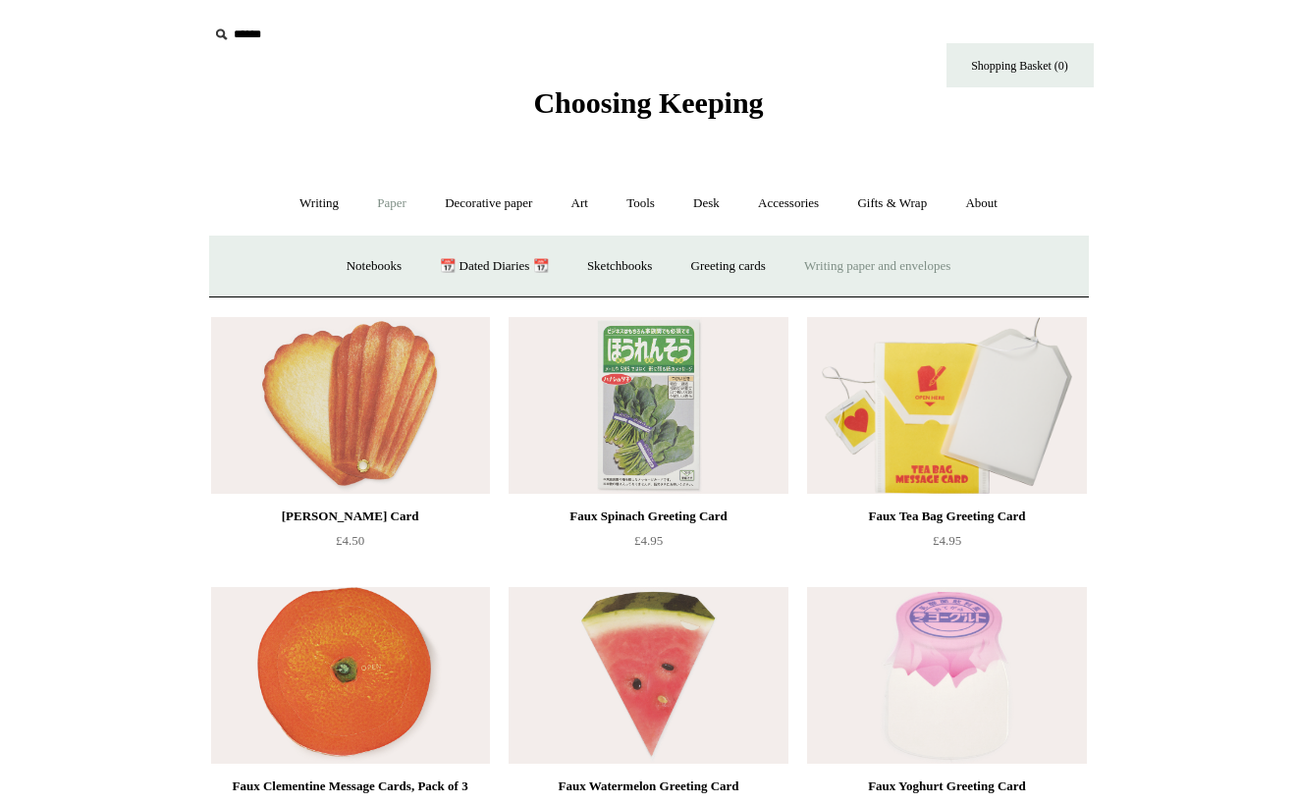
click at [863, 260] on link "Writing paper and envelopes +" at bounding box center [878, 267] width 182 height 52
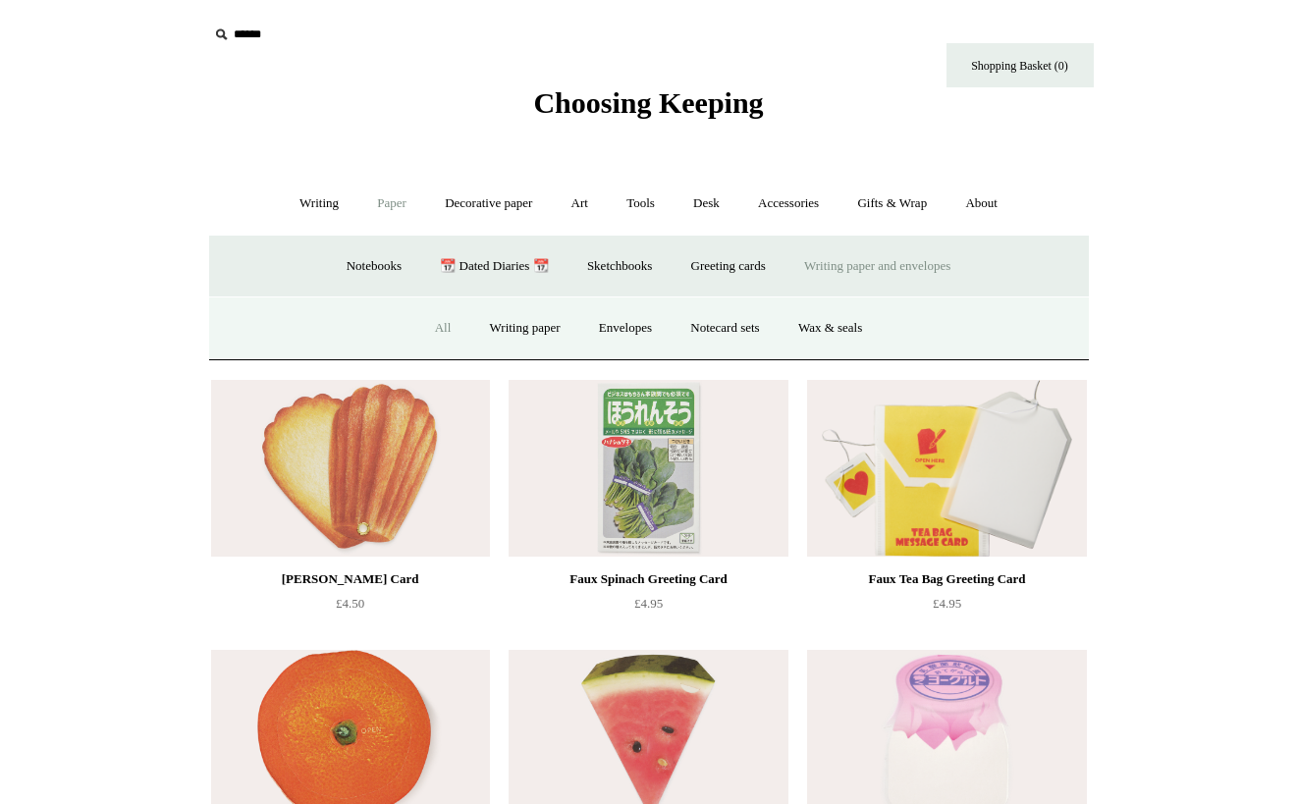
click at [428, 327] on link "All" at bounding box center [443, 328] width 52 height 52
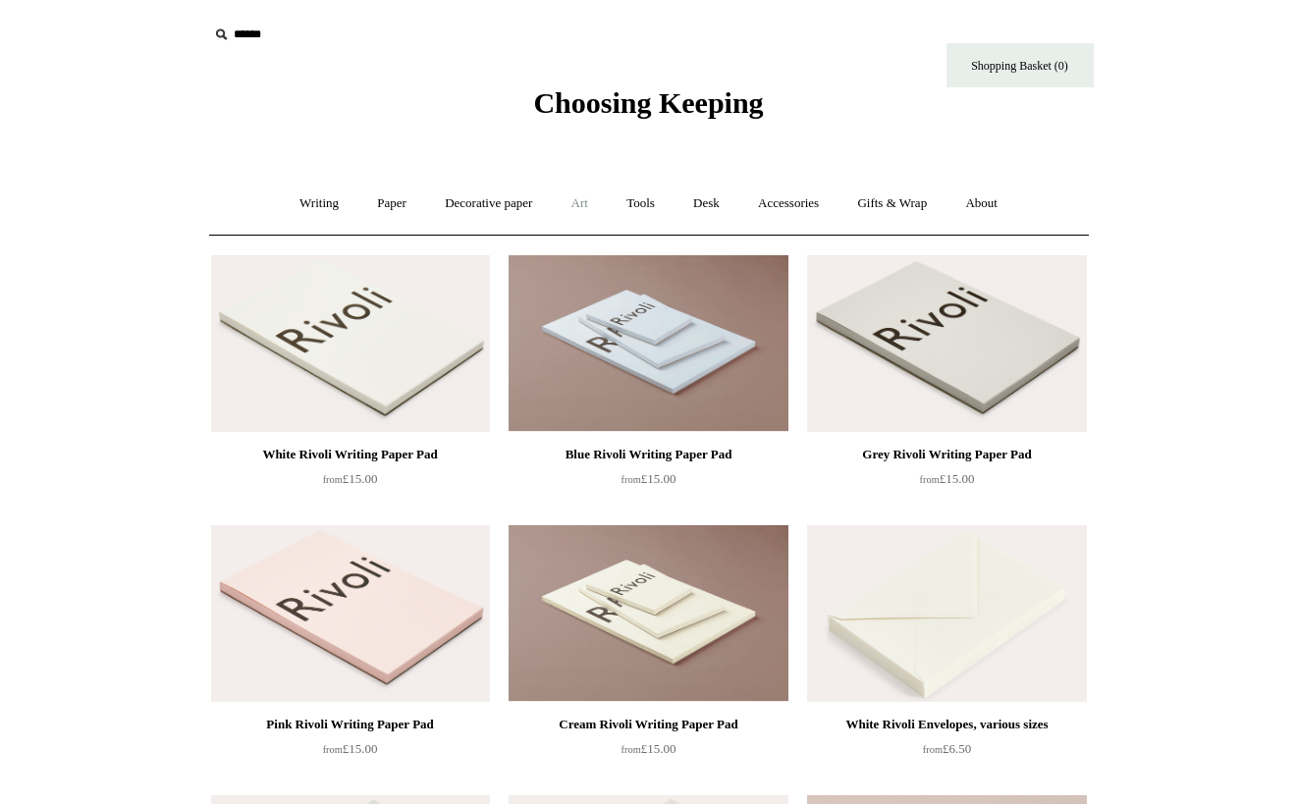
click at [576, 210] on link "Art +" at bounding box center [580, 204] width 52 height 52
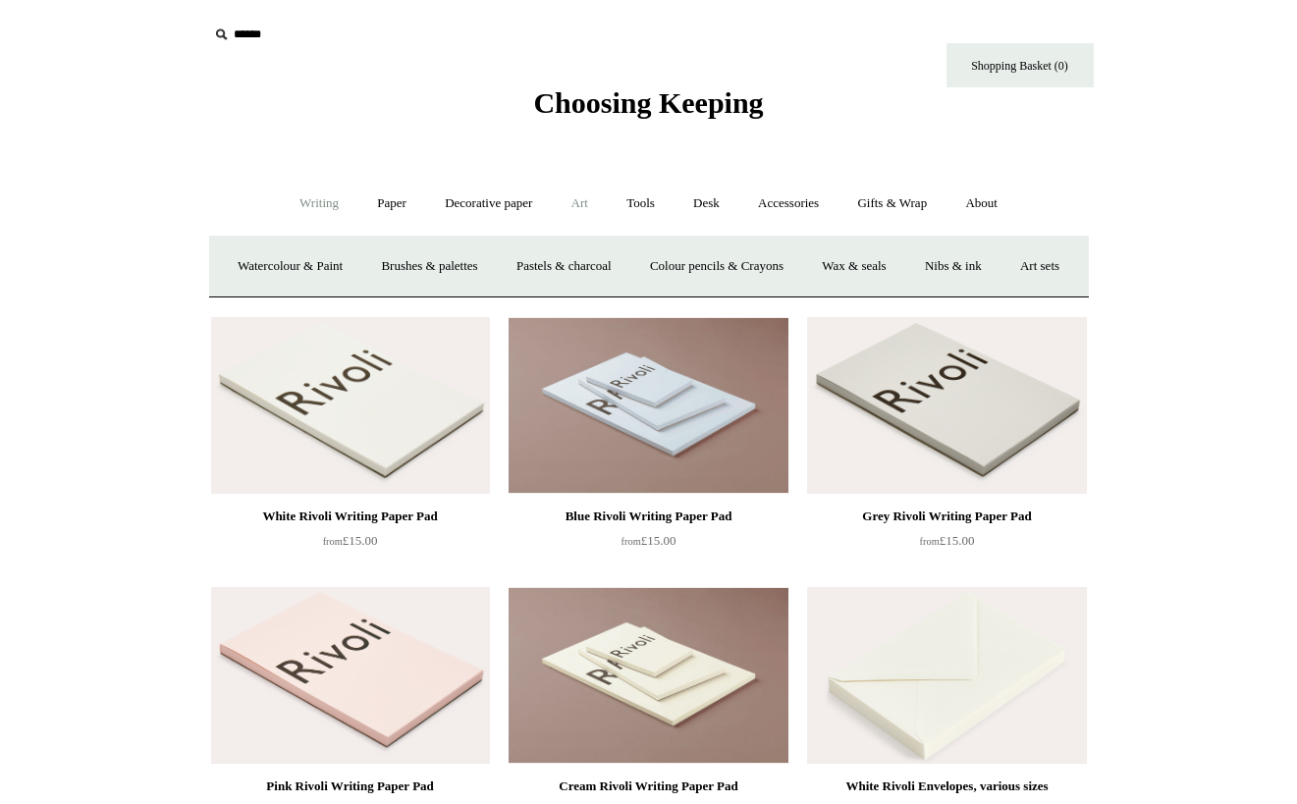
click at [300, 199] on link "Writing +" at bounding box center [319, 204] width 75 height 52
